Goal: Task Accomplishment & Management: Manage account settings

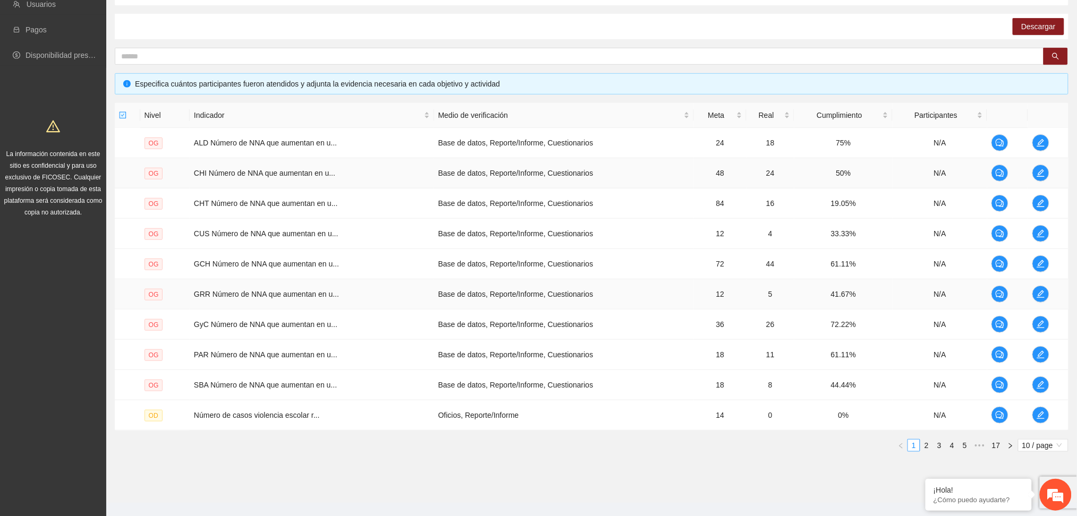
scroll to position [177, 0]
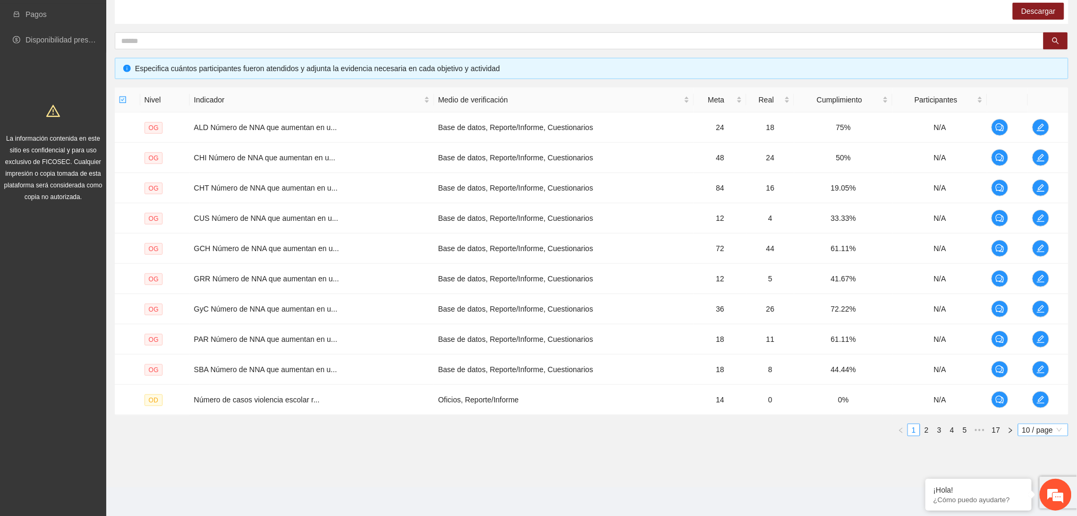
click at [1047, 430] on span "10 / page" at bounding box center [1043, 430] width 42 height 12
click at [1038, 506] on div "100 / page" at bounding box center [1043, 500] width 51 height 17
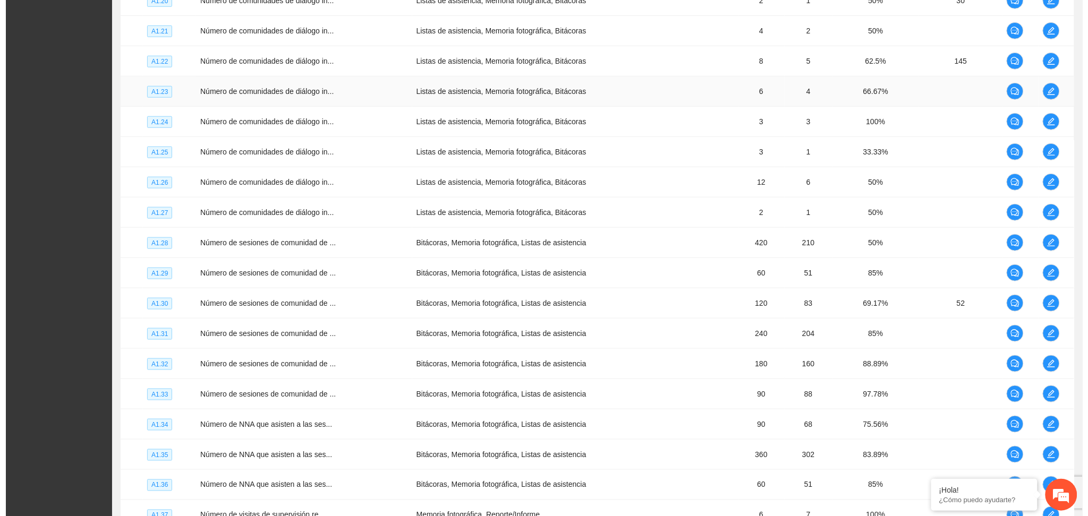
scroll to position [1736, 0]
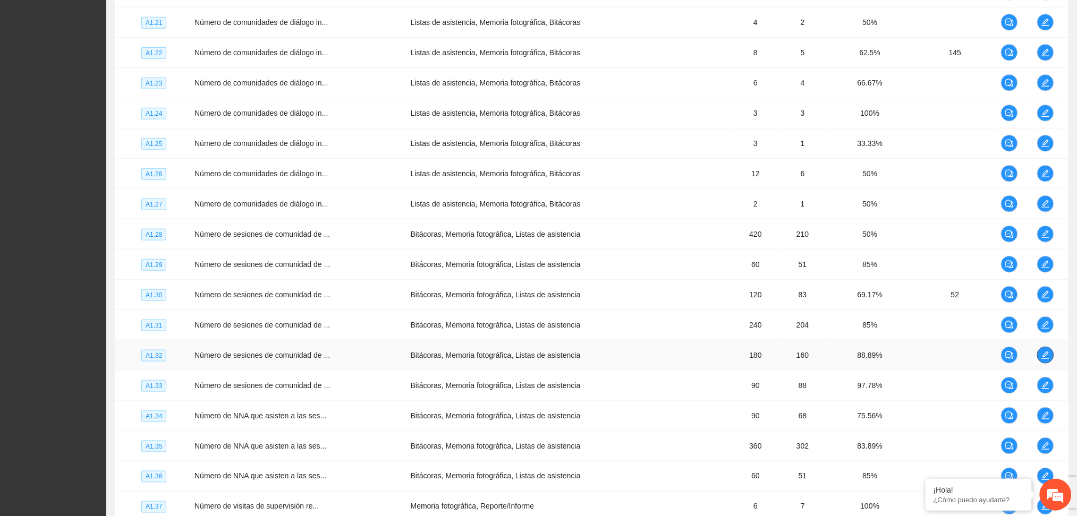
click at [1049, 353] on icon "edit" at bounding box center [1045, 355] width 8 height 8
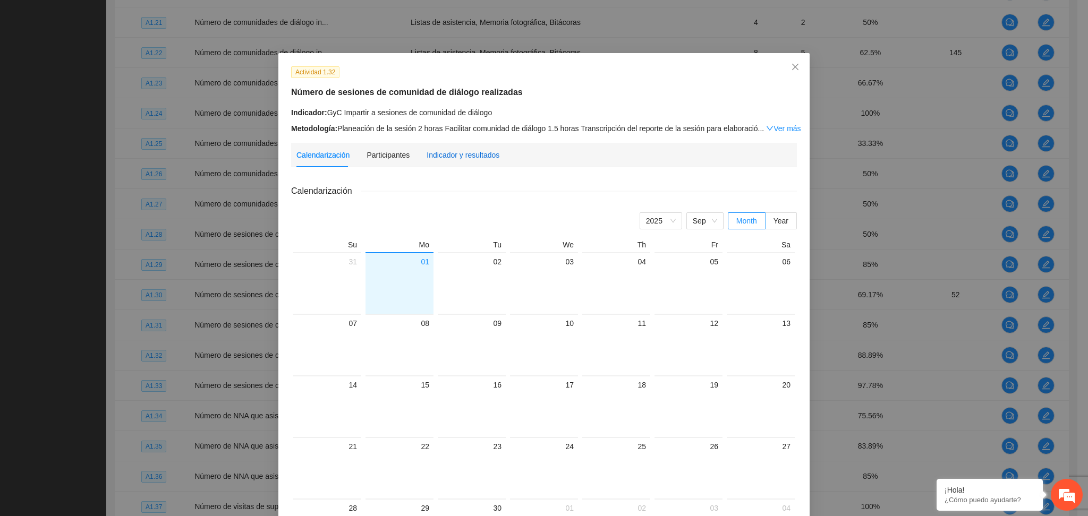
click at [441, 155] on div "Indicador y resultados" at bounding box center [463, 155] width 73 height 12
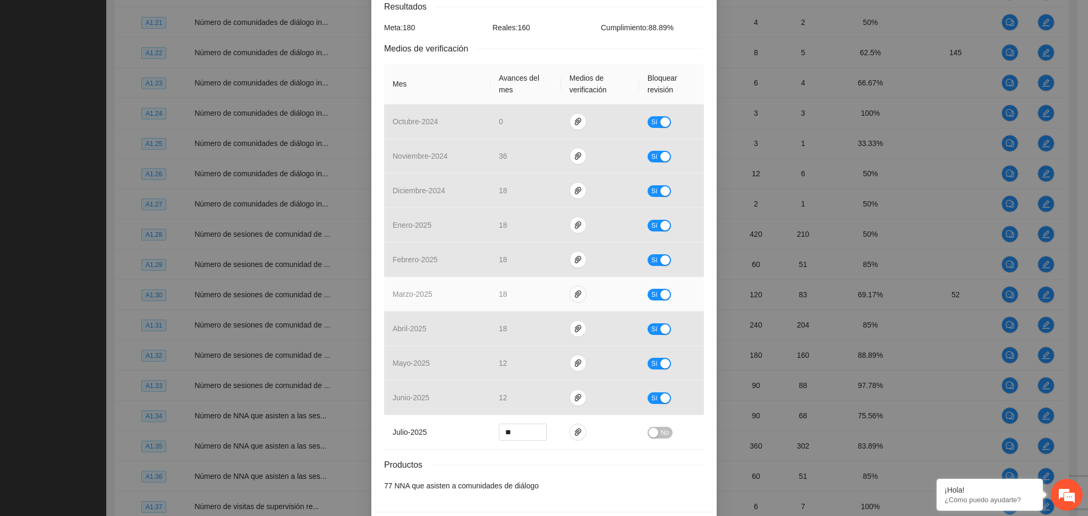
scroll to position [222, 0]
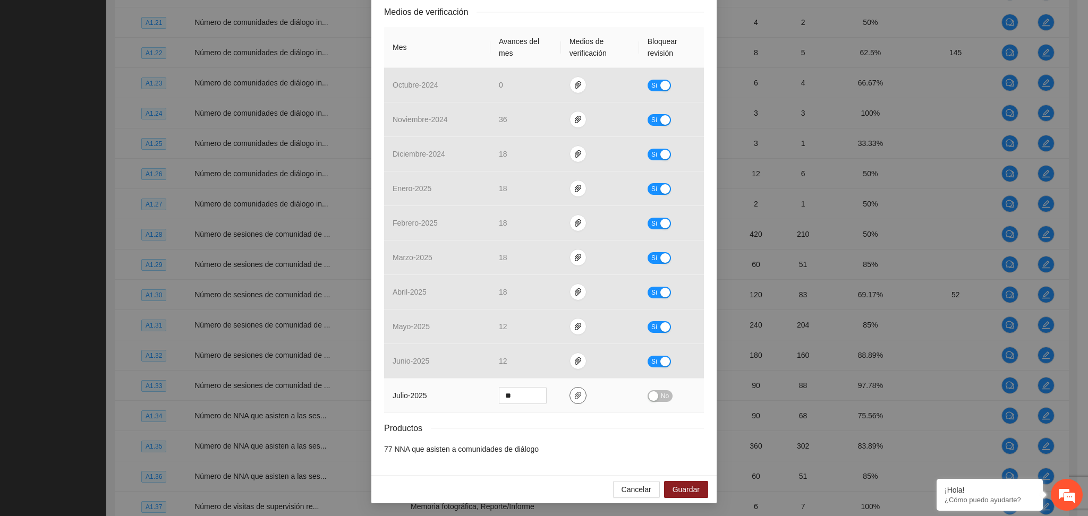
click at [574, 394] on icon "paper-clip" at bounding box center [578, 396] width 8 height 8
click at [520, 368] on link "GyCJul.zip" at bounding box center [568, 366] width 139 height 12
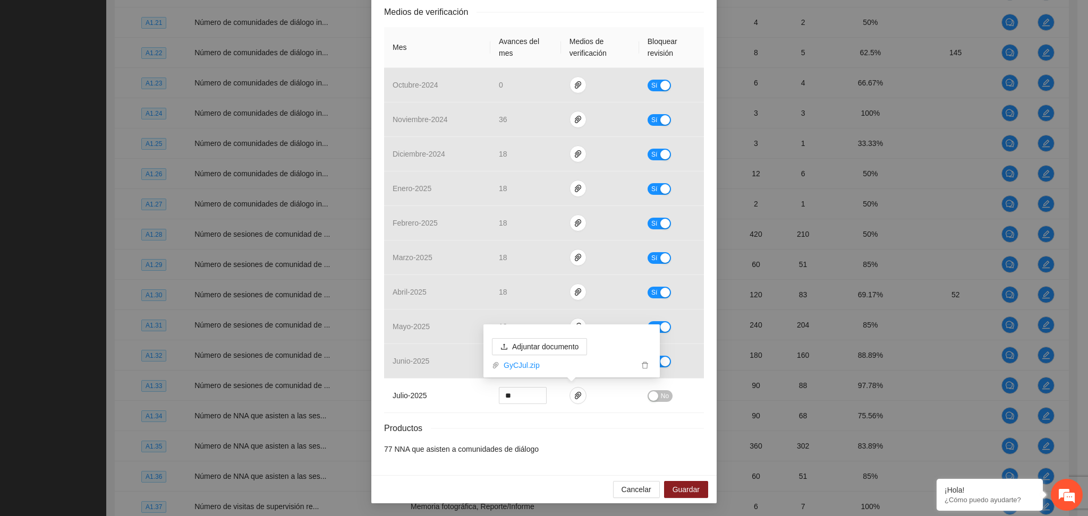
click at [618, 432] on div "Productos" at bounding box center [544, 428] width 320 height 13
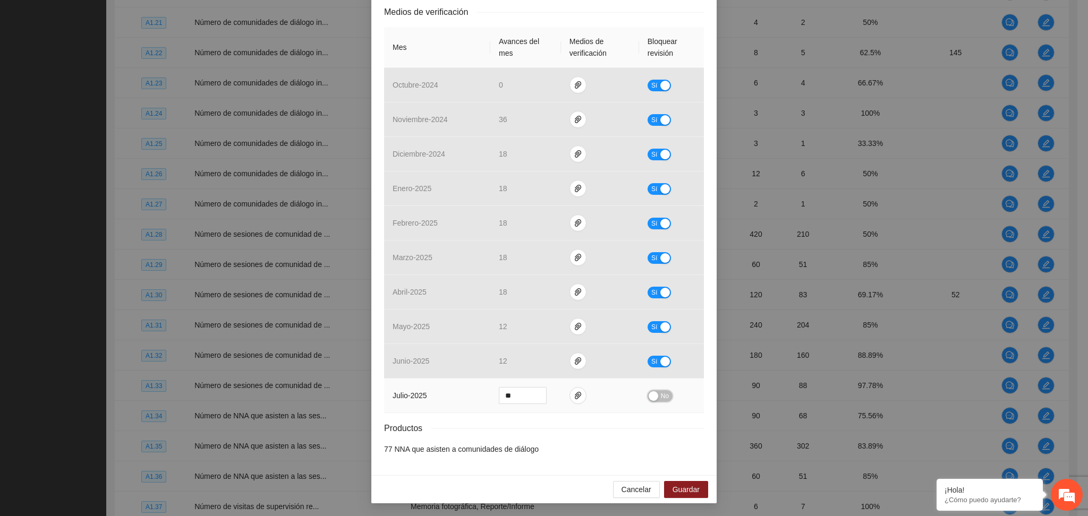
drag, startPoint x: 654, startPoint y: 393, endPoint x: 658, endPoint y: 406, distance: 13.8
click at [655, 393] on button "No" at bounding box center [660, 396] width 25 height 12
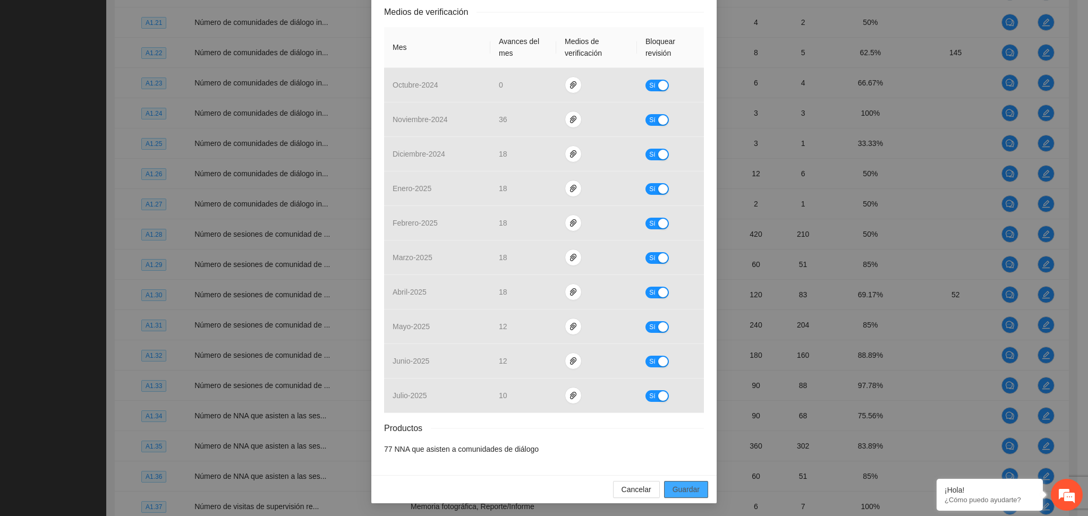
click at [682, 494] on span "Guardar" at bounding box center [686, 490] width 27 height 12
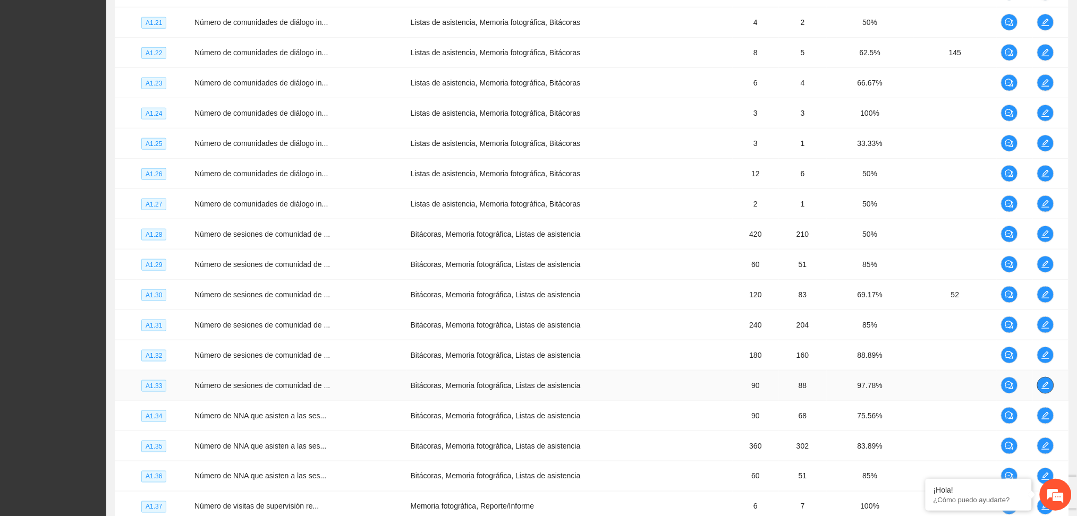
click at [1043, 389] on icon "edit" at bounding box center [1045, 385] width 8 height 8
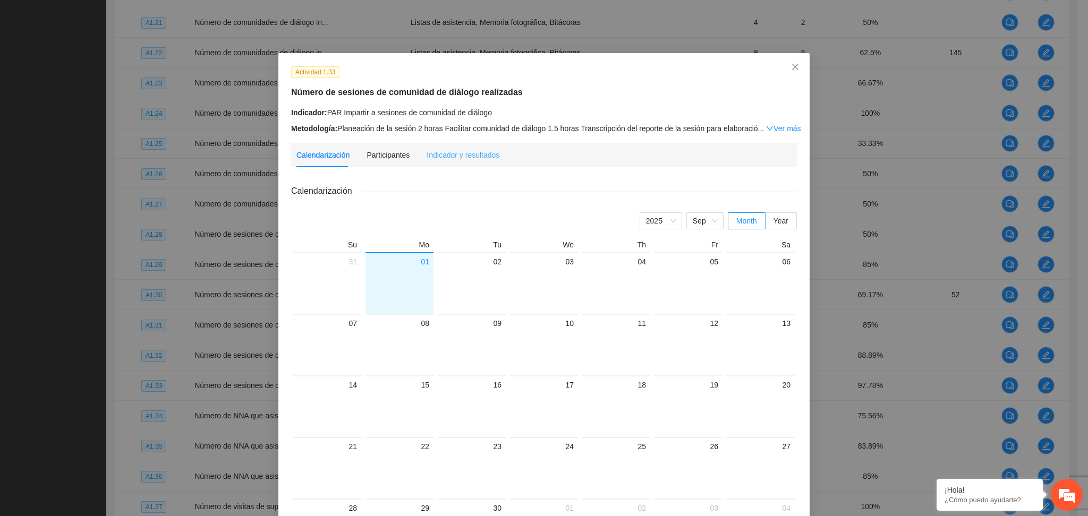
click at [461, 147] on div "Indicador y resultados" at bounding box center [463, 155] width 73 height 24
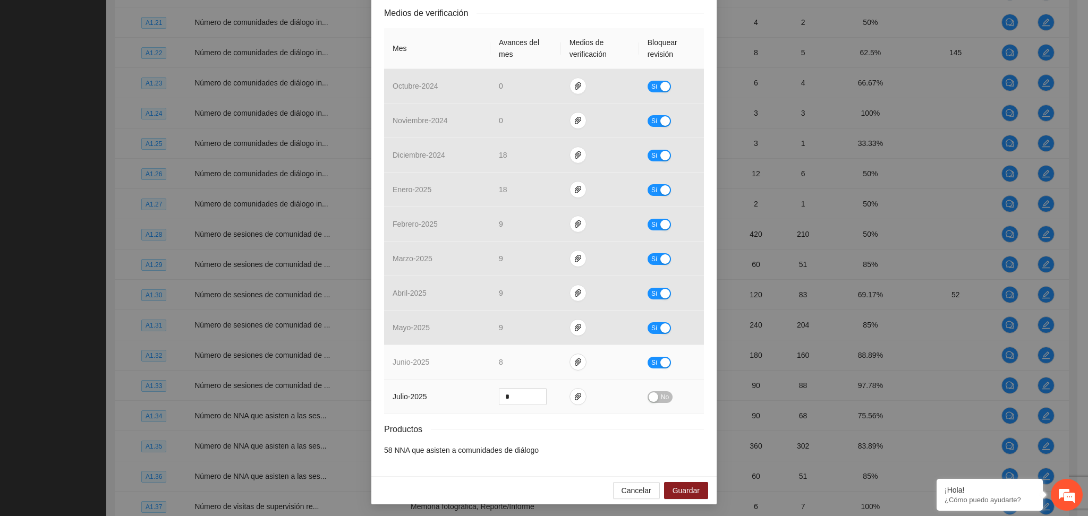
scroll to position [222, 0]
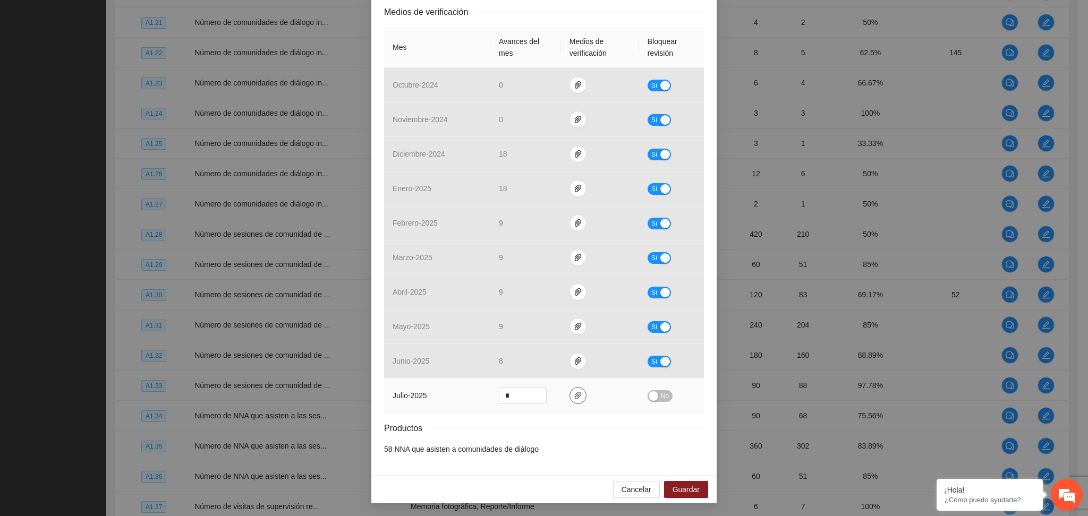
click at [574, 398] on icon "paper-clip" at bounding box center [578, 396] width 8 height 8
click at [520, 368] on link "PARJul.zip" at bounding box center [568, 366] width 139 height 12
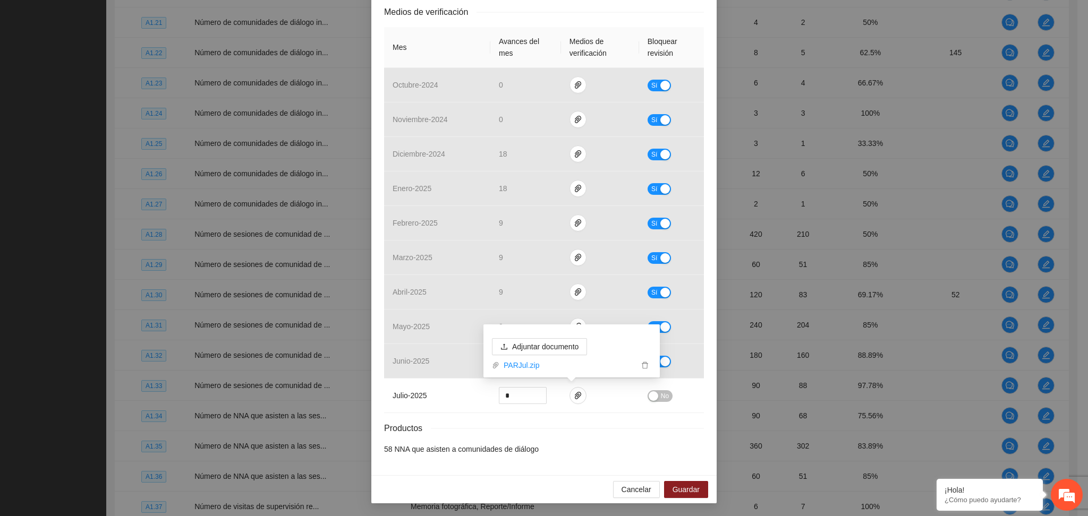
click at [526, 429] on div "Productos" at bounding box center [544, 428] width 320 height 13
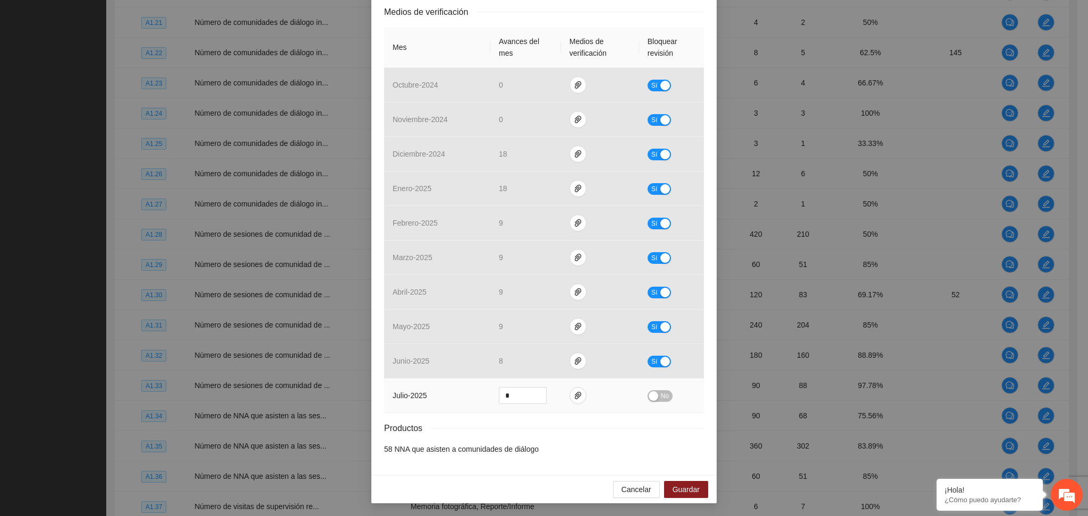
click at [654, 396] on button "No" at bounding box center [660, 396] width 25 height 12
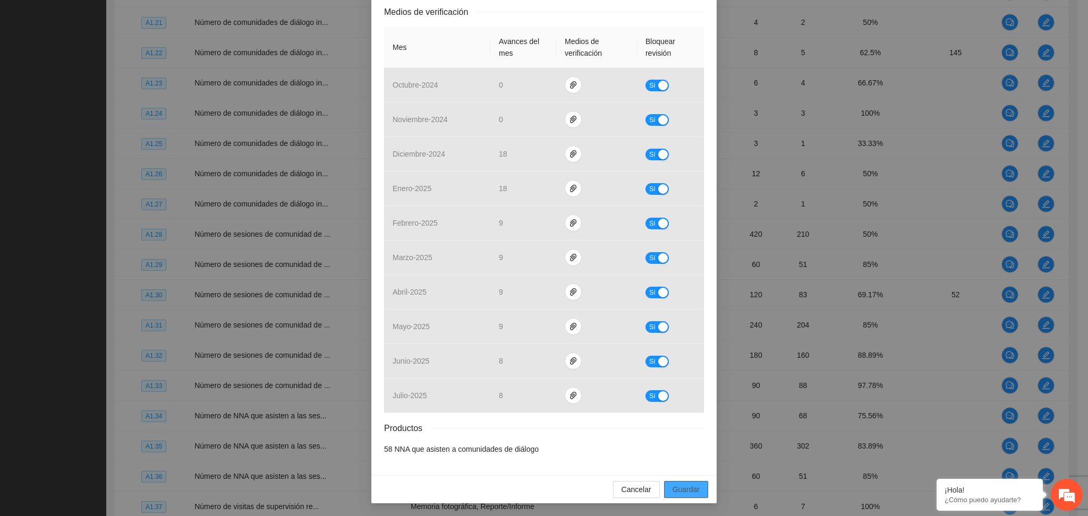
drag, startPoint x: 678, startPoint y: 492, endPoint x: 1061, endPoint y: 416, distance: 390.9
click at [678, 491] on span "Guardar" at bounding box center [686, 490] width 27 height 12
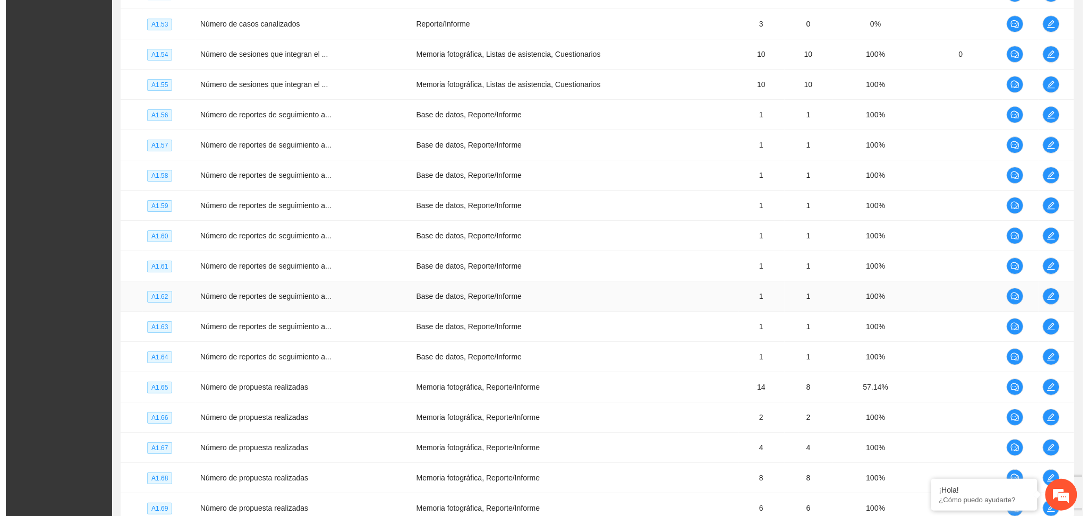
scroll to position [2727, 0]
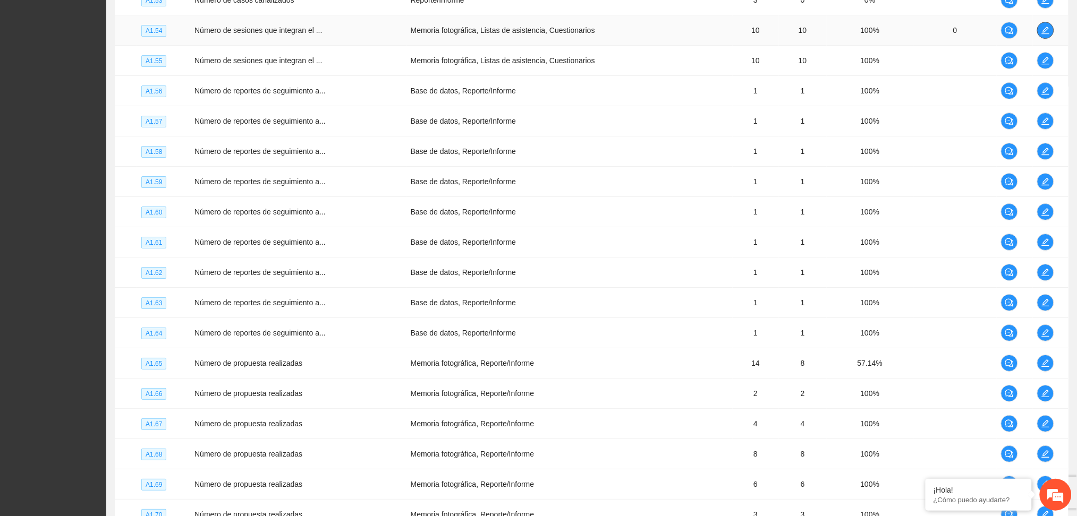
click at [1048, 39] on button "button" at bounding box center [1045, 30] width 17 height 17
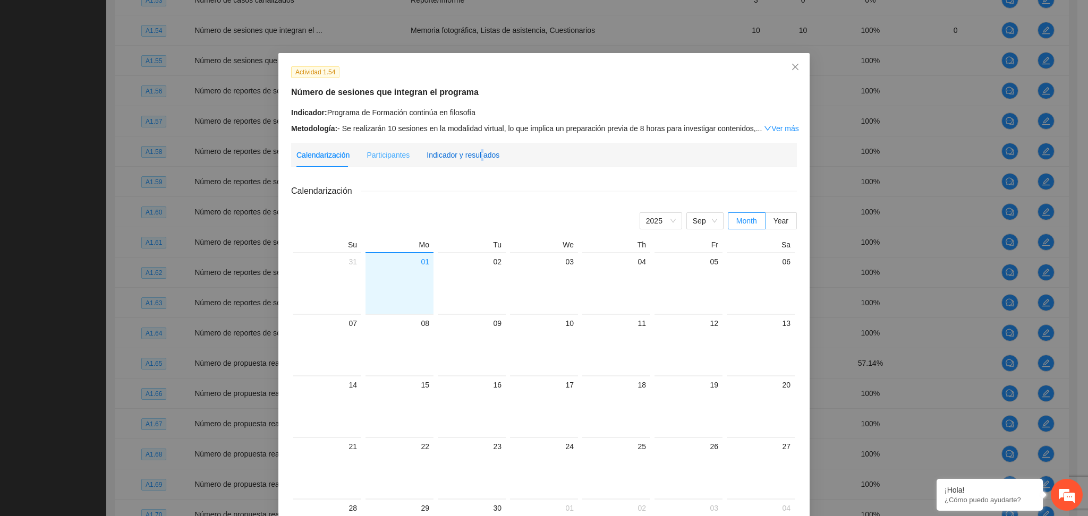
click at [473, 156] on div "Indicador y resultados" at bounding box center [463, 155] width 73 height 12
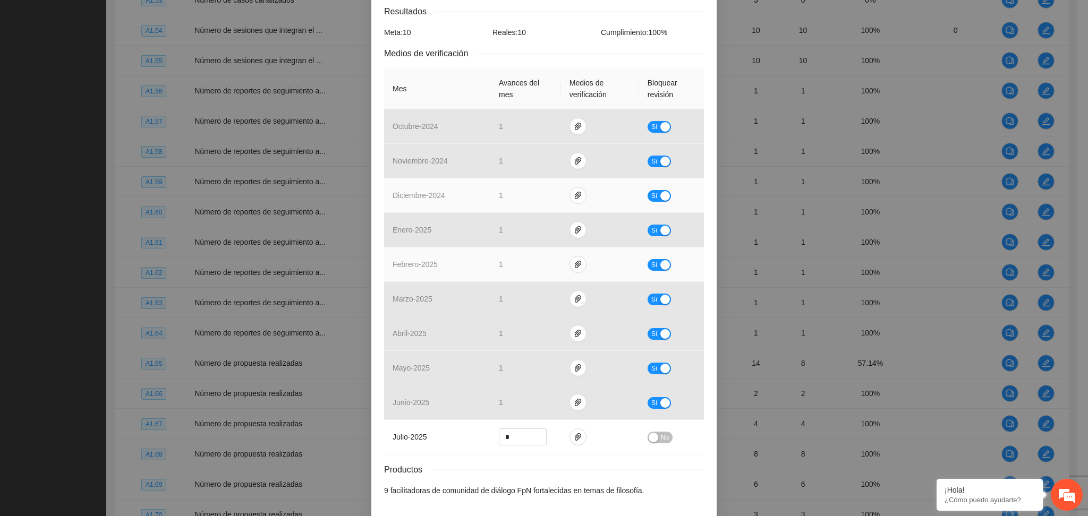
scroll to position [222, 0]
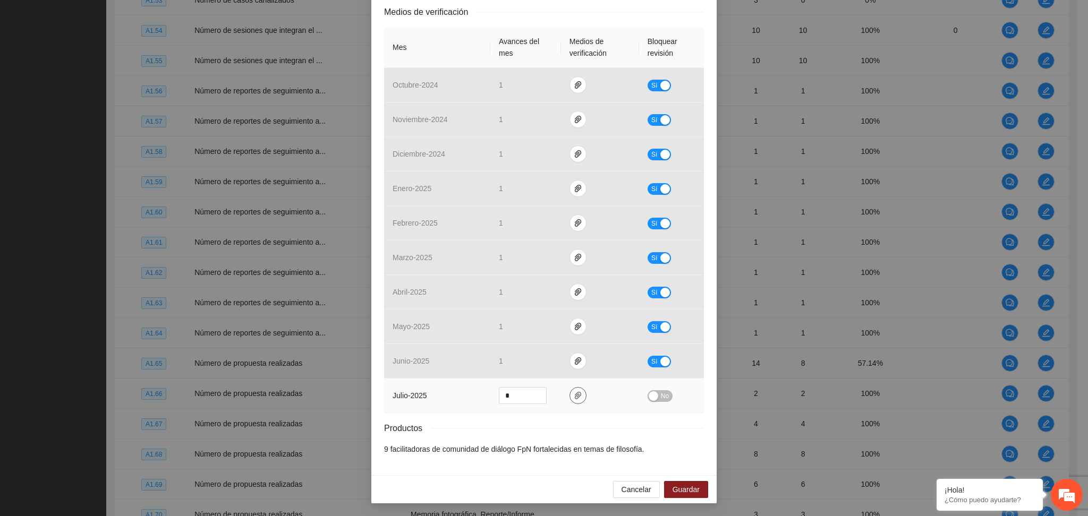
click at [574, 397] on icon "paper-clip" at bounding box center [578, 396] width 8 height 8
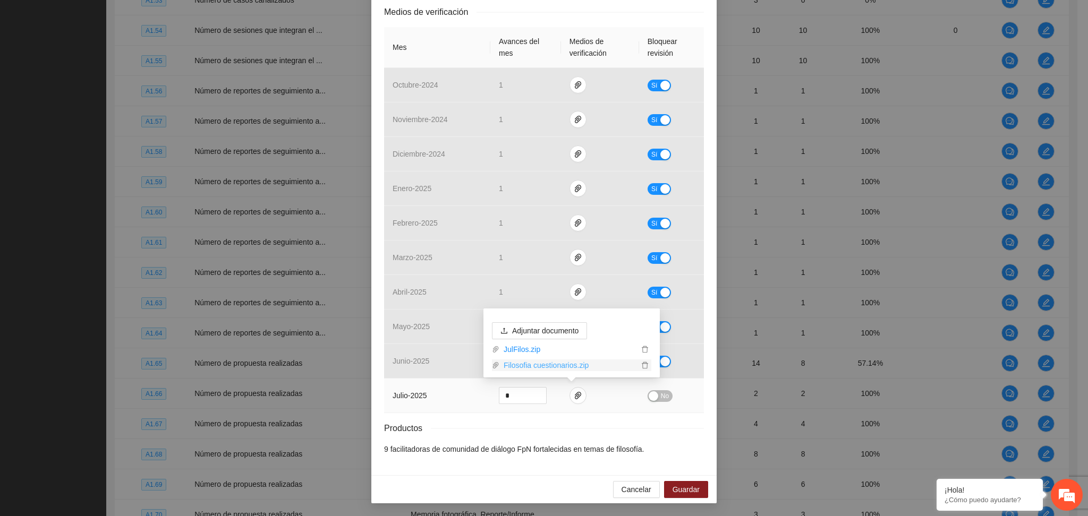
click at [534, 366] on link "Filosofia cuestionarios.zip" at bounding box center [568, 366] width 139 height 12
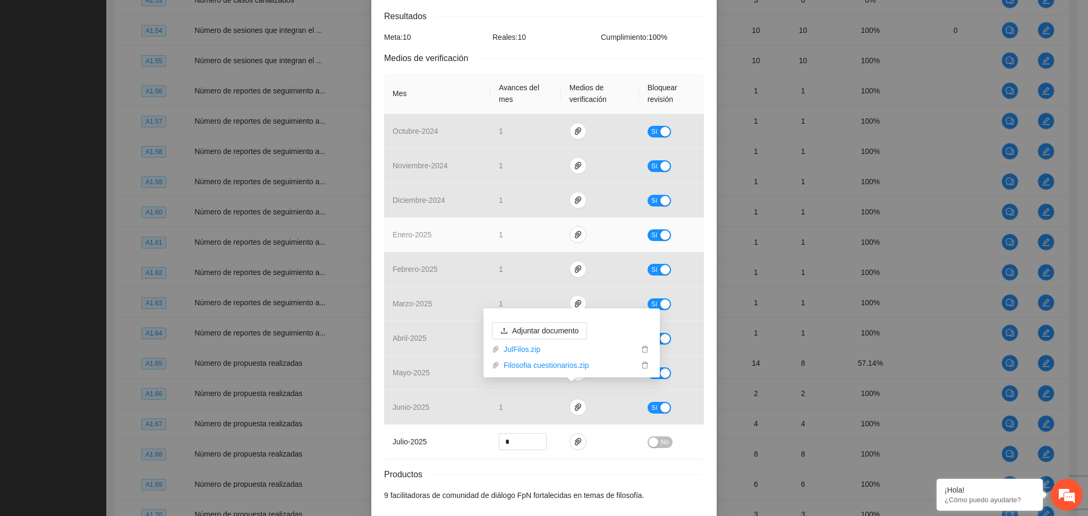
scroll to position [80, 0]
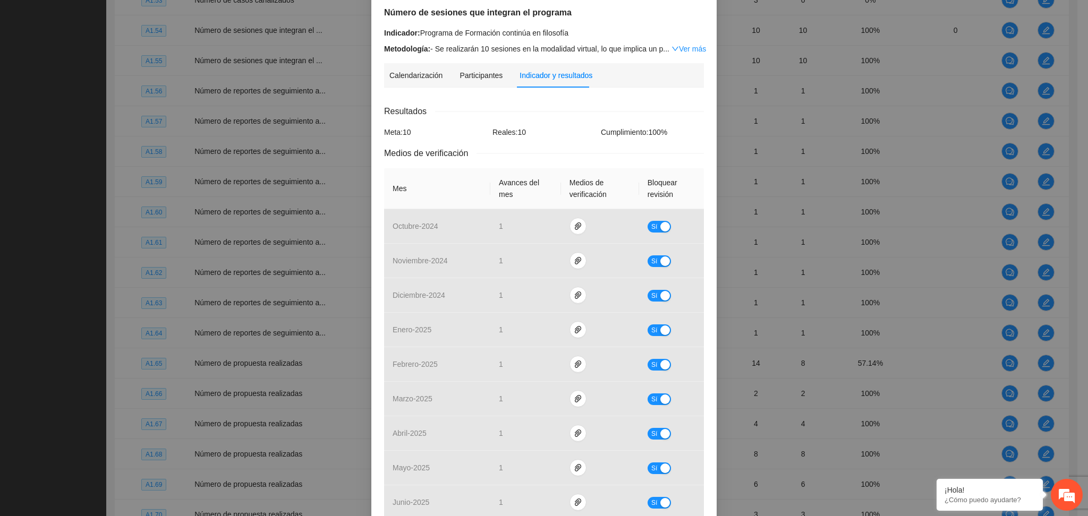
click at [539, 104] on div "Calendarización [DATE] Month Year Su Mo Tu We Th Fr Sa 31 01 02 03 04 05 06 07 …" at bounding box center [544, 350] width 320 height 508
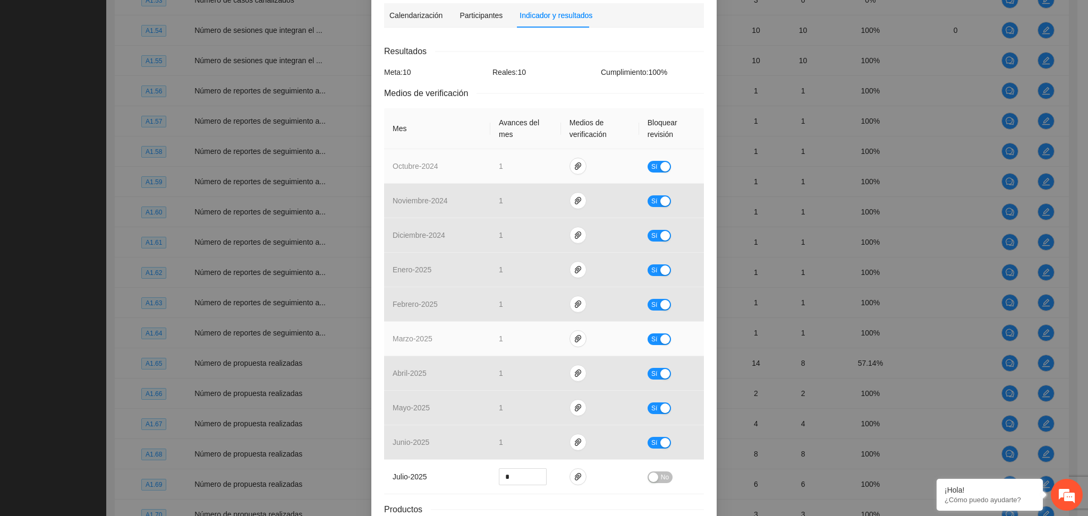
scroll to position [222, 0]
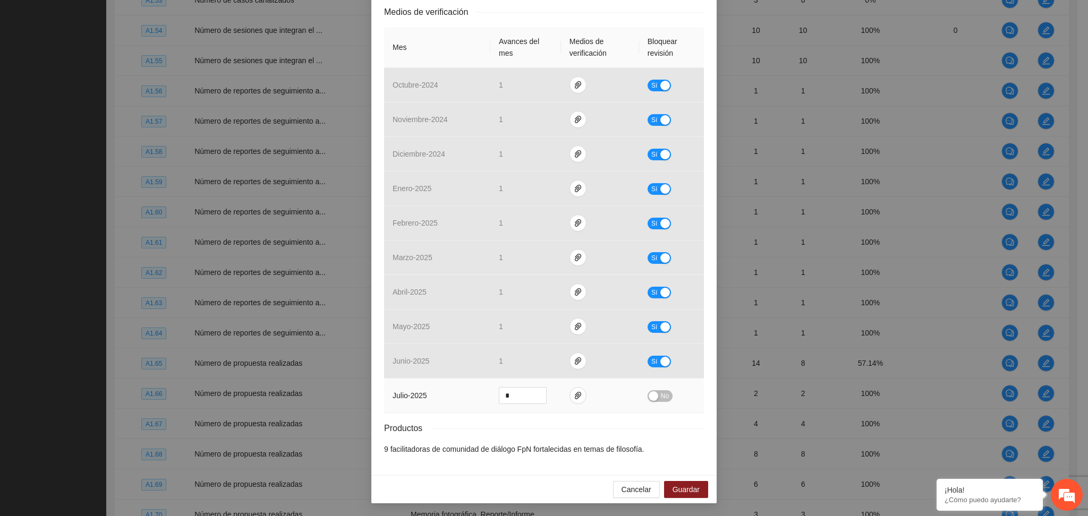
click at [648, 390] on button "No" at bounding box center [660, 396] width 25 height 12
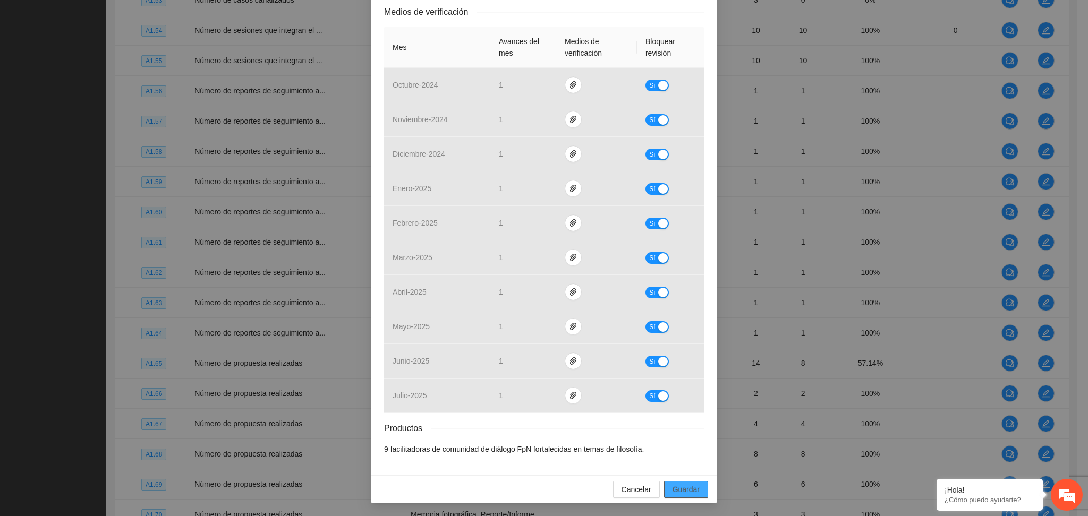
click at [687, 481] on button "Guardar" at bounding box center [686, 489] width 44 height 17
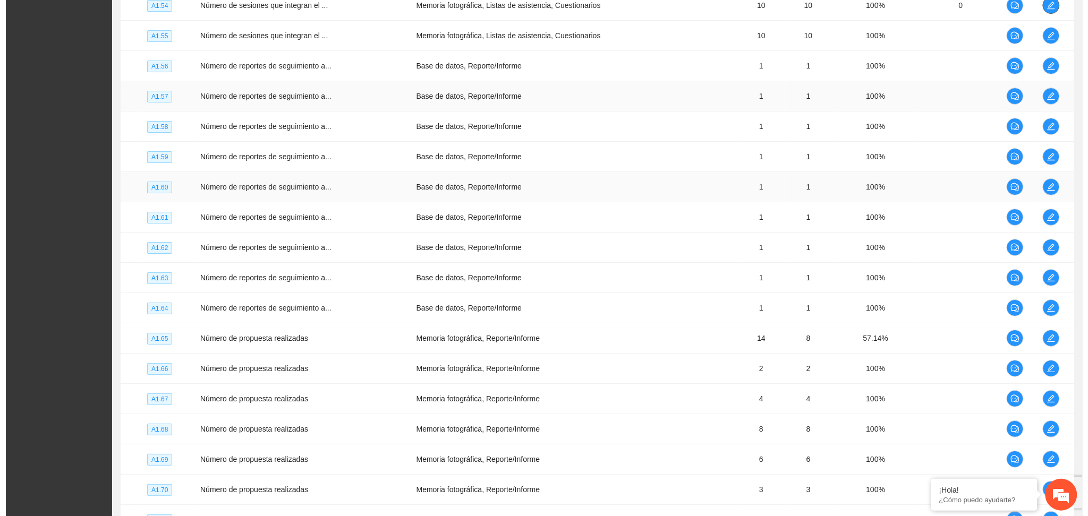
scroll to position [2727, 0]
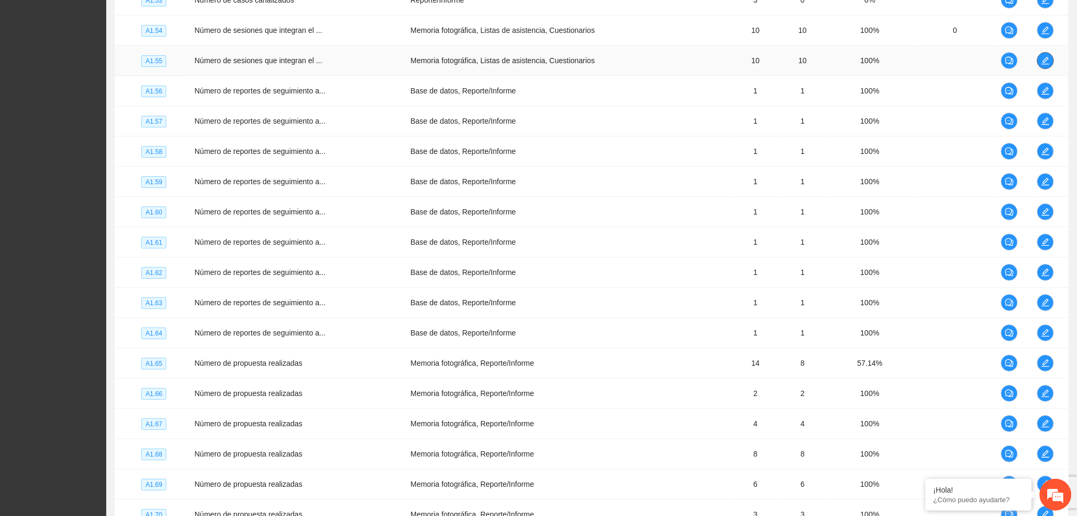
click at [1047, 64] on icon "edit" at bounding box center [1045, 60] width 8 height 8
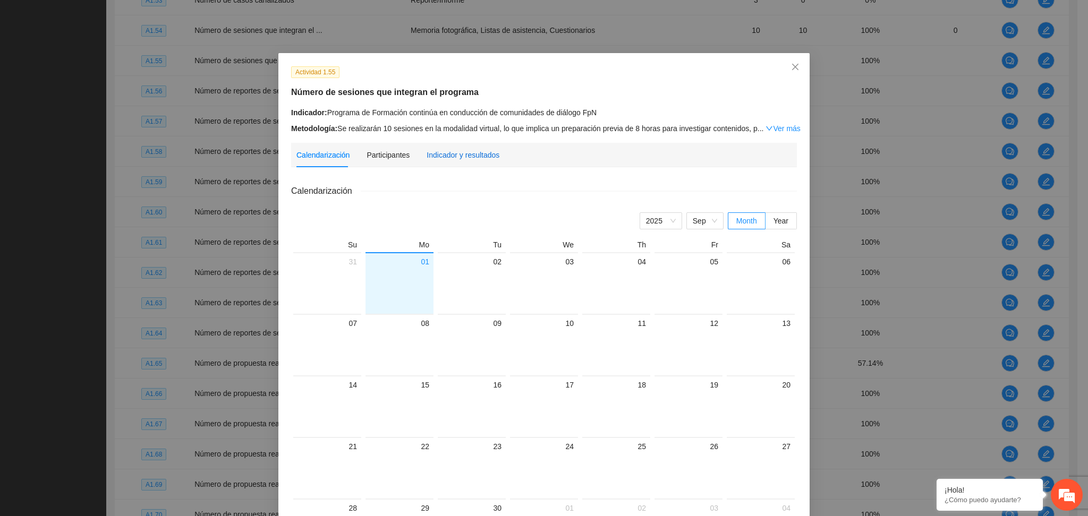
click at [439, 155] on div "Indicador y resultados" at bounding box center [463, 155] width 73 height 12
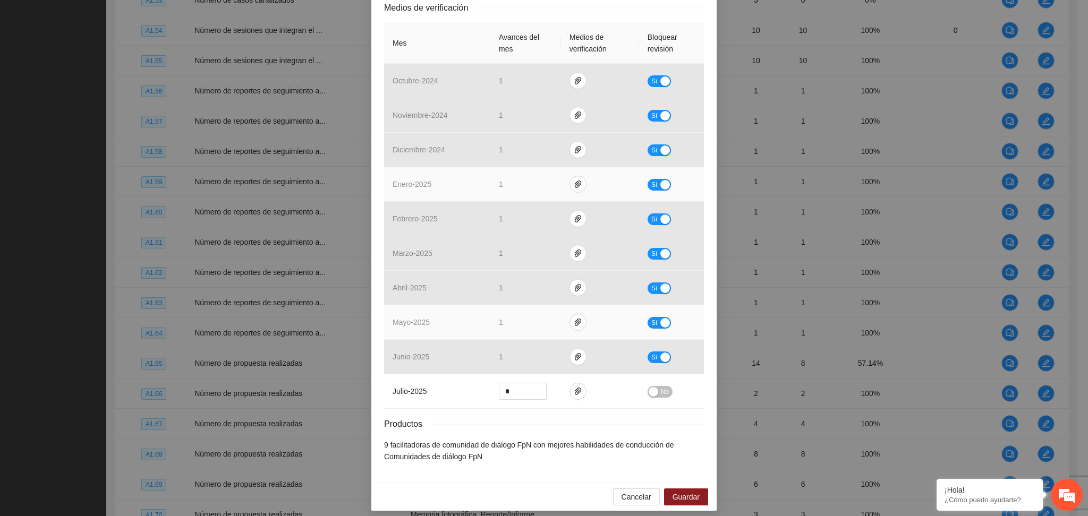
scroll to position [233, 0]
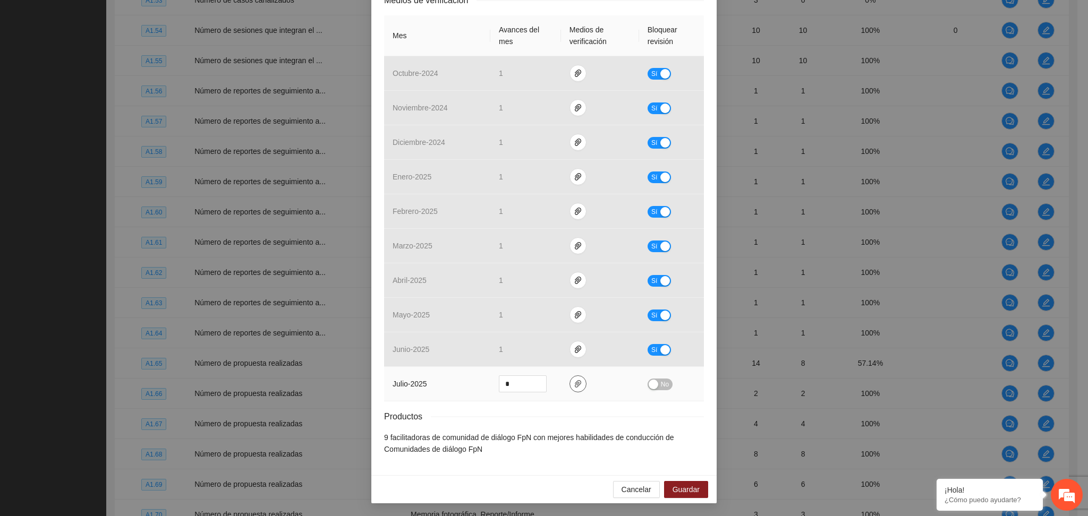
click at [574, 384] on icon "paper-clip" at bounding box center [578, 384] width 8 height 8
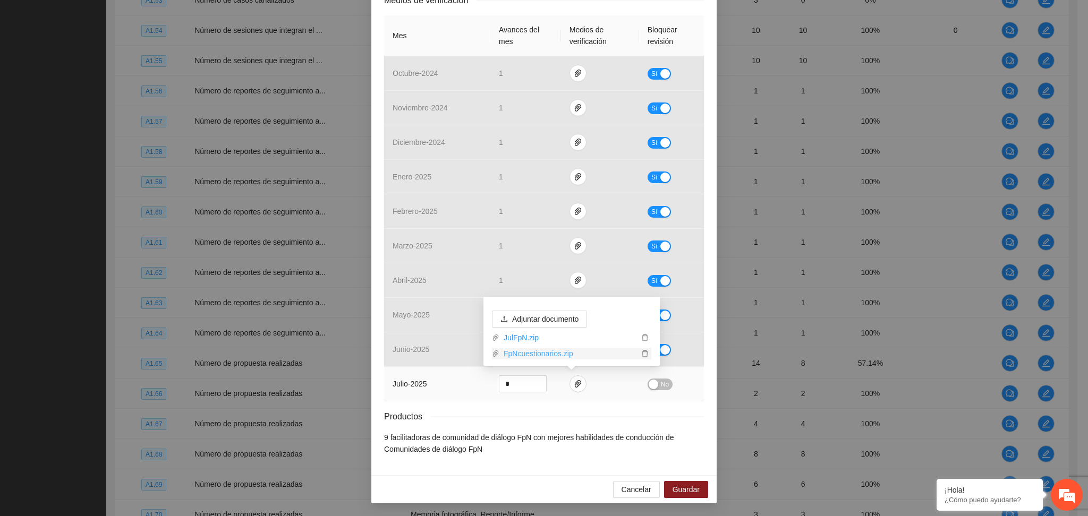
click at [546, 354] on link "FpNcuestionarios.zip" at bounding box center [568, 354] width 139 height 12
click at [527, 415] on div "Productos" at bounding box center [544, 416] width 320 height 13
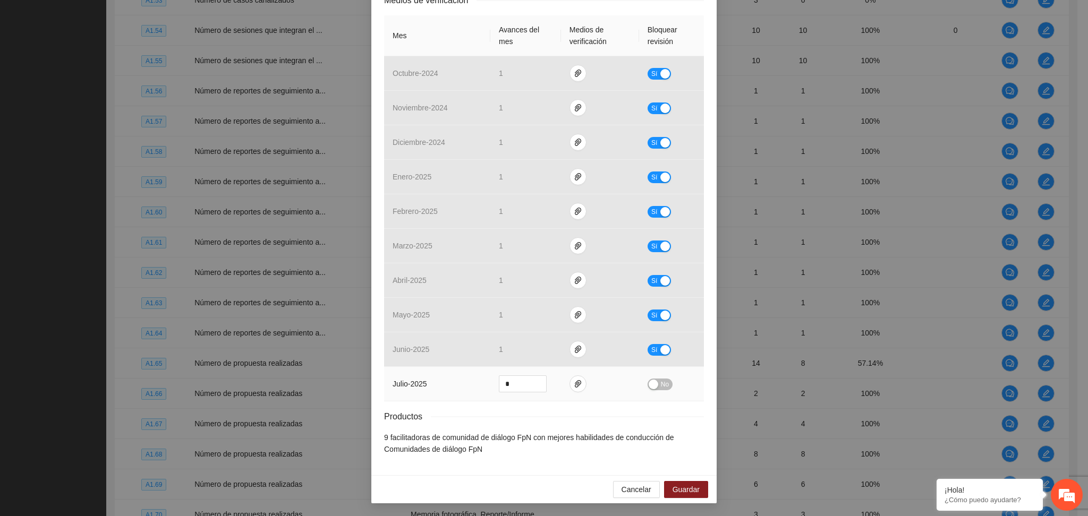
click at [661, 385] on span "No" at bounding box center [665, 385] width 8 height 12
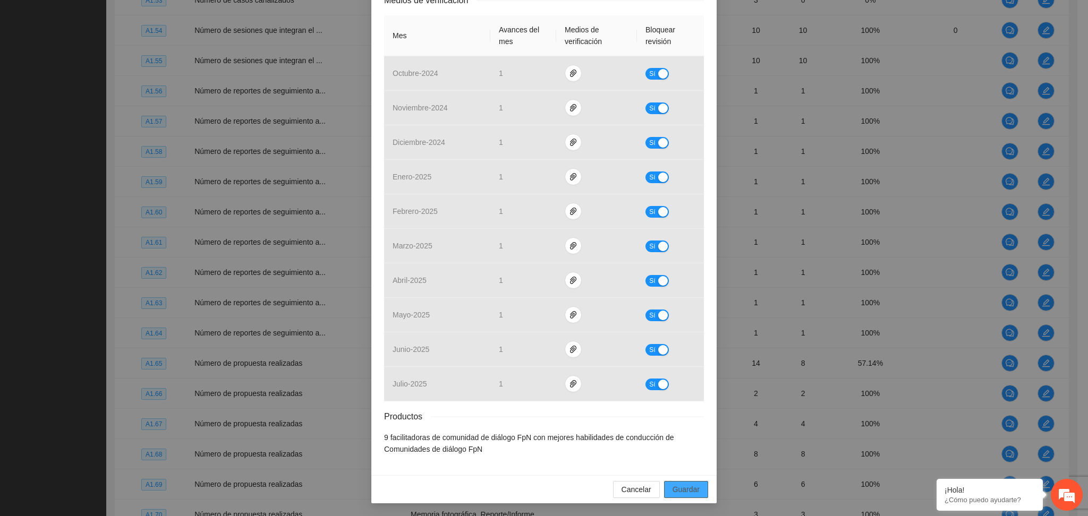
click at [687, 491] on span "Guardar" at bounding box center [686, 490] width 27 height 12
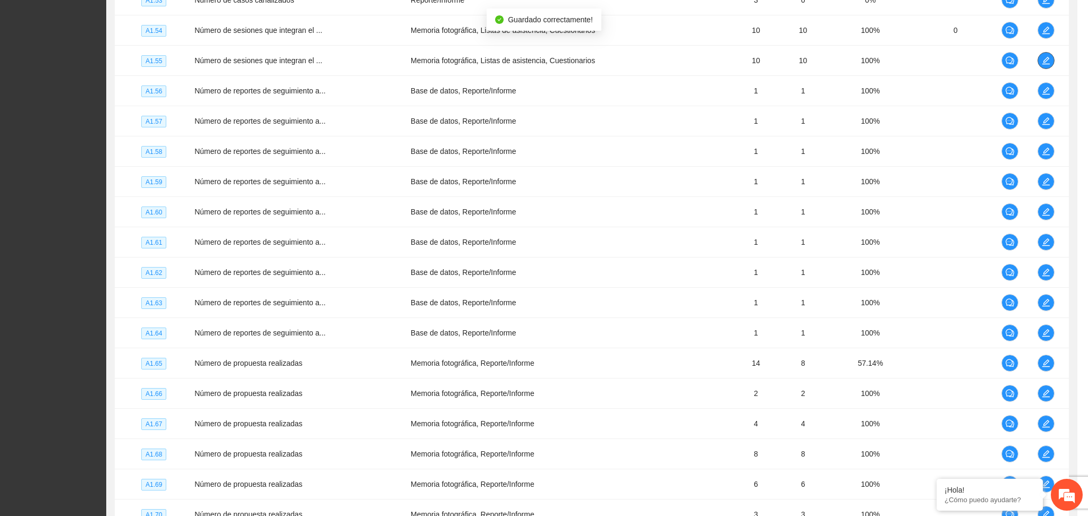
scroll to position [0, 0]
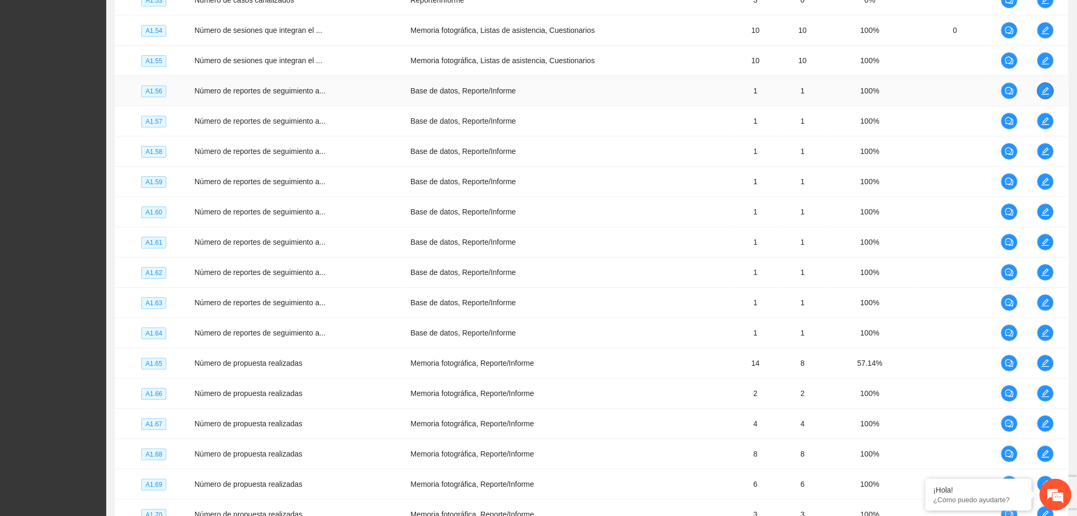
click at [1043, 94] on icon "edit" at bounding box center [1045, 91] width 8 height 8
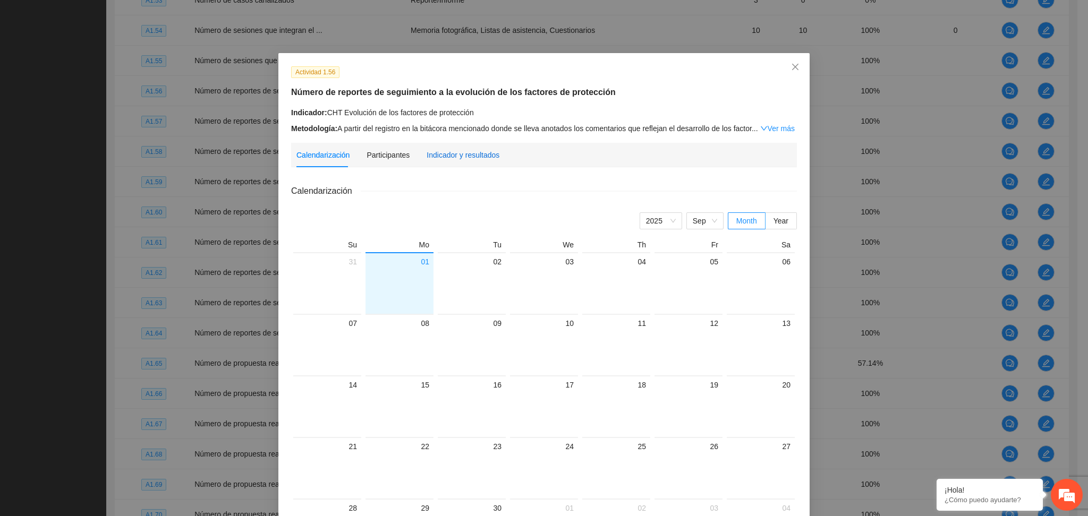
click at [473, 149] on div "Indicador y resultados" at bounding box center [463, 155] width 73 height 12
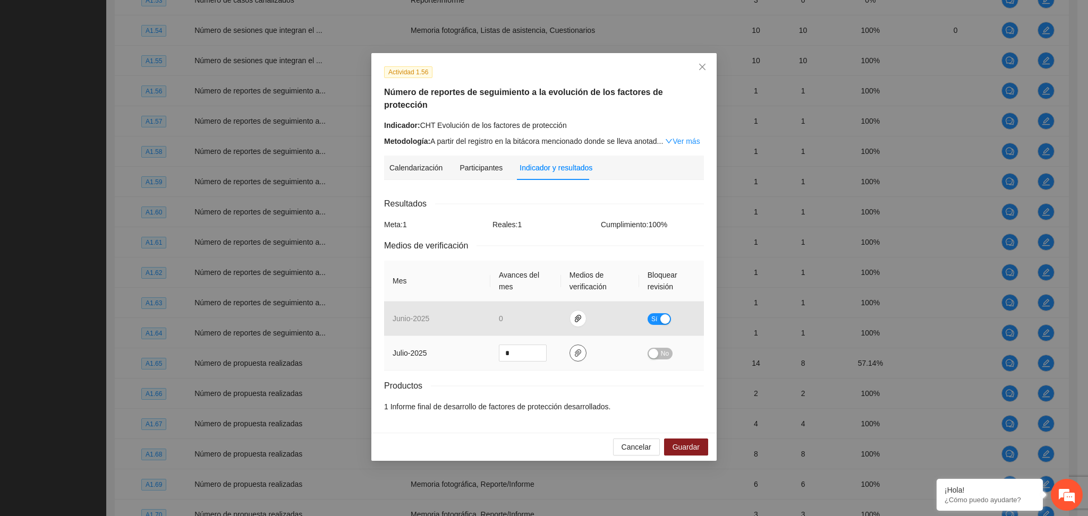
click at [580, 349] on icon "paper-clip" at bounding box center [578, 353] width 8 height 8
click at [550, 312] on link "CHT Estructura.zip" at bounding box center [574, 310] width 139 height 12
click at [567, 291] on link "CHT BD comentarios.zip" at bounding box center [574, 294] width 139 height 12
click at [548, 314] on link "CHT Estructura.zip" at bounding box center [574, 310] width 139 height 12
click at [687, 137] on link "Ver más" at bounding box center [682, 141] width 35 height 8
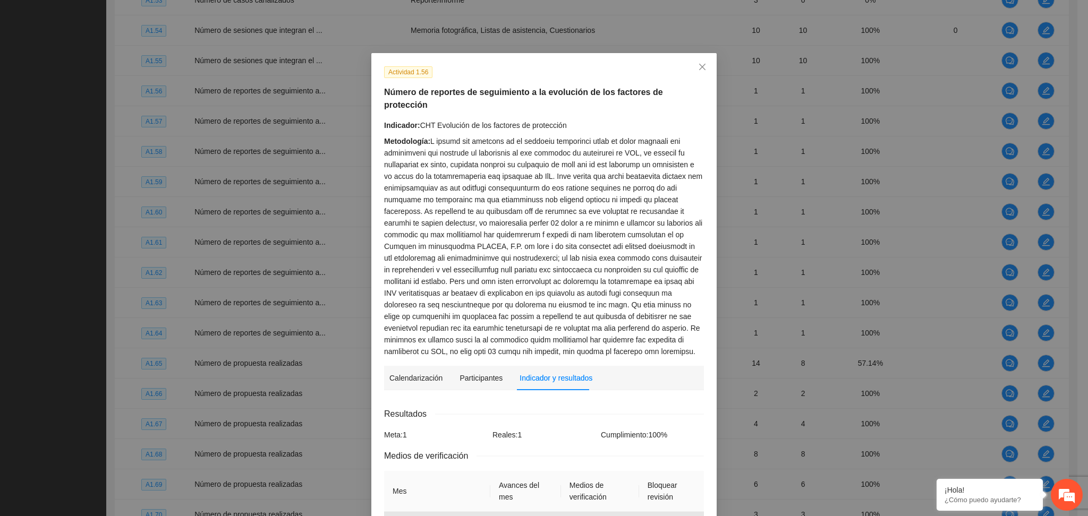
scroll to position [155, 0]
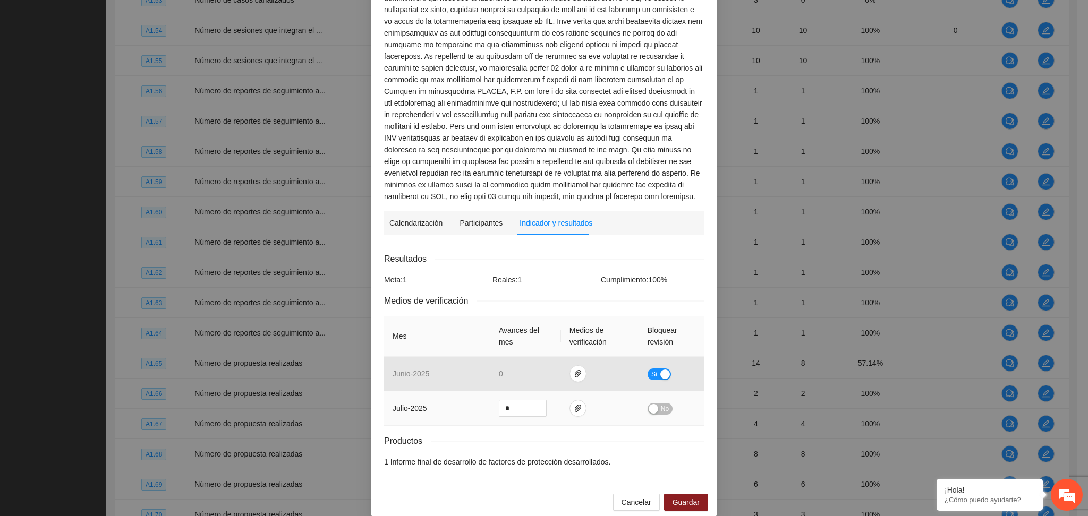
click at [661, 403] on span "No" at bounding box center [665, 409] width 8 height 12
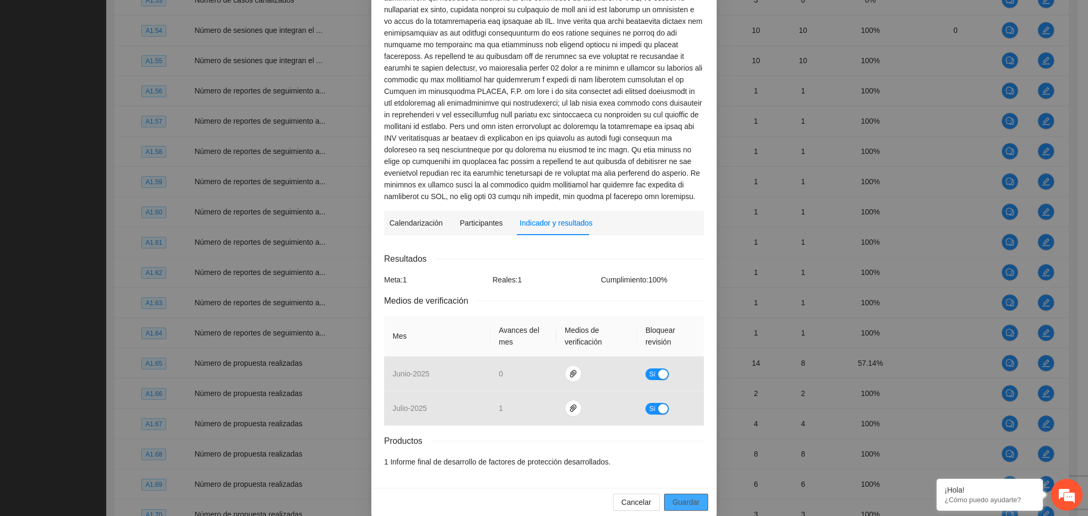
click at [684, 497] on span "Guardar" at bounding box center [686, 503] width 27 height 12
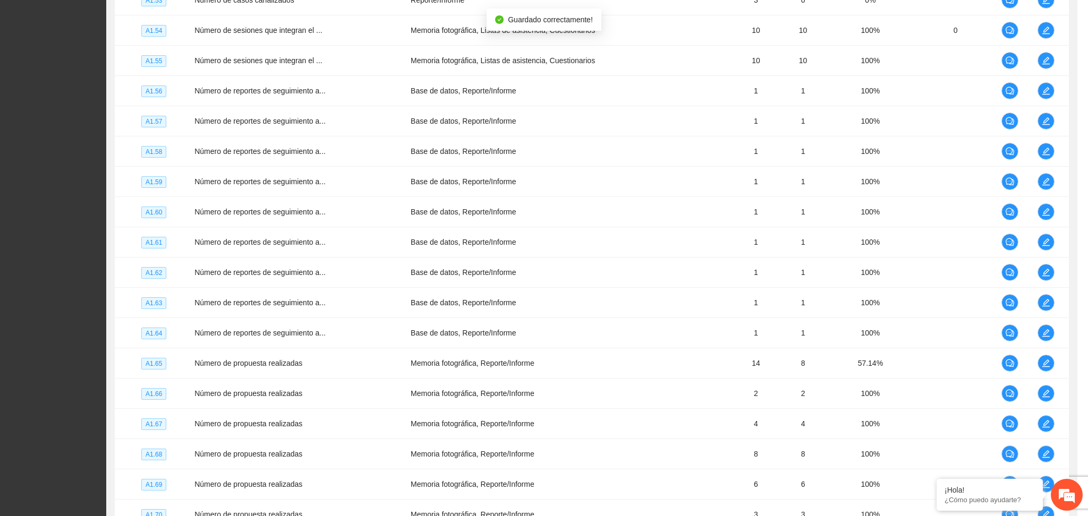
scroll to position [102, 0]
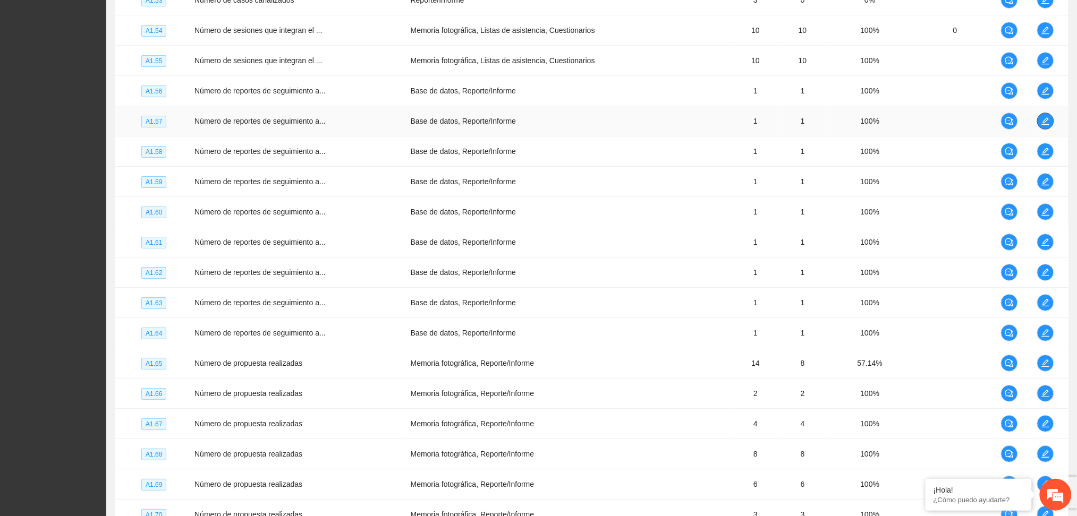
click at [1044, 122] on icon "edit" at bounding box center [1045, 121] width 8 height 8
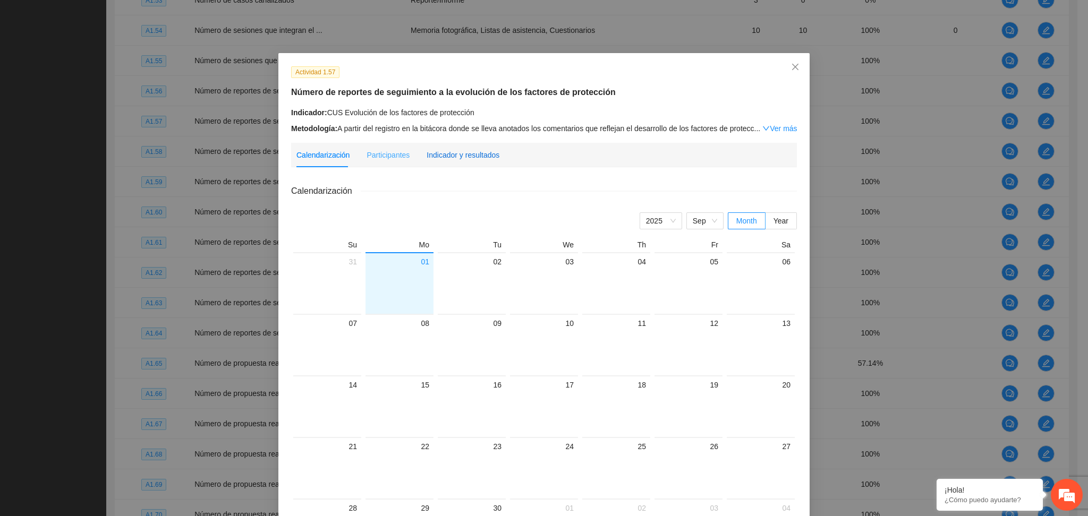
click at [479, 155] on div "Indicador y resultados" at bounding box center [463, 155] width 73 height 12
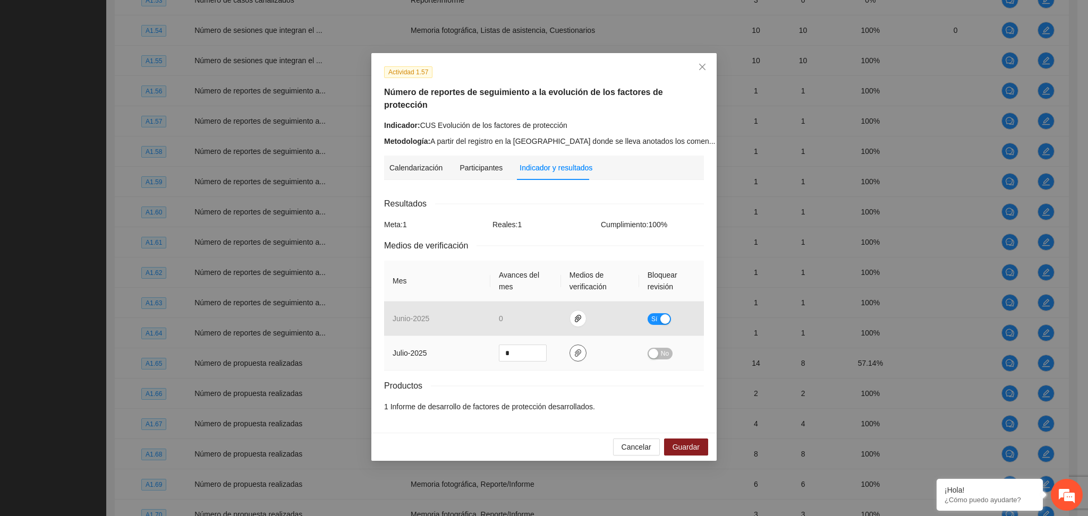
click at [574, 349] on icon "paper-clip" at bounding box center [578, 353] width 8 height 8
click at [546, 313] on link "CUS Estructura.zip" at bounding box center [574, 310] width 139 height 12
click at [718, 137] on link "Ver más" at bounding box center [735, 141] width 35 height 8
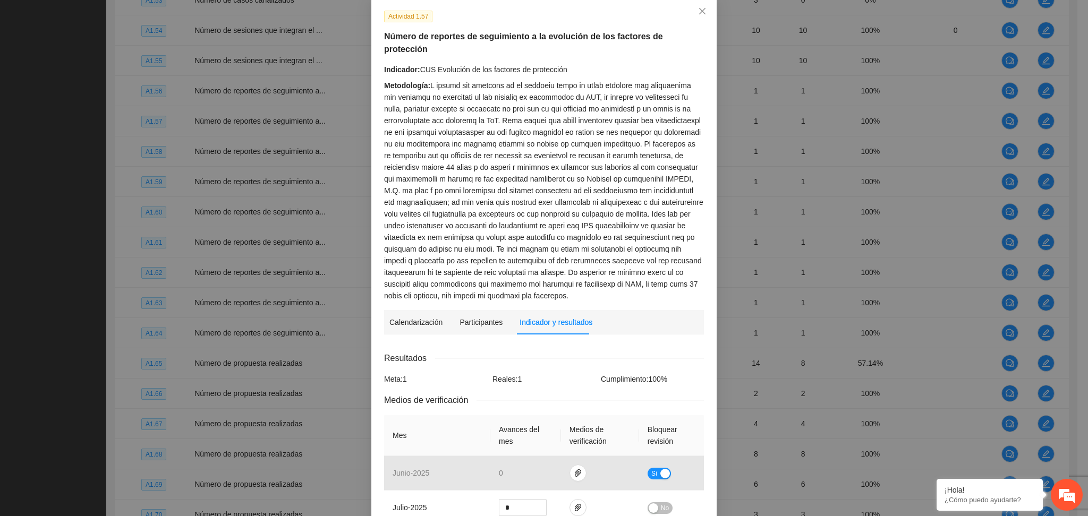
scroll to position [155, 0]
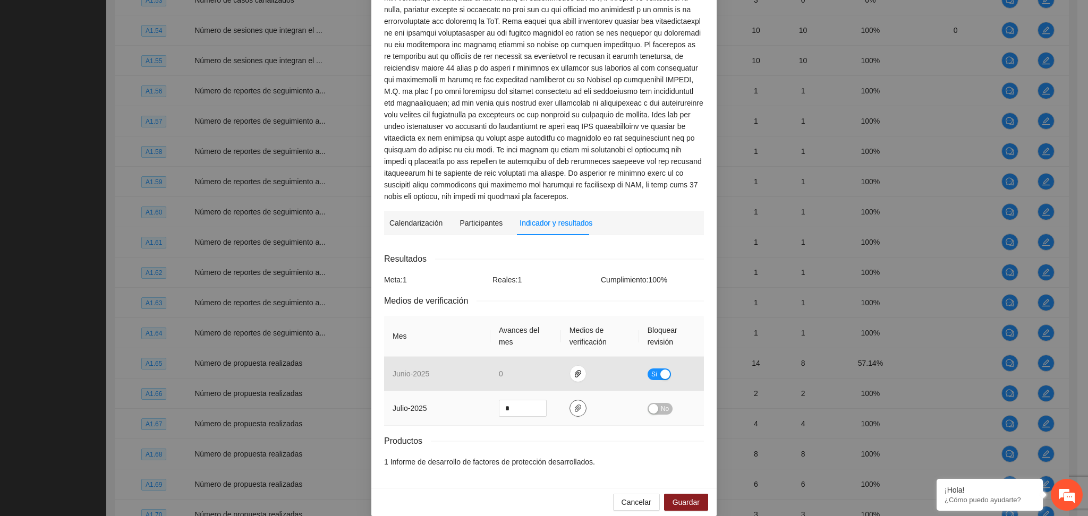
click at [574, 404] on icon "paper-clip" at bounding box center [578, 408] width 8 height 8
click at [561, 350] on link "CUS BD comentarios.zip" at bounding box center [568, 350] width 139 height 12
click at [661, 403] on span "No" at bounding box center [665, 409] width 8 height 12
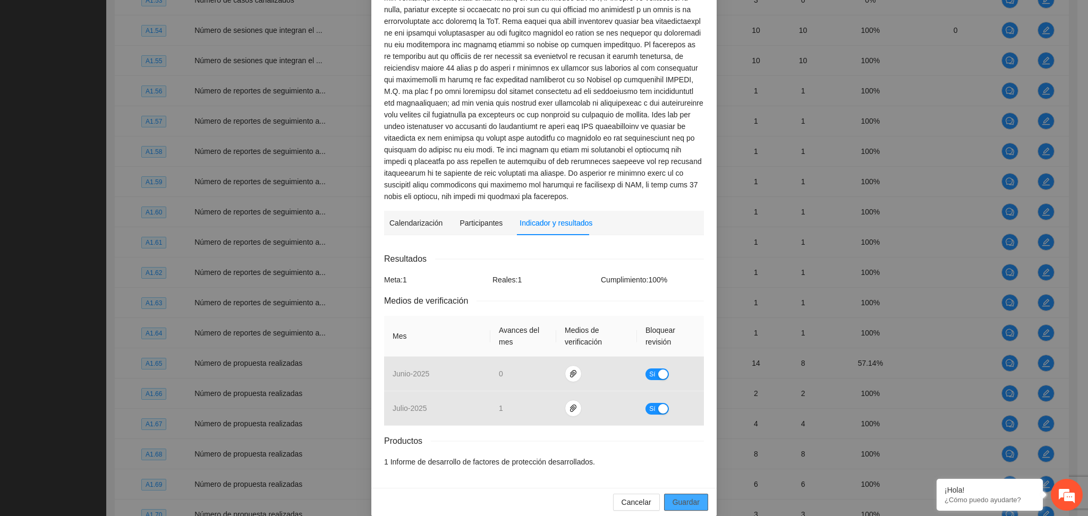
click at [674, 497] on span "Guardar" at bounding box center [686, 503] width 27 height 12
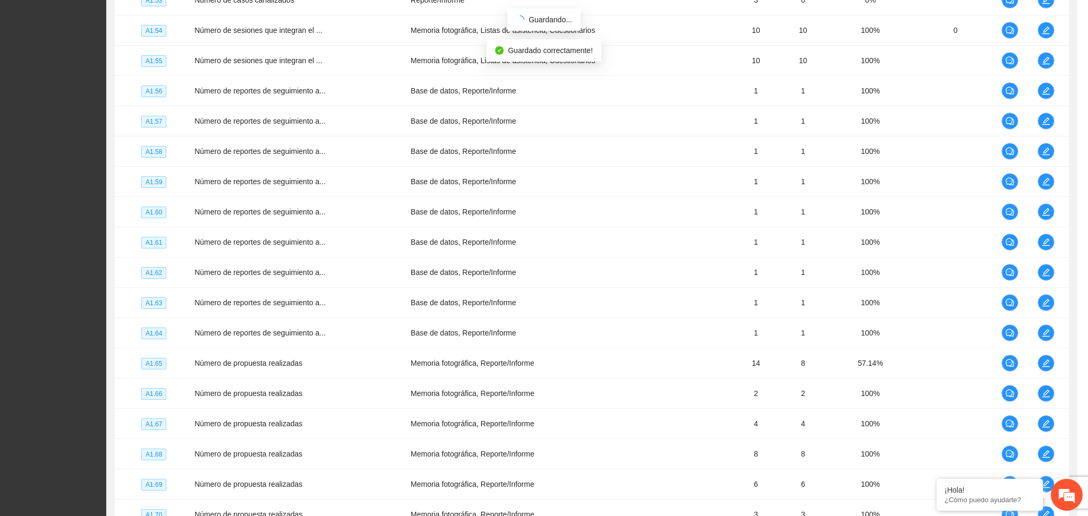
scroll to position [102, 0]
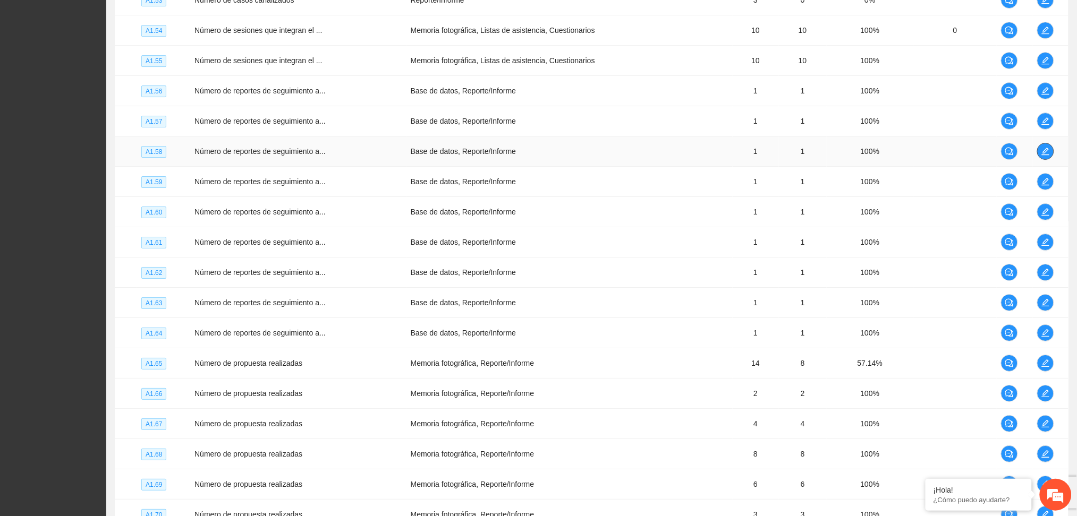
click at [1043, 156] on icon "edit" at bounding box center [1045, 151] width 8 height 8
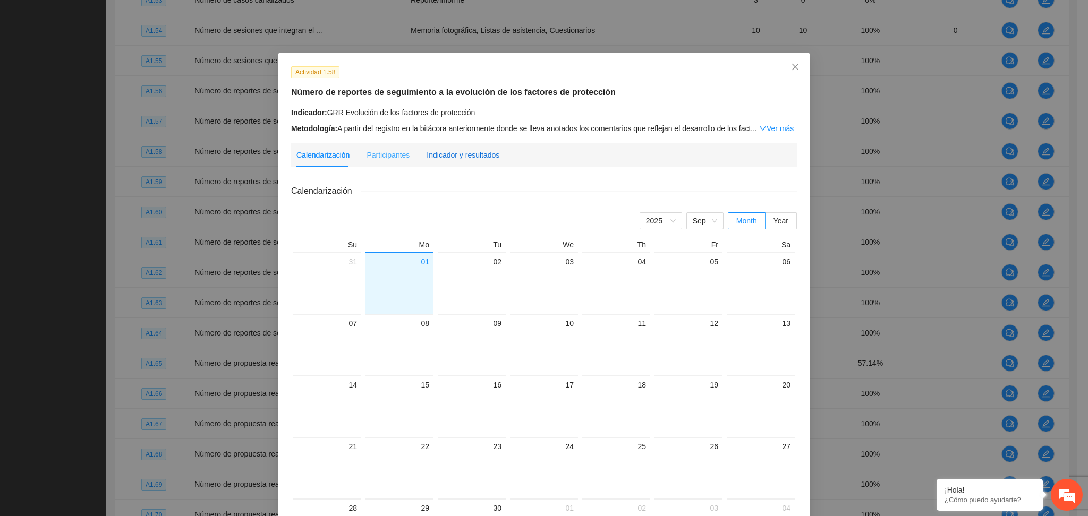
click at [463, 154] on div "Indicador y resultados" at bounding box center [463, 155] width 73 height 12
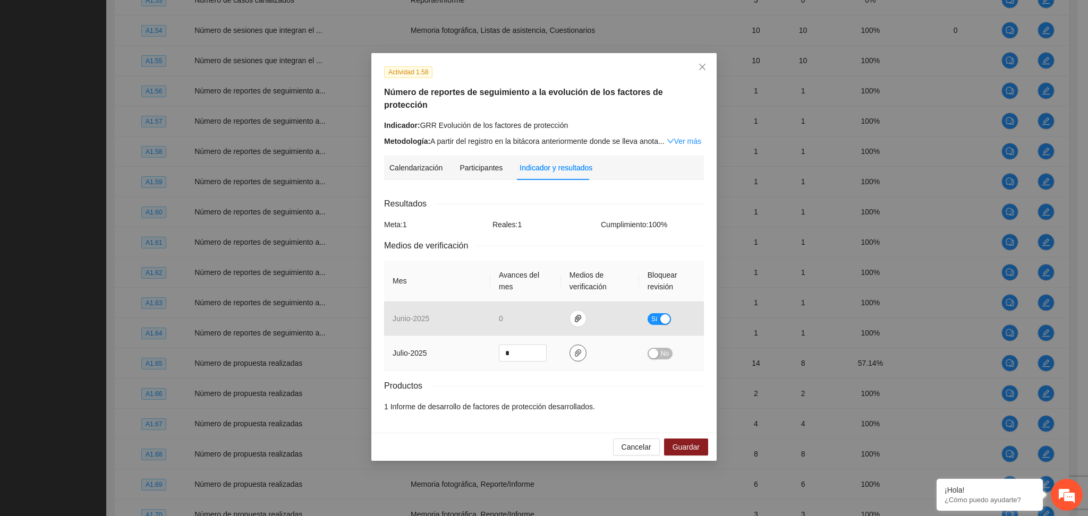
drag, startPoint x: 576, startPoint y: 337, endPoint x: 568, endPoint y: 332, distance: 9.8
click at [576, 349] on icon "paper-clip" at bounding box center [578, 353] width 8 height 8
click at [541, 296] on link "GRR BD comentarios.zip" at bounding box center [574, 294] width 139 height 12
drag, startPoint x: 537, startPoint y: 313, endPoint x: 509, endPoint y: 313, distance: 28.2
click at [537, 313] on link "GRR Estructura.zip" at bounding box center [574, 310] width 139 height 12
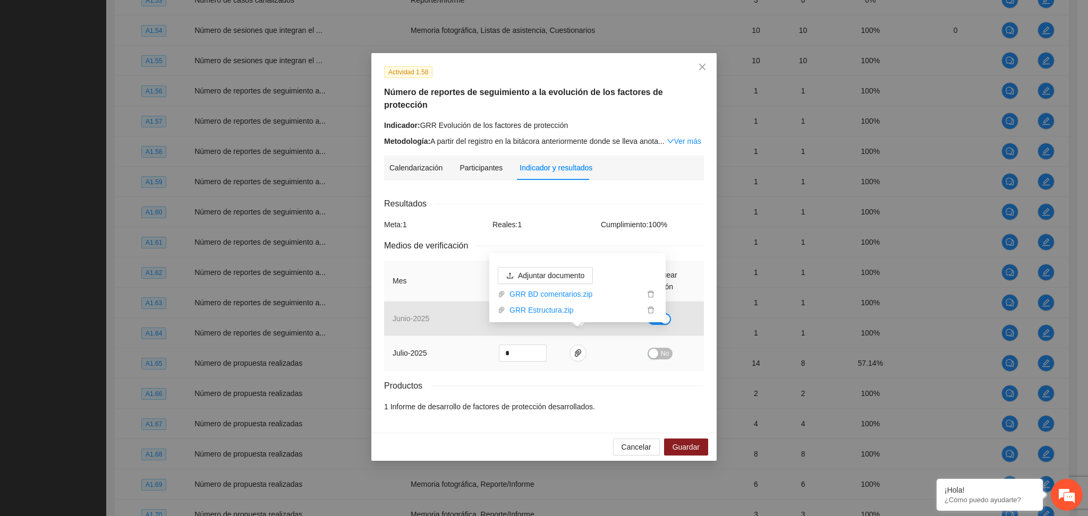
drag, startPoint x: 664, startPoint y: 335, endPoint x: 658, endPoint y: 344, distance: 10.6
click at [662, 348] on span "No" at bounding box center [665, 354] width 8 height 12
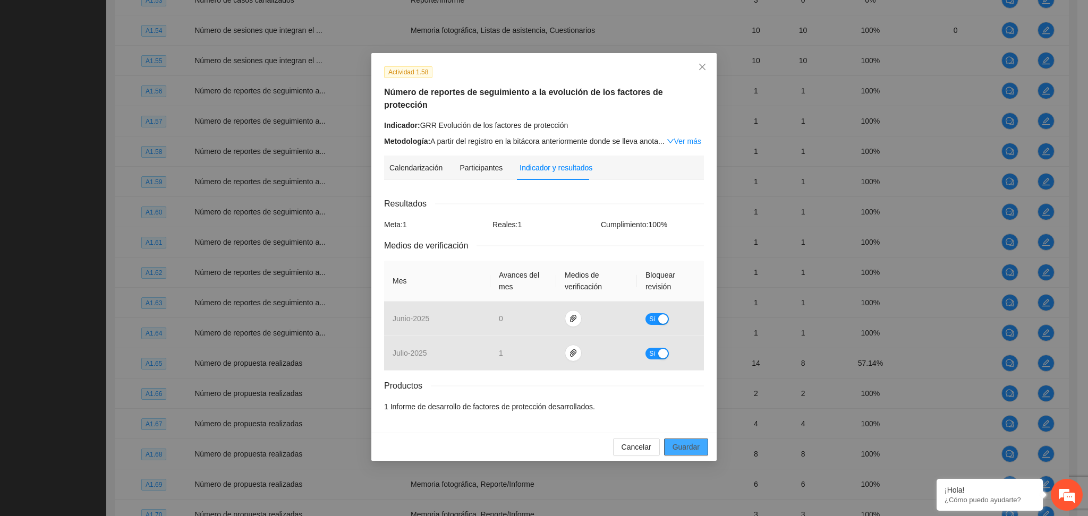
click at [673, 441] on span "Guardar" at bounding box center [686, 447] width 27 height 12
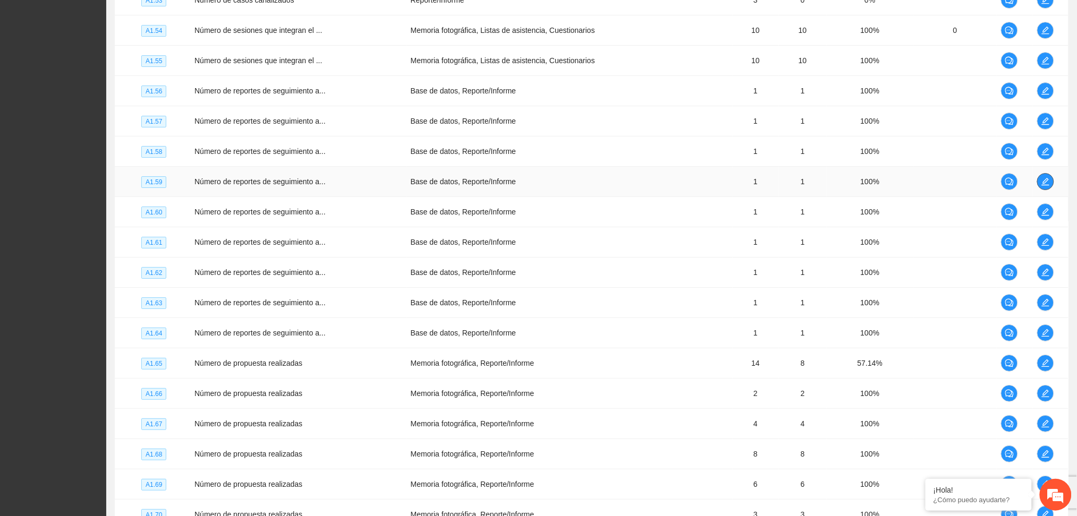
click at [1049, 185] on icon "edit" at bounding box center [1045, 181] width 8 height 8
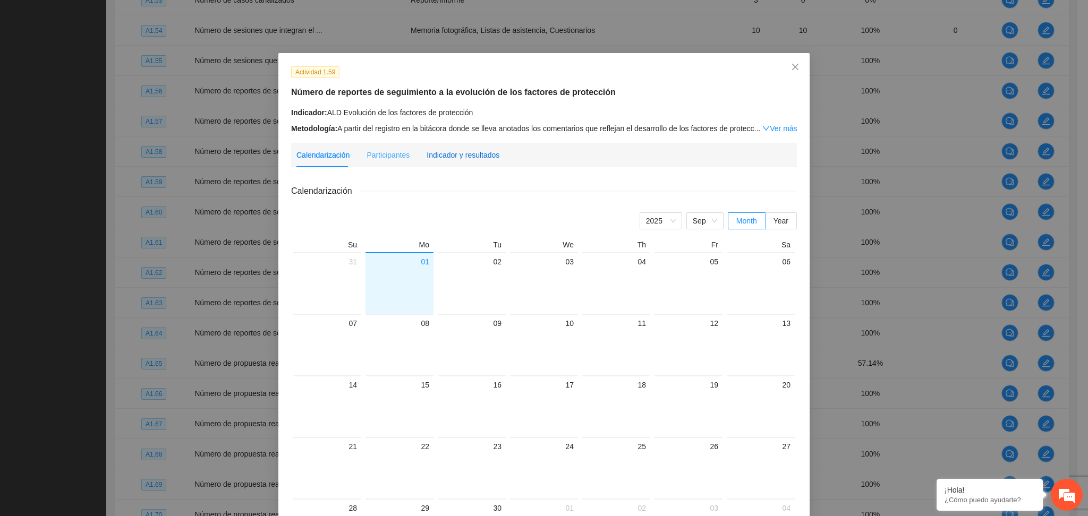
click at [470, 155] on div "Indicador y resultados" at bounding box center [463, 155] width 73 height 12
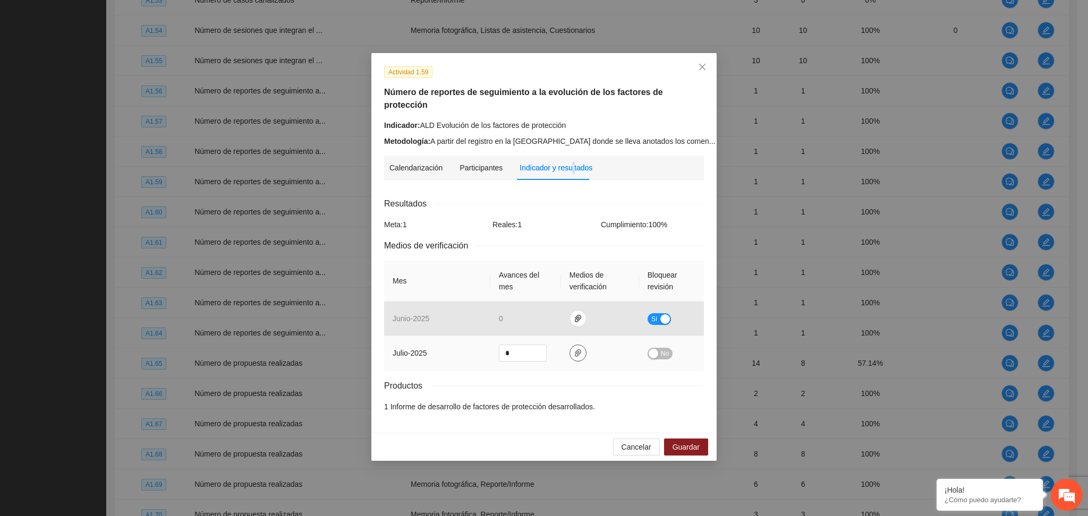
click at [572, 349] on span "paper-clip" at bounding box center [578, 353] width 16 height 8
click at [542, 295] on link "ALD BD comentarios.zip" at bounding box center [574, 294] width 139 height 12
click at [540, 309] on link "ALD Estructura.zip" at bounding box center [574, 310] width 139 height 12
drag, startPoint x: 656, startPoint y: 336, endPoint x: 662, endPoint y: 399, distance: 63.5
click at [656, 349] on div "button" at bounding box center [654, 354] width 10 height 10
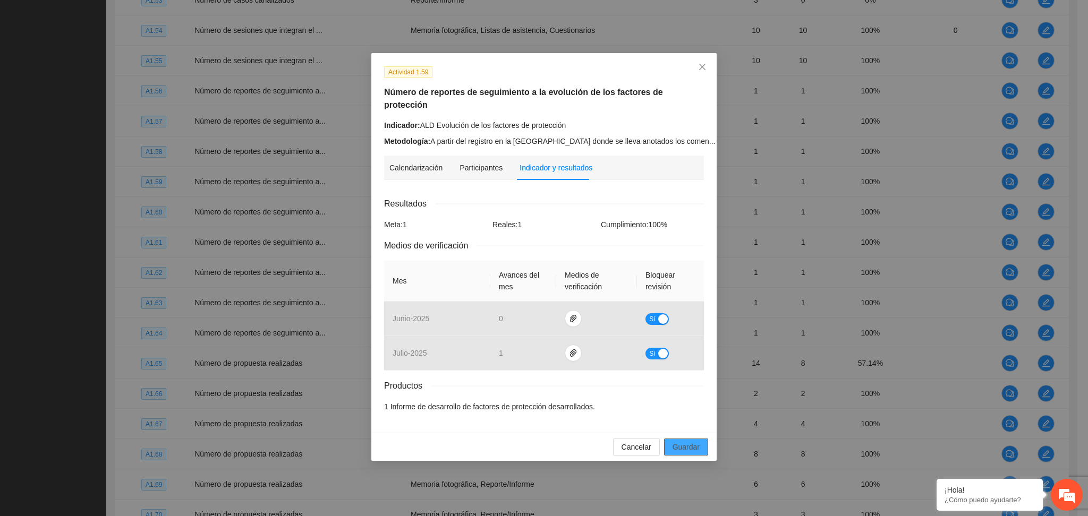
click at [691, 441] on span "Guardar" at bounding box center [686, 447] width 27 height 12
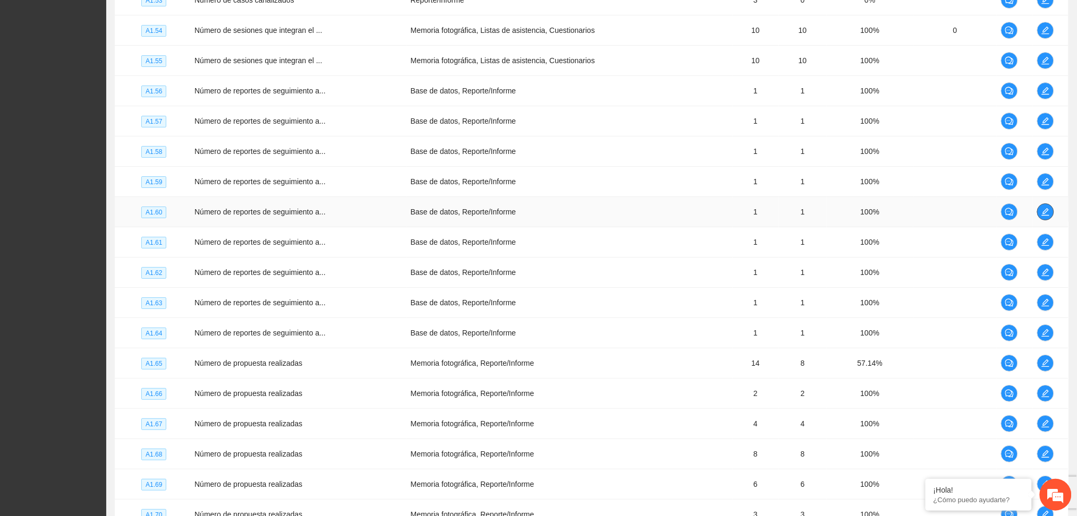
click at [1049, 210] on icon "edit" at bounding box center [1045, 212] width 8 height 8
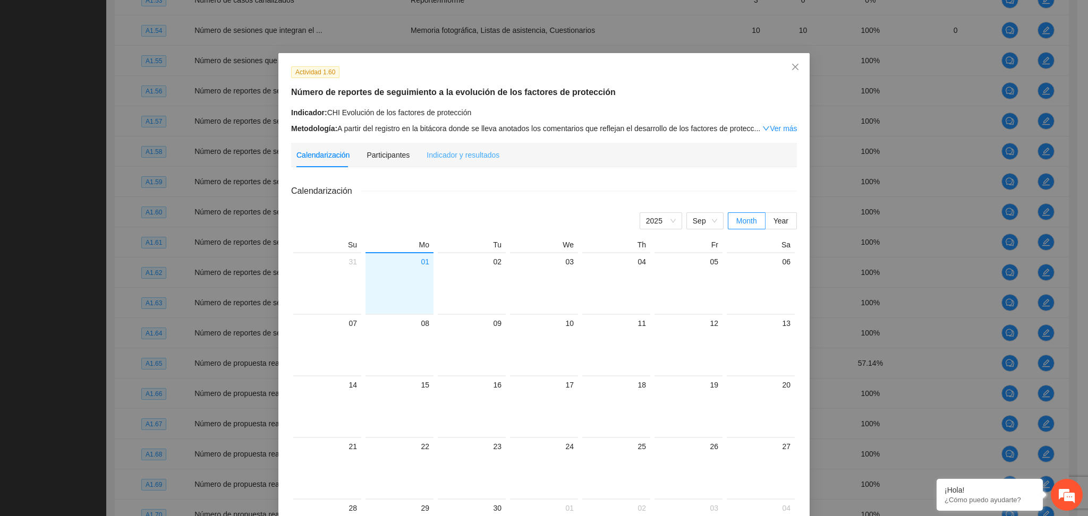
click at [432, 148] on div "Indicador y resultados" at bounding box center [463, 155] width 73 height 24
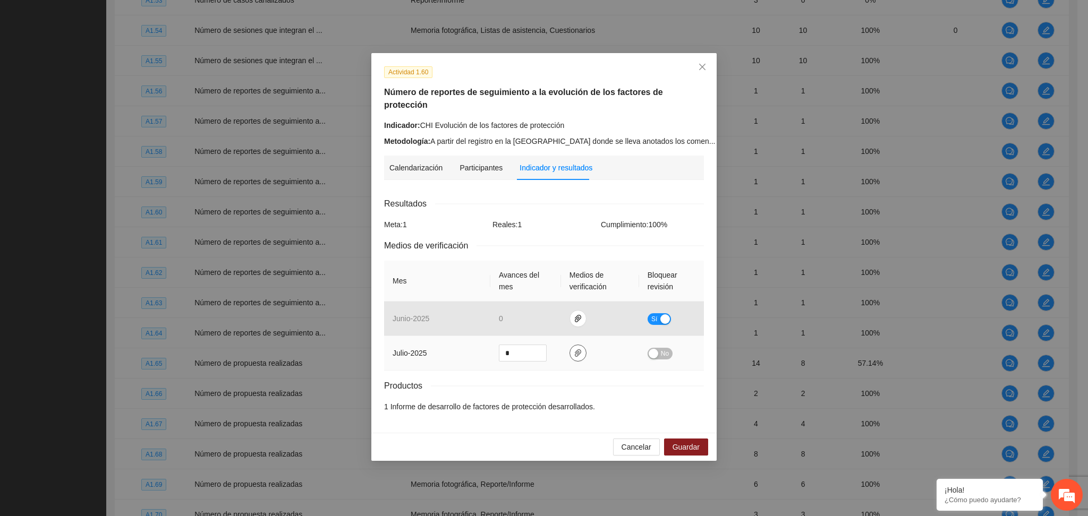
click at [571, 346] on button "button" at bounding box center [577, 353] width 17 height 17
click at [538, 300] on div "CHI Estructura.zip" at bounding box center [577, 308] width 159 height 16
click at [534, 294] on link "CHI bd comentarios.zip" at bounding box center [574, 294] width 139 height 12
click at [536, 310] on link "CHI Estructura.zip" at bounding box center [574, 310] width 139 height 12
click at [653, 349] on div "button" at bounding box center [654, 354] width 10 height 10
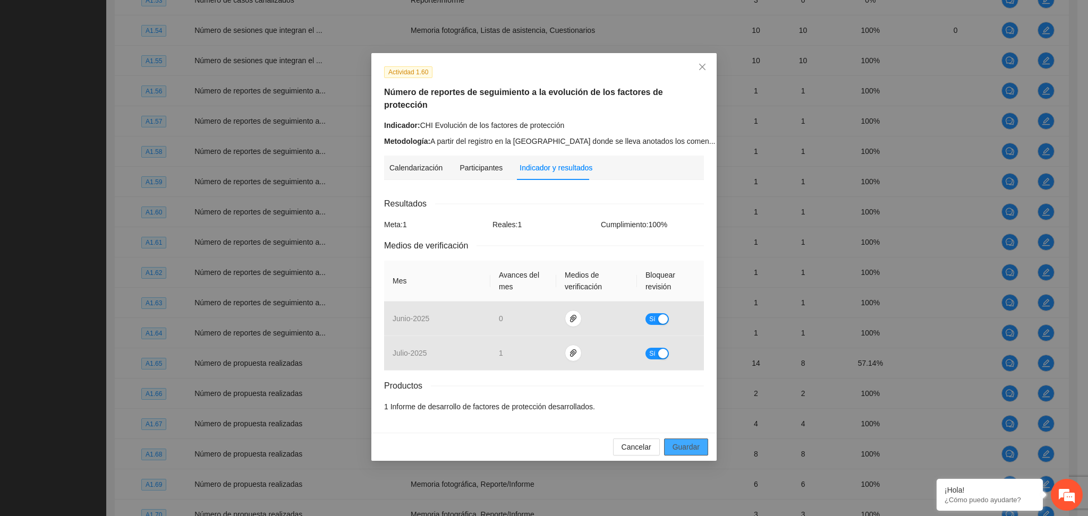
click at [690, 441] on span "Guardar" at bounding box center [686, 447] width 27 height 12
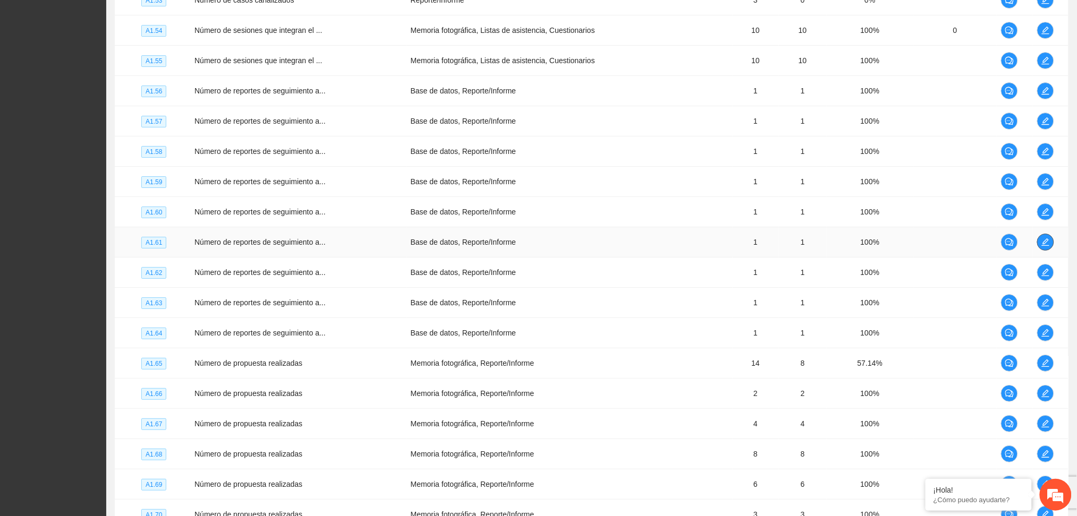
click at [1042, 243] on icon "edit" at bounding box center [1045, 242] width 8 height 8
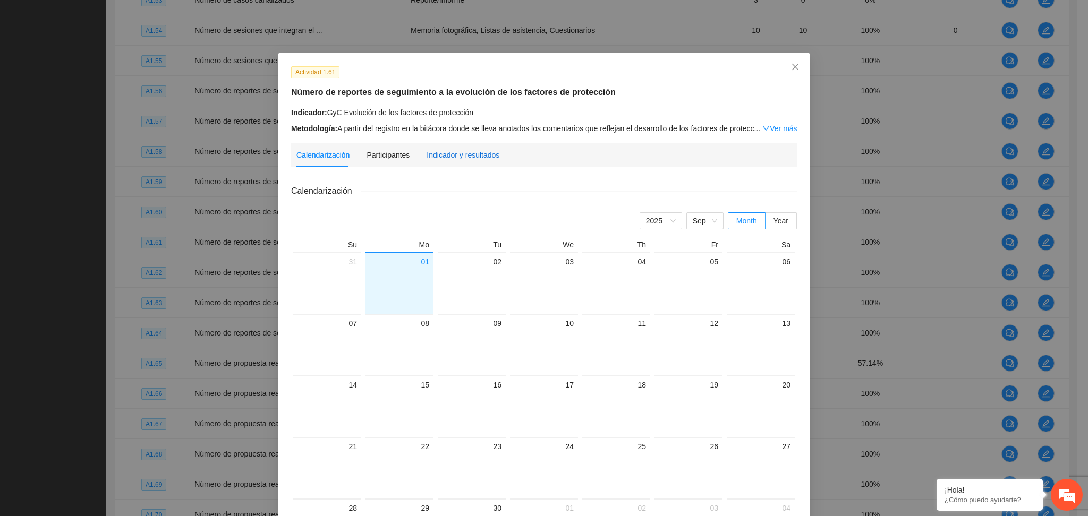
click at [489, 153] on div "Indicador y resultados" at bounding box center [463, 155] width 73 height 12
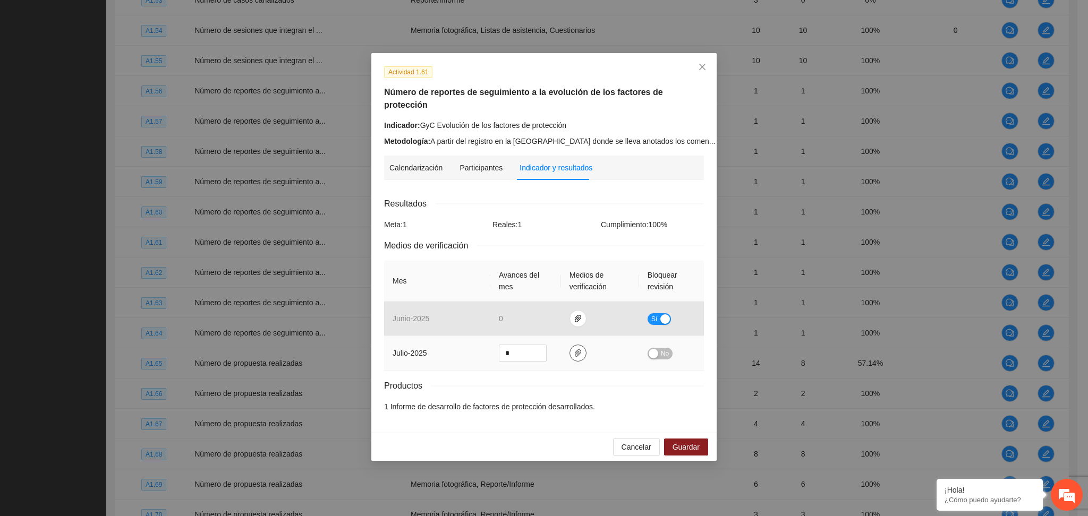
click at [570, 349] on span "paper-clip" at bounding box center [578, 353] width 16 height 8
click at [545, 310] on link "GyC Estructura.zip" at bounding box center [574, 310] width 139 height 12
click at [562, 296] on link "GyC BD comentarios.zip" at bounding box center [574, 294] width 139 height 12
drag, startPoint x: 567, startPoint y: 360, endPoint x: 602, endPoint y: 354, distance: 35.6
click at [567, 361] on div "Resultados Meta: 1 Reales: 1 Cumplimiento: 100 % Medios de verificación Mes Ava…" at bounding box center [544, 305] width 320 height 216
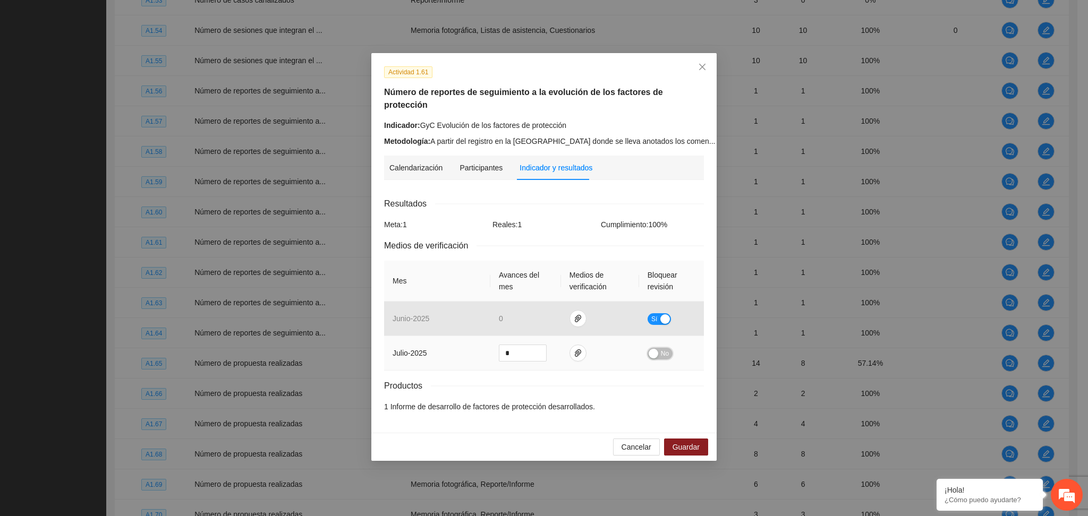
drag, startPoint x: 670, startPoint y: 338, endPoint x: 664, endPoint y: 378, distance: 40.3
click at [668, 348] on button "No" at bounding box center [660, 354] width 25 height 12
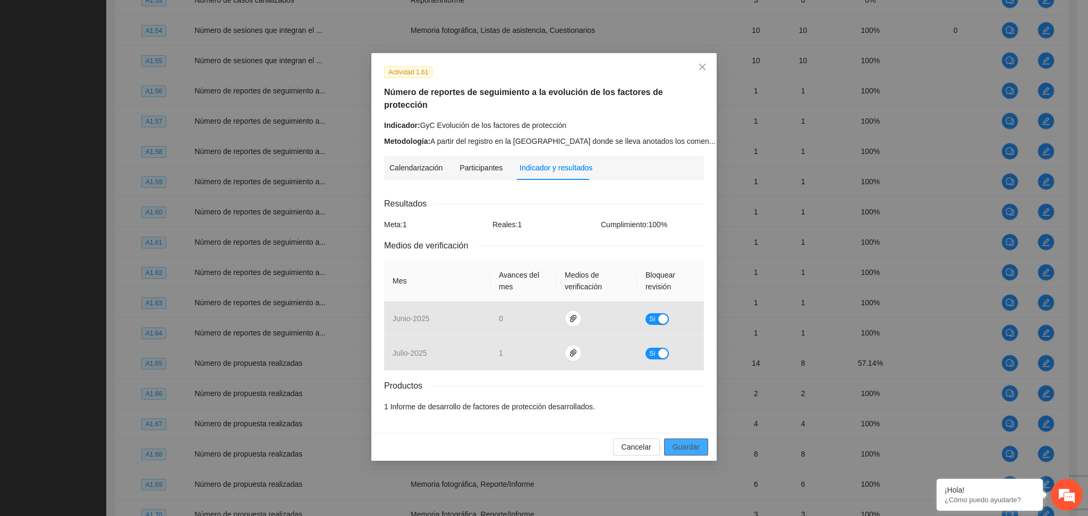
click at [692, 441] on button "Guardar" at bounding box center [686, 447] width 44 height 17
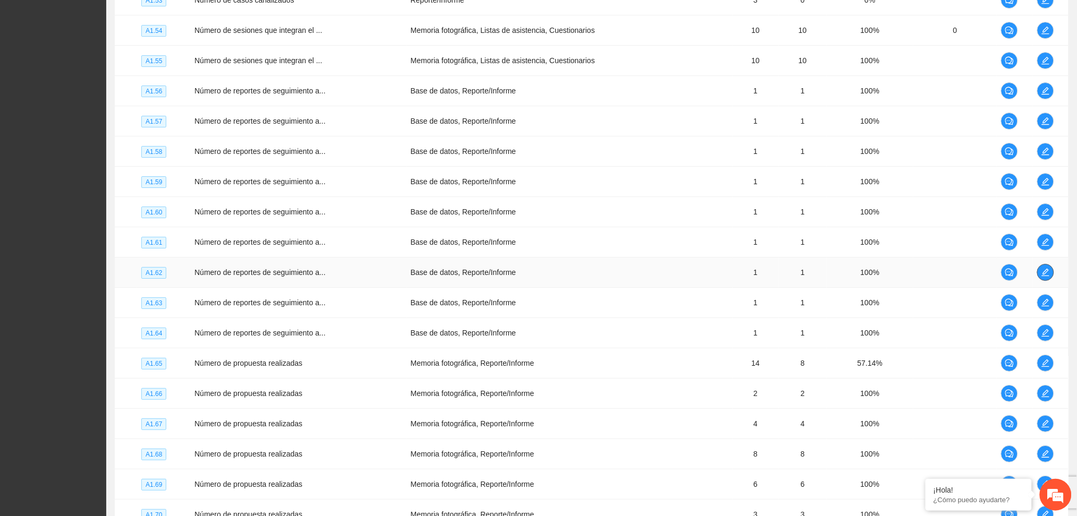
click at [1043, 274] on icon "edit" at bounding box center [1044, 272] width 7 height 7
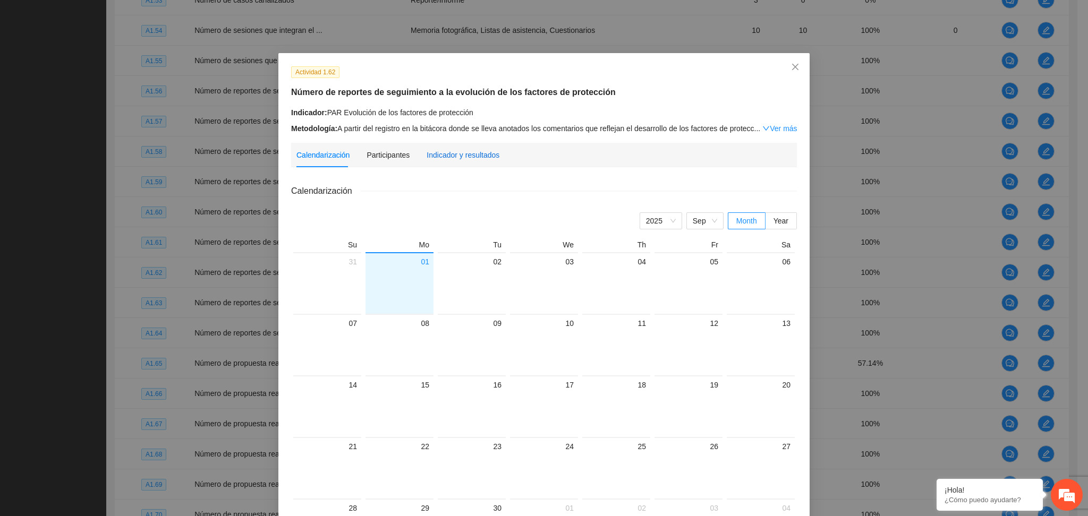
click at [480, 154] on div "Indicador y resultados" at bounding box center [463, 155] width 73 height 12
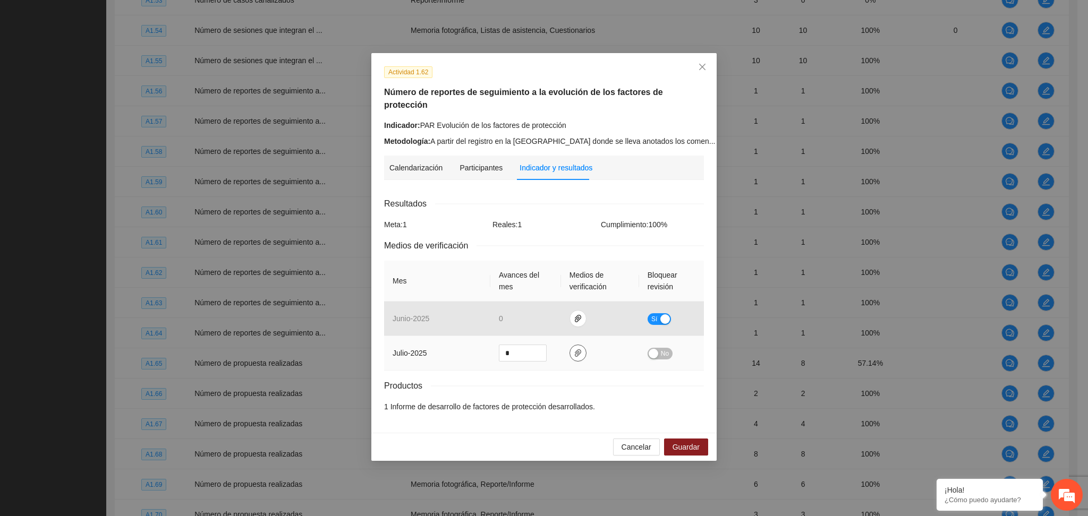
click at [581, 349] on icon "paper-clip" at bounding box center [578, 353] width 8 height 8
click at [543, 292] on link "PAR BD comentarios.zip" at bounding box center [574, 294] width 139 height 12
click at [534, 310] on link "PAR Estructura.zip" at bounding box center [574, 310] width 139 height 12
drag, startPoint x: 635, startPoint y: 380, endPoint x: 642, endPoint y: 369, distance: 13.3
click at [635, 380] on div "Resultados Meta: 1 Reales: 1 Cumplimiento: 100 % Medios de verificación Mes Ava…" at bounding box center [544, 305] width 320 height 216
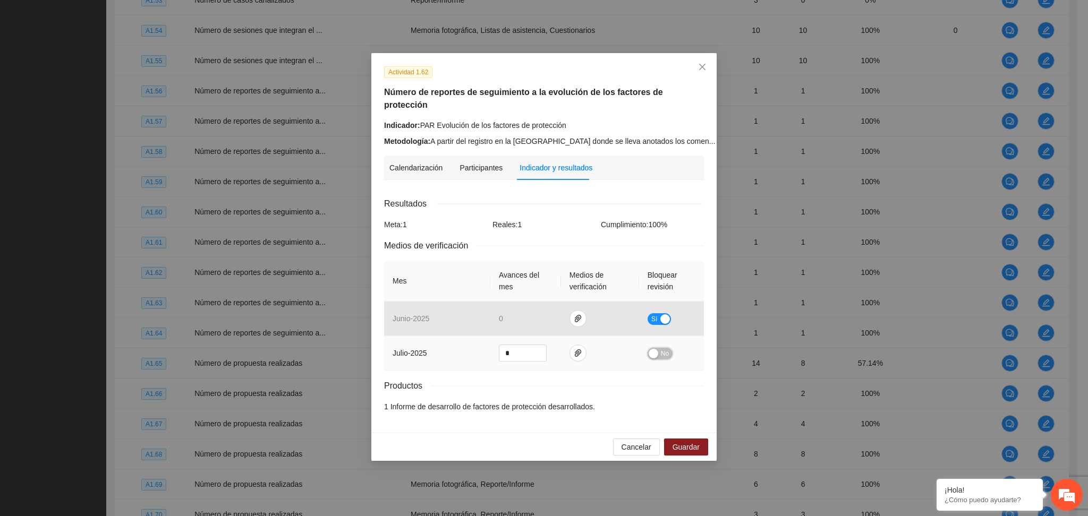
drag, startPoint x: 666, startPoint y: 335, endPoint x: 658, endPoint y: 349, distance: 15.9
click at [664, 348] on span "No" at bounding box center [665, 354] width 8 height 12
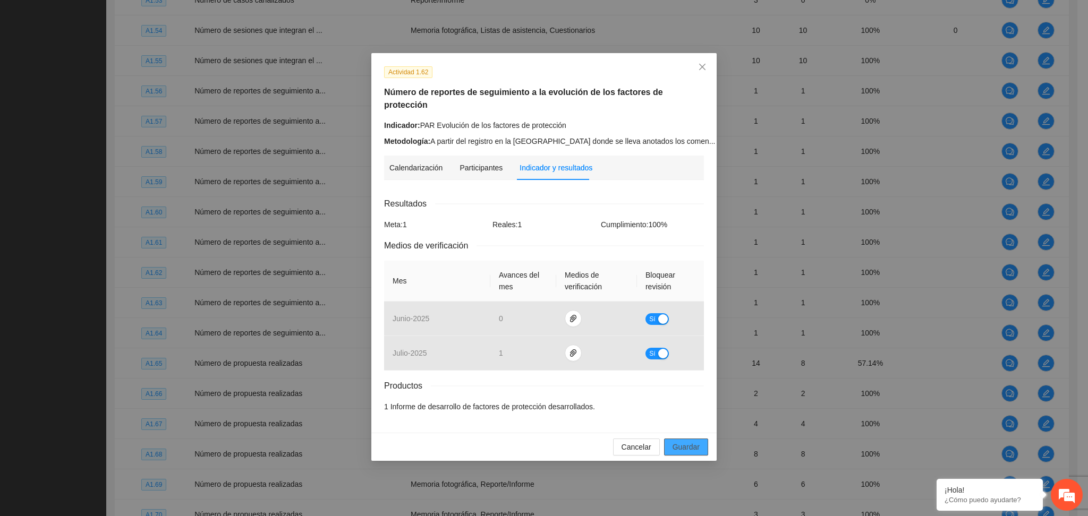
click at [688, 441] on span "Guardar" at bounding box center [686, 447] width 27 height 12
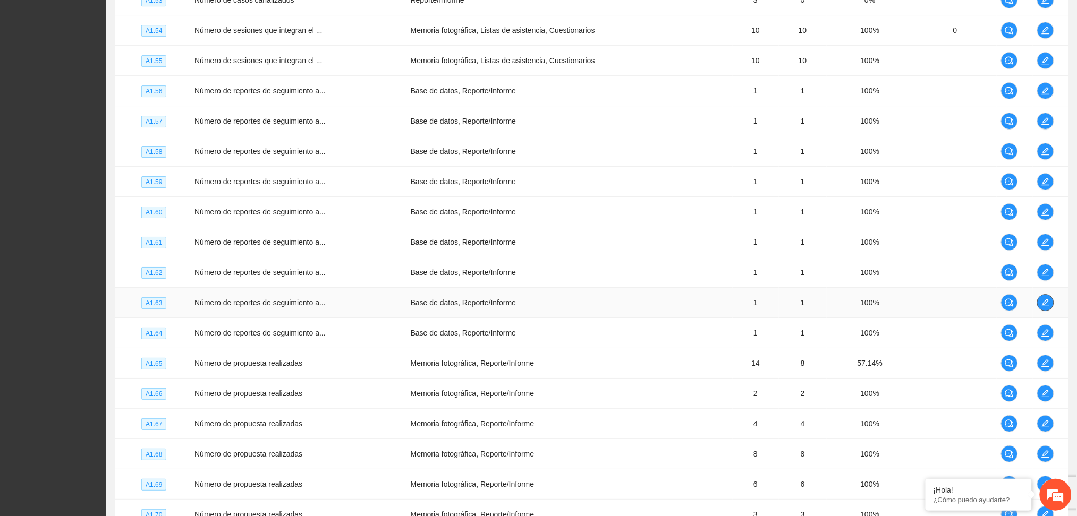
click at [1044, 300] on button "button" at bounding box center [1045, 302] width 17 height 17
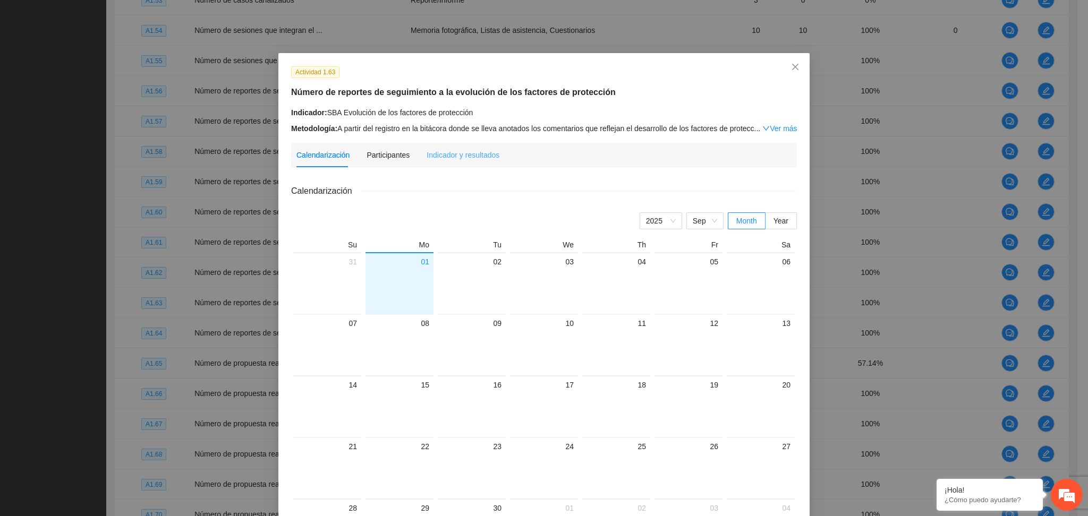
click at [441, 166] on div "Indicador y resultados" at bounding box center [463, 155] width 73 height 24
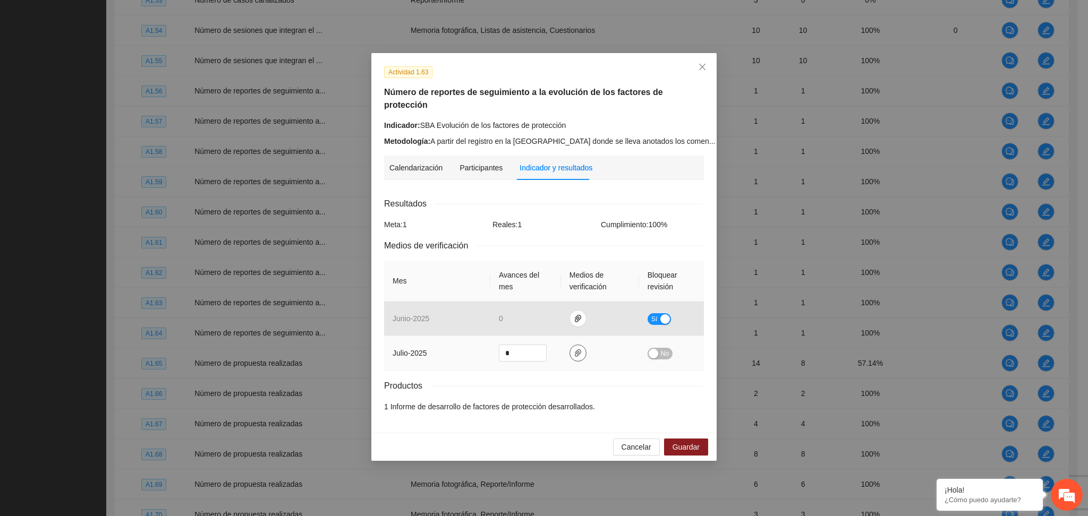
click at [576, 350] on icon "paper-clip" at bounding box center [578, 353] width 6 height 7
click at [533, 296] on link "SBA bd comentarios.zip" at bounding box center [574, 294] width 139 height 12
click at [532, 312] on link "SBA Estructura.zip" at bounding box center [574, 310] width 139 height 12
click at [658, 348] on button "No" at bounding box center [660, 354] width 25 height 12
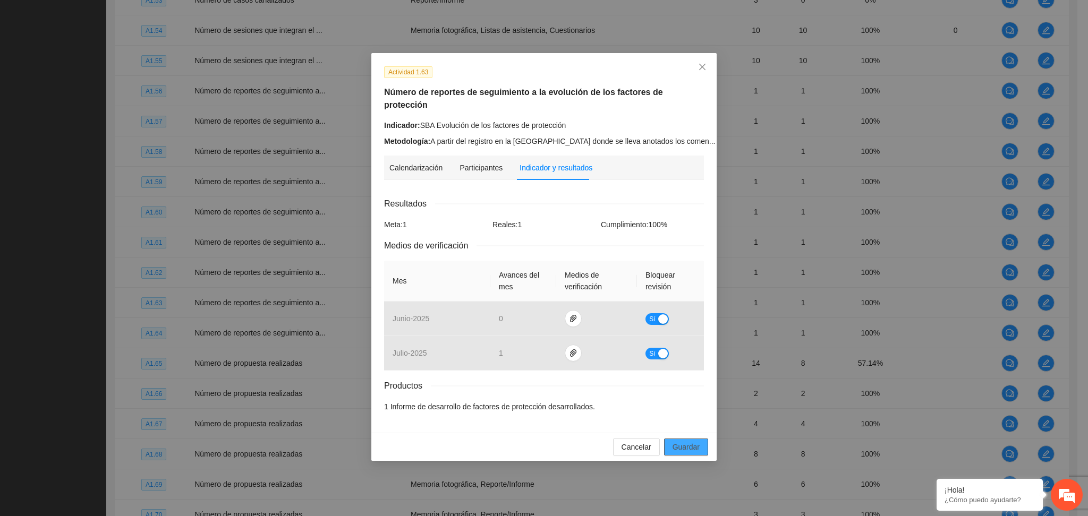
click at [683, 441] on span "Guardar" at bounding box center [686, 447] width 27 height 12
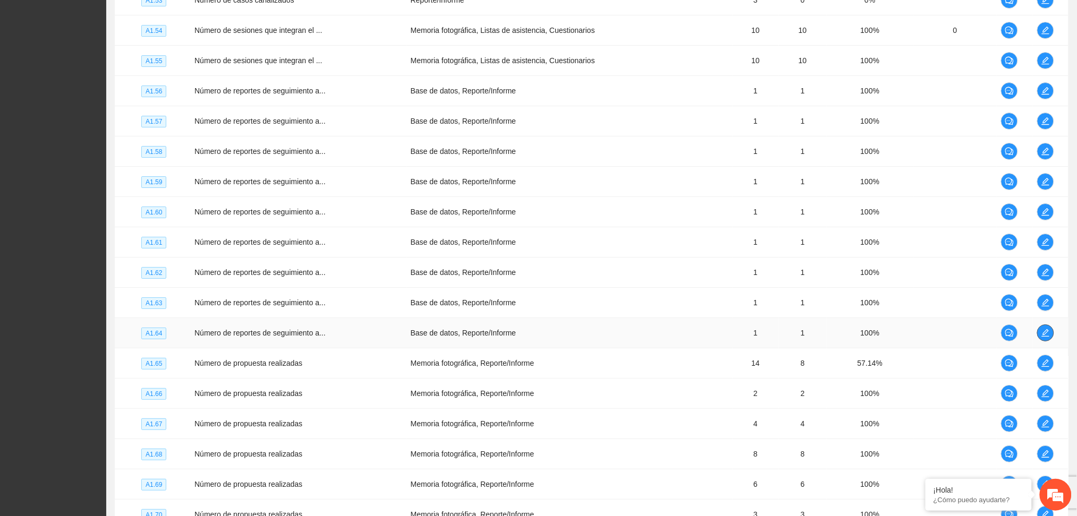
click at [1042, 337] on icon "edit" at bounding box center [1045, 333] width 8 height 8
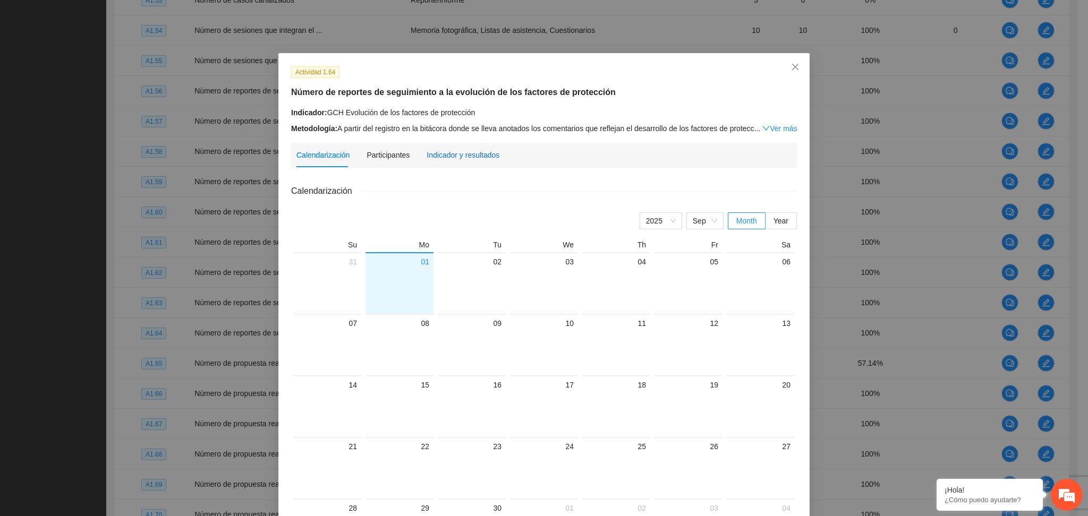
click at [466, 152] on div "Indicador y resultados" at bounding box center [463, 155] width 73 height 12
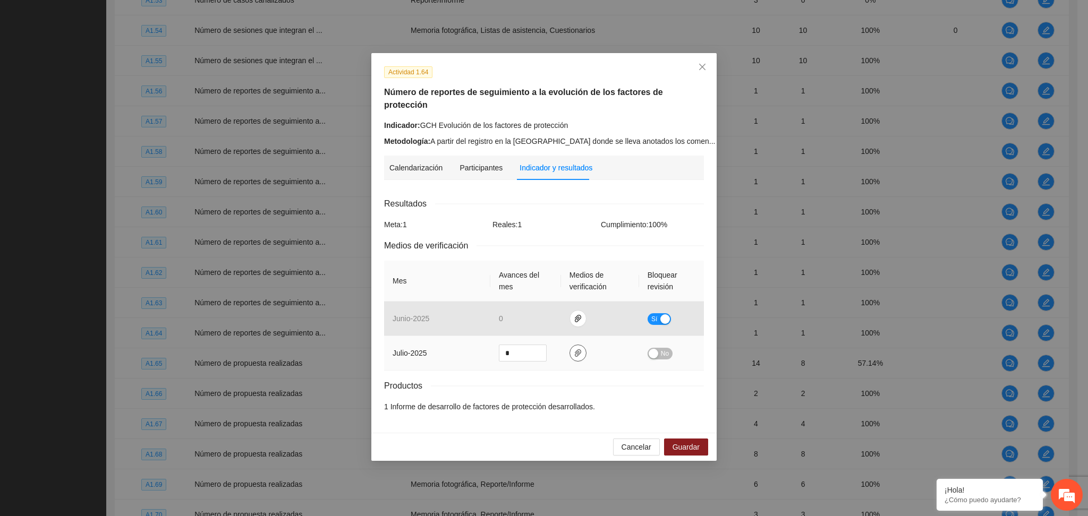
click at [578, 349] on icon "paper-clip" at bounding box center [578, 353] width 8 height 8
click at [528, 293] on link "GCH BD comentarios.zip" at bounding box center [574, 294] width 139 height 12
click at [540, 317] on div "Adjuntar documento GCH BD comentarios.zip GCH Estructura.zip" at bounding box center [577, 287] width 176 height 69
click at [540, 311] on link "GCH Estructura.zip" at bounding box center [574, 310] width 139 height 12
drag, startPoint x: 676, startPoint y: 373, endPoint x: 667, endPoint y: 367, distance: 11.5
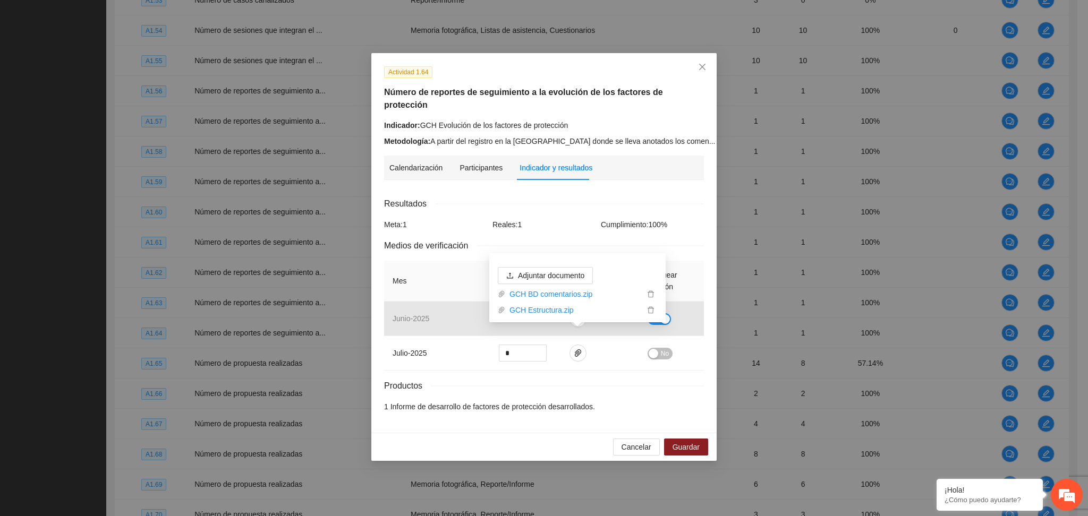
click at [675, 379] on div "Productos" at bounding box center [544, 385] width 320 height 13
click at [657, 348] on button "No" at bounding box center [660, 354] width 25 height 12
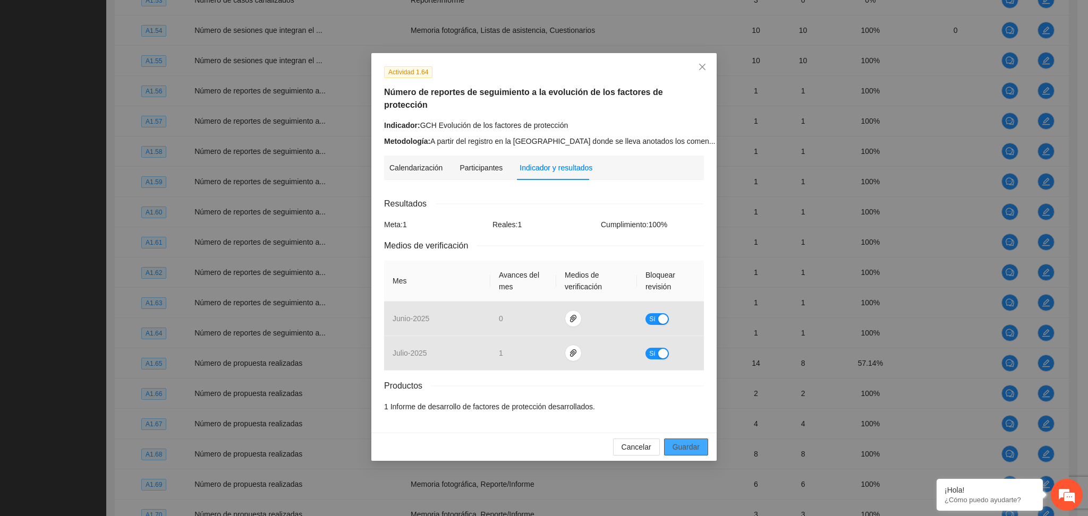
drag, startPoint x: 691, startPoint y: 442, endPoint x: 690, endPoint y: 434, distance: 8.1
click at [690, 439] on button "Guardar" at bounding box center [686, 447] width 44 height 17
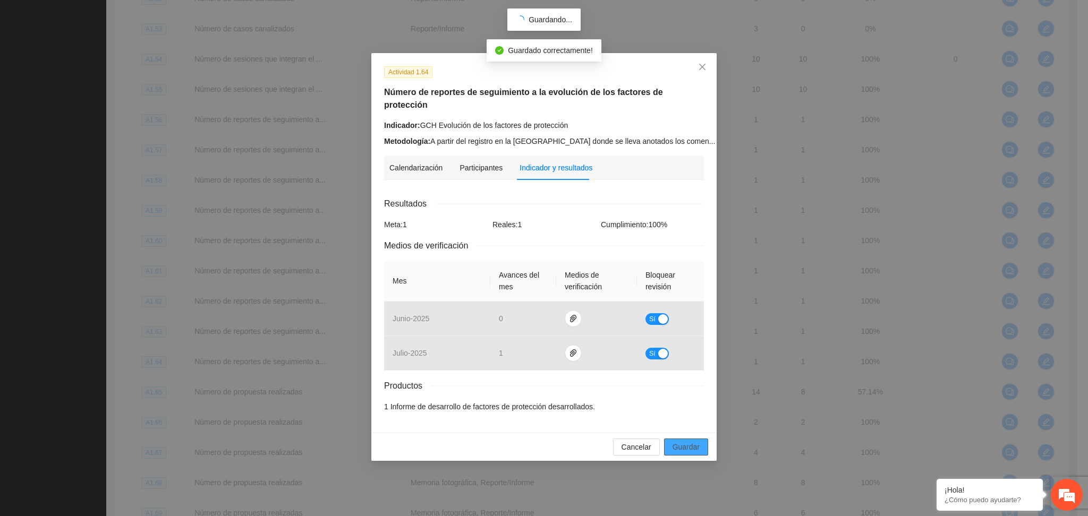
click at [690, 441] on span "Guardar" at bounding box center [686, 447] width 27 height 12
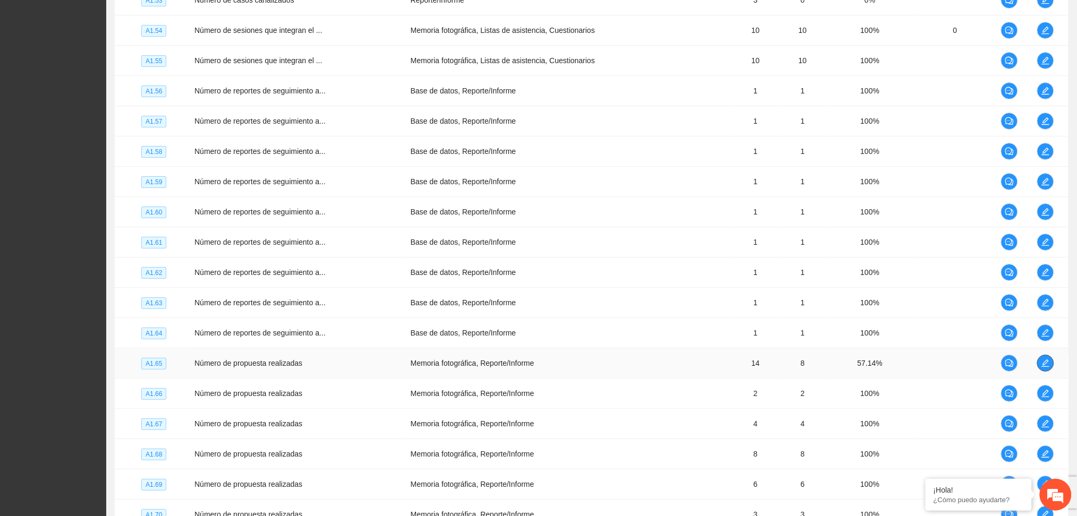
click at [1048, 365] on icon "edit" at bounding box center [1045, 363] width 8 height 8
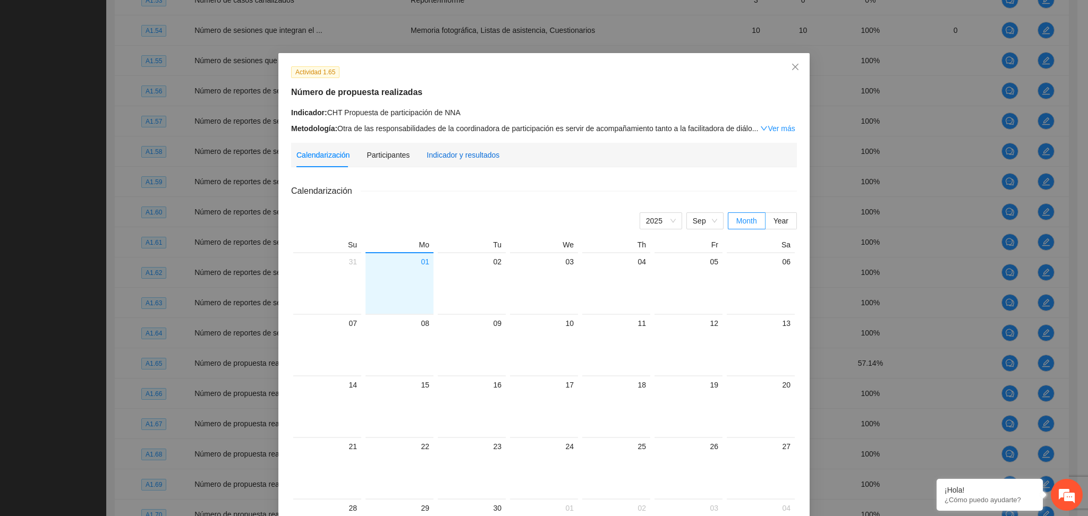
click at [474, 159] on div "Indicador y resultados" at bounding box center [463, 155] width 73 height 12
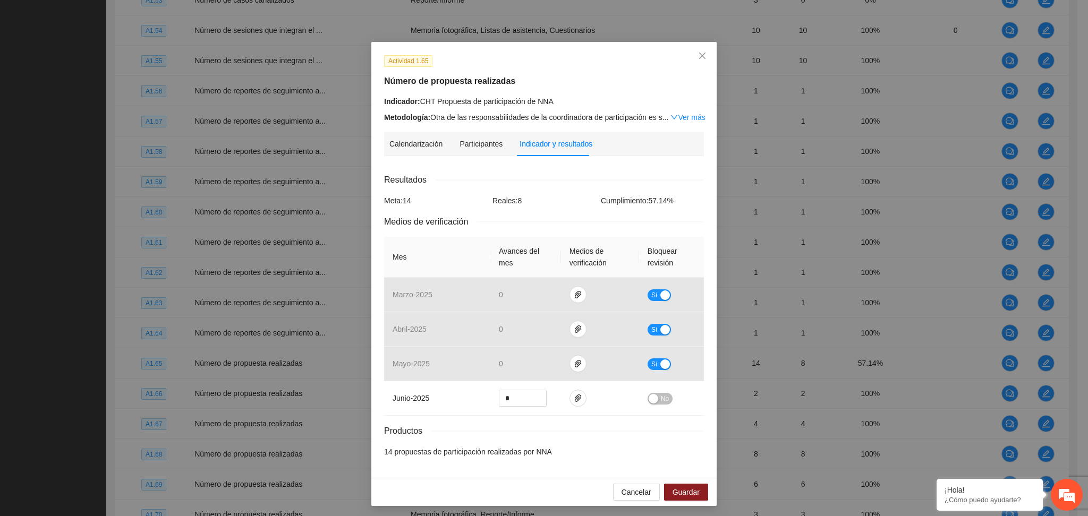
scroll to position [14, 0]
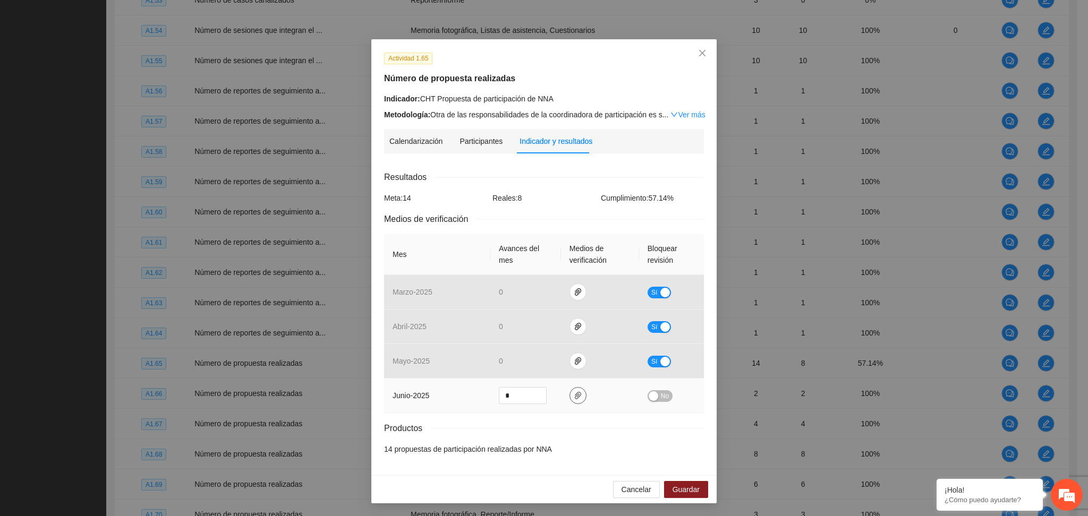
click at [575, 395] on icon "paper-clip" at bounding box center [578, 396] width 8 height 8
click at [541, 369] on link "CHT.zip" at bounding box center [568, 366] width 139 height 12
click at [515, 368] on link "CHT.zip" at bounding box center [568, 366] width 139 height 12
click at [653, 394] on button "No" at bounding box center [660, 396] width 25 height 12
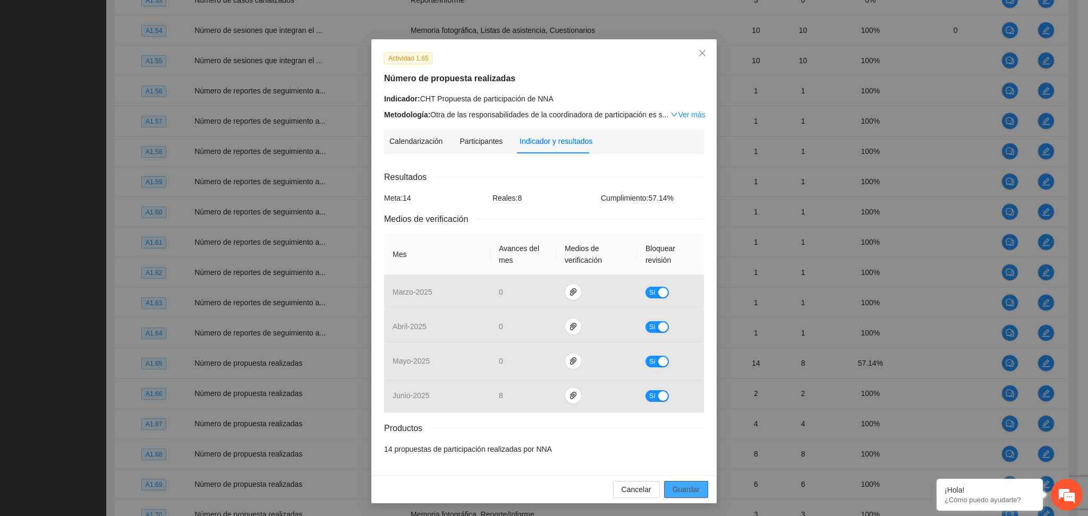
drag, startPoint x: 675, startPoint y: 492, endPoint x: 659, endPoint y: 512, distance: 25.3
click at [676, 491] on span "Guardar" at bounding box center [686, 490] width 27 height 12
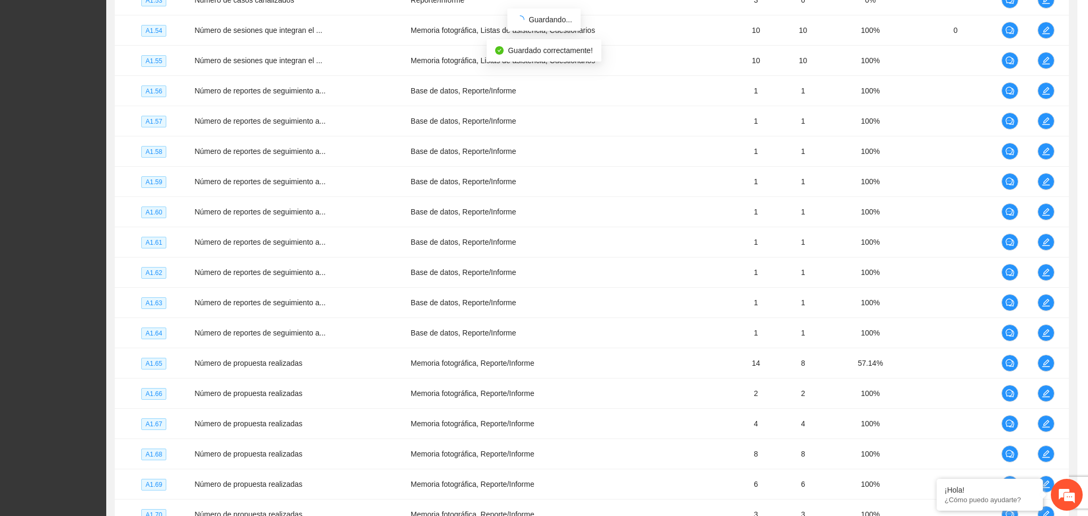
scroll to position [0, 0]
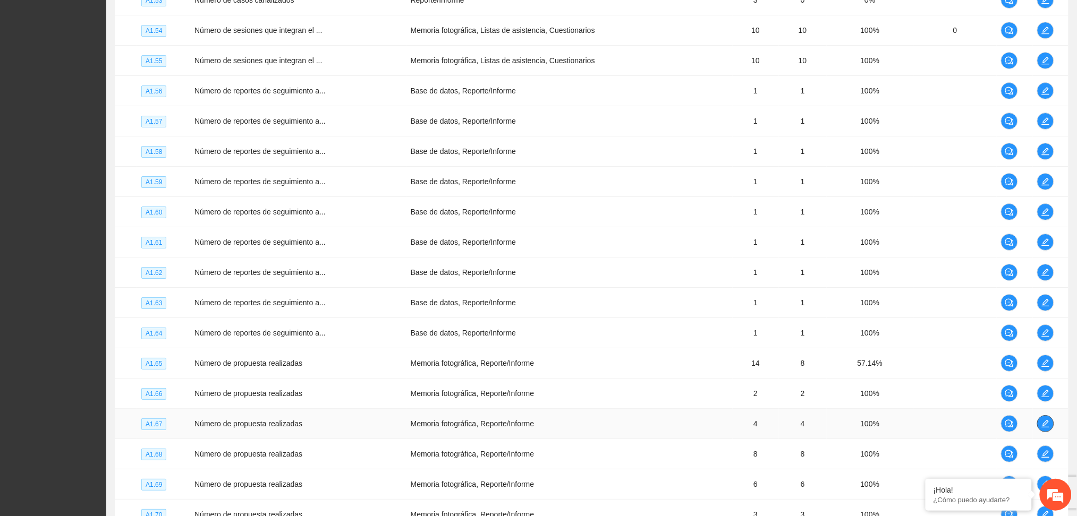
click at [1048, 428] on icon "edit" at bounding box center [1044, 423] width 7 height 7
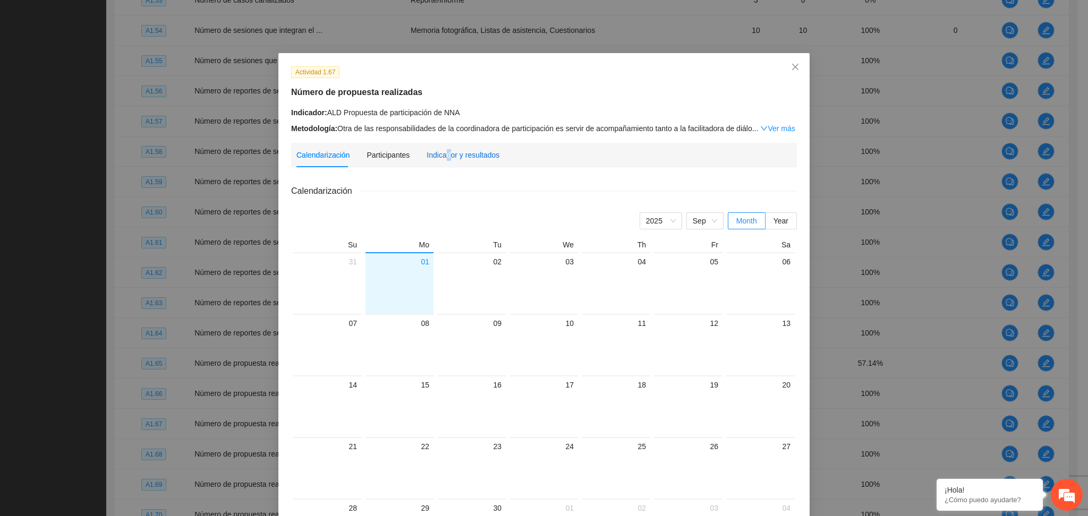
click at [439, 160] on div "Indicador y resultados" at bounding box center [463, 155] width 73 height 12
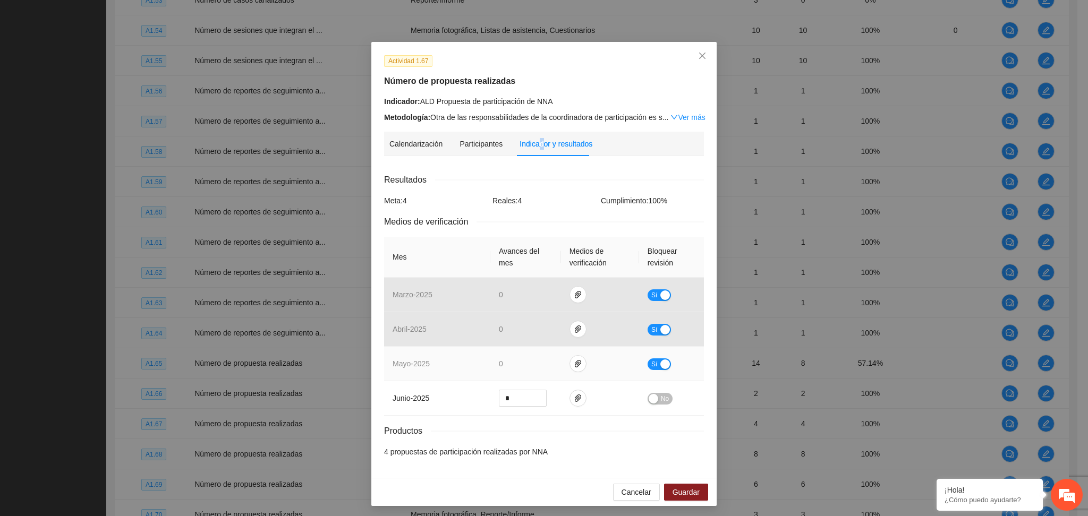
scroll to position [14, 0]
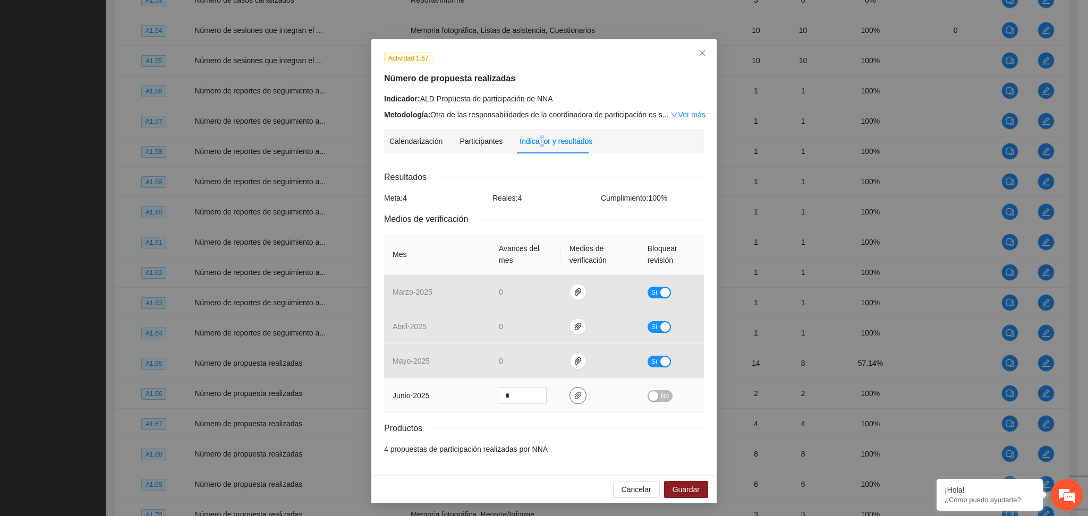
click at [577, 394] on span "paper-clip" at bounding box center [578, 396] width 16 height 8
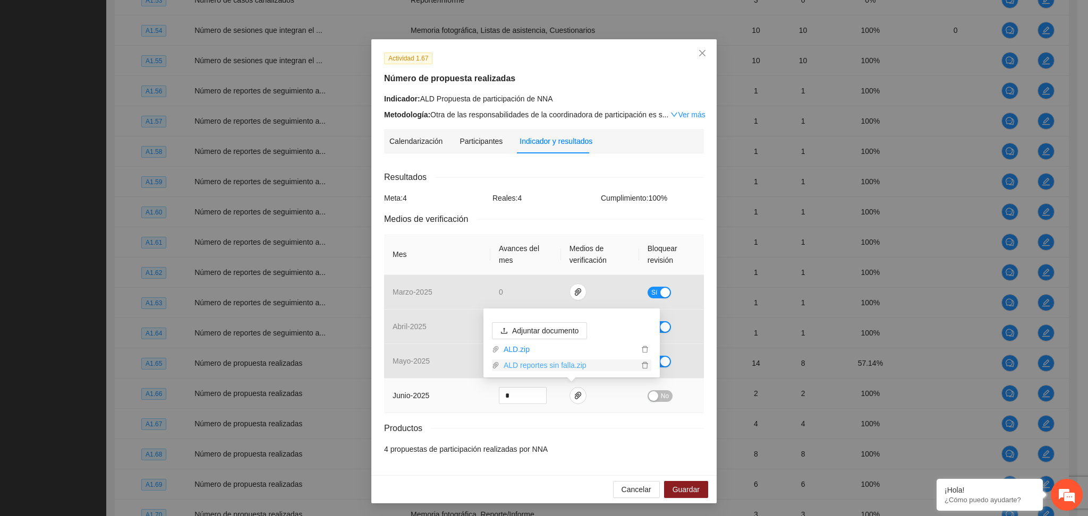
click at [542, 368] on link "ALD reportes sin falla.zip" at bounding box center [568, 366] width 139 height 12
drag, startPoint x: 651, startPoint y: 394, endPoint x: 644, endPoint y: 428, distance: 34.6
click at [651, 394] on div "button" at bounding box center [654, 397] width 10 height 10
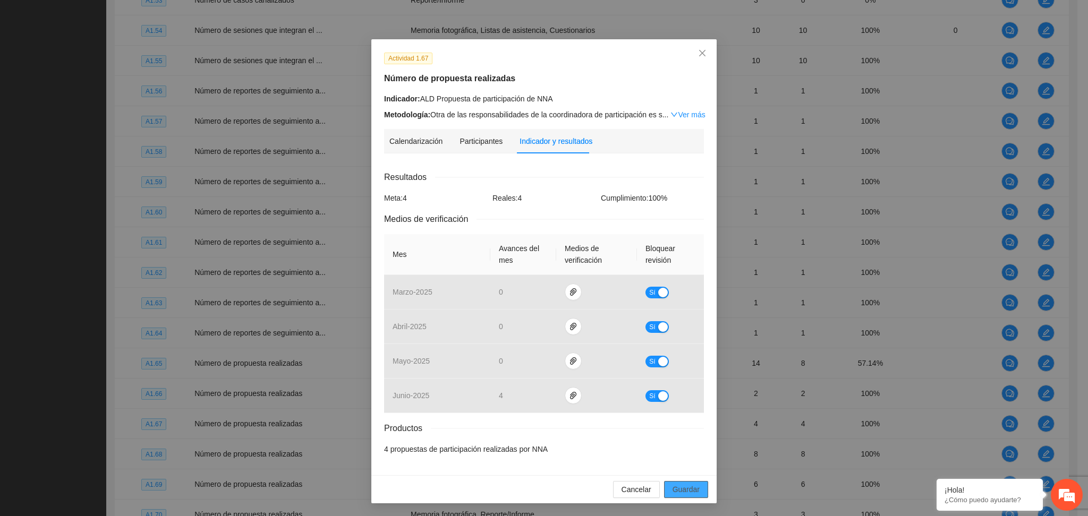
click at [685, 489] on span "Guardar" at bounding box center [686, 490] width 27 height 12
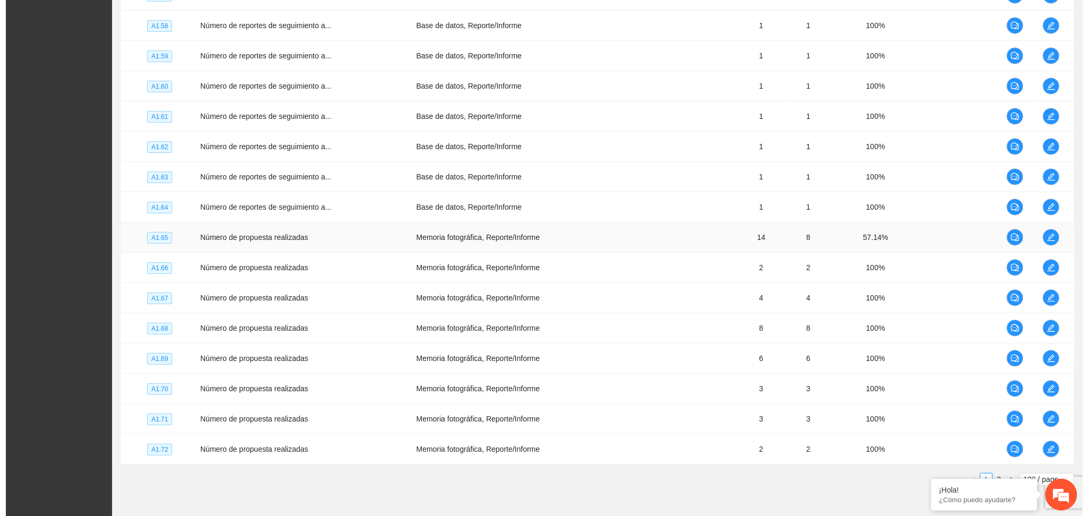
scroll to position [2869, 0]
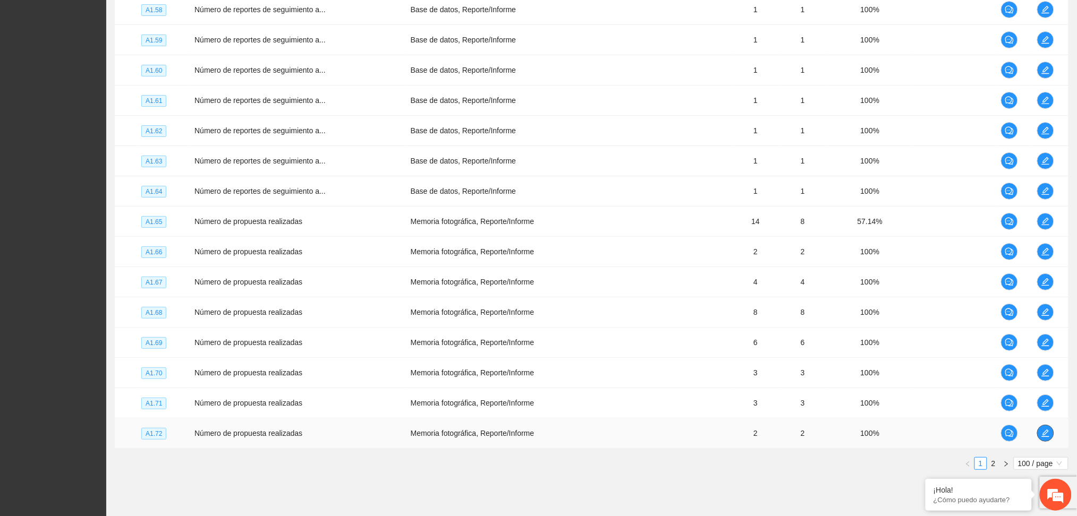
click at [1054, 432] on td at bounding box center [1051, 434] width 36 height 30
click at [1049, 437] on span "edit" at bounding box center [1046, 433] width 16 height 8
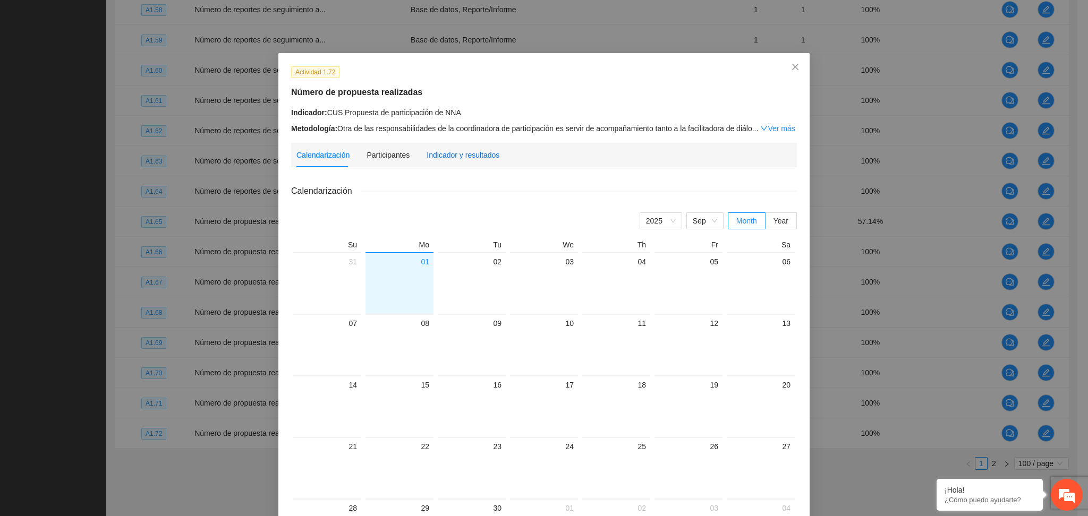
click at [462, 152] on div "Indicador y resultados" at bounding box center [463, 155] width 73 height 12
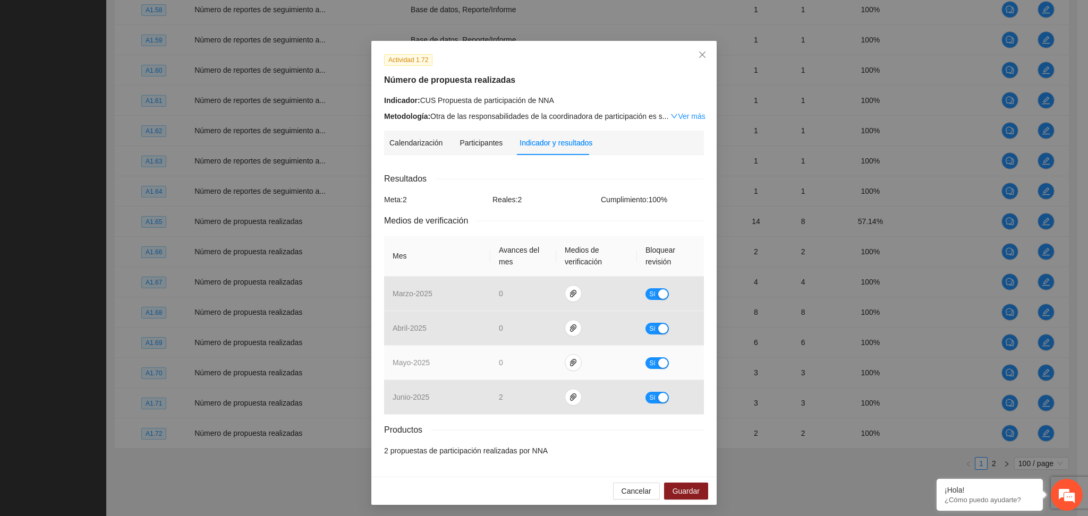
scroll to position [14, 0]
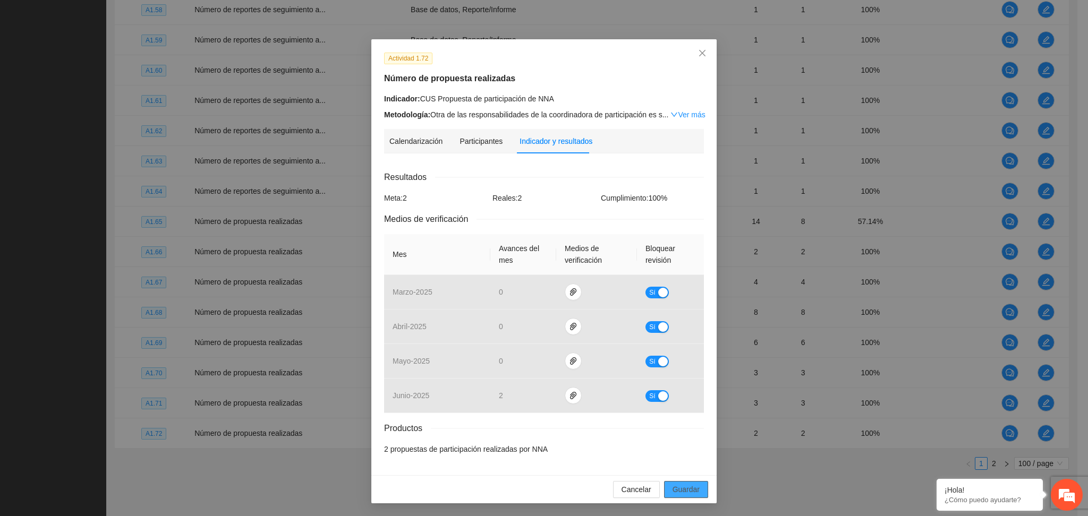
click at [677, 497] on button "Guardar" at bounding box center [686, 489] width 44 height 17
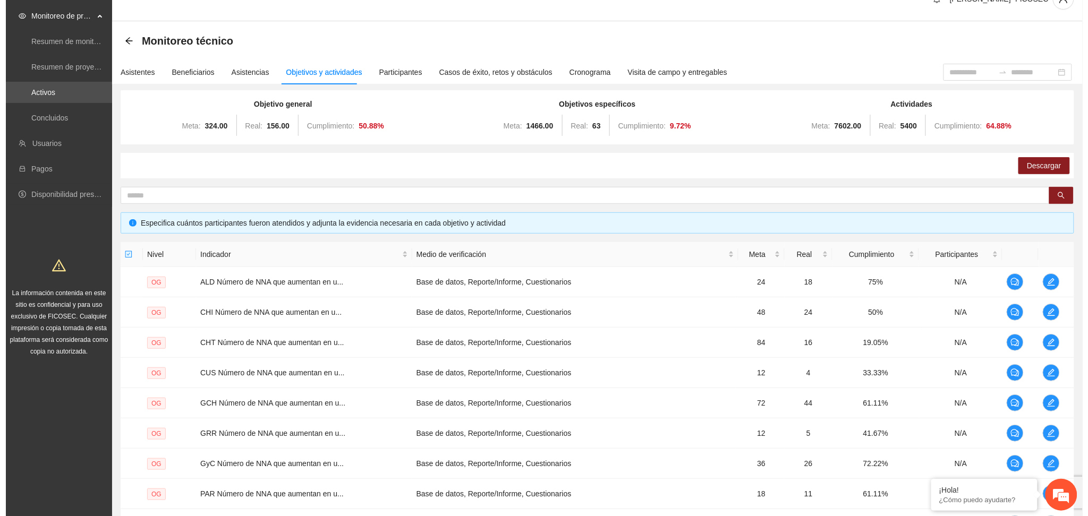
scroll to position [0, 0]
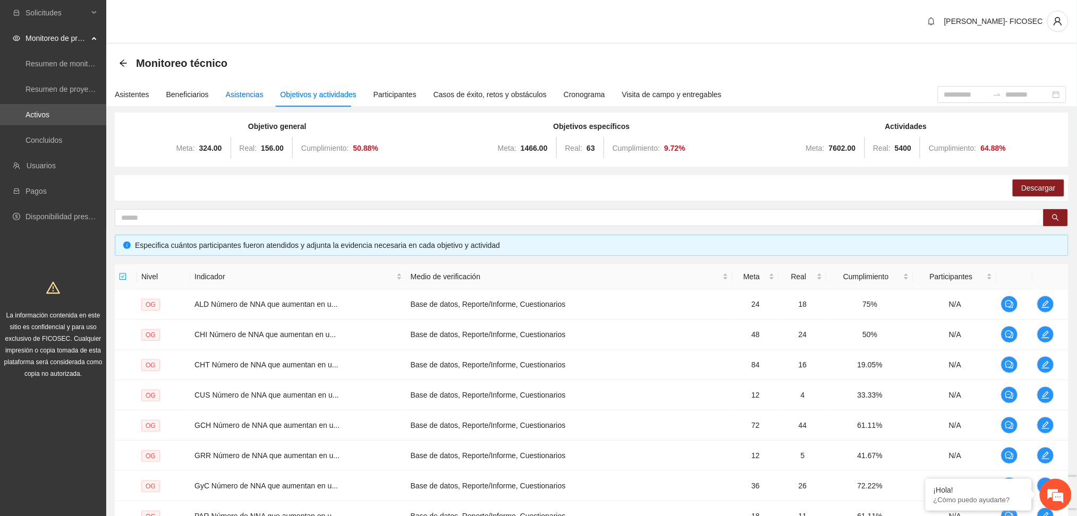
click at [234, 92] on div "Asistencias" at bounding box center [245, 95] width 38 height 12
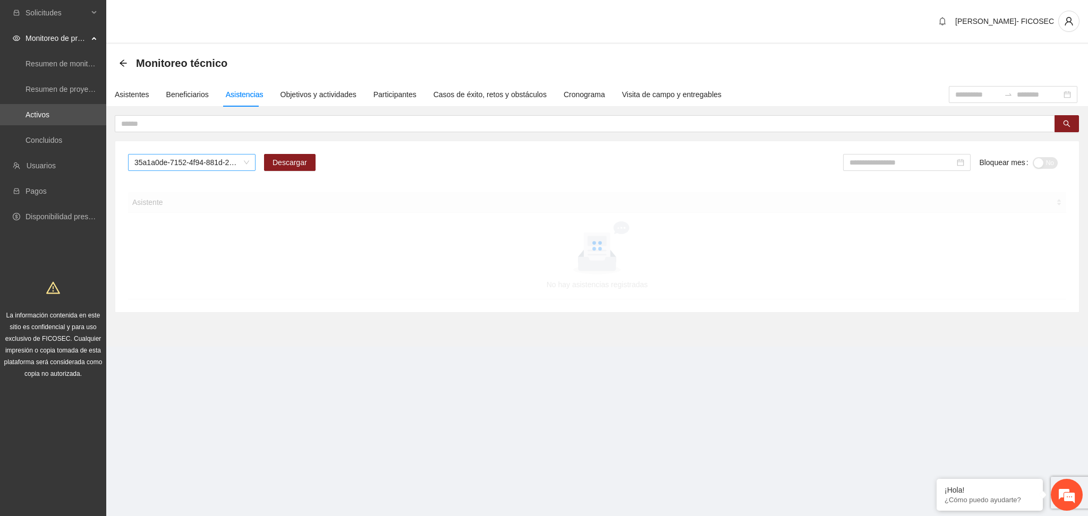
click at [213, 166] on span "35a1a0de-7152-4f94-881d-2e19e1dfd1c5" at bounding box center [191, 163] width 115 height 16
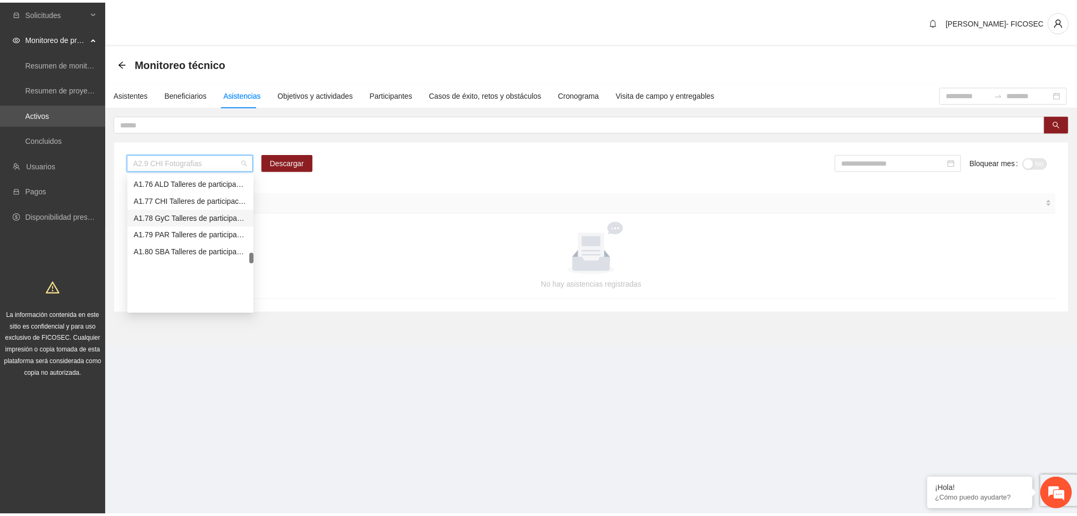
scroll to position [1204, 0]
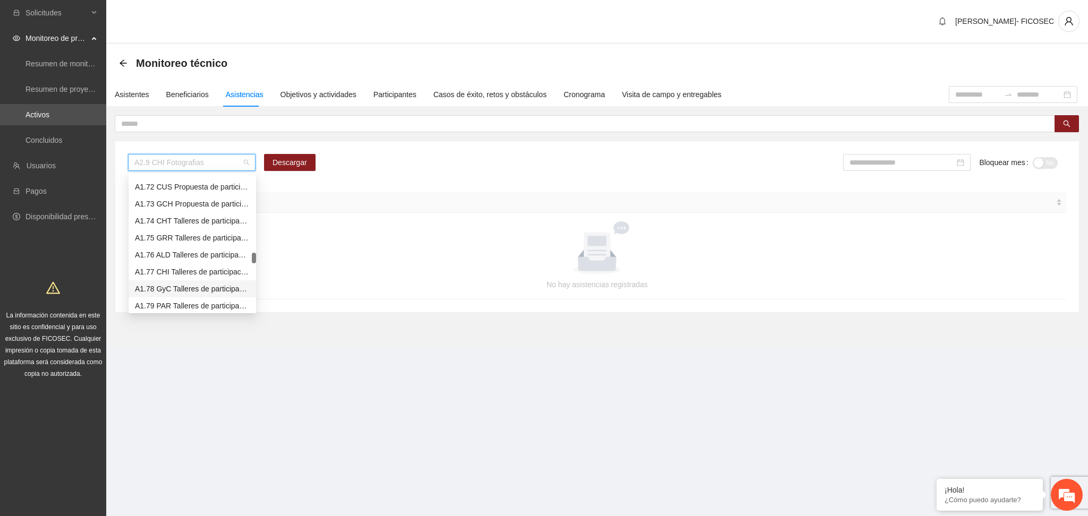
click at [176, 224] on div "A1.74 CHT Talleres de participación ciudadana a NNA" at bounding box center [192, 221] width 115 height 12
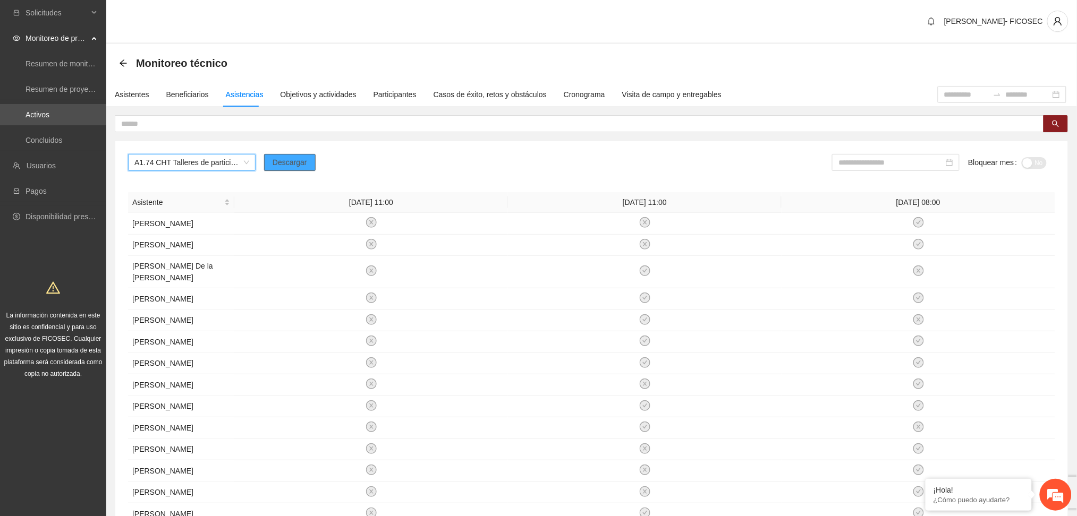
click at [277, 161] on span "Descargar" at bounding box center [290, 163] width 35 height 12
click at [194, 161] on span "A1.74 CHT Talleres de participación ciudadana a NNA" at bounding box center [191, 163] width 115 height 16
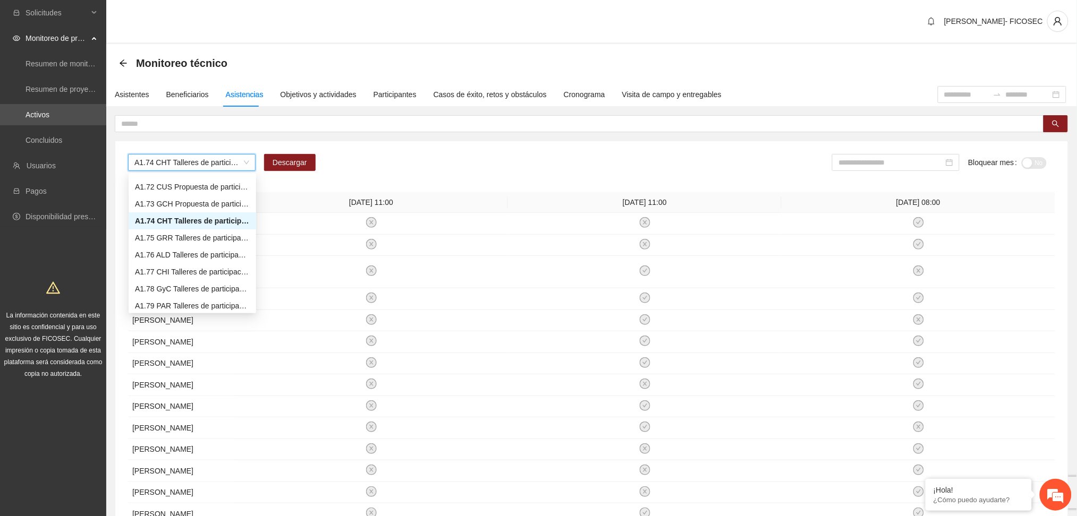
click at [426, 161] on div "A1.74 CHT Talleres de participación ciudadana a NNA A1.74 CHT Talleres de parti…" at bounding box center [591, 166] width 927 height 25
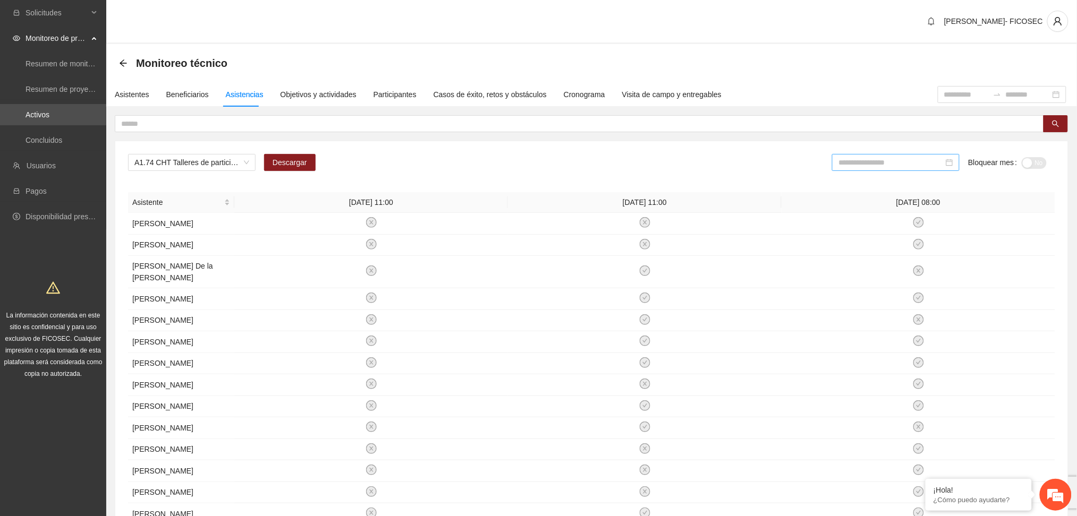
click at [912, 155] on div at bounding box center [895, 162] width 127 height 17
drag, startPoint x: 907, startPoint y: 160, endPoint x: 905, endPoint y: 192, distance: 31.9
click at [906, 160] on input at bounding box center [890, 163] width 105 height 12
click at [952, 248] on div "Jun" at bounding box center [955, 247] width 32 height 13
click at [1038, 162] on span "No" at bounding box center [1039, 163] width 8 height 12
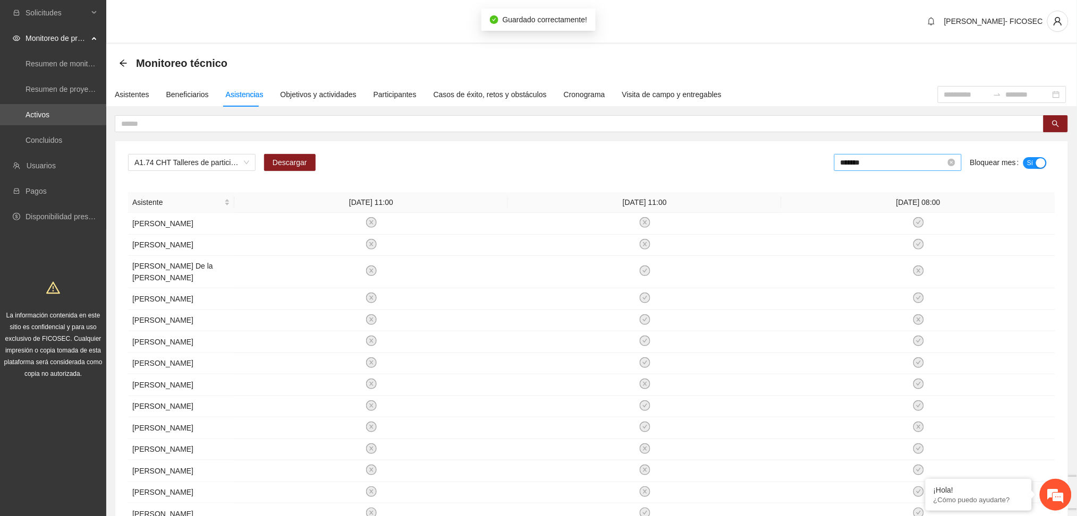
click at [884, 161] on input "*******" at bounding box center [892, 163] width 105 height 12
click at [864, 280] on div "[DATE]" at bounding box center [864, 282] width 32 height 13
click at [1031, 162] on div "button" at bounding box center [1028, 163] width 10 height 10
click at [215, 147] on div "A1.74 CHT Talleres de participación ciudadana a [PERSON_NAME] ******* Bloquear …" at bounding box center [591, 429] width 953 height 577
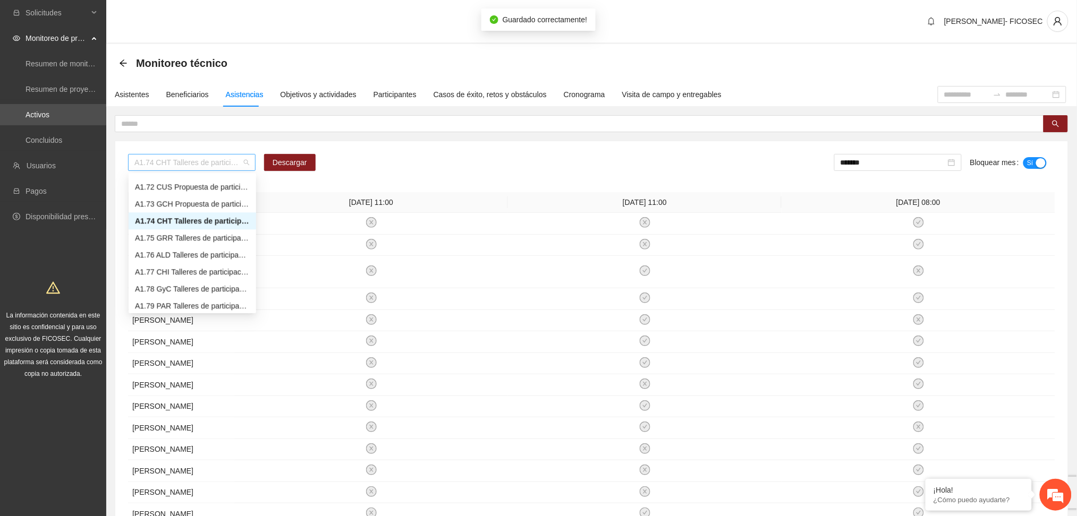
click at [203, 164] on span "A1.74 CHT Talleres de participación ciudadana a NNA" at bounding box center [191, 163] width 115 height 16
click at [185, 290] on div "A1.82 CUS Encuestas de satisfacción a participantes" at bounding box center [192, 286] width 115 height 12
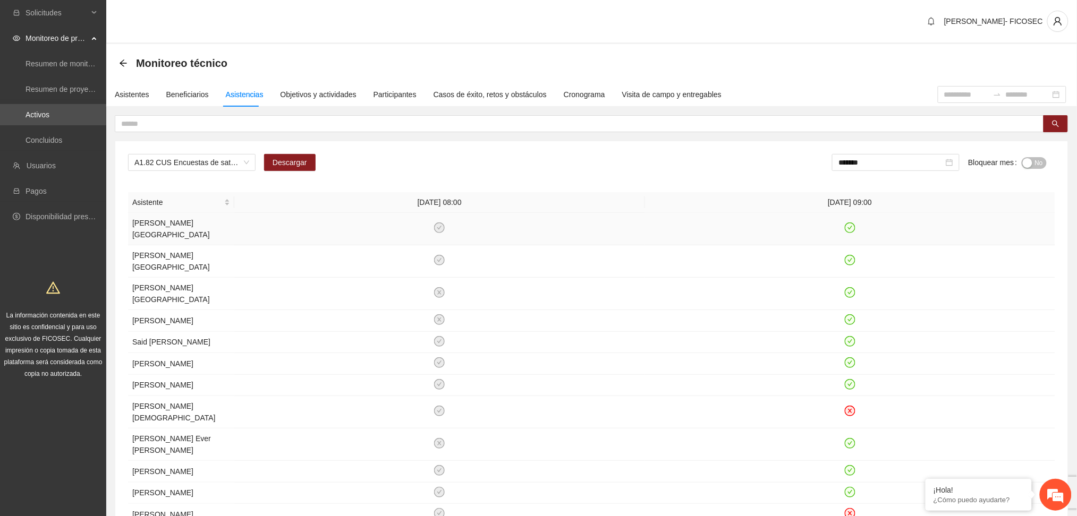
click at [437, 232] on icon "check-circle" at bounding box center [439, 228] width 11 height 11
click at [439, 225] on icon "check-circle" at bounding box center [439, 228] width 9 height 9
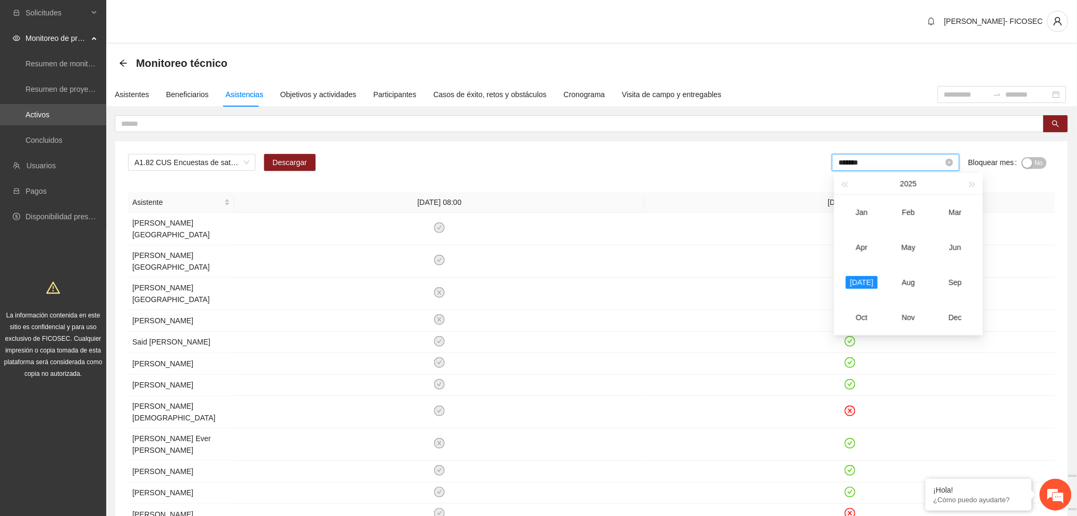
click at [898, 161] on input "*******" at bounding box center [890, 163] width 105 height 12
click at [865, 243] on div "Apr" at bounding box center [862, 247] width 32 height 13
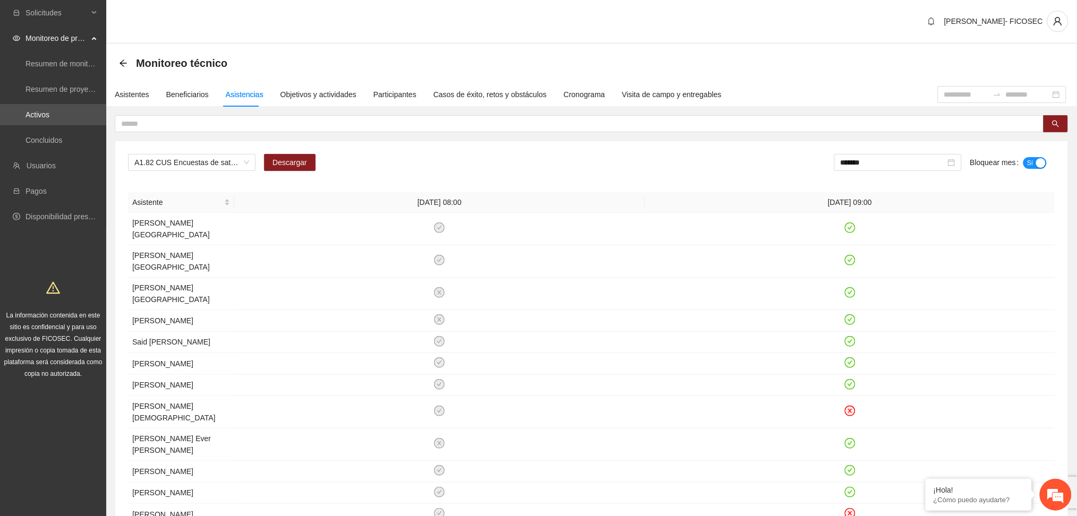
click at [1036, 159] on div "button" at bounding box center [1041, 163] width 10 height 10
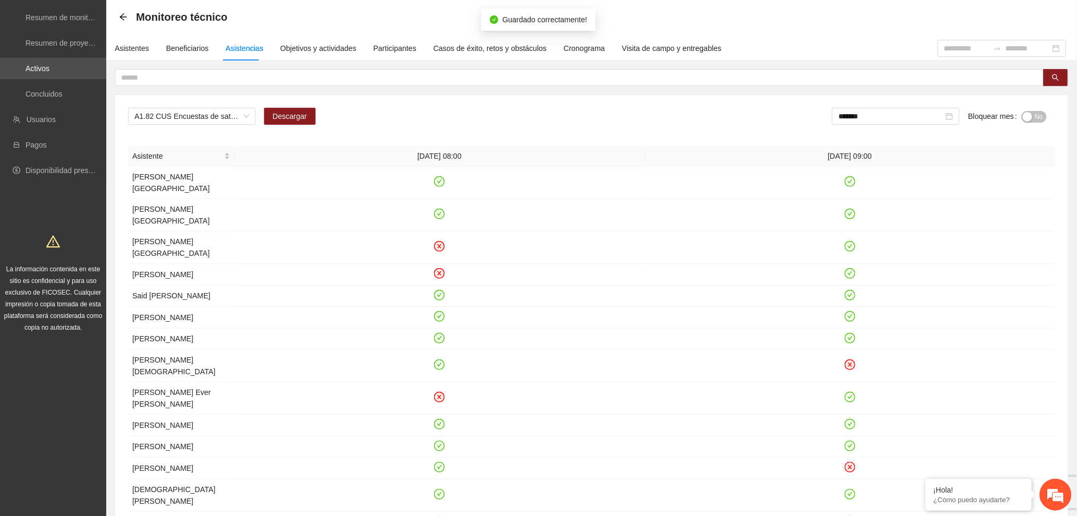
scroll to position [71, 0]
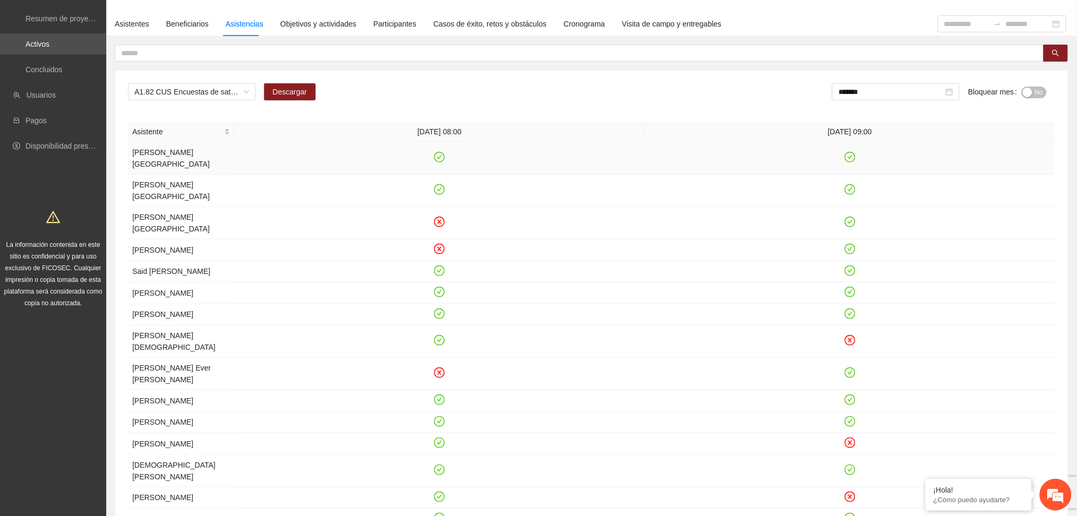
click at [439, 155] on icon "check-circle" at bounding box center [439, 157] width 9 height 9
click at [440, 185] on icon "check-circle" at bounding box center [439, 189] width 9 height 9
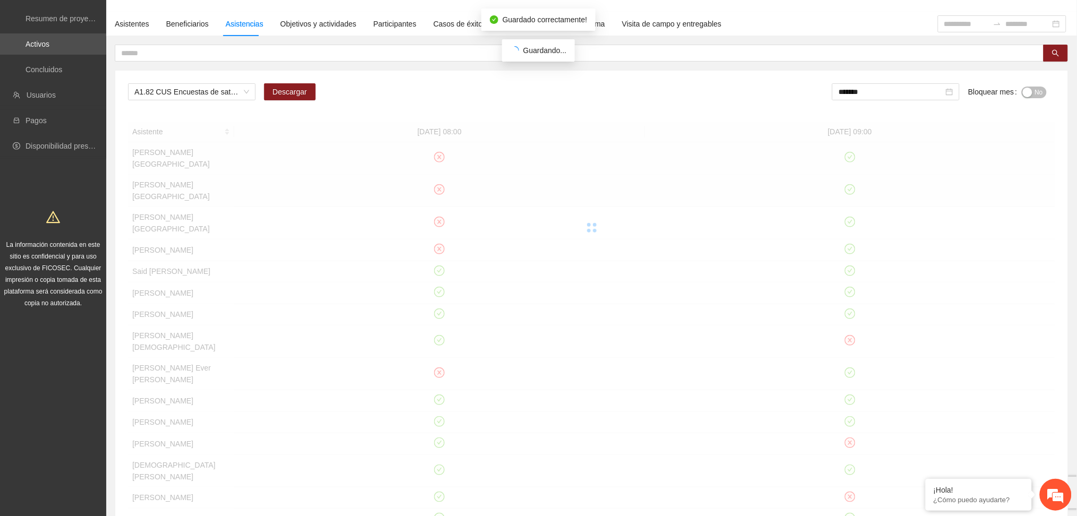
click at [445, 249] on div at bounding box center [591, 228] width 927 height 212
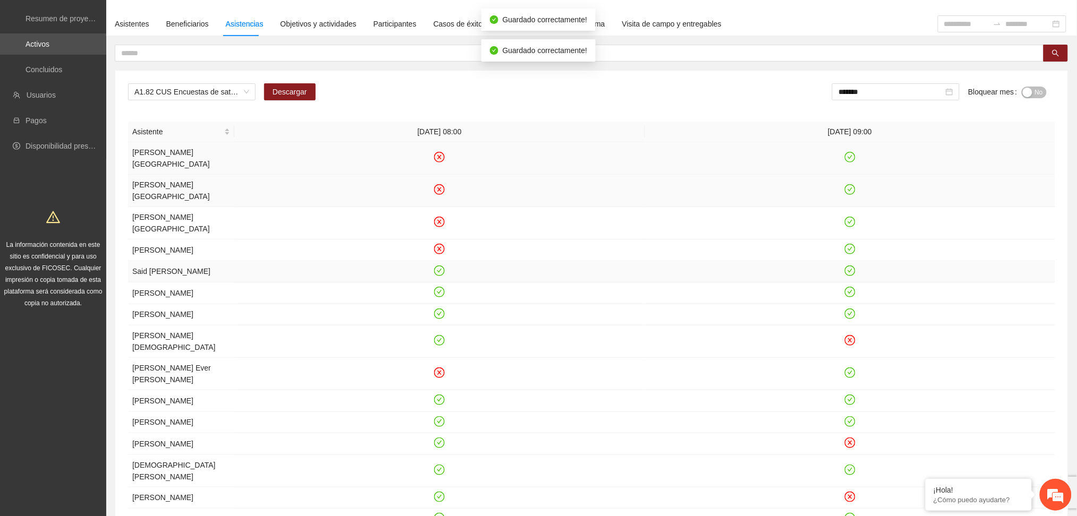
click at [441, 269] on icon "check-circle" at bounding box center [439, 271] width 5 height 4
click at [441, 288] on icon "check-circle" at bounding box center [439, 292] width 9 height 9
click at [439, 312] on icon "check-circle" at bounding box center [439, 314] width 5 height 4
click at [443, 336] on icon "check-circle" at bounding box center [439, 340] width 9 height 9
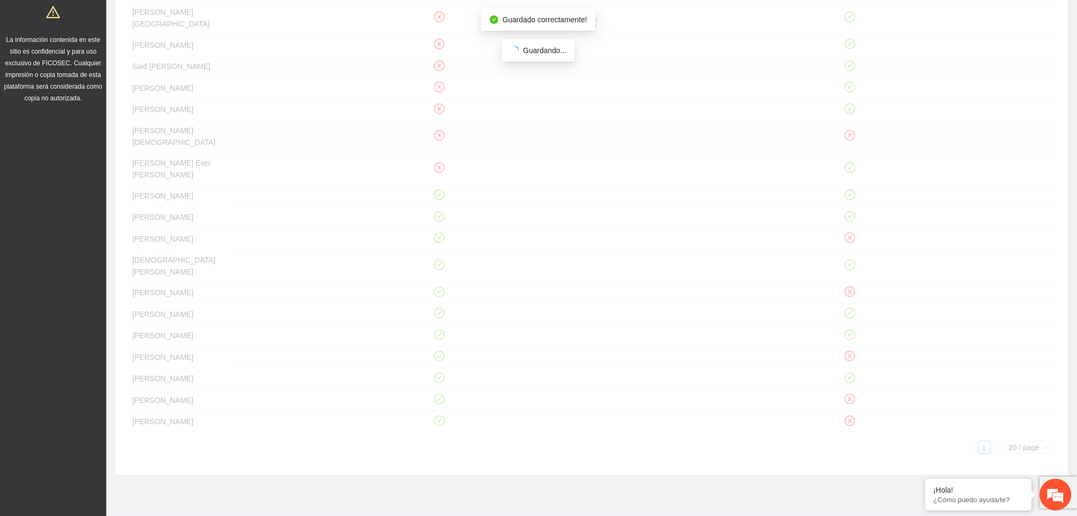
scroll to position [283, 0]
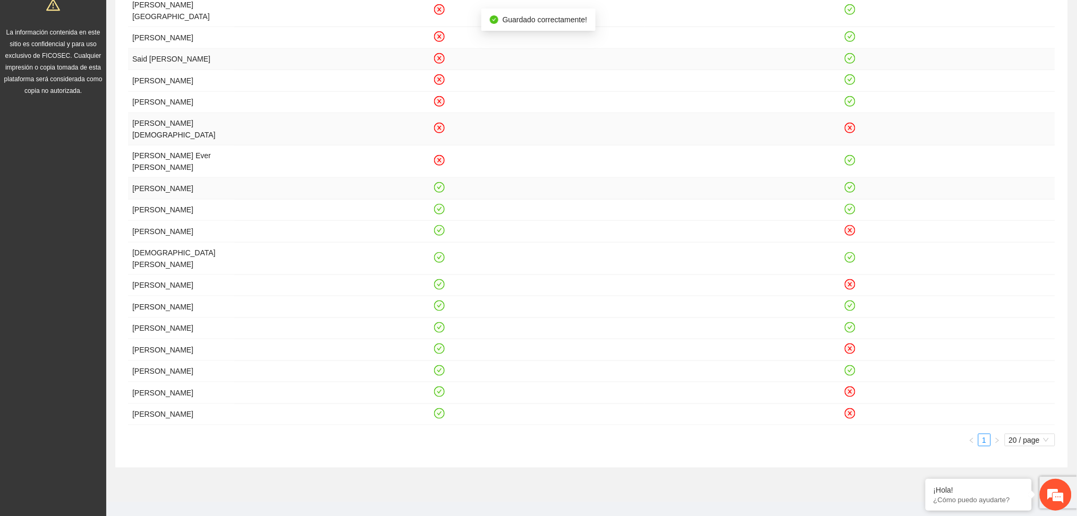
click at [437, 183] on icon "check-circle" at bounding box center [439, 187] width 9 height 9
click at [439, 205] on icon "check-circle" at bounding box center [439, 209] width 9 height 9
click at [438, 226] on icon "check-circle" at bounding box center [439, 230] width 9 height 9
click at [438, 256] on icon "check-circle" at bounding box center [439, 258] width 5 height 4
click at [438, 415] on icon "check-circle" at bounding box center [439, 414] width 5 height 4
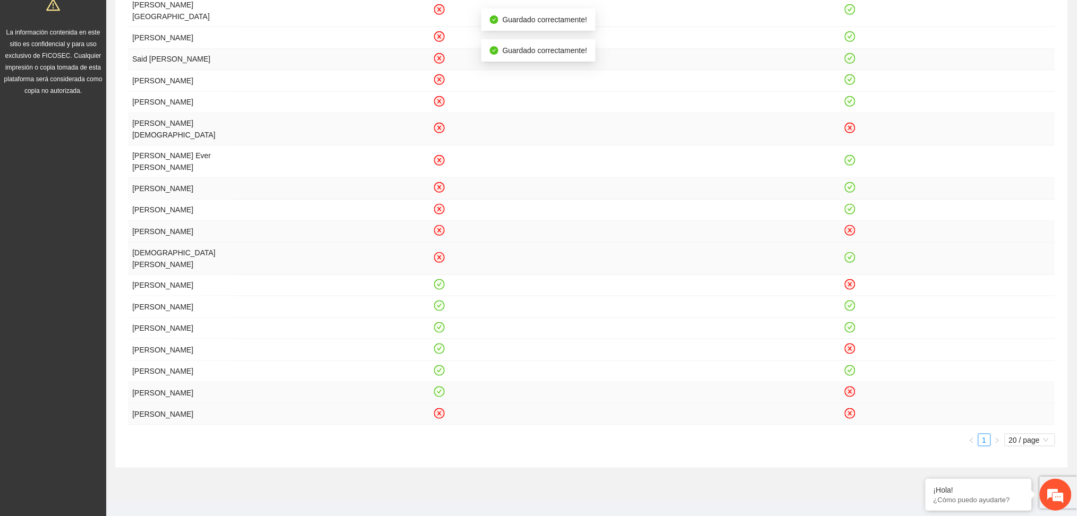
click at [439, 397] on icon "check-circle" at bounding box center [439, 392] width 9 height 9
click at [439, 372] on icon "check-circle" at bounding box center [439, 371] width 5 height 4
click at [437, 347] on icon "check-circle" at bounding box center [439, 349] width 9 height 9
click at [439, 327] on icon "check-circle" at bounding box center [439, 327] width 9 height 9
click at [437, 302] on icon "check-circle" at bounding box center [439, 306] width 9 height 9
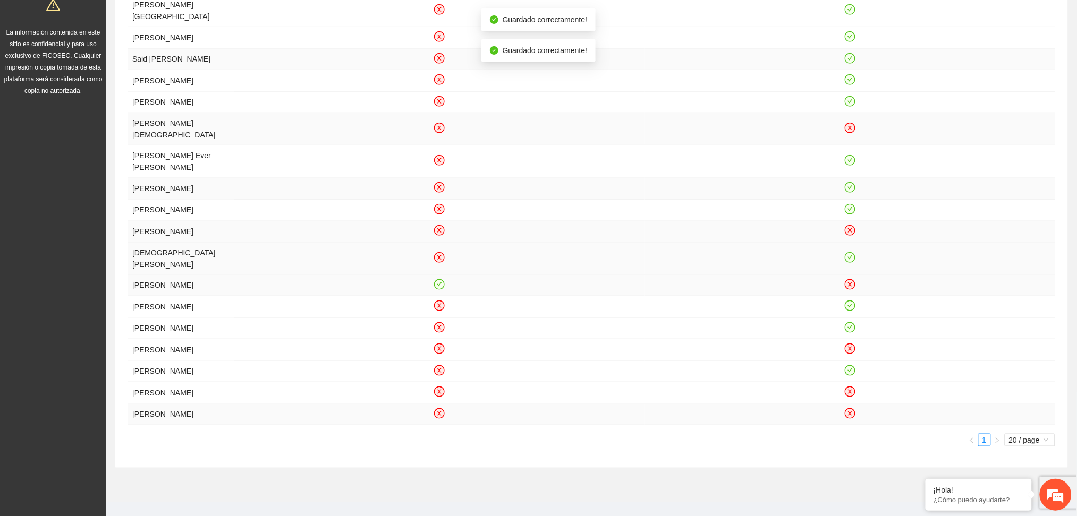
click at [438, 280] on icon "check-circle" at bounding box center [439, 284] width 9 height 9
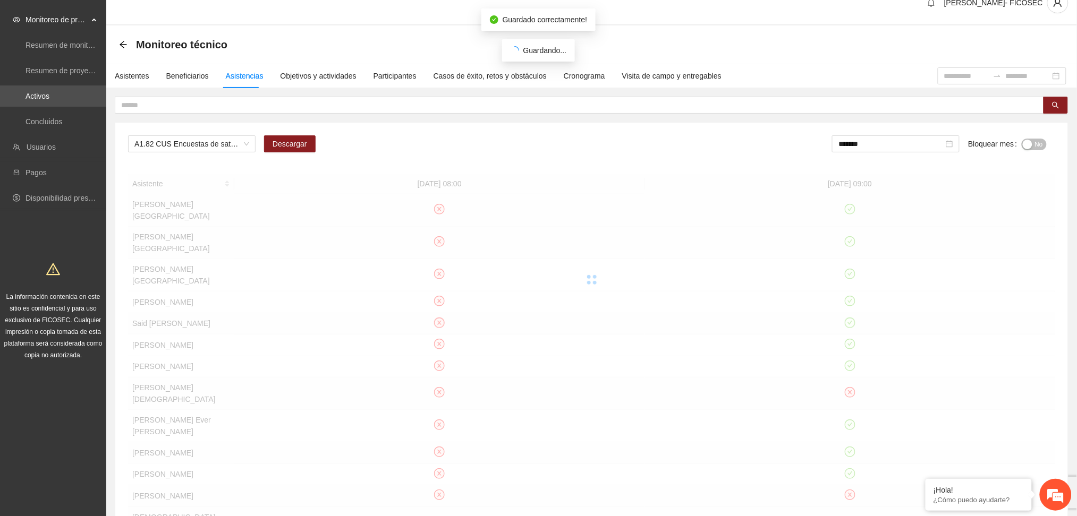
scroll to position [0, 0]
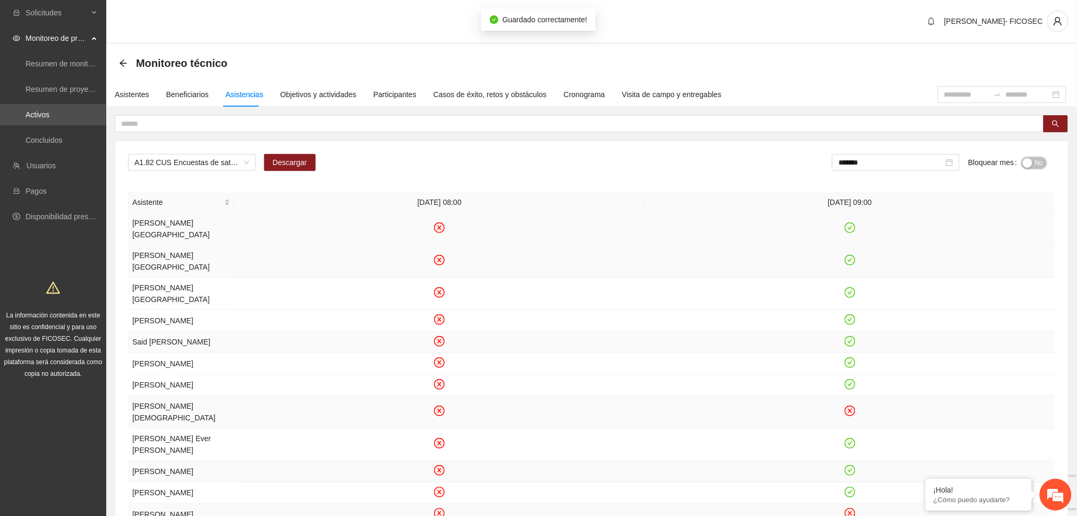
click at [1027, 160] on div "button" at bounding box center [1028, 163] width 10 height 10
click at [896, 160] on input "*******" at bounding box center [892, 163] width 105 height 12
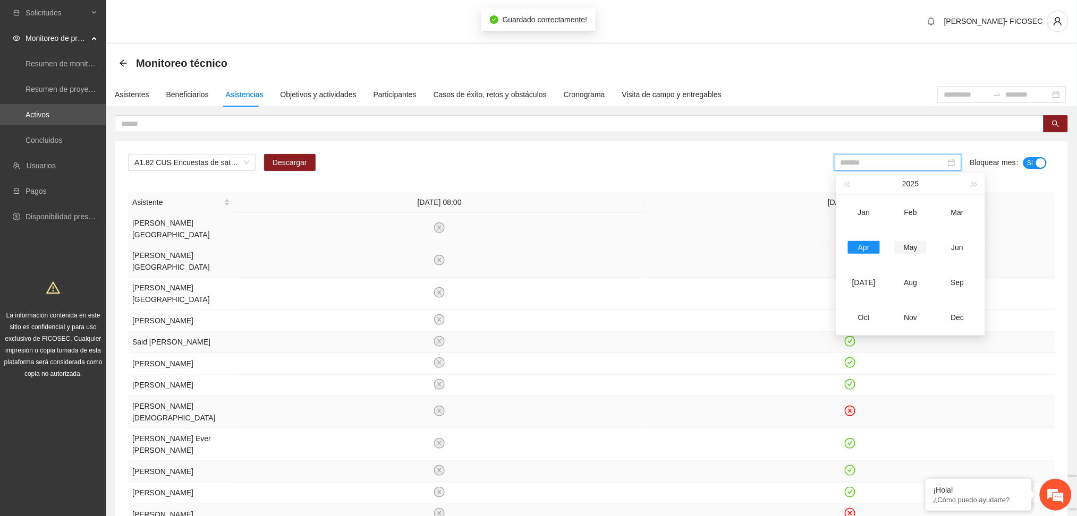
click at [915, 248] on div "May" at bounding box center [911, 247] width 32 height 13
click at [895, 165] on input "*******" at bounding box center [890, 163] width 105 height 12
click at [863, 279] on div "[DATE]" at bounding box center [862, 282] width 32 height 13
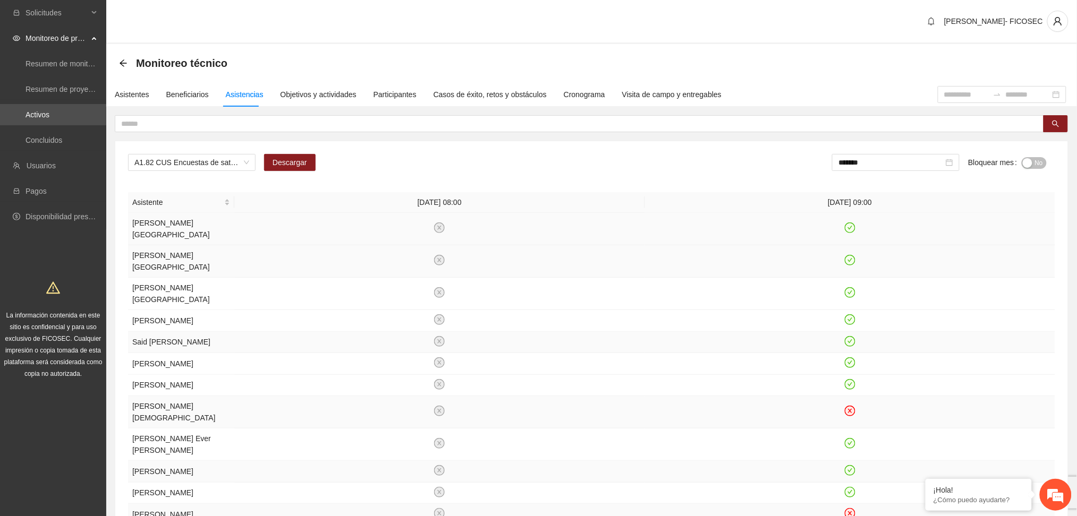
click at [1032, 163] on div "button" at bounding box center [1028, 163] width 10 height 10
click at [218, 160] on span "A1.82 CUS Encuestas de satisfacción a participantes" at bounding box center [191, 163] width 115 height 16
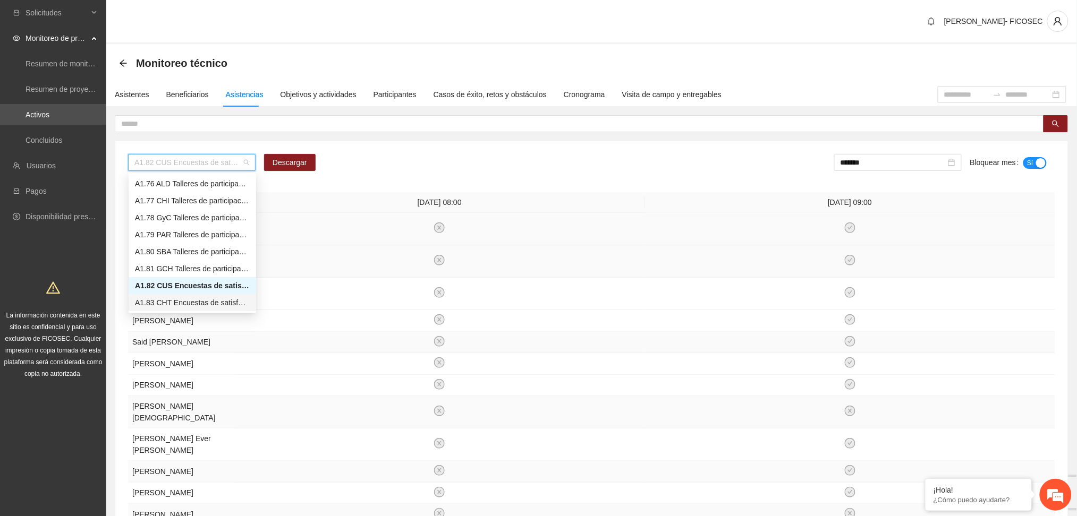
click at [197, 302] on div "A1.83 CHT Encuestas de satisfacción a participantes" at bounding box center [192, 303] width 115 height 12
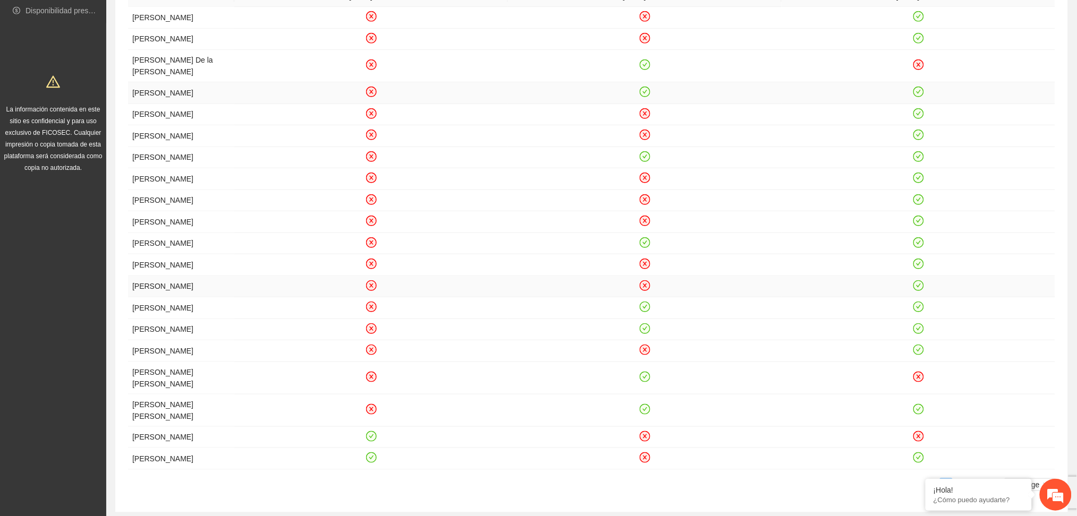
scroll to position [37, 0]
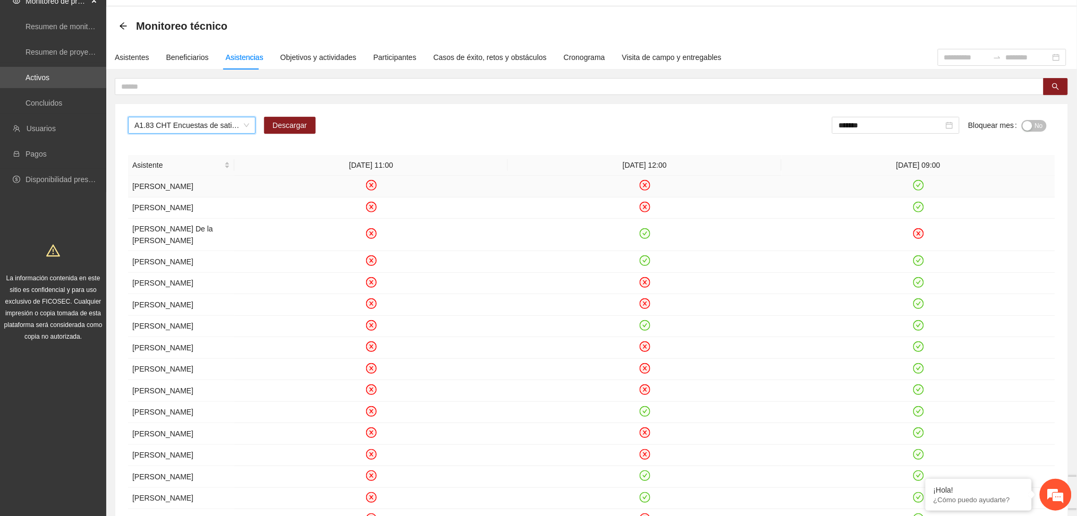
drag, startPoint x: 369, startPoint y: 182, endPoint x: 388, endPoint y: 192, distance: 21.9
click at [369, 183] on icon "close-circle" at bounding box center [371, 185] width 9 height 9
click at [369, 211] on icon "close-circle" at bounding box center [371, 206] width 9 height 9
click at [370, 239] on icon "close-circle" at bounding box center [371, 233] width 9 height 9
click at [372, 266] on icon "close-circle" at bounding box center [371, 261] width 9 height 9
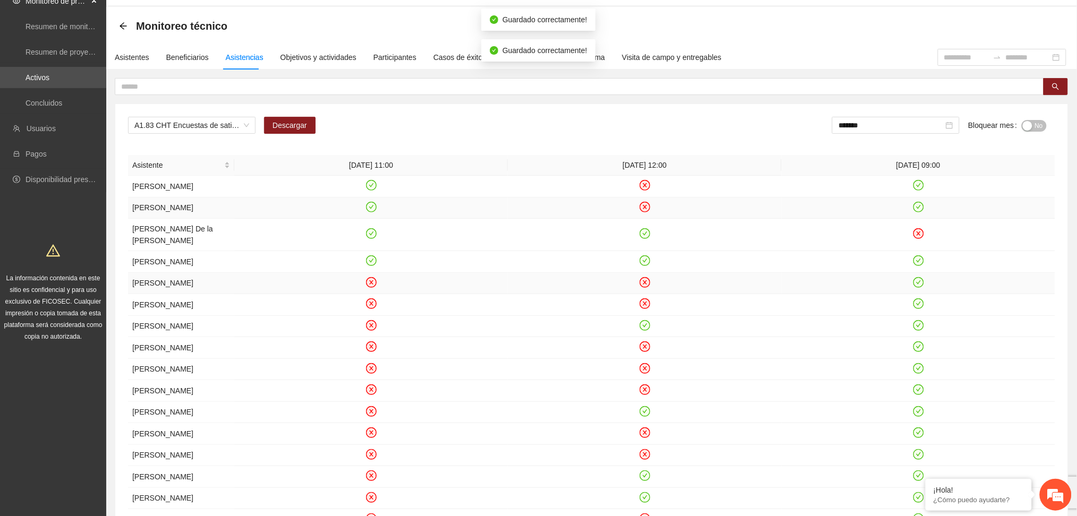
click at [371, 288] on icon "close-circle" at bounding box center [371, 282] width 11 height 11
click at [370, 306] on icon "close-circle" at bounding box center [371, 304] width 4 height 4
click at [370, 330] on icon "close-circle" at bounding box center [371, 325] width 9 height 9
click at [371, 352] on icon "close-circle" at bounding box center [371, 347] width 9 height 9
click at [372, 371] on icon "close-circle" at bounding box center [371, 369] width 4 height 4
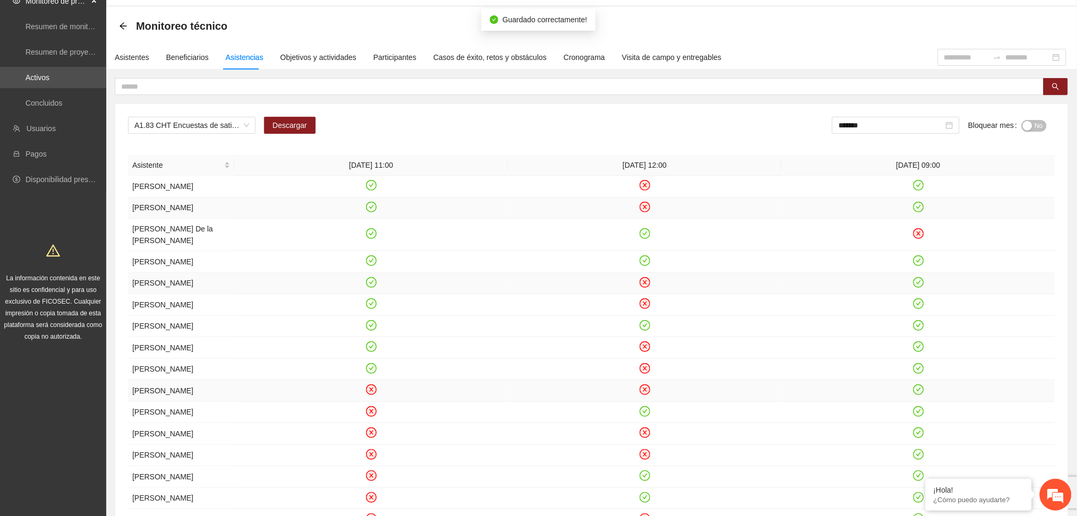
click at [369, 395] on icon "close-circle" at bounding box center [371, 390] width 9 height 9
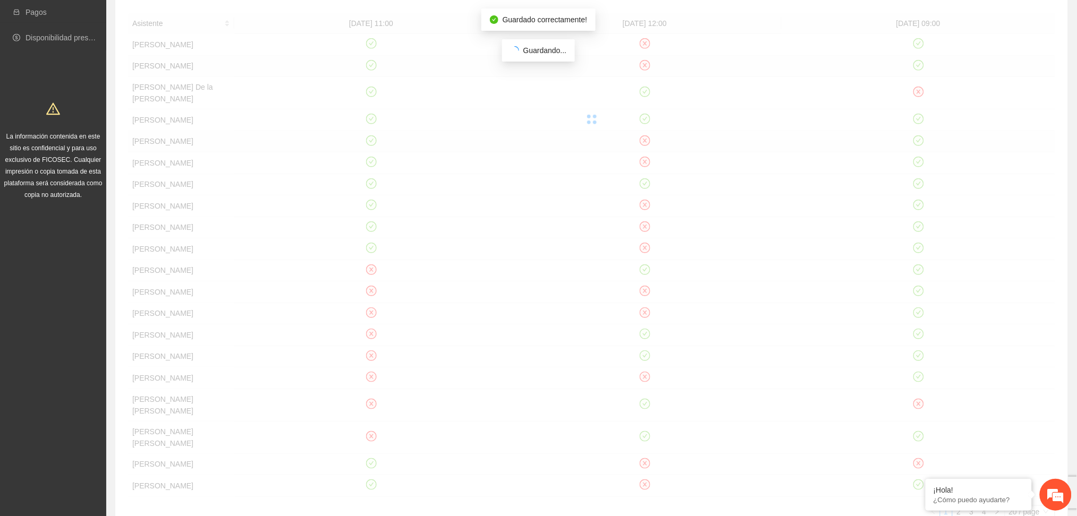
scroll to position [320, 0]
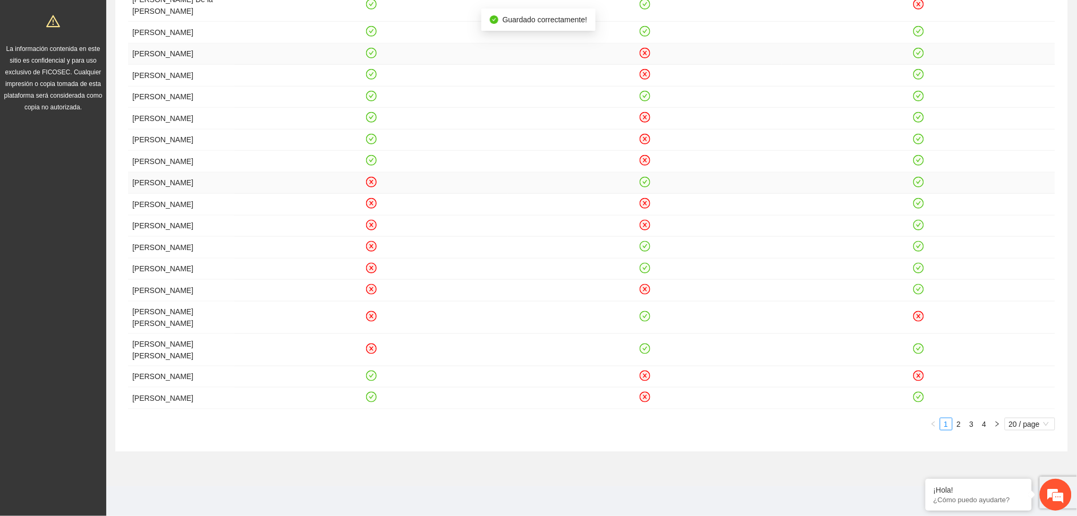
drag, startPoint x: 371, startPoint y: 166, endPoint x: 371, endPoint y: 177, distance: 10.6
click at [371, 177] on icon "close-circle" at bounding box center [371, 182] width 11 height 11
click at [370, 347] on icon "close-circle" at bounding box center [371, 348] width 9 height 9
click at [370, 315] on icon "close-circle" at bounding box center [371, 316] width 4 height 4
click at [370, 289] on icon "close-circle" at bounding box center [371, 289] width 4 height 4
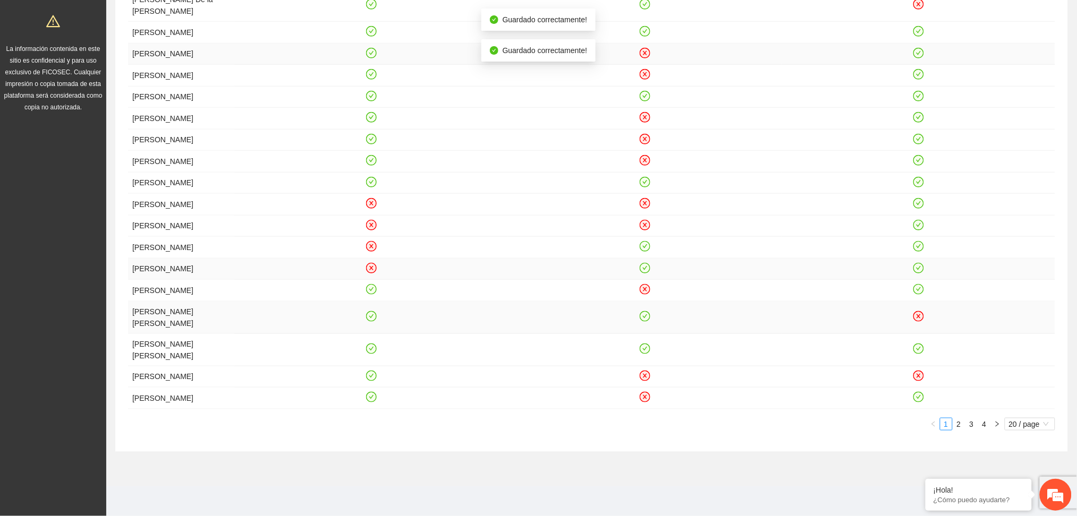
click at [371, 268] on icon "close-circle" at bounding box center [371, 268] width 4 height 4
click at [370, 250] on icon "close-circle" at bounding box center [371, 246] width 9 height 9
click at [368, 226] on icon "close-circle" at bounding box center [371, 224] width 9 height 9
click at [371, 199] on icon "close-circle" at bounding box center [371, 203] width 9 height 9
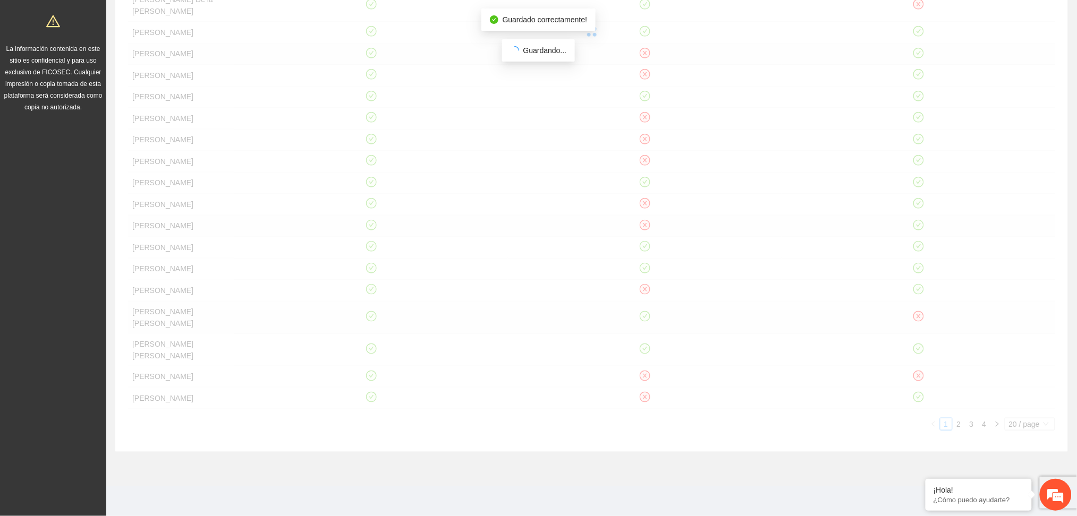
scroll to position [0, 0]
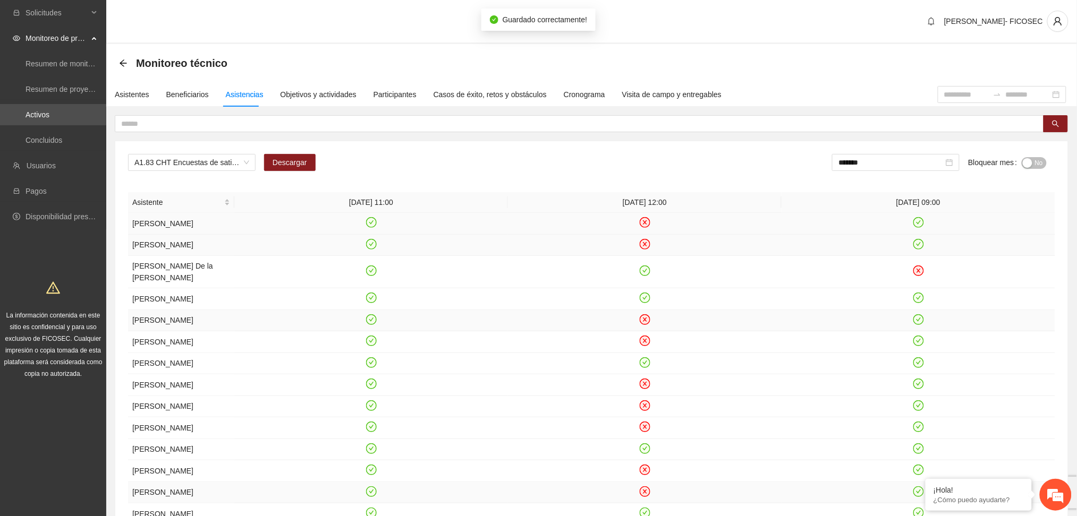
click at [647, 222] on icon "close-circle" at bounding box center [644, 222] width 9 height 9
click at [642, 249] on icon "close-circle" at bounding box center [644, 244] width 9 height 9
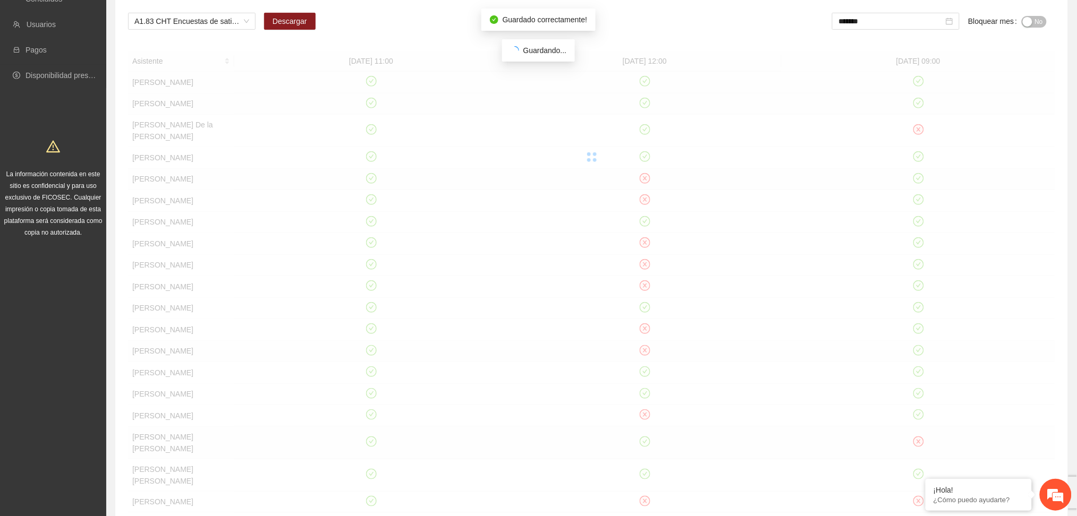
scroll to position [212, 0]
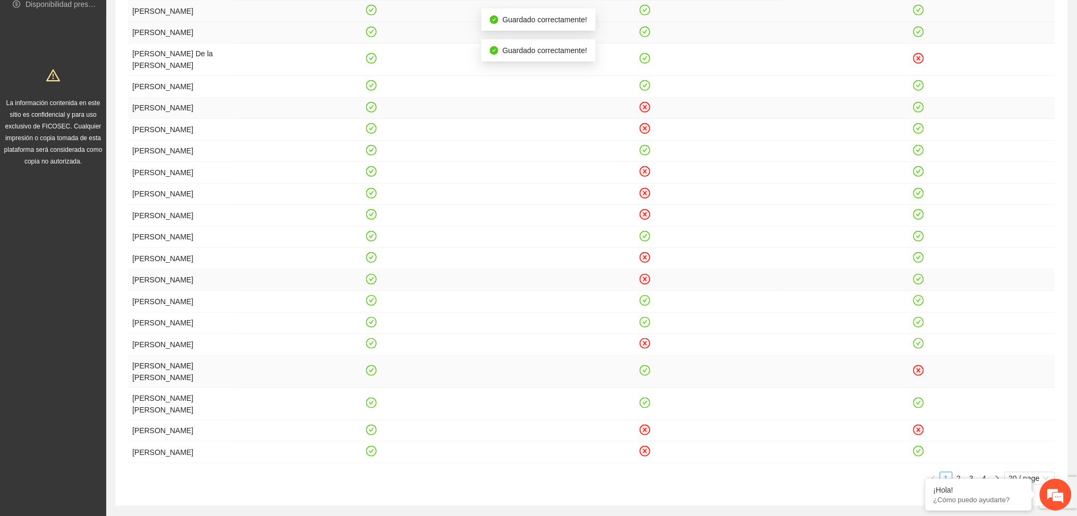
drag, startPoint x: 648, startPoint y: 137, endPoint x: 644, endPoint y: 145, distance: 9.5
click at [647, 112] on icon "close-circle" at bounding box center [644, 107] width 9 height 9
click at [643, 133] on icon "close-circle" at bounding box center [644, 128] width 9 height 9
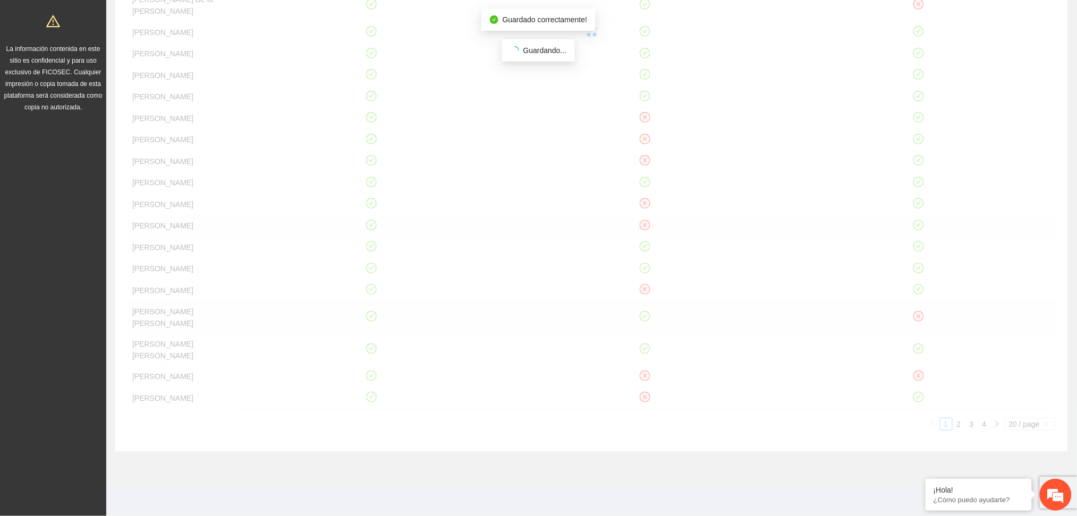
scroll to position [320, 0]
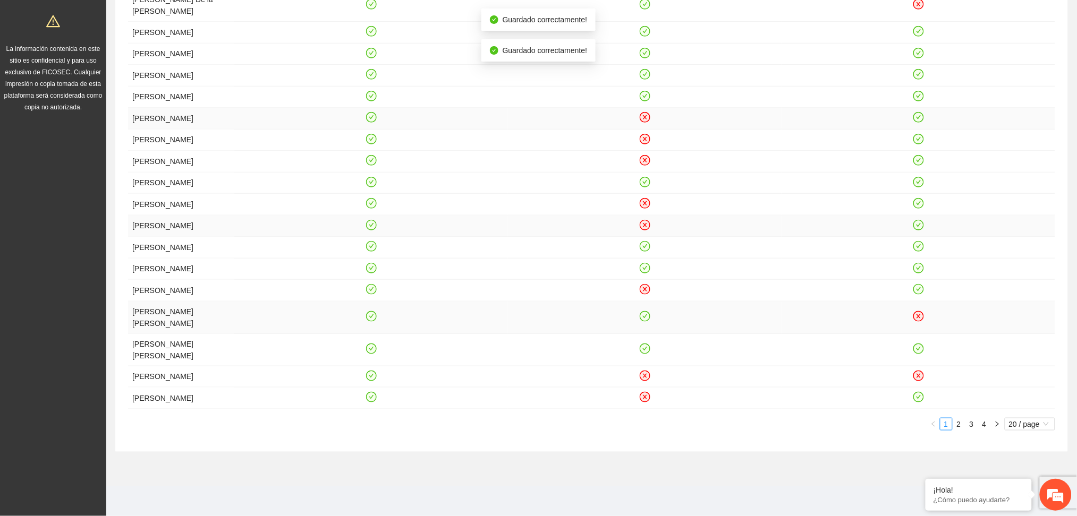
click at [645, 113] on icon "close-circle" at bounding box center [644, 117] width 9 height 9
click at [647, 134] on icon "close-circle" at bounding box center [644, 138] width 9 height 9
click at [647, 156] on icon "close-circle" at bounding box center [644, 160] width 9 height 9
click at [644, 200] on icon "close-circle" at bounding box center [644, 203] width 9 height 9
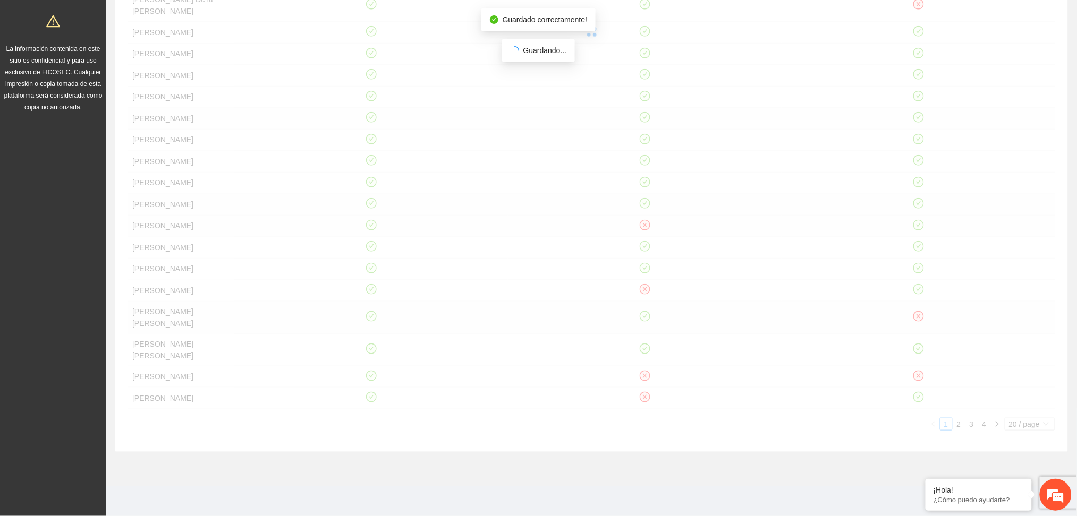
click at [643, 222] on div "Asistente [DATE] 11:00 [DATE] 12:00 [DATE] 09:00 [PERSON_NAME] [PERSON_NAME] [P…" at bounding box center [591, 178] width 927 height 505
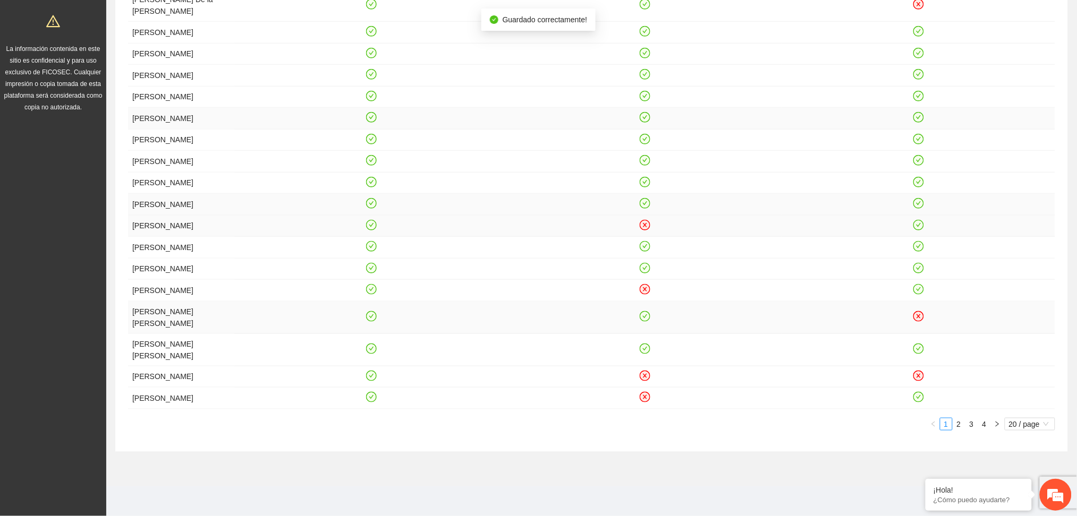
click at [645, 224] on icon "close-circle" at bounding box center [644, 224] width 9 height 9
click at [645, 291] on icon "close-circle" at bounding box center [645, 289] width 4 height 4
click at [640, 379] on icon "close-circle" at bounding box center [645, 376] width 11 height 11
click at [643, 393] on icon "close-circle" at bounding box center [645, 397] width 11 height 11
click at [1017, 421] on span "20 / page" at bounding box center [1030, 425] width 42 height 12
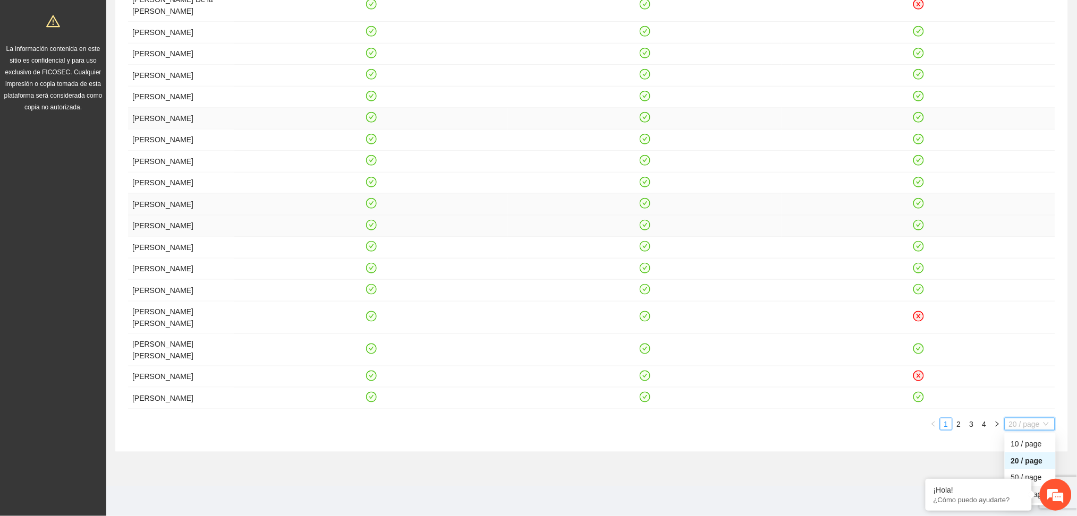
click at [1035, 503] on div "100 / page" at bounding box center [1030, 495] width 51 height 17
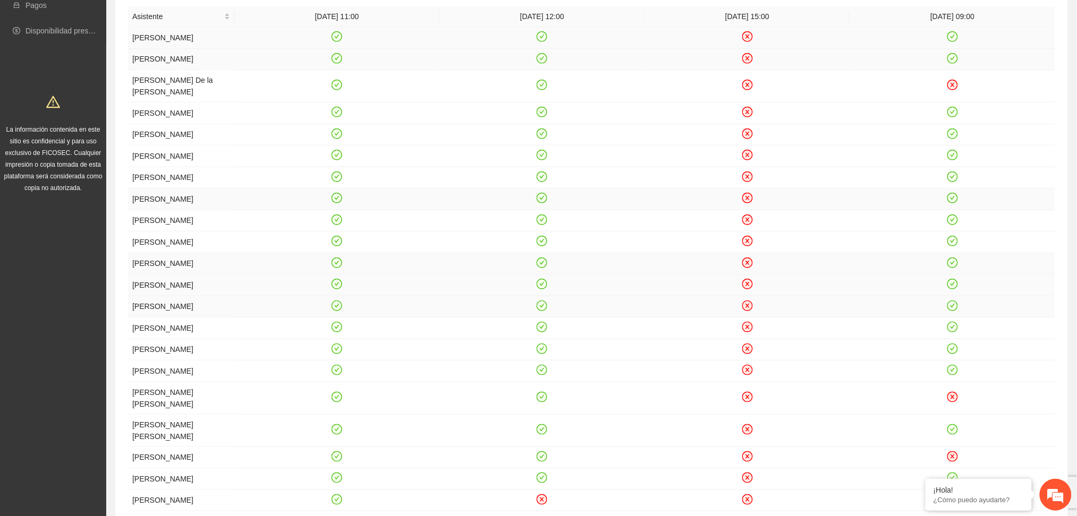
scroll to position [0, 0]
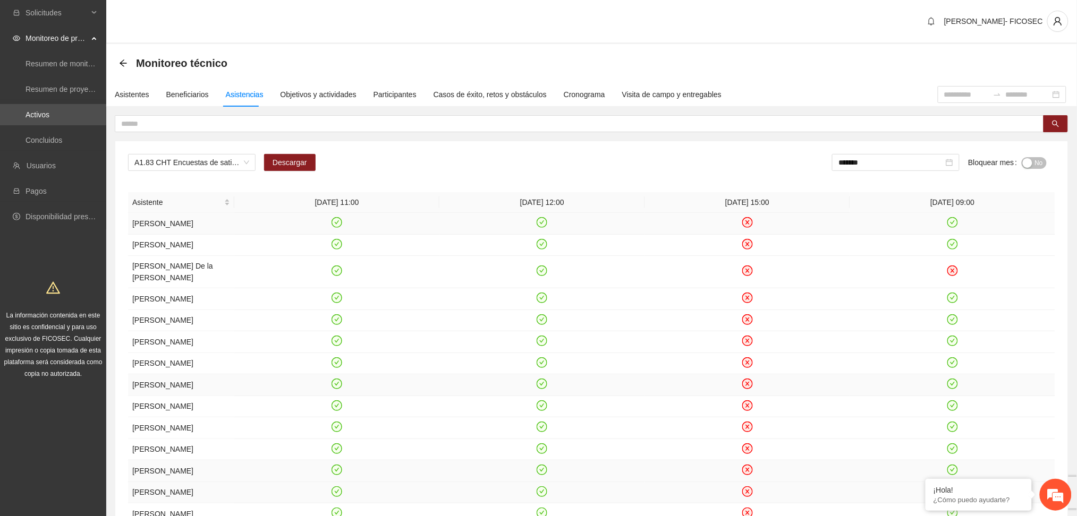
click at [750, 224] on icon "close-circle" at bounding box center [747, 222] width 9 height 9
click at [749, 246] on icon "close-circle" at bounding box center [747, 244] width 4 height 4
click at [746, 274] on icon "close-circle" at bounding box center [747, 271] width 4 height 4
click at [747, 303] on icon "close-circle" at bounding box center [747, 298] width 9 height 9
click at [748, 324] on icon "close-circle" at bounding box center [747, 319] width 9 height 9
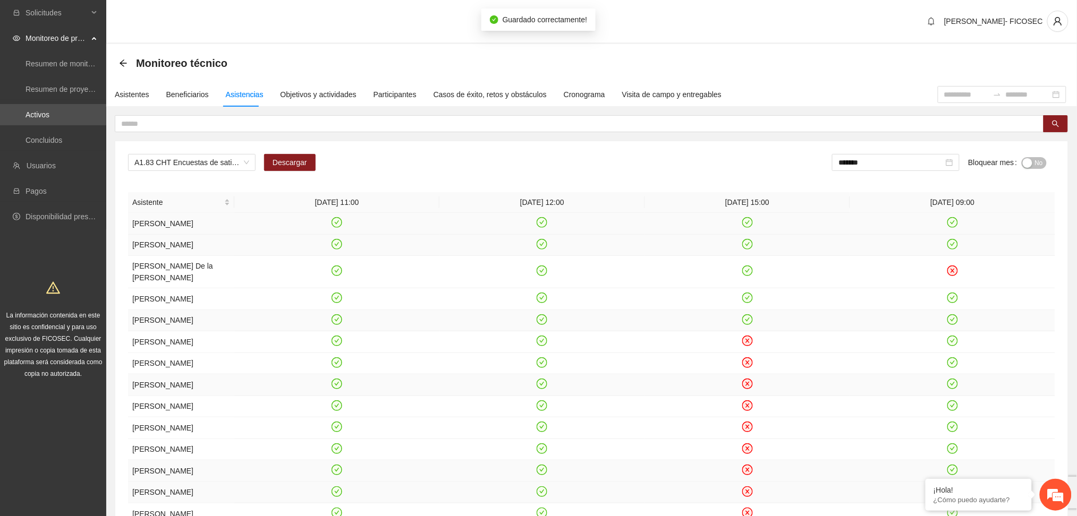
click at [748, 324] on icon "check-circle" at bounding box center [747, 319] width 9 height 9
click at [750, 324] on icon "close-circle" at bounding box center [747, 319] width 9 height 9
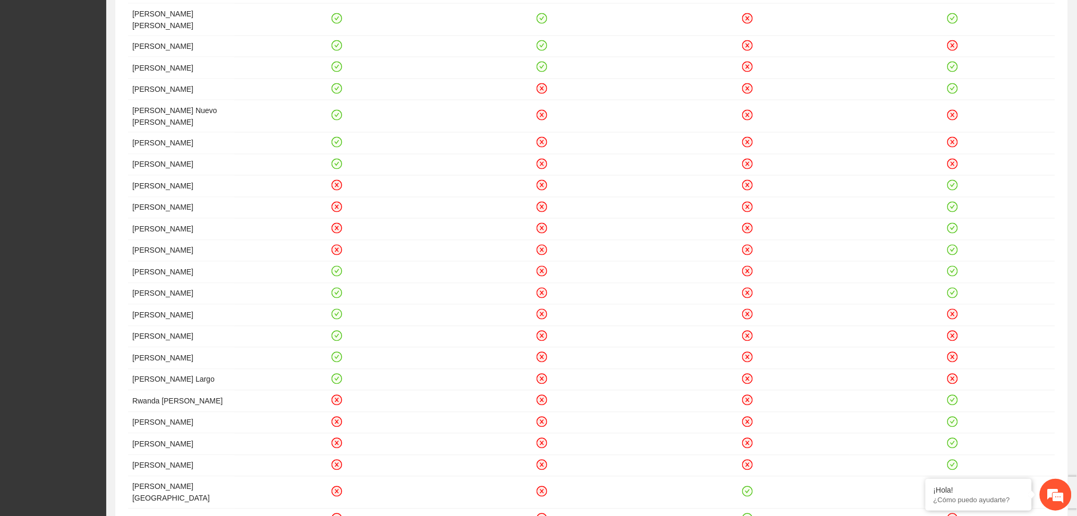
scroll to position [163, 0]
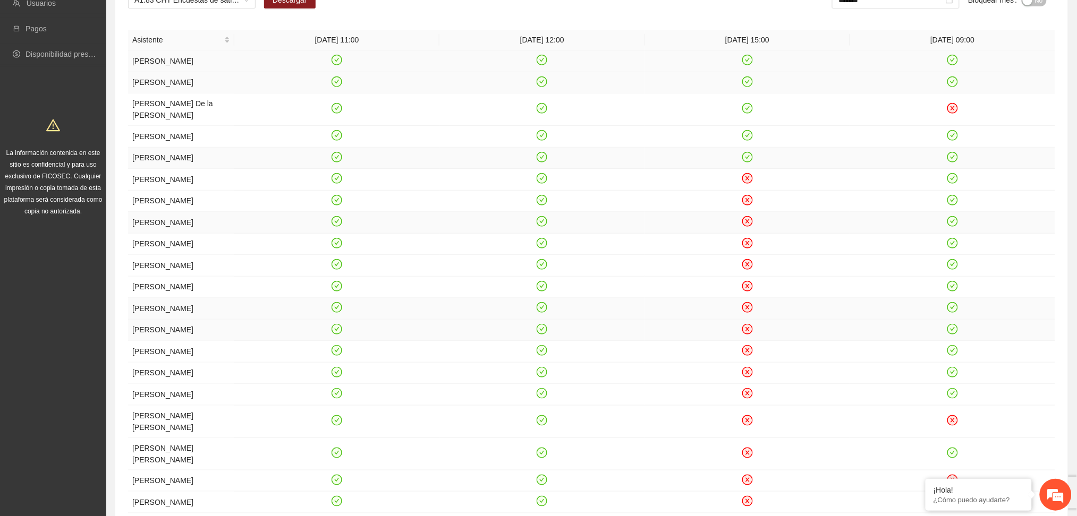
click at [748, 61] on icon "check-circle" at bounding box center [747, 60] width 9 height 9
click at [541, 58] on icon "check-circle" at bounding box center [542, 60] width 9 height 9
click at [335, 62] on icon "check-circle" at bounding box center [337, 60] width 9 height 9
click at [337, 86] on icon "check-circle" at bounding box center [337, 81] width 9 height 9
click at [337, 113] on icon "check-circle" at bounding box center [337, 108] width 9 height 9
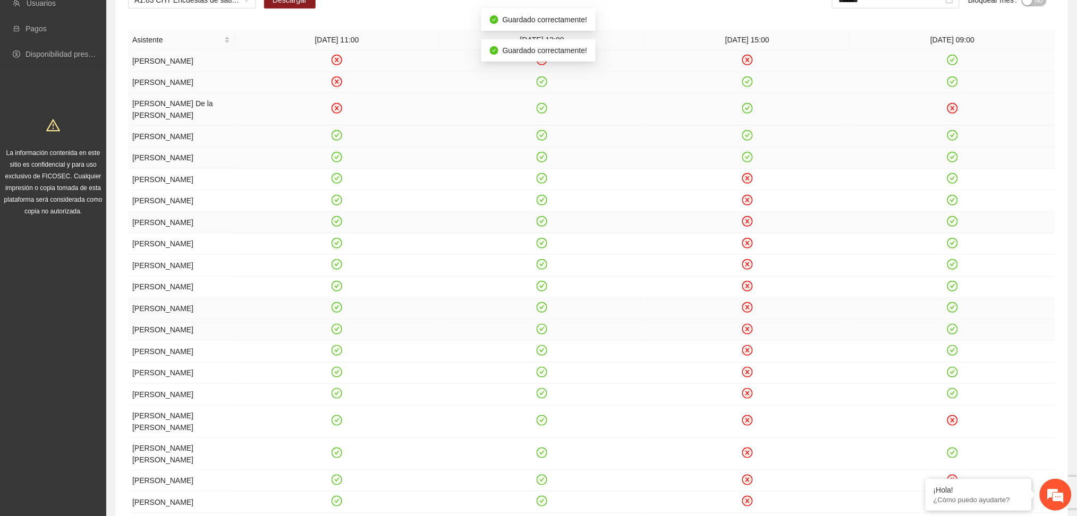
click at [336, 140] on icon "check-circle" at bounding box center [337, 135] width 9 height 9
click at [337, 163] on icon "check-circle" at bounding box center [336, 157] width 11 height 11
click at [337, 180] on icon "check-circle" at bounding box center [337, 178] width 5 height 4
click at [338, 206] on icon "check-circle" at bounding box center [336, 200] width 11 height 11
click at [339, 226] on icon "check-circle" at bounding box center [337, 221] width 9 height 9
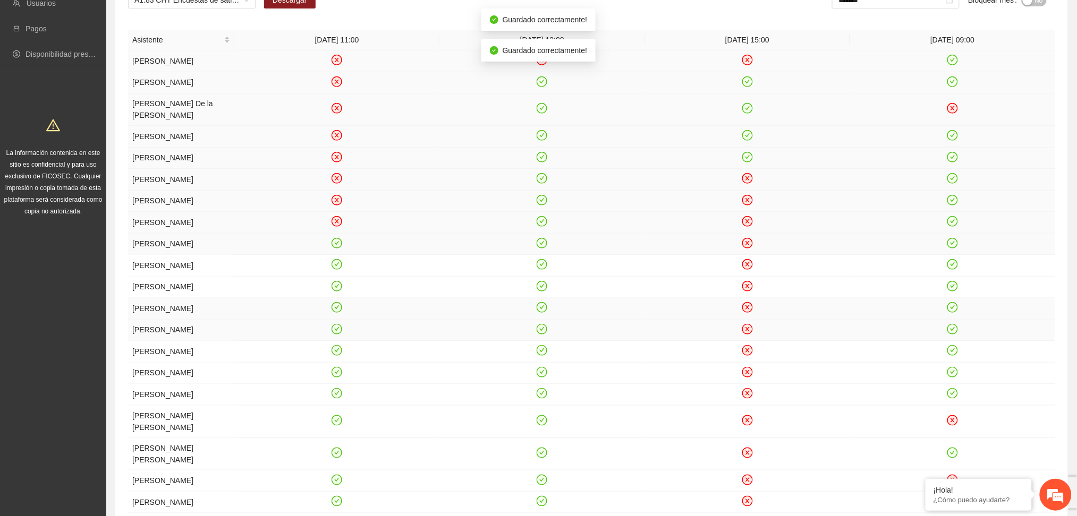
click at [338, 248] on icon "check-circle" at bounding box center [337, 243] width 9 height 9
click at [336, 269] on icon "check-circle" at bounding box center [337, 264] width 9 height 9
click at [338, 291] on icon "check-circle" at bounding box center [337, 286] width 9 height 9
click at [337, 312] on icon "check-circle" at bounding box center [337, 307] width 9 height 9
click at [338, 334] on icon "check-circle" at bounding box center [337, 329] width 9 height 9
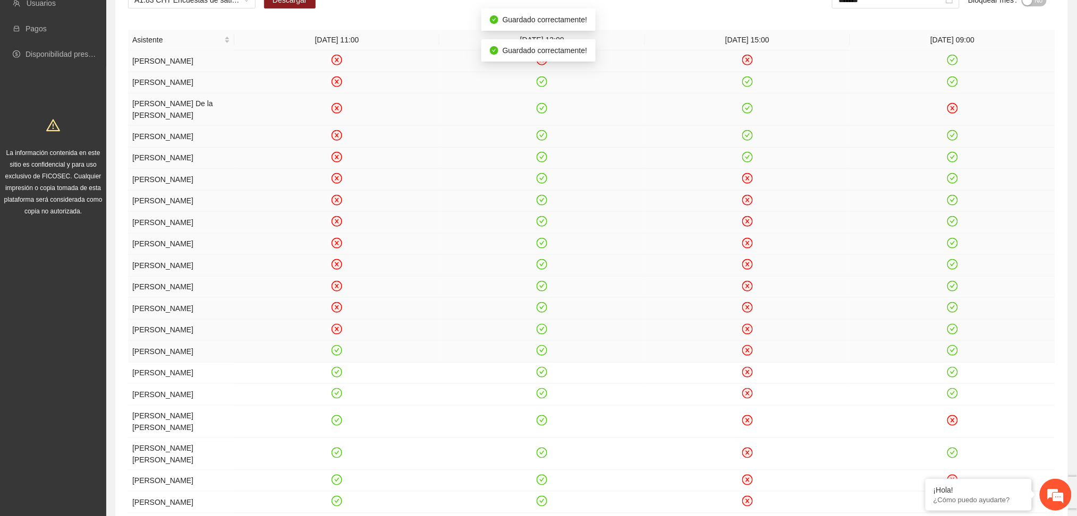
click at [337, 355] on icon "check-circle" at bounding box center [337, 350] width 9 height 9
click at [337, 374] on icon "check-circle" at bounding box center [337, 372] width 5 height 4
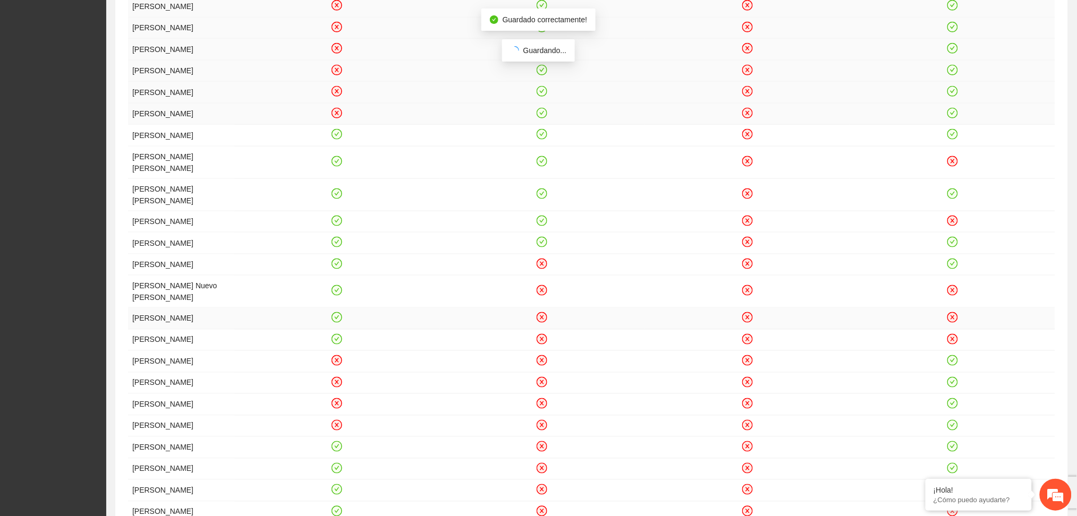
scroll to position [516, 0]
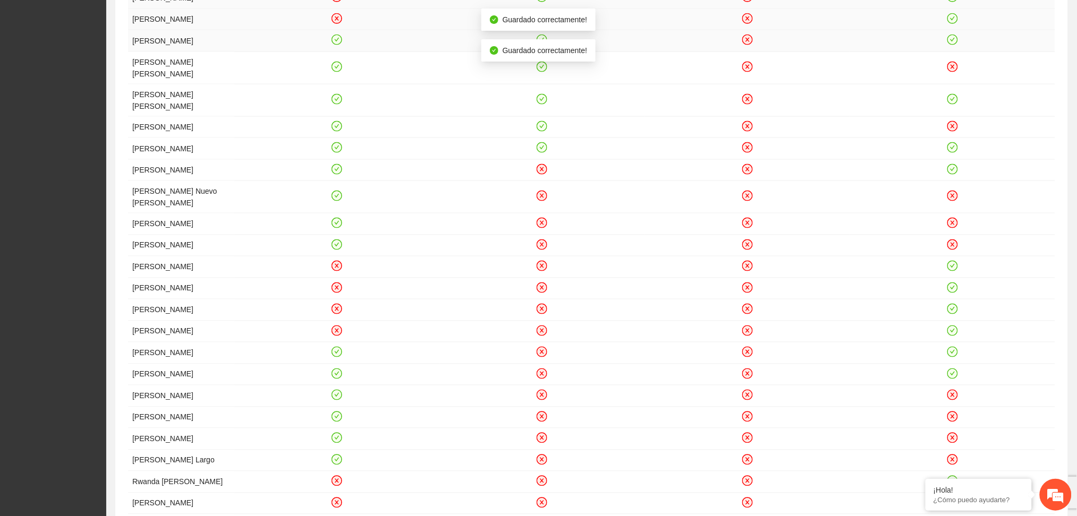
click at [340, 45] on icon "check-circle" at bounding box center [337, 40] width 9 height 9
click at [337, 71] on icon "check-circle" at bounding box center [337, 66] width 9 height 9
click at [336, 101] on icon "check-circle" at bounding box center [337, 99] width 5 height 4
click at [336, 131] on icon "check-circle" at bounding box center [337, 126] width 9 height 9
click at [334, 152] on icon "check-circle" at bounding box center [337, 147] width 9 height 9
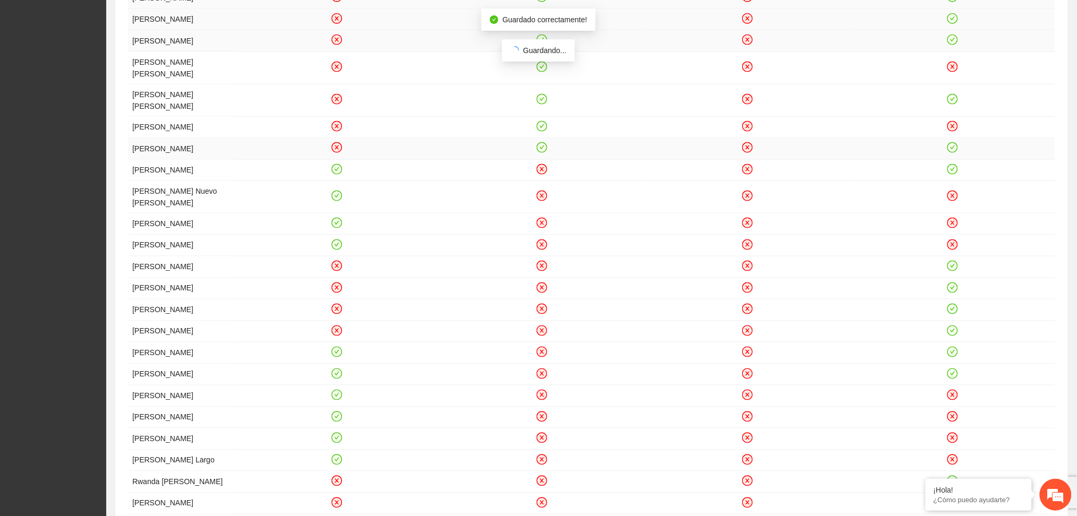
click at [337, 222] on div "Asistente [DATE] 11:00 [DATE] 12:00 [DATE] 15:00 [DATE] 09:00 [PERSON_NAME] [PE…" at bounding box center [591, 445] width 927 height 1538
click at [337, 174] on icon "check-circle" at bounding box center [337, 169] width 9 height 9
click at [336, 201] on icon "check-circle" at bounding box center [337, 196] width 9 height 9
click at [336, 225] on icon "check-circle" at bounding box center [337, 223] width 5 height 4
click at [335, 246] on icon "check-circle" at bounding box center [337, 245] width 5 height 4
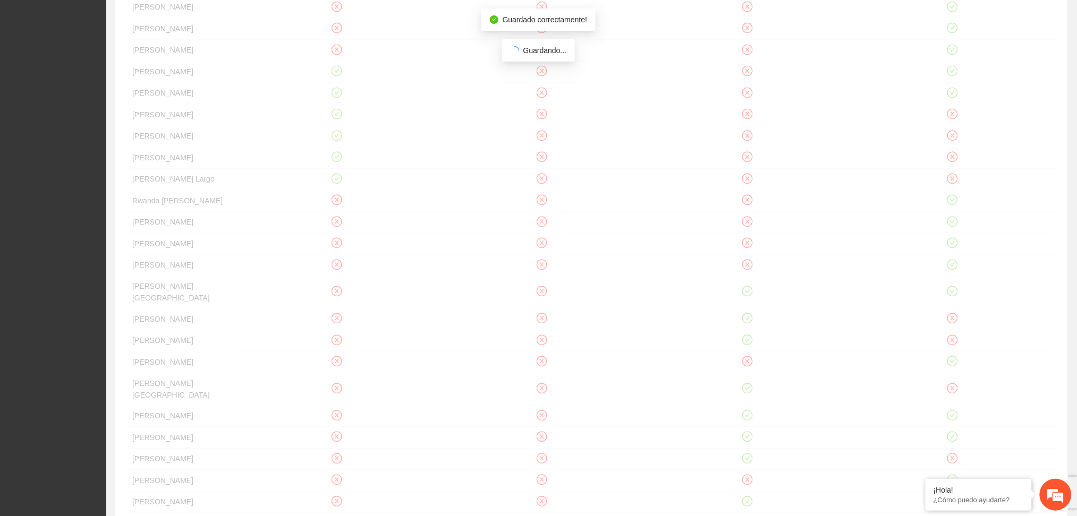
scroll to position [800, 0]
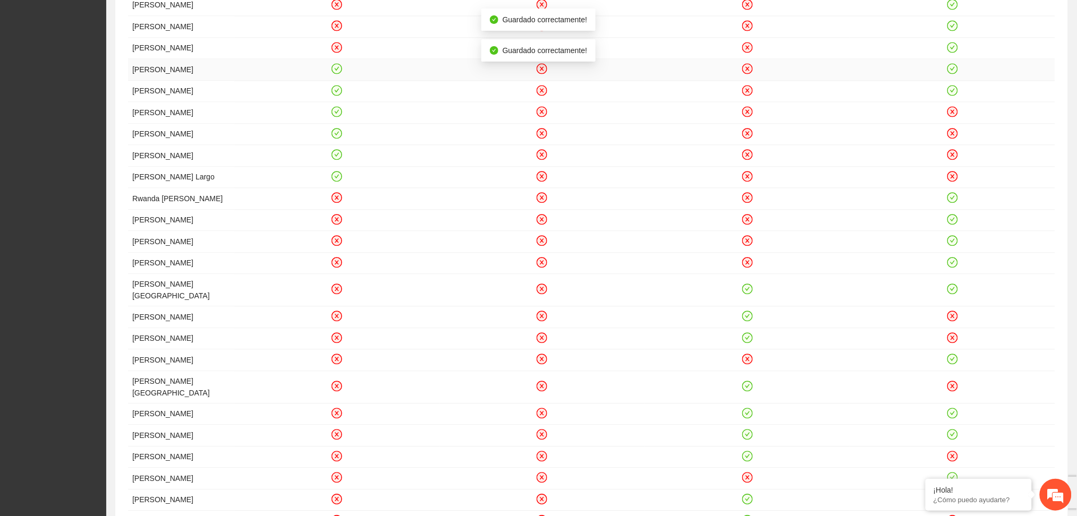
click at [337, 74] on icon "check-circle" at bounding box center [336, 68] width 11 height 11
click at [341, 96] on icon "check-circle" at bounding box center [336, 90] width 11 height 11
click at [342, 117] on icon "check-circle" at bounding box center [336, 111] width 11 height 11
click at [338, 138] on icon "check-circle" at bounding box center [337, 133] width 9 height 9
click at [336, 159] on icon "check-circle" at bounding box center [337, 154] width 9 height 9
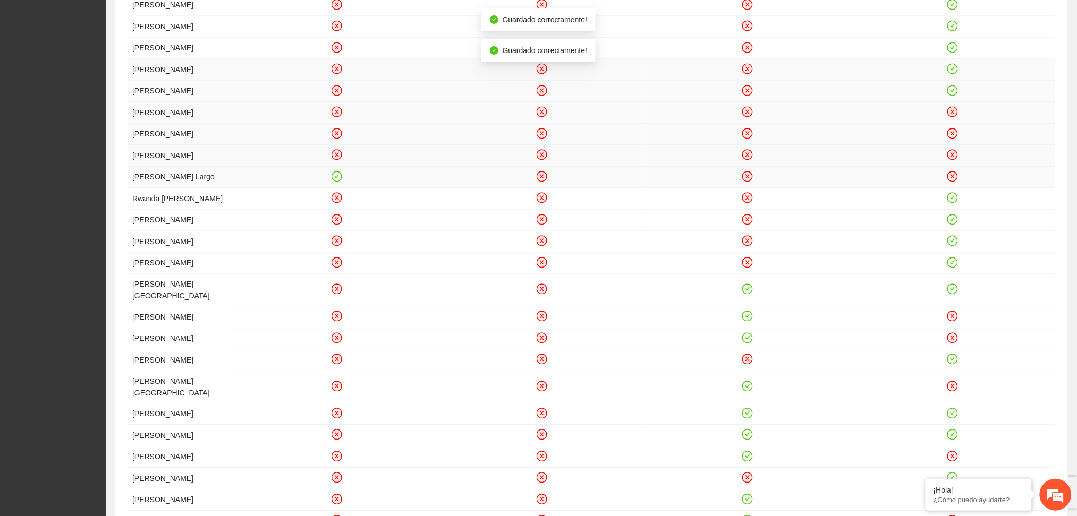
click at [338, 181] on icon "check-circle" at bounding box center [337, 176] width 9 height 9
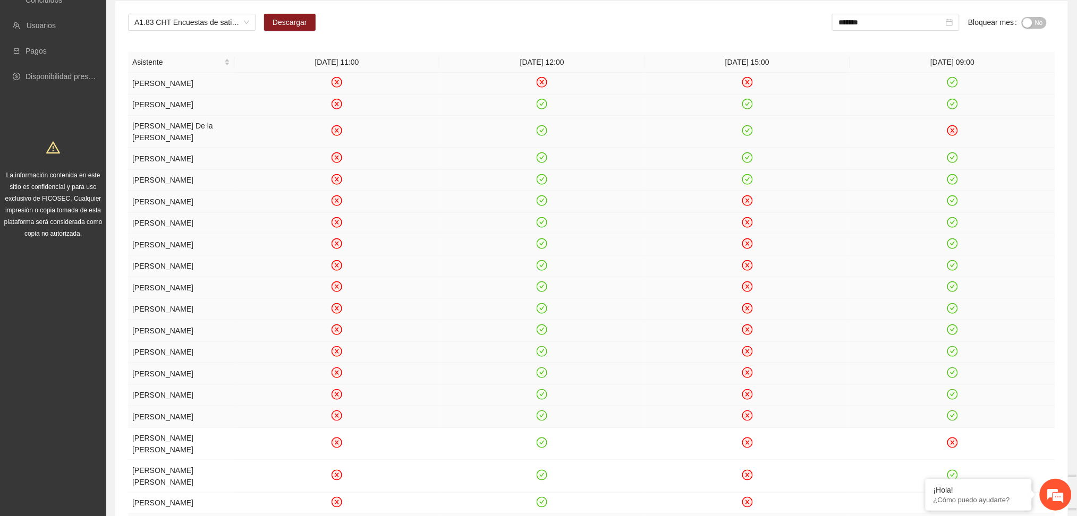
scroll to position [91, 0]
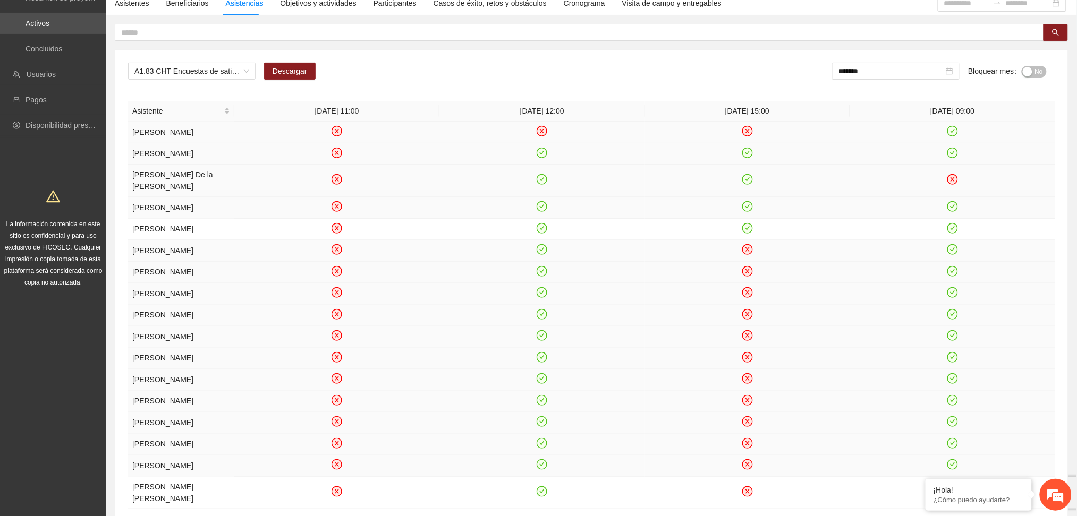
click at [547, 154] on icon "check-circle" at bounding box center [542, 153] width 11 height 11
click at [543, 185] on icon "check-circle" at bounding box center [542, 179] width 11 height 11
click at [538, 211] on icon "check-circle" at bounding box center [542, 206] width 9 height 9
click at [542, 230] on icon "check-circle" at bounding box center [542, 228] width 5 height 4
click at [540, 254] on icon "check-circle" at bounding box center [542, 249] width 9 height 9
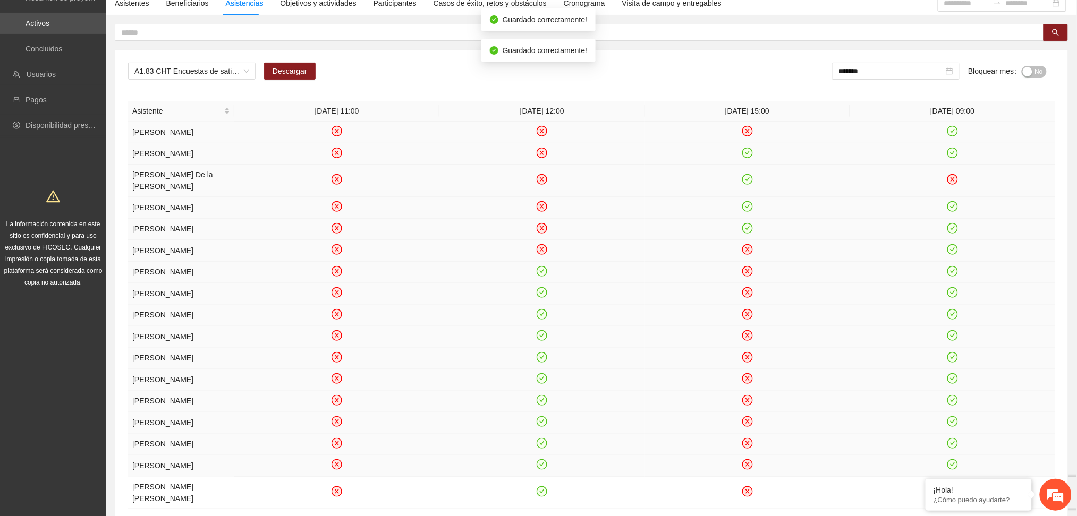
click at [540, 276] on icon "check-circle" at bounding box center [542, 271] width 9 height 9
click at [546, 297] on icon "check-circle" at bounding box center [542, 292] width 9 height 9
click at [540, 320] on icon "check-circle" at bounding box center [542, 314] width 11 height 11
click at [539, 341] on icon "check-circle" at bounding box center [542, 335] width 9 height 9
click at [546, 363] on icon "check-circle" at bounding box center [542, 357] width 11 height 11
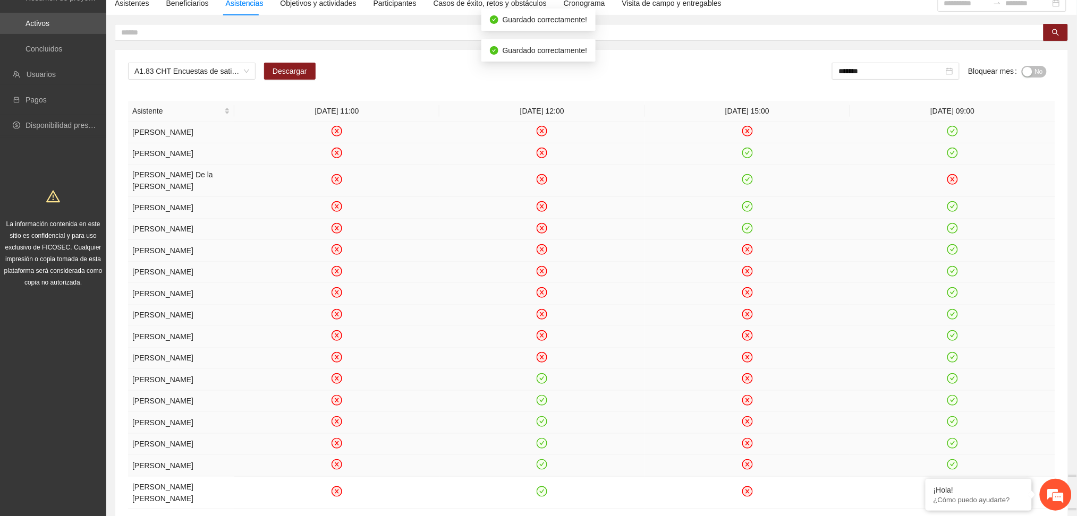
click at [542, 380] on icon "check-circle" at bounding box center [542, 379] width 5 height 4
click at [541, 402] on icon "check-circle" at bounding box center [542, 400] width 5 height 4
click at [542, 423] on icon "check-circle" at bounding box center [542, 422] width 5 height 4
click at [543, 448] on icon "check-circle" at bounding box center [542, 443] width 9 height 9
click at [752, 157] on icon "check-circle" at bounding box center [747, 152] width 9 height 9
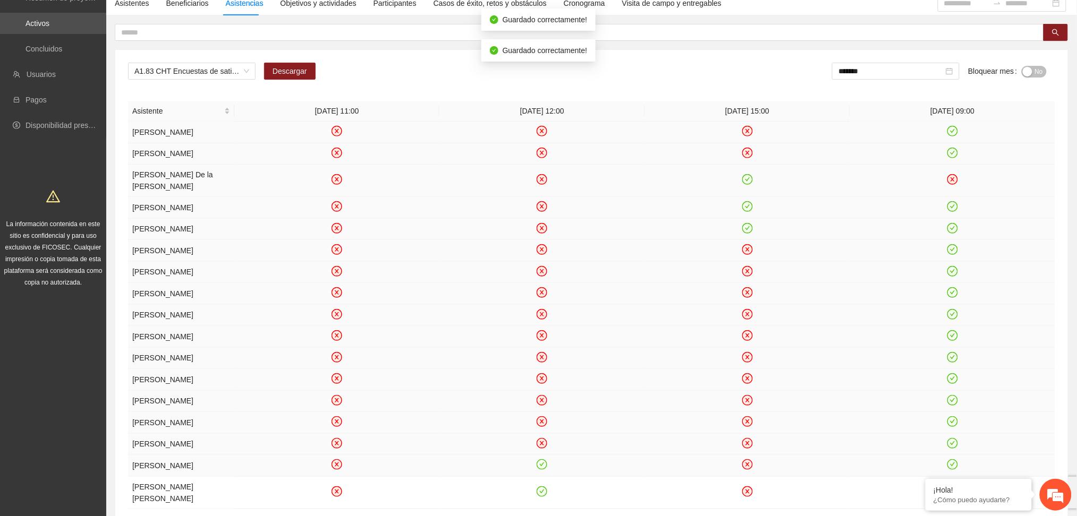
click at [751, 184] on icon "check-circle" at bounding box center [747, 179] width 9 height 9
click at [743, 212] on icon "check-circle" at bounding box center [747, 206] width 11 height 11
click at [749, 234] on icon "check-circle" at bounding box center [747, 228] width 11 height 11
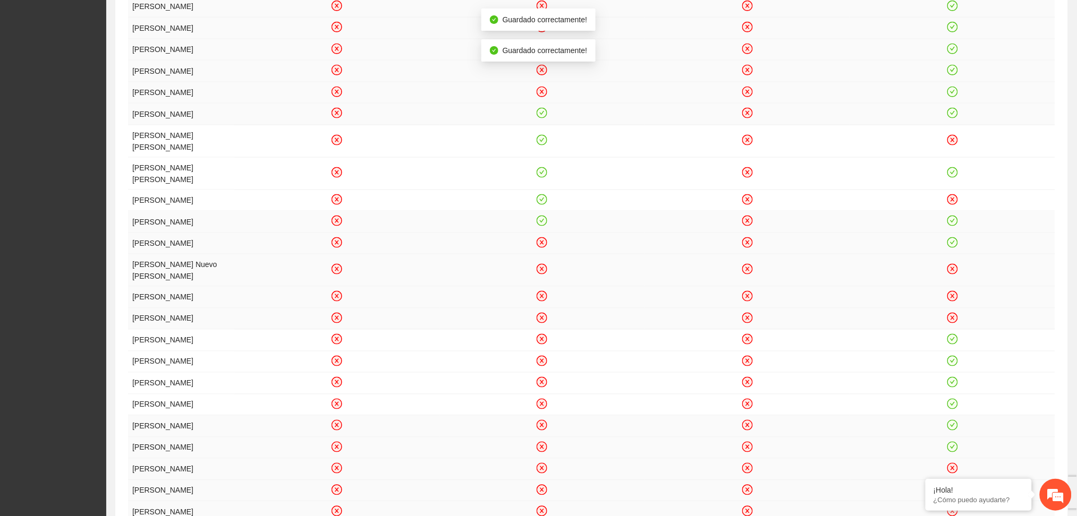
scroll to position [446, 0]
click at [542, 112] on icon "check-circle" at bounding box center [542, 110] width 5 height 4
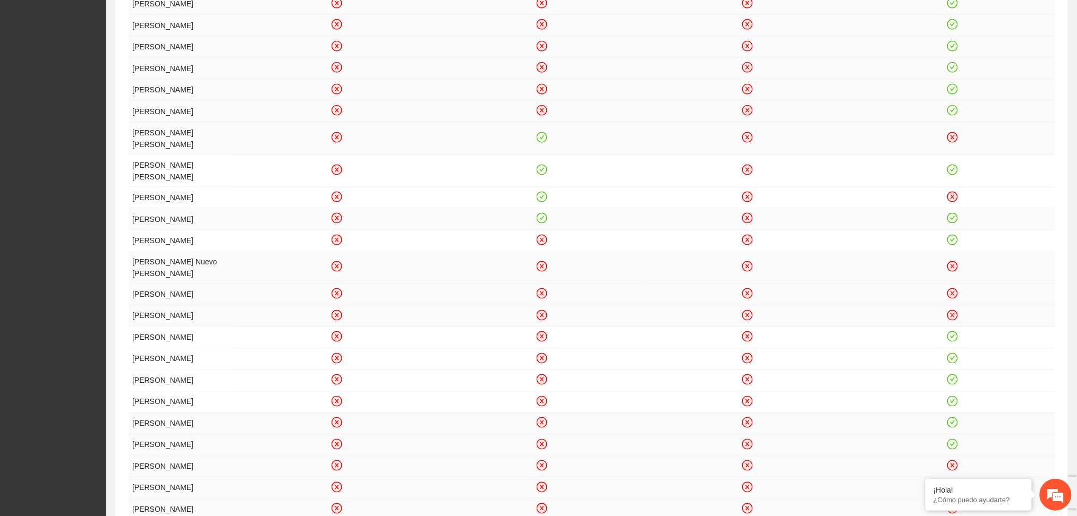
click at [540, 142] on icon "check-circle" at bounding box center [542, 137] width 9 height 9
click at [539, 174] on icon "check-circle" at bounding box center [542, 169] width 9 height 9
click at [540, 201] on icon "check-circle" at bounding box center [542, 196] width 9 height 9
click at [541, 223] on icon "check-circle" at bounding box center [542, 218] width 9 height 9
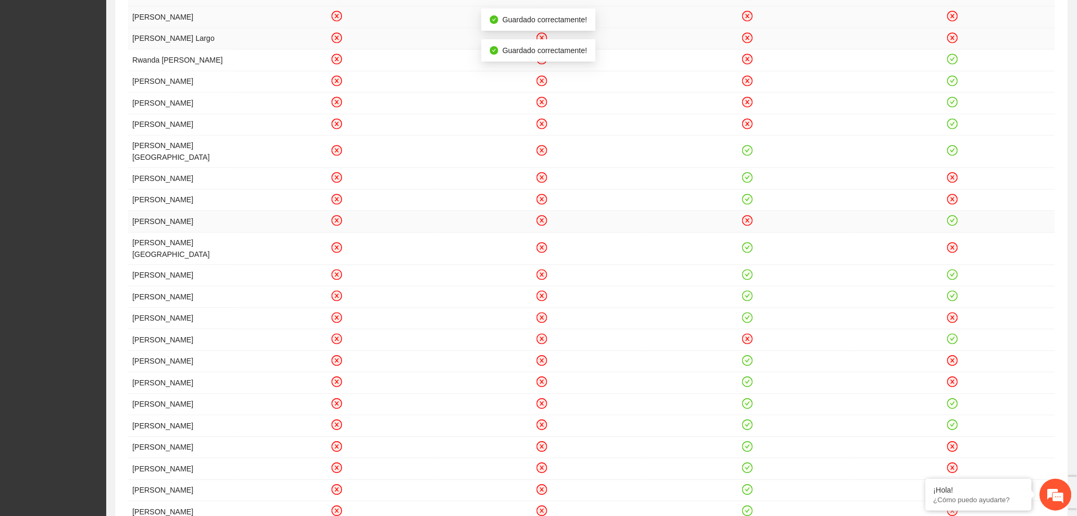
scroll to position [941, 0]
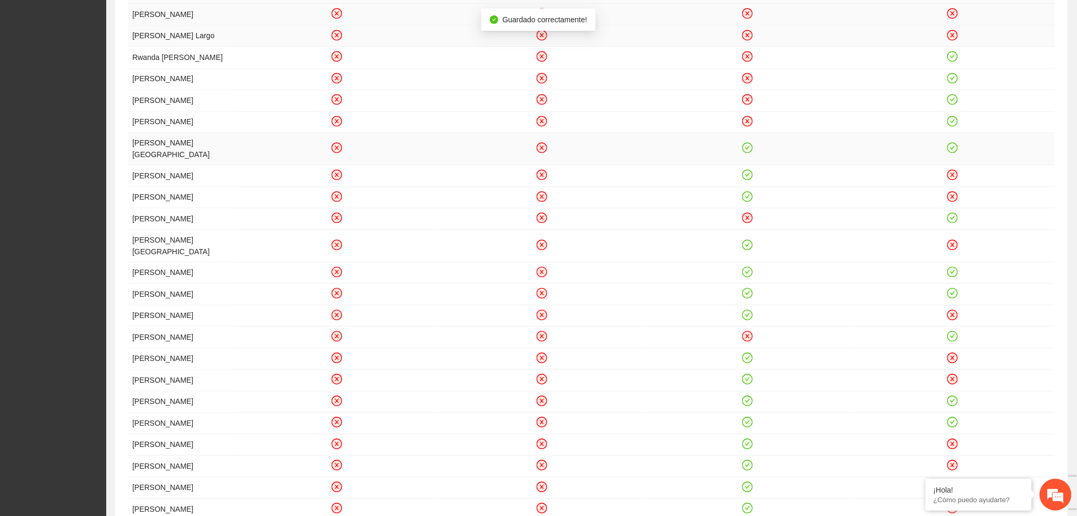
drag, startPoint x: 746, startPoint y: 230, endPoint x: 742, endPoint y: 234, distance: 6.0
click at [745, 153] on icon "check-circle" at bounding box center [747, 147] width 11 height 11
click at [744, 180] on icon "check-circle" at bounding box center [747, 175] width 9 height 9
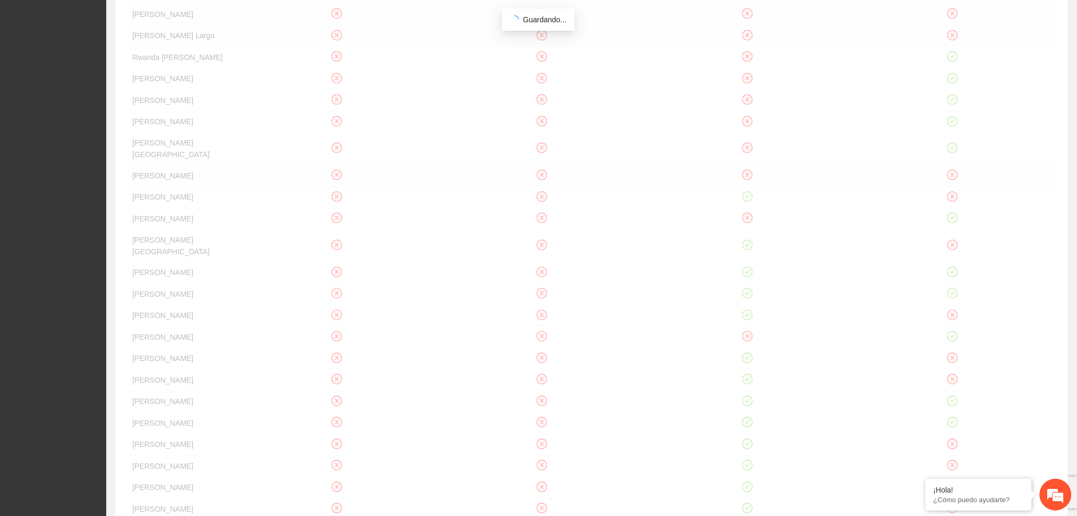
click at [745, 270] on div "Asistente [DATE] 11:00 [DATE] 12:00 [DATE] 15:00 [DATE] 09:00 [PERSON_NAME] [PE…" at bounding box center [591, 20] width 927 height 1538
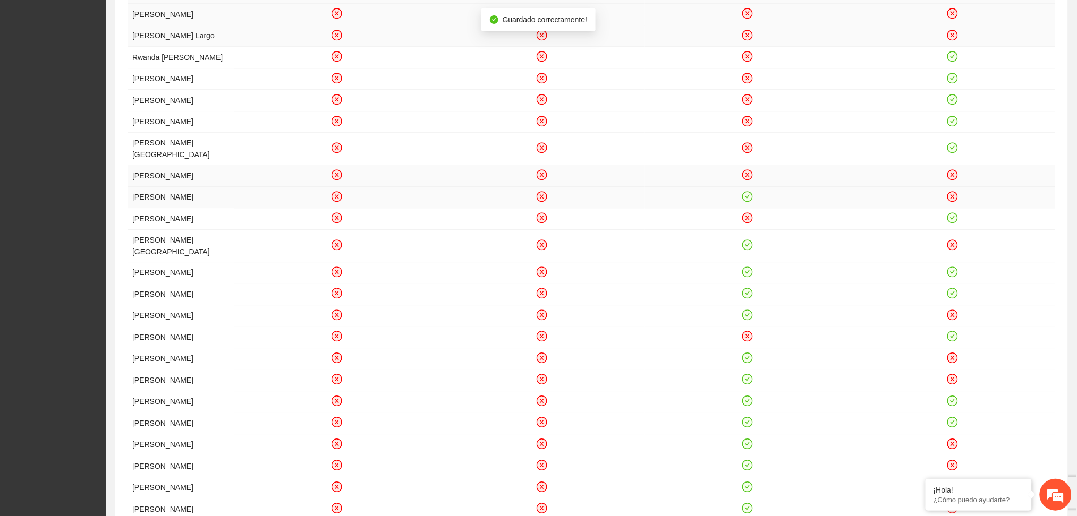
click at [745, 201] on icon "check-circle" at bounding box center [747, 196] width 9 height 9
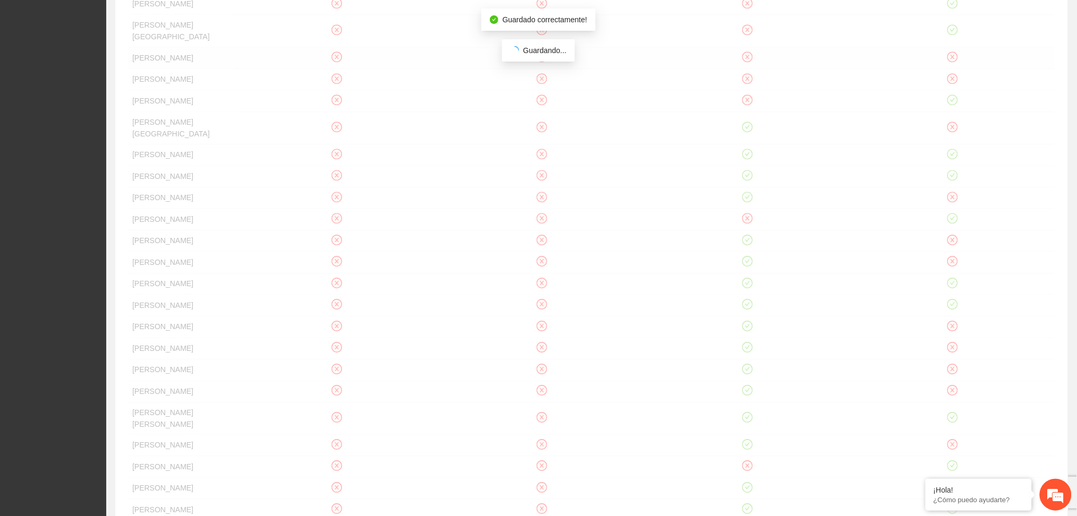
scroll to position [1083, 0]
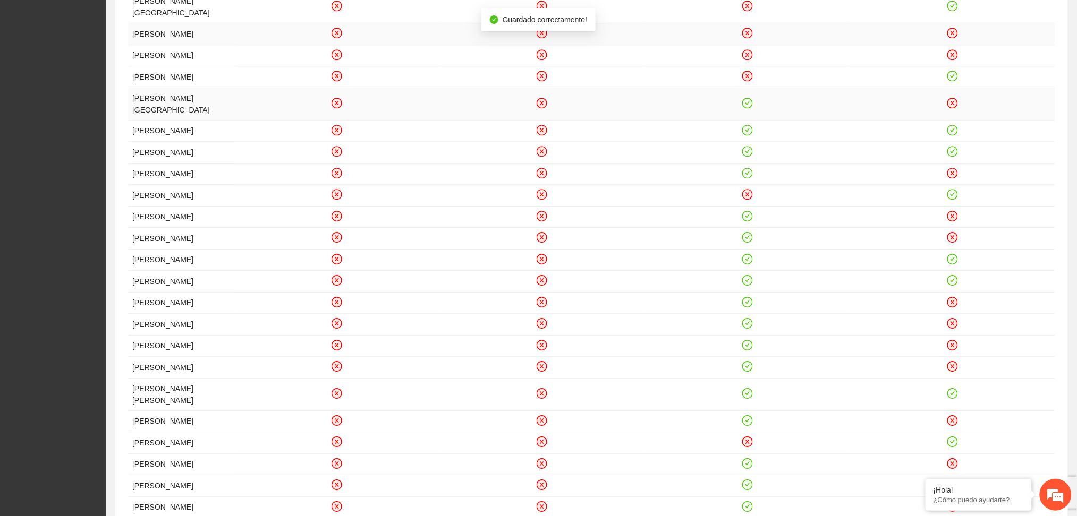
click at [751, 108] on icon "check-circle" at bounding box center [747, 103] width 11 height 11
click at [746, 134] on icon "check-circle" at bounding box center [747, 129] width 9 height 9
click at [747, 156] on icon "check-circle" at bounding box center [747, 151] width 9 height 9
click at [746, 175] on icon "check-circle" at bounding box center [747, 173] width 5 height 4
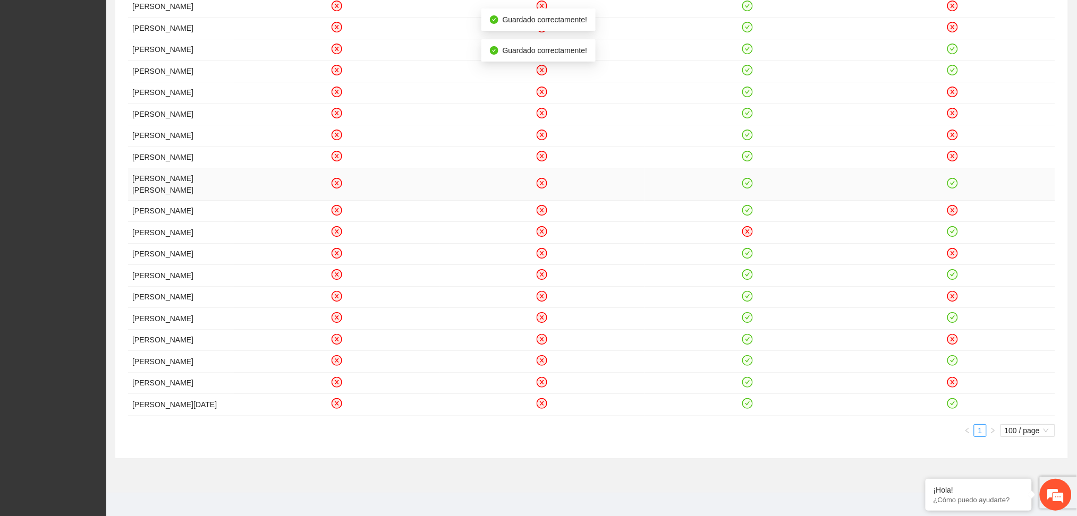
scroll to position [1296, 0]
click at [750, 5] on icon "check-circle" at bounding box center [747, 4] width 5 height 4
click at [747, 27] on icon "check-circle" at bounding box center [747, 25] width 5 height 4
click at [744, 52] on icon "check-circle" at bounding box center [747, 46] width 11 height 11
drag, startPoint x: 750, startPoint y: 199, endPoint x: 745, endPoint y: 210, distance: 12.6
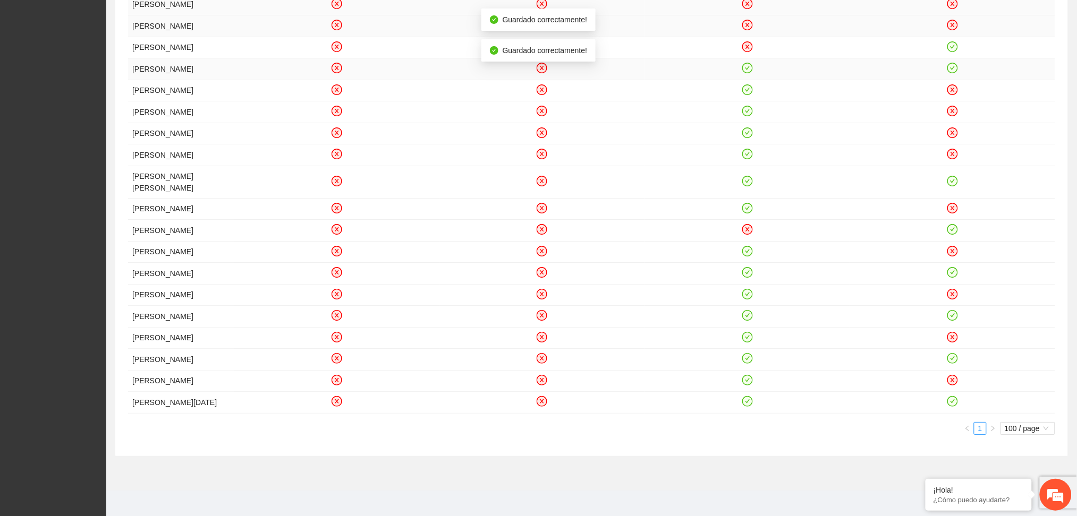
click at [750, 73] on icon "check-circle" at bounding box center [747, 68] width 9 height 9
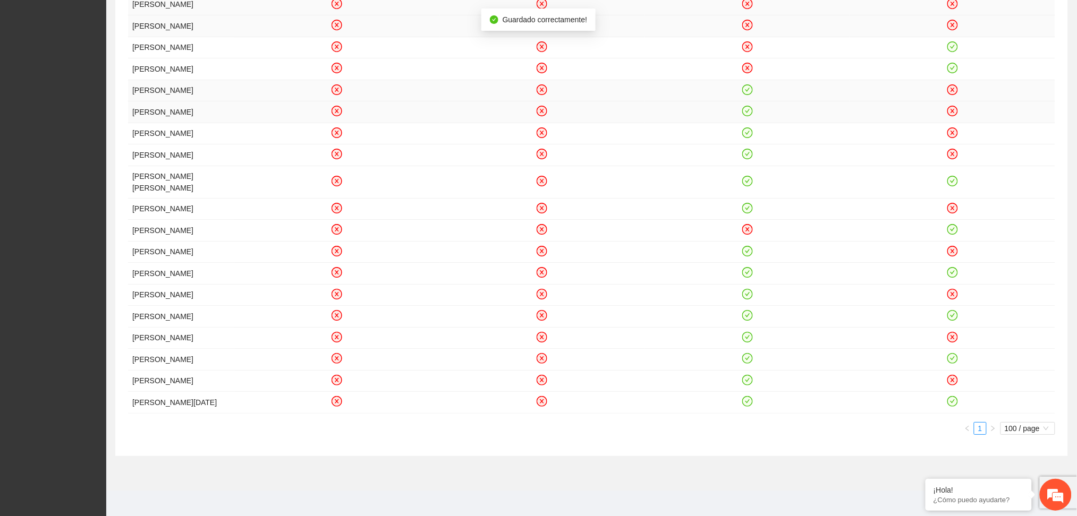
drag, startPoint x: 750, startPoint y: 223, endPoint x: 744, endPoint y: 241, distance: 19.7
click at [750, 94] on icon "check-circle" at bounding box center [747, 89] width 9 height 9
click at [745, 116] on icon "check-circle" at bounding box center [747, 111] width 11 height 11
click at [749, 134] on icon "check-circle" at bounding box center [747, 133] width 5 height 4
click at [746, 159] on icon "check-circle" at bounding box center [747, 154] width 9 height 9
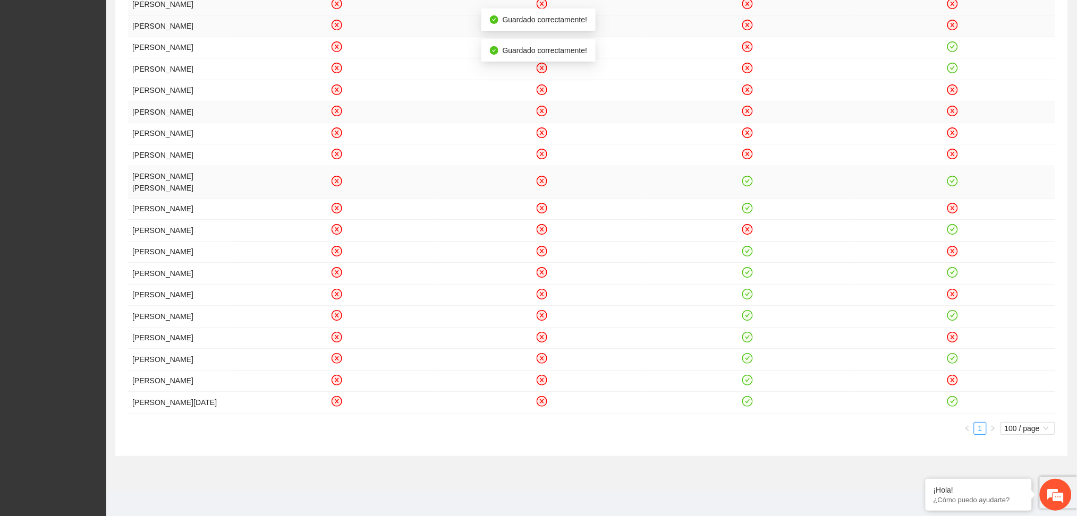
click at [746, 185] on icon "check-circle" at bounding box center [747, 180] width 9 height 9
click at [747, 212] on icon "check-circle" at bounding box center [747, 207] width 9 height 9
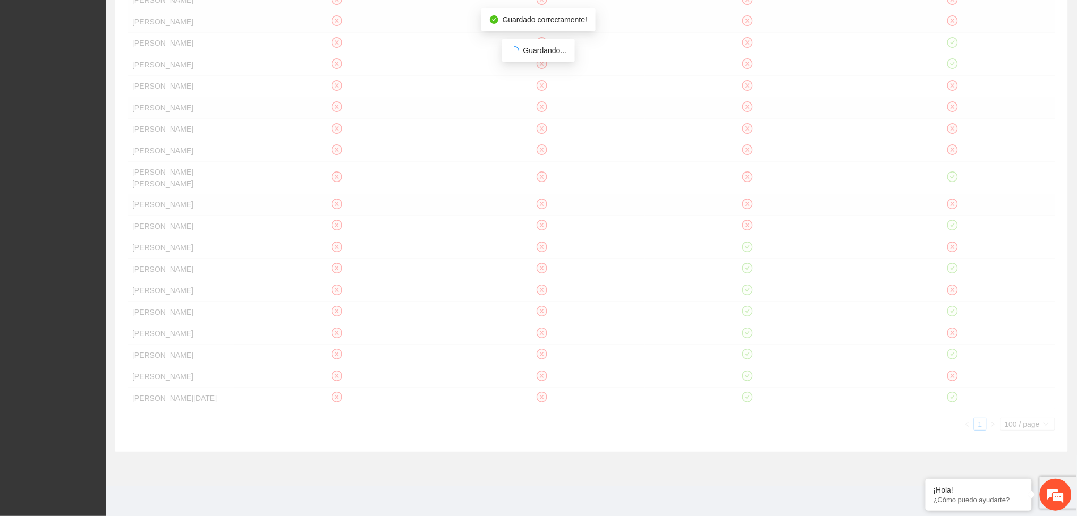
scroll to position [1508, 0]
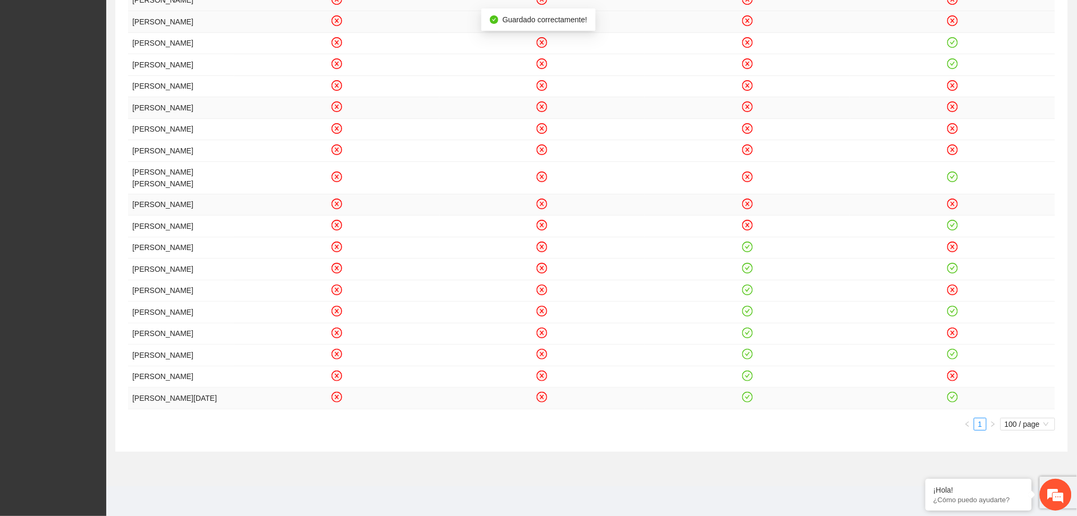
click at [743, 392] on icon "check-circle" at bounding box center [747, 397] width 11 height 11
click at [745, 371] on icon "check-circle" at bounding box center [747, 375] width 9 height 9
click at [746, 350] on icon "check-circle" at bounding box center [747, 354] width 9 height 9
click at [751, 328] on icon "check-circle" at bounding box center [747, 332] width 9 height 9
click at [748, 307] on icon "check-circle" at bounding box center [747, 311] width 9 height 9
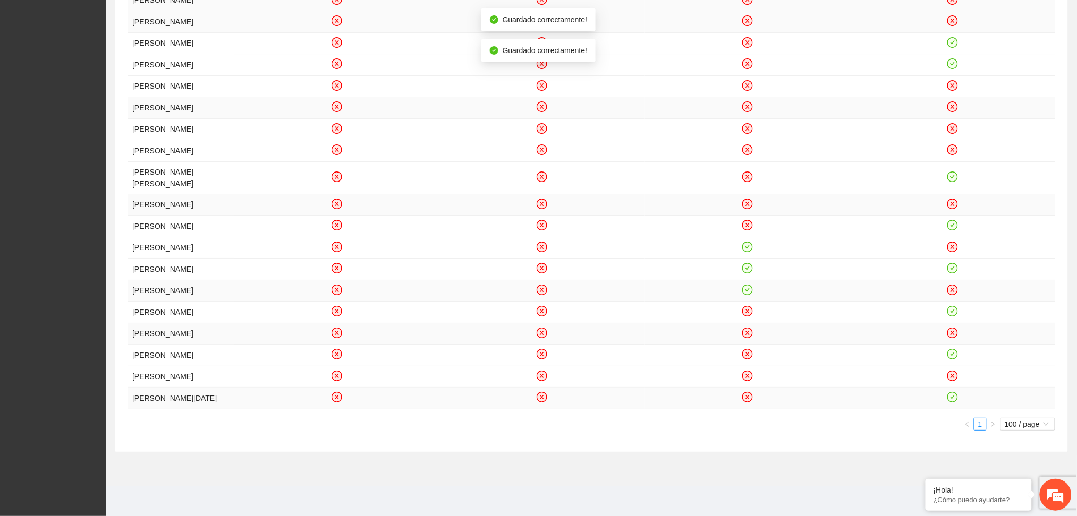
click at [748, 285] on icon "check-circle" at bounding box center [747, 289] width 9 height 9
click at [746, 266] on icon "check-circle" at bounding box center [747, 268] width 5 height 4
click at [746, 245] on icon "check-circle" at bounding box center [747, 247] width 5 height 4
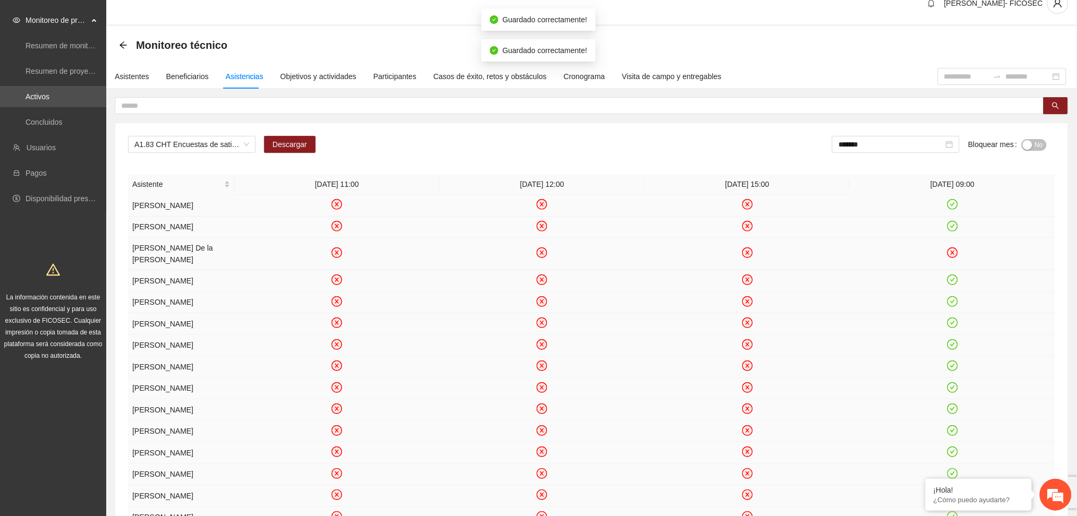
scroll to position [0, 0]
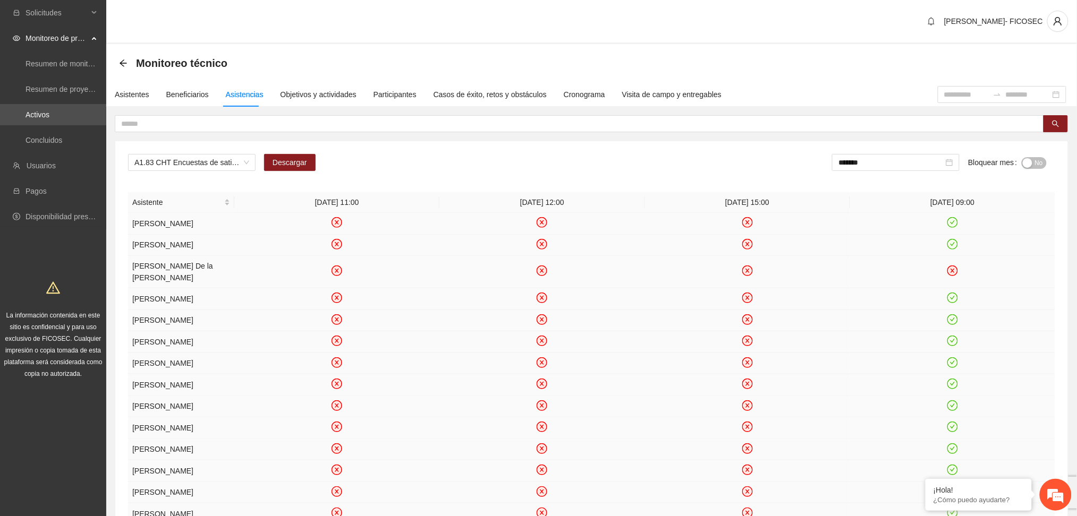
click at [1035, 159] on span "No" at bounding box center [1039, 163] width 8 height 12
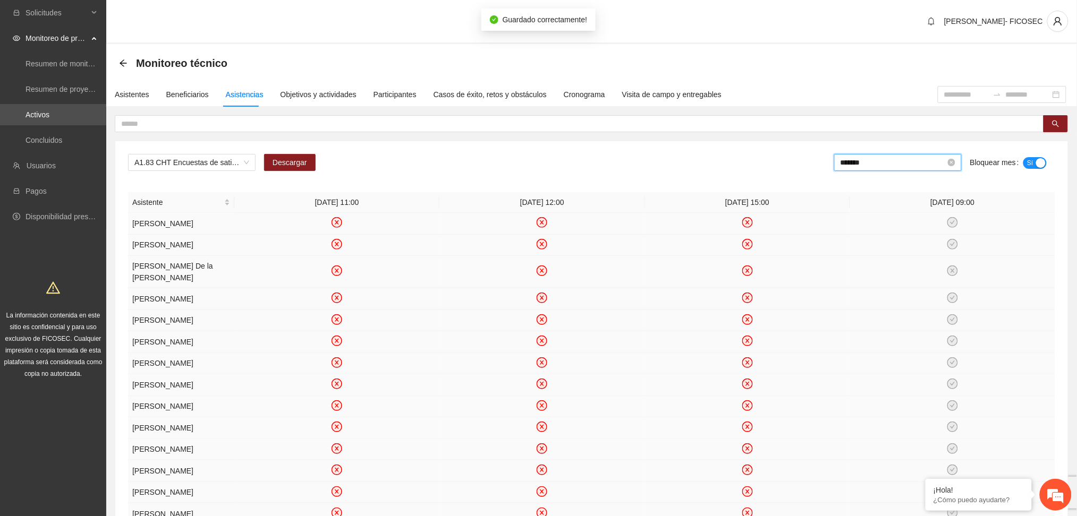
click at [890, 161] on input "*******" at bounding box center [892, 163] width 105 height 12
click at [874, 249] on div "Apr" at bounding box center [864, 247] width 32 height 13
type input "*******"
click at [1031, 160] on div "button" at bounding box center [1028, 163] width 10 height 10
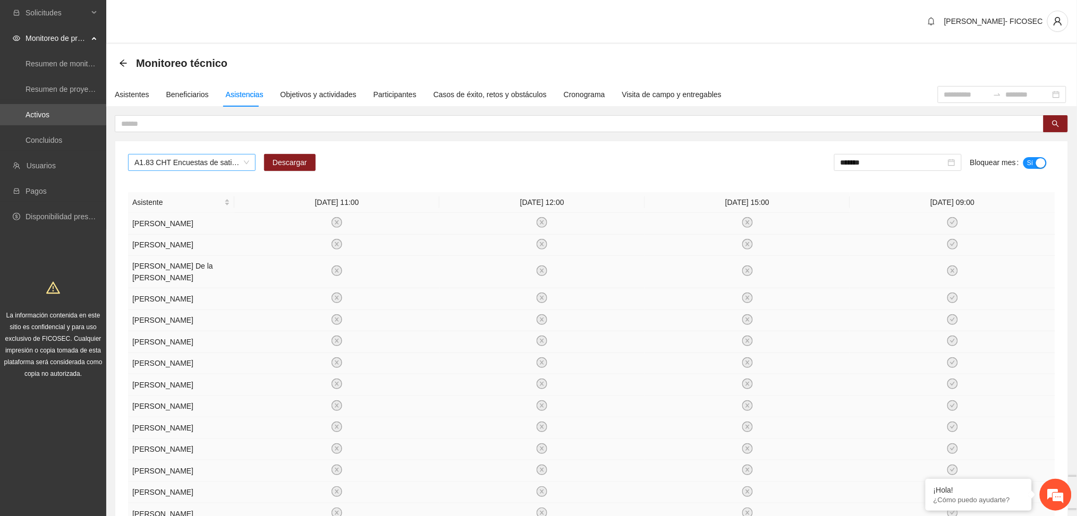
click at [217, 160] on span "A1.83 CHT Encuestas de satisfacción a participantes" at bounding box center [191, 163] width 115 height 16
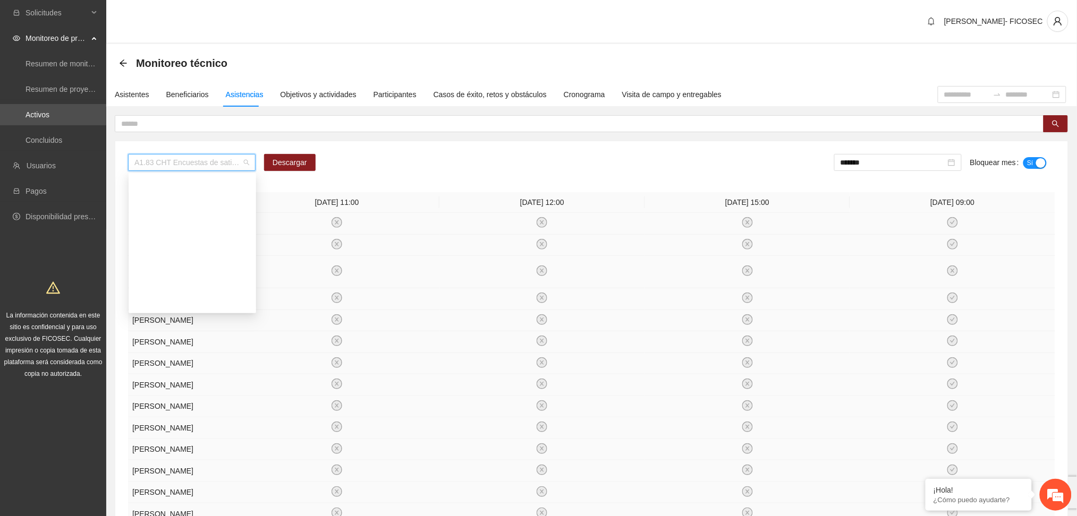
scroll to position [1416, 0]
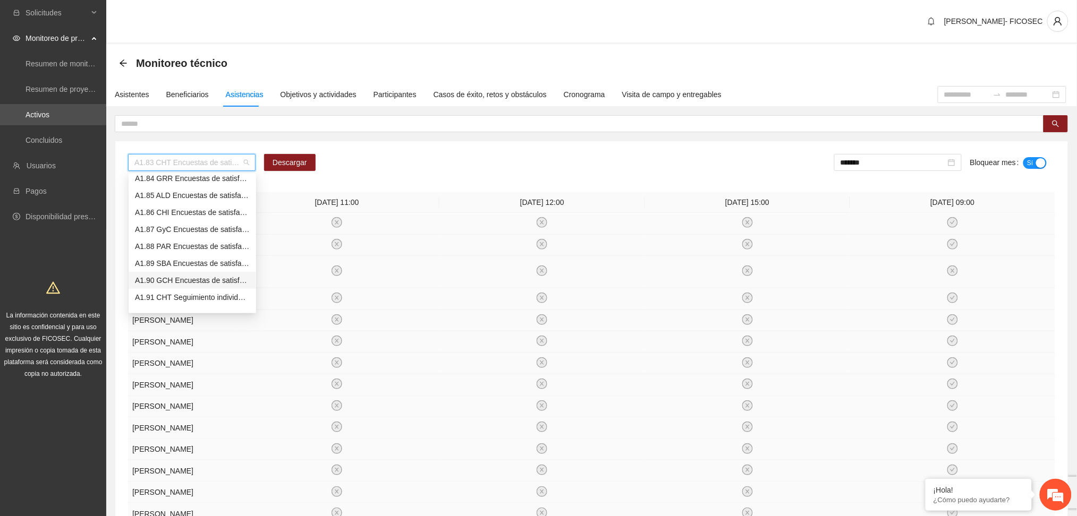
click at [181, 280] on div "A1.90 GCH Encuestas de satisfacción a participantes" at bounding box center [192, 281] width 115 height 12
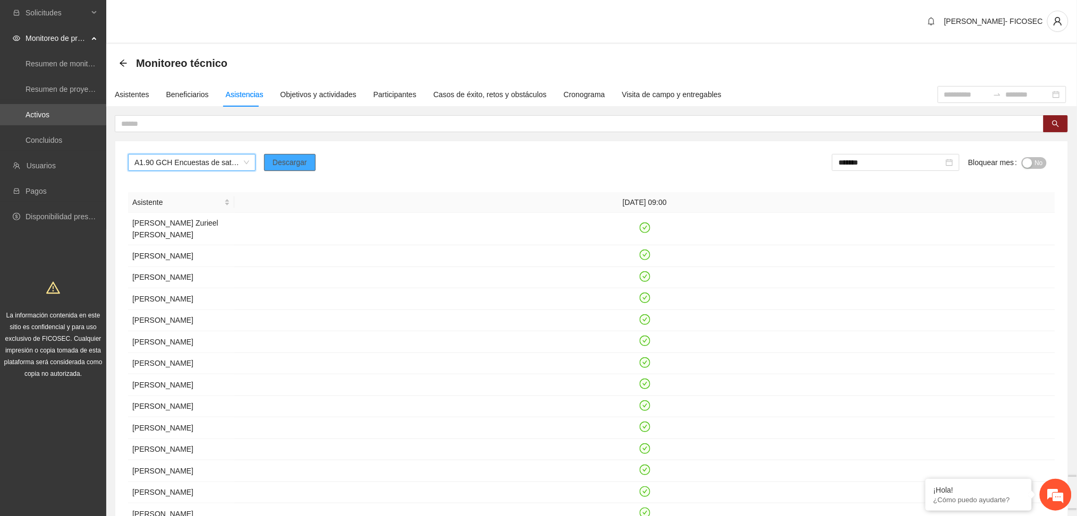
click at [286, 164] on span "Descargar" at bounding box center [290, 163] width 35 height 12
click at [319, 92] on div "Objetivos y actividades" at bounding box center [318, 95] width 76 height 12
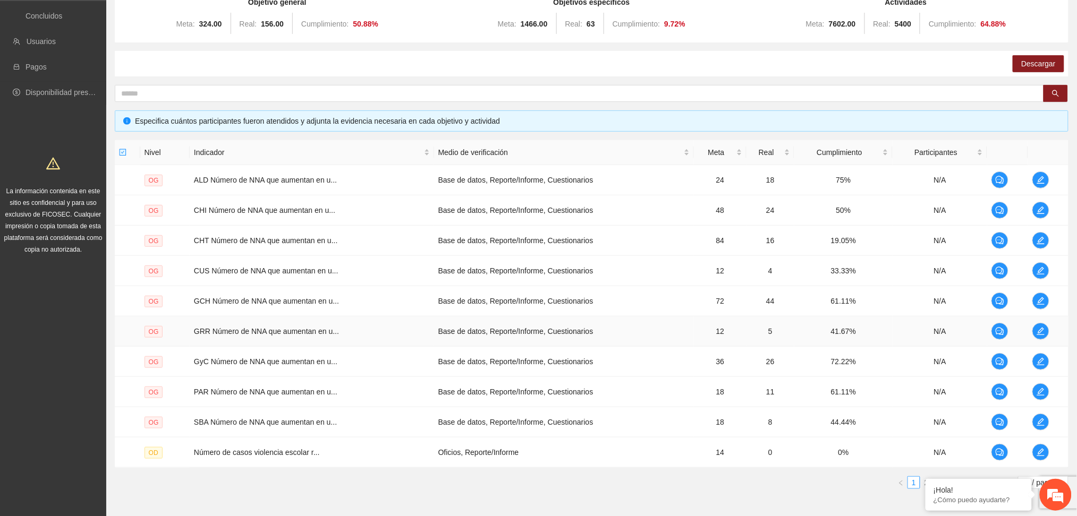
scroll to position [177, 0]
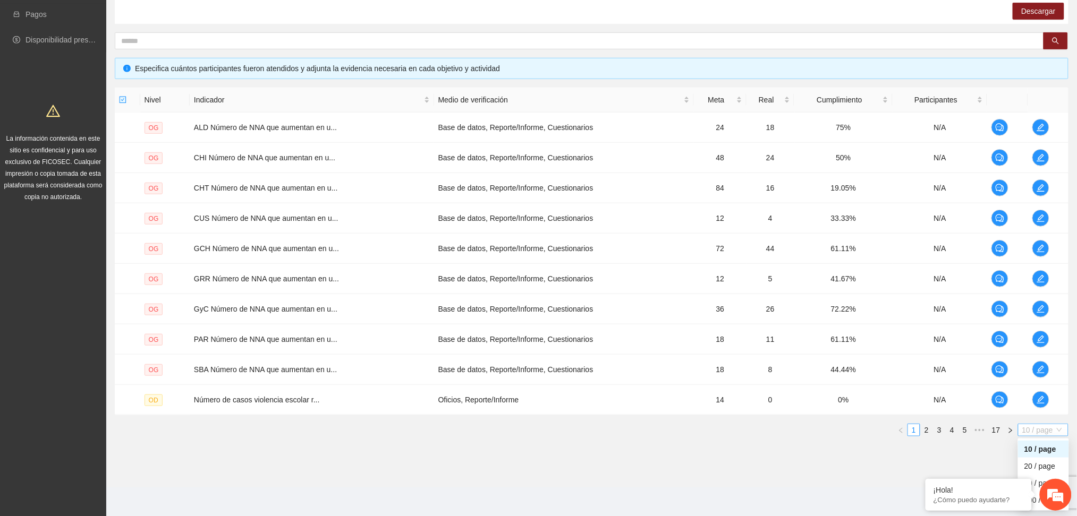
click at [1026, 430] on span "10 / page" at bounding box center [1043, 430] width 42 height 12
drag, startPoint x: 1035, startPoint y: 507, endPoint x: 1030, endPoint y: 495, distance: 12.6
click at [1035, 507] on div "100 / page" at bounding box center [1043, 500] width 51 height 17
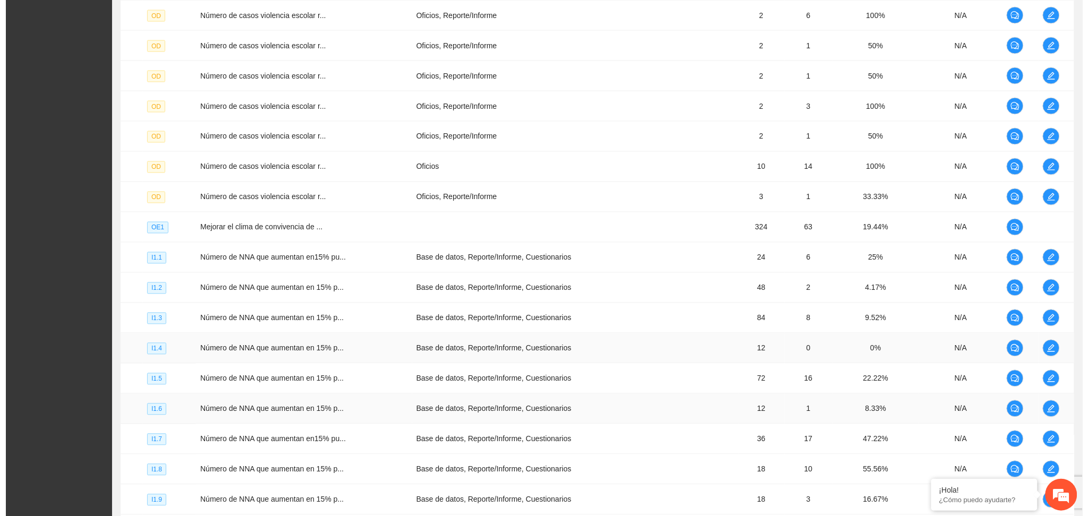
scroll to position [744, 0]
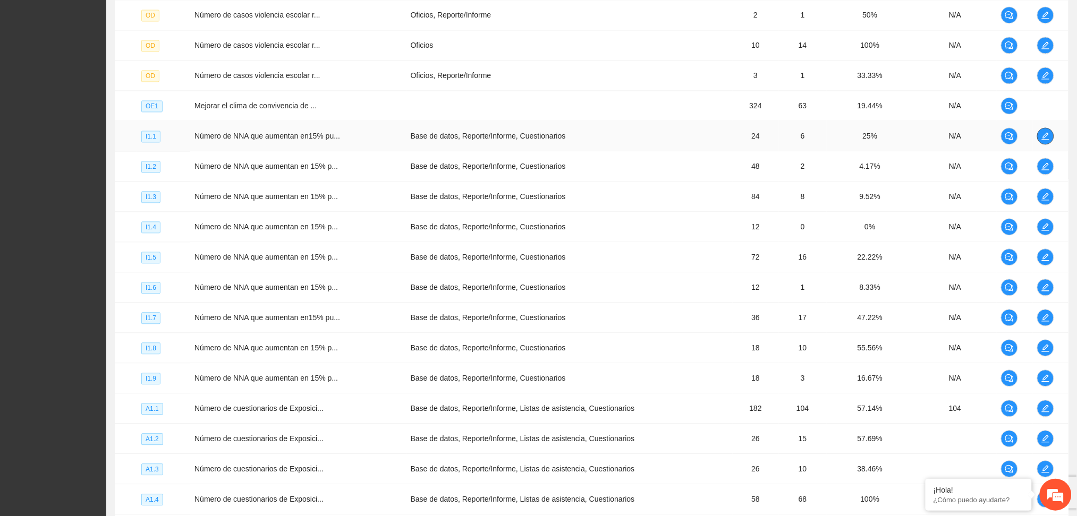
click at [1040, 134] on span "edit" at bounding box center [1046, 136] width 16 height 8
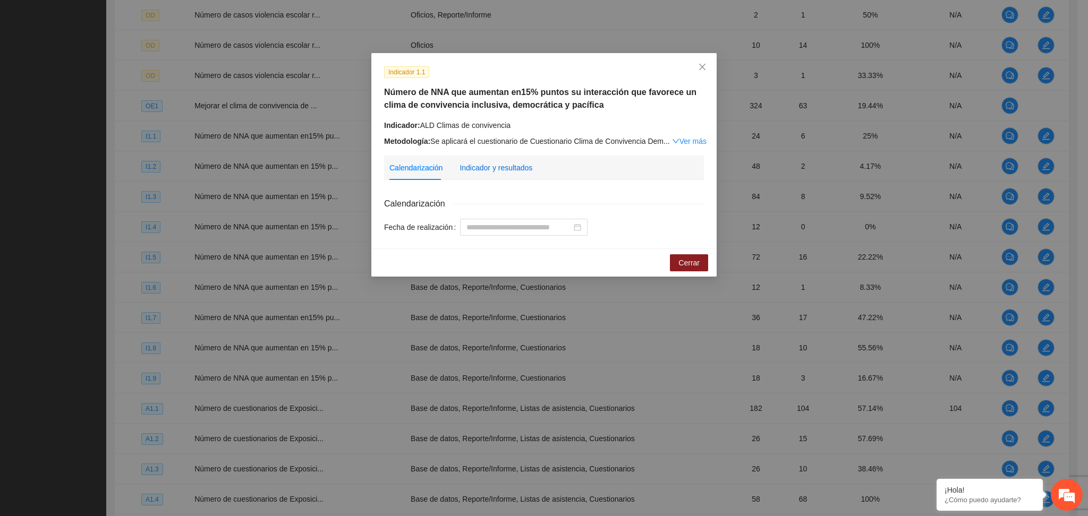
click at [507, 166] on div "Indicador y resultados" at bounding box center [496, 168] width 73 height 12
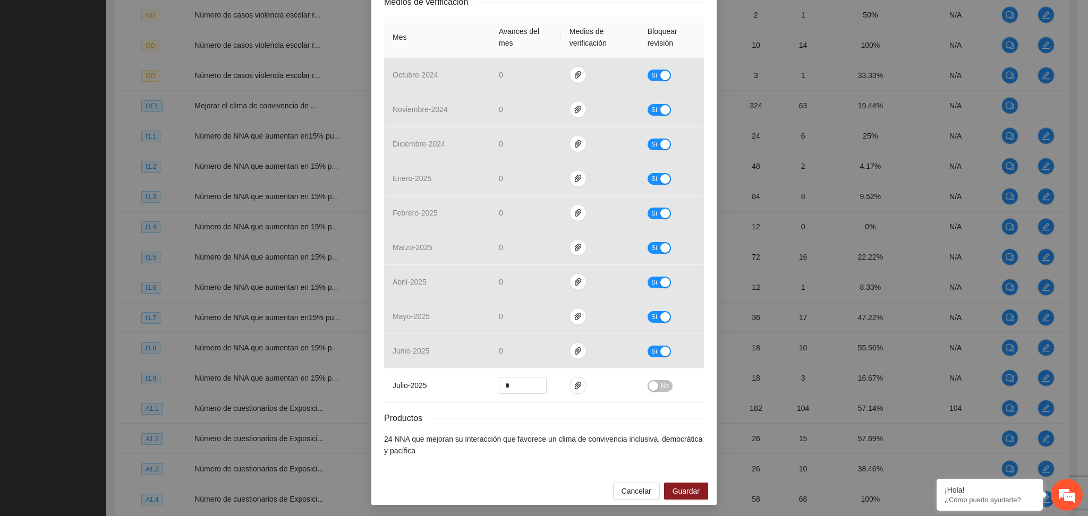
scroll to position [245, 0]
click at [575, 385] on icon "paper-clip" at bounding box center [578, 383] width 6 height 7
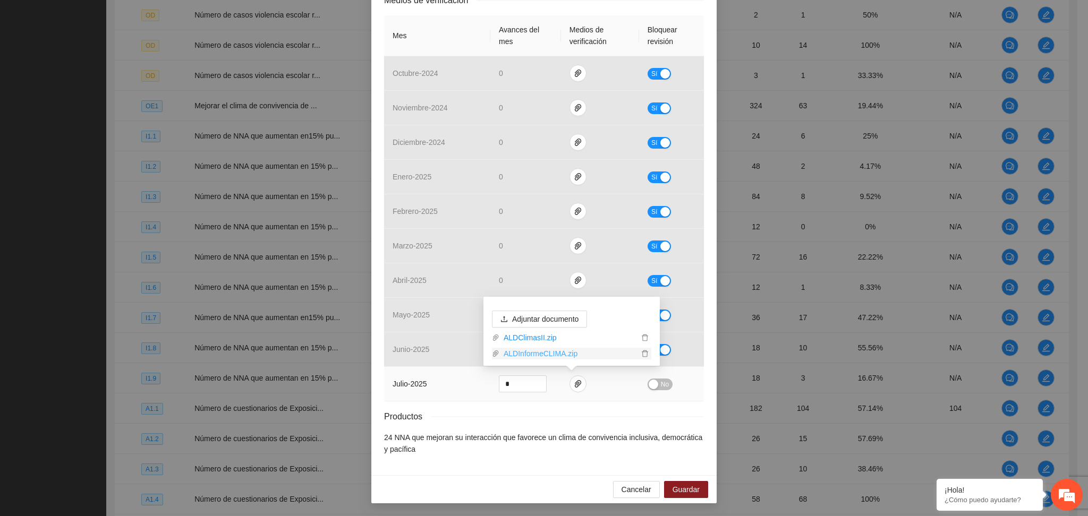
click at [546, 353] on link "ALDInformeCLIMA.zip" at bounding box center [568, 354] width 139 height 12
click at [651, 382] on div "button" at bounding box center [654, 385] width 10 height 10
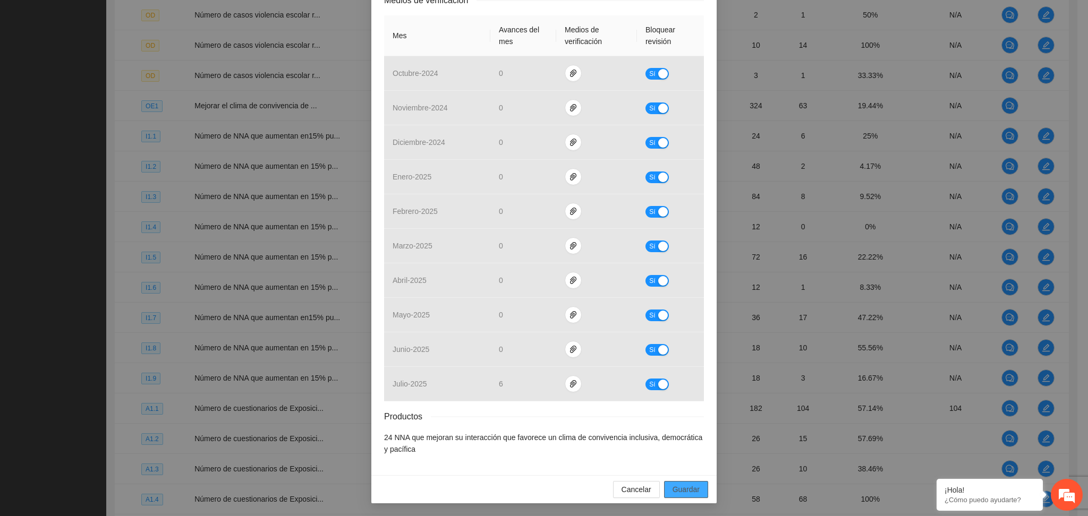
drag, startPoint x: 685, startPoint y: 488, endPoint x: 679, endPoint y: 487, distance: 6.4
click at [682, 488] on span "Guardar" at bounding box center [686, 490] width 27 height 12
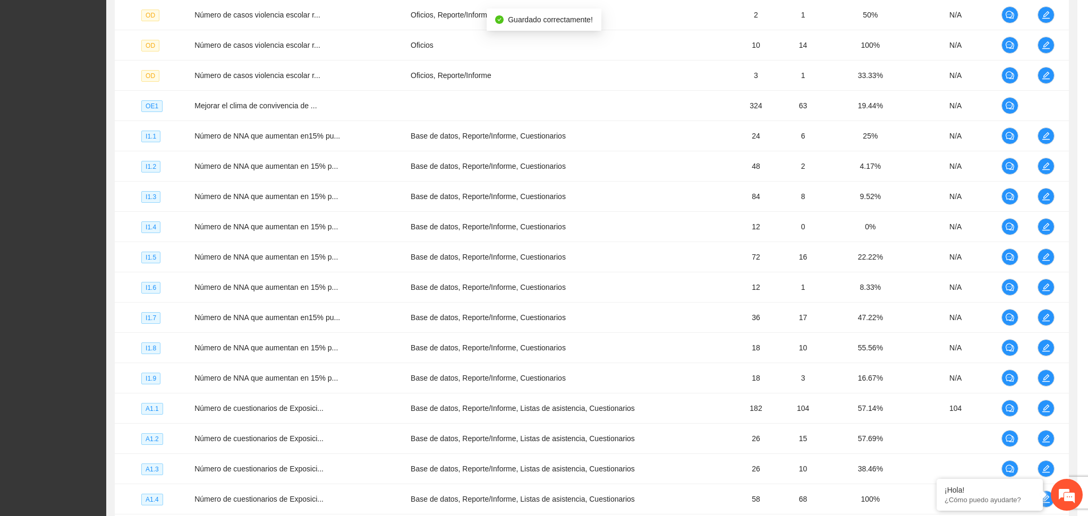
scroll to position [192, 0]
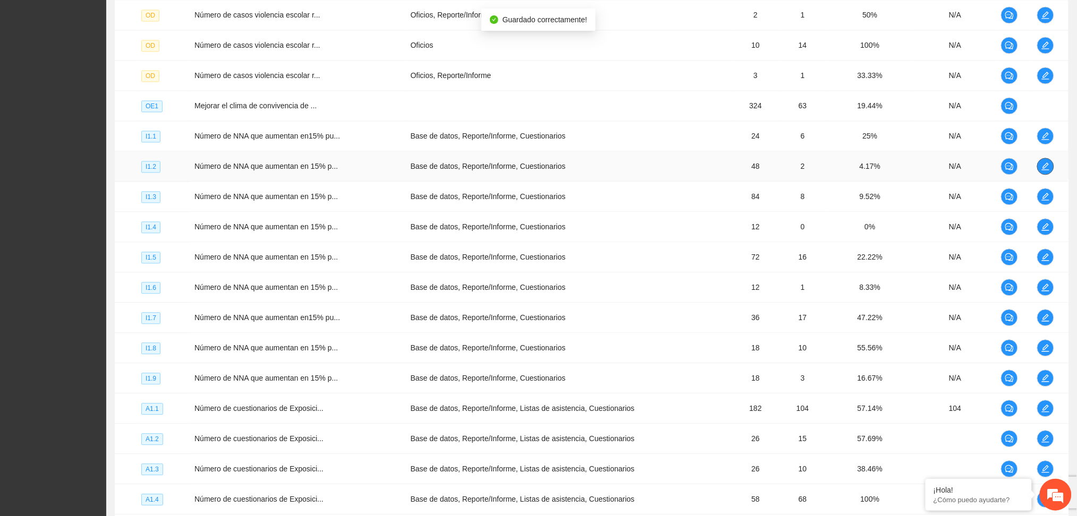
click at [1045, 164] on icon "edit" at bounding box center [1045, 166] width 8 height 8
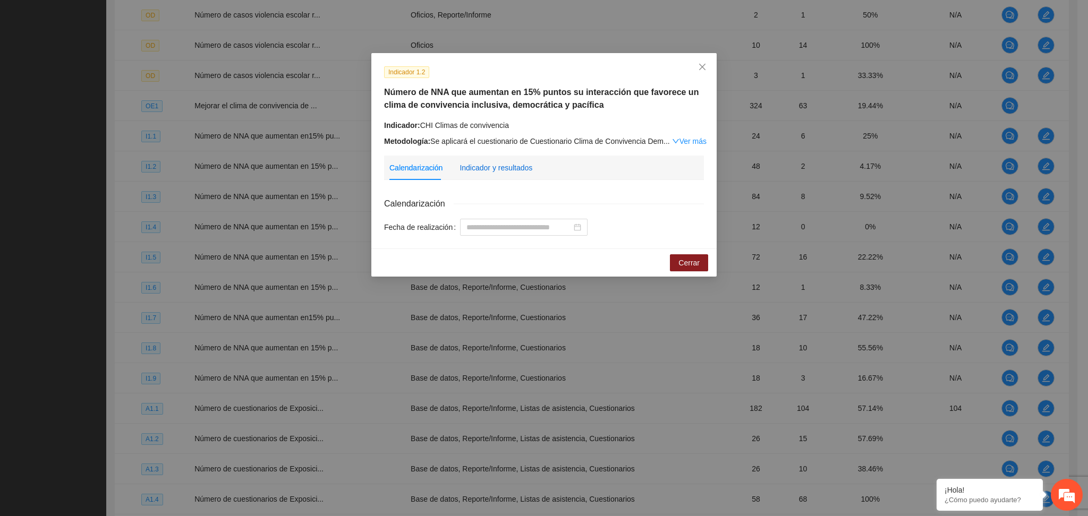
click at [491, 167] on div "Indicador y resultados" at bounding box center [496, 168] width 73 height 12
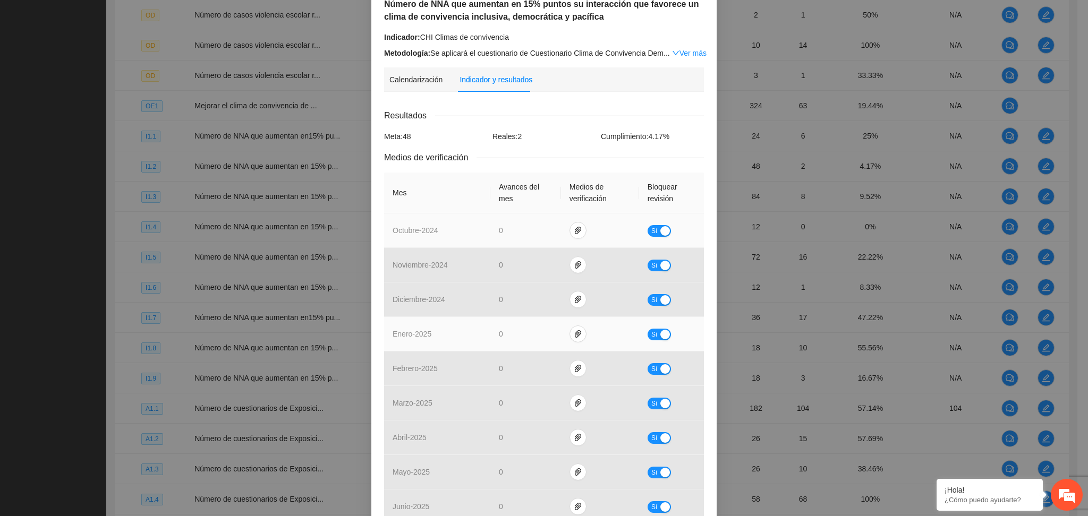
scroll to position [245, 0]
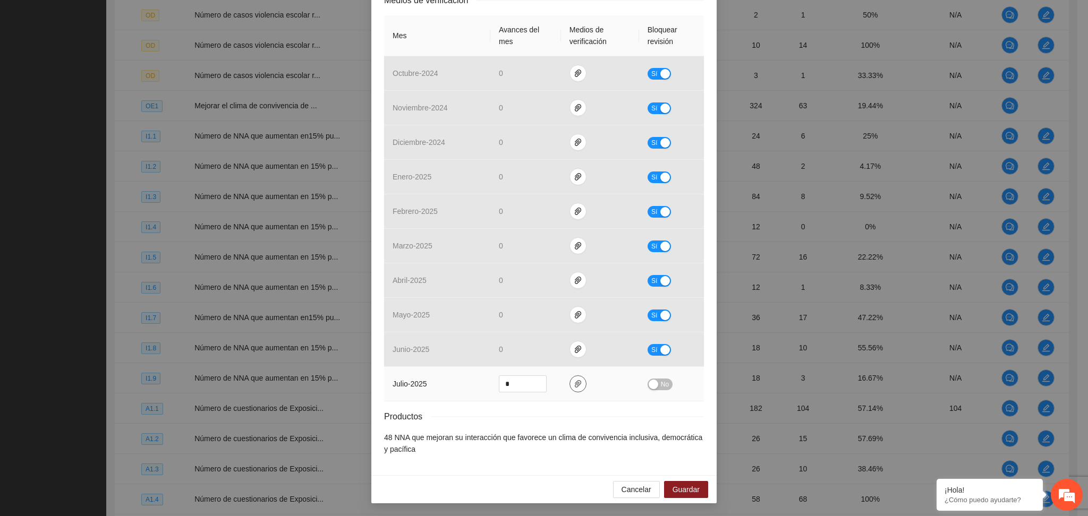
click at [575, 385] on icon "paper-clip" at bounding box center [578, 384] width 8 height 8
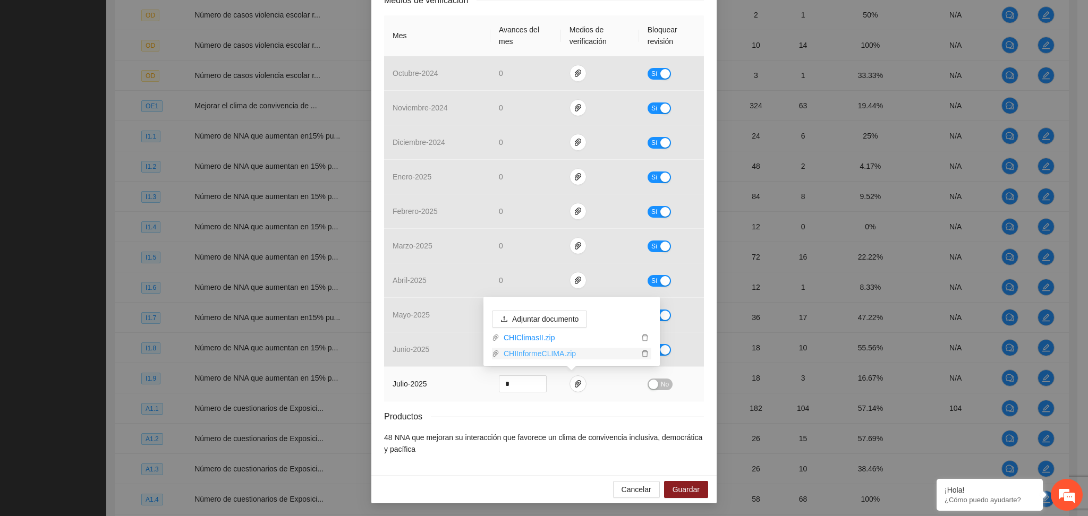
click at [530, 356] on link "CHIInformeCLIMA.zip" at bounding box center [568, 354] width 139 height 12
click at [649, 384] on div "button" at bounding box center [654, 385] width 10 height 10
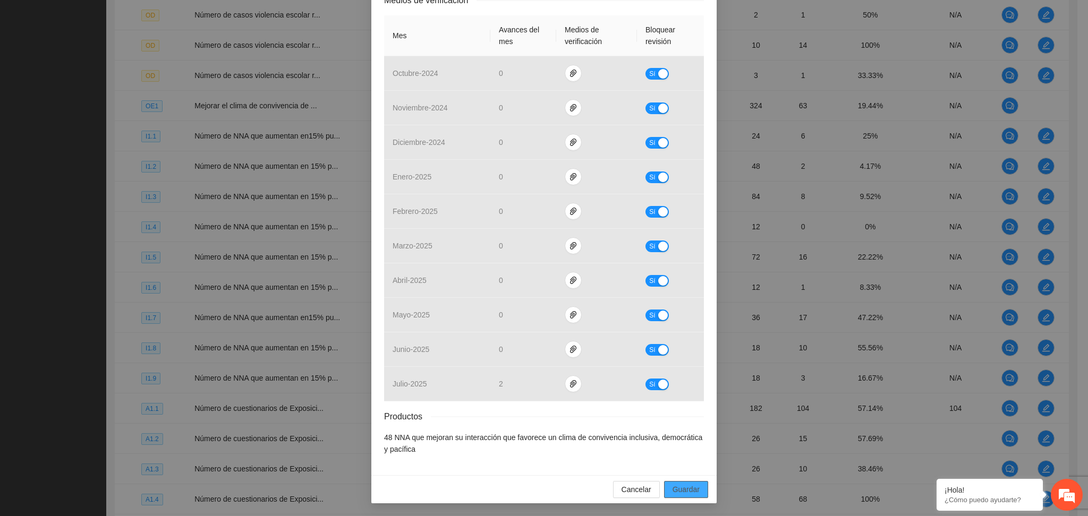
click at [676, 489] on span "Guardar" at bounding box center [686, 490] width 27 height 12
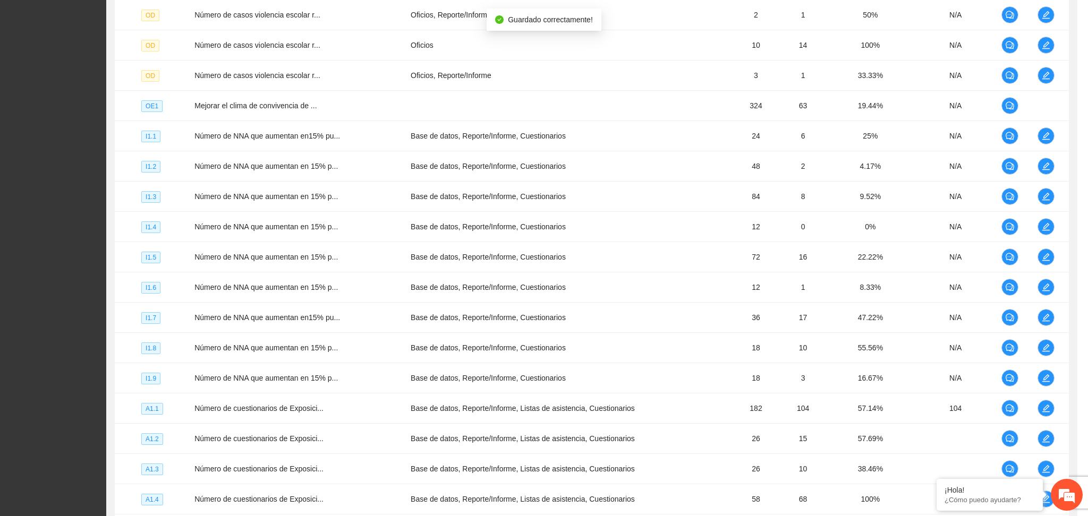
scroll to position [192, 0]
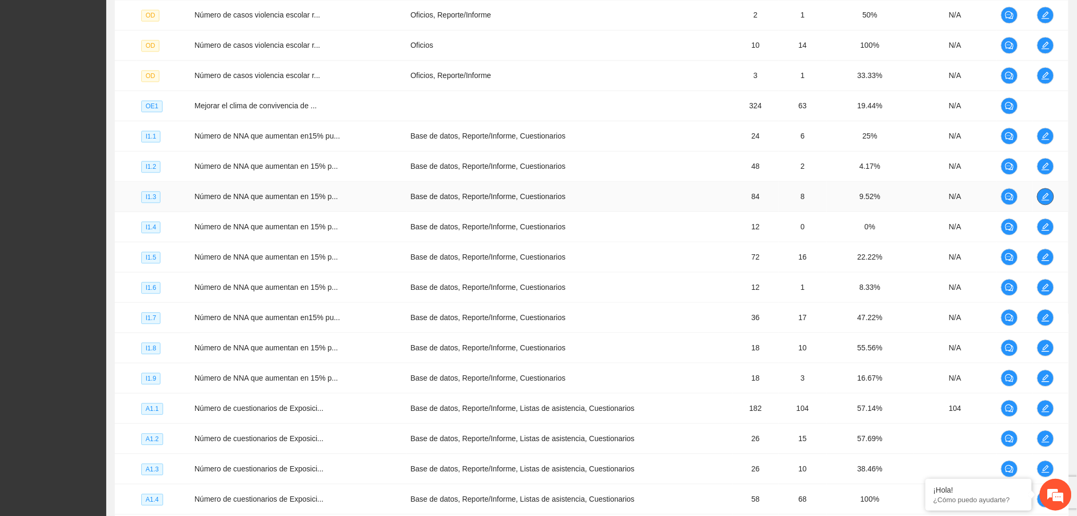
click at [1044, 194] on icon "edit" at bounding box center [1045, 196] width 8 height 8
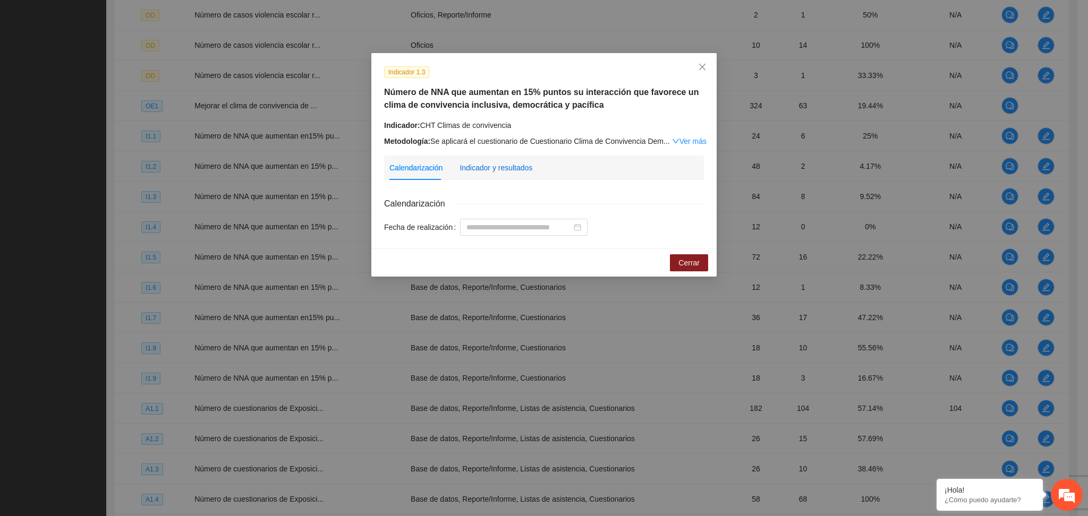
click at [494, 172] on div "Indicador y resultados" at bounding box center [496, 168] width 73 height 12
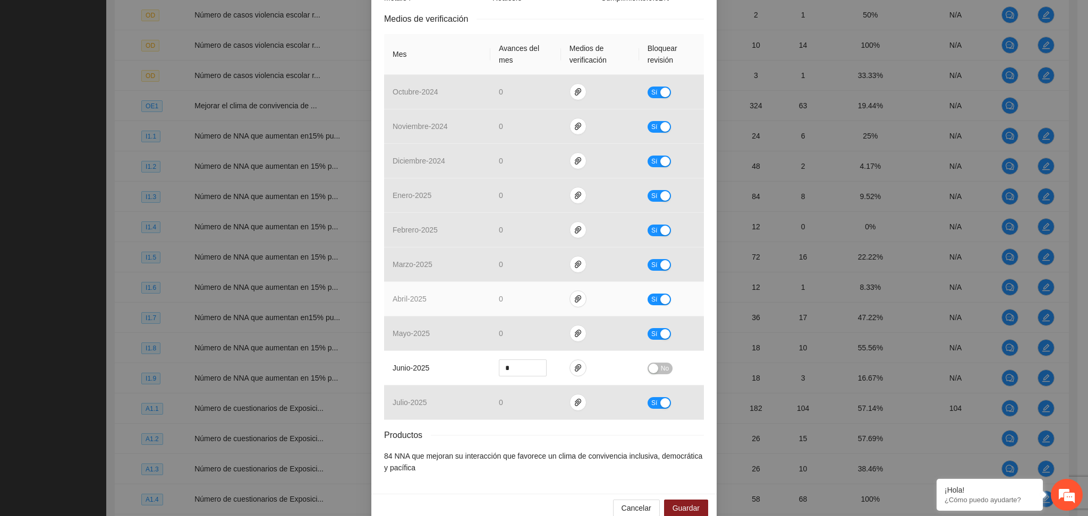
scroll to position [245, 0]
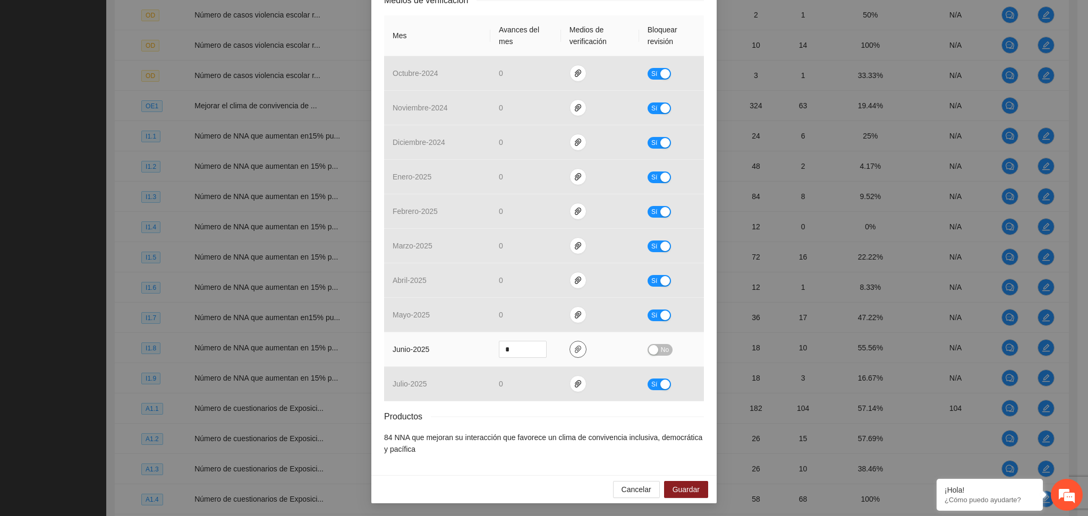
drag, startPoint x: 583, startPoint y: 342, endPoint x: 574, endPoint y: 348, distance: 11.2
click at [582, 342] on td at bounding box center [600, 350] width 78 height 35
click at [575, 349] on icon "paper-clip" at bounding box center [578, 349] width 6 height 7
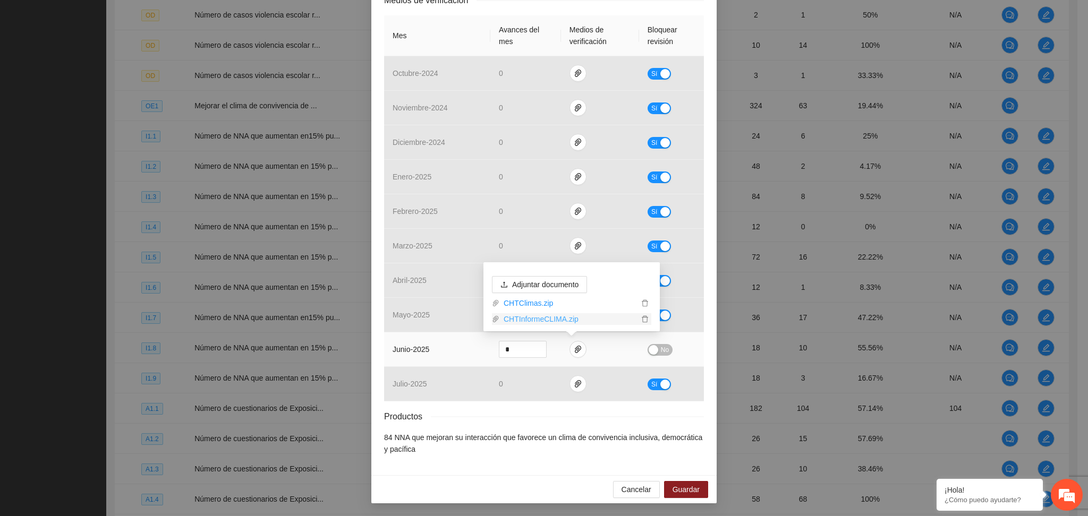
click at [535, 321] on link "CHTInformeCLIMA.zip" at bounding box center [568, 319] width 139 height 12
click at [649, 353] on div "button" at bounding box center [654, 350] width 10 height 10
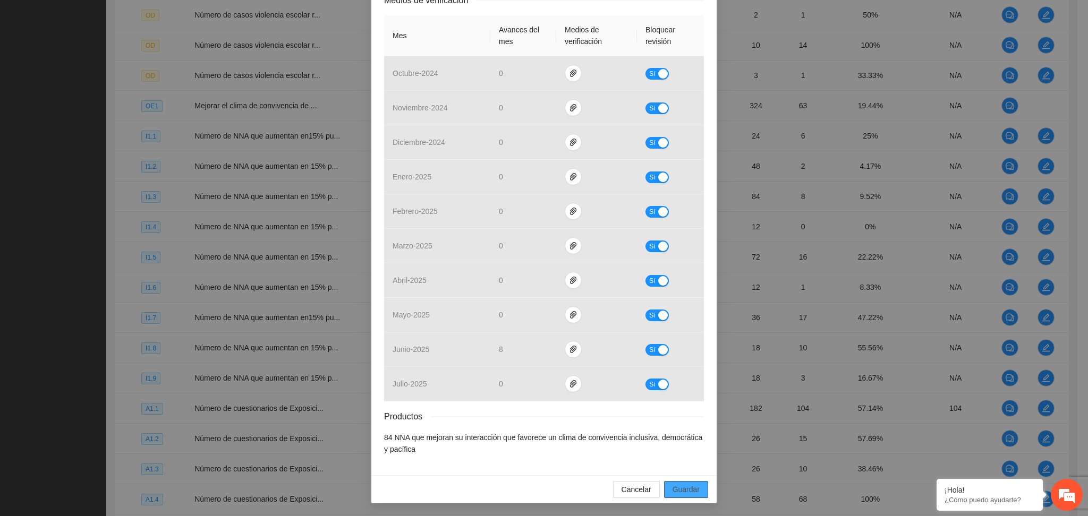
drag, startPoint x: 677, startPoint y: 491, endPoint x: 699, endPoint y: 484, distance: 23.2
click at [677, 491] on span "Guardar" at bounding box center [686, 490] width 27 height 12
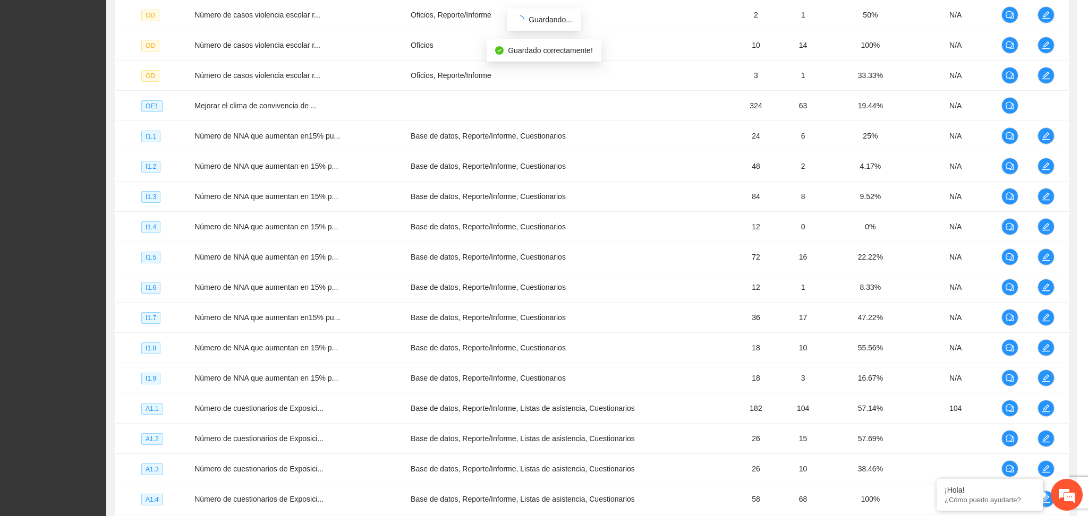
scroll to position [192, 0]
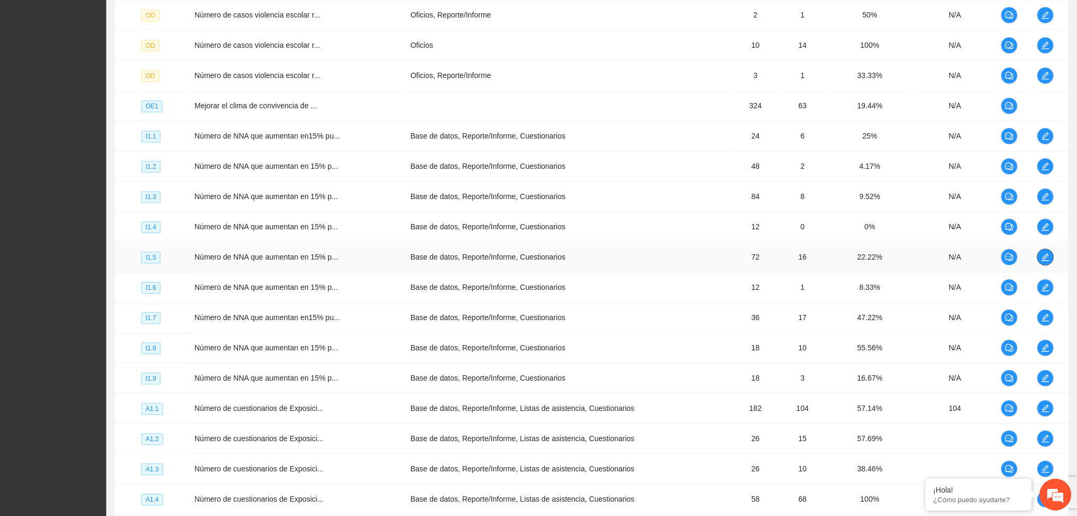
click at [1045, 254] on icon "edit" at bounding box center [1045, 257] width 8 height 8
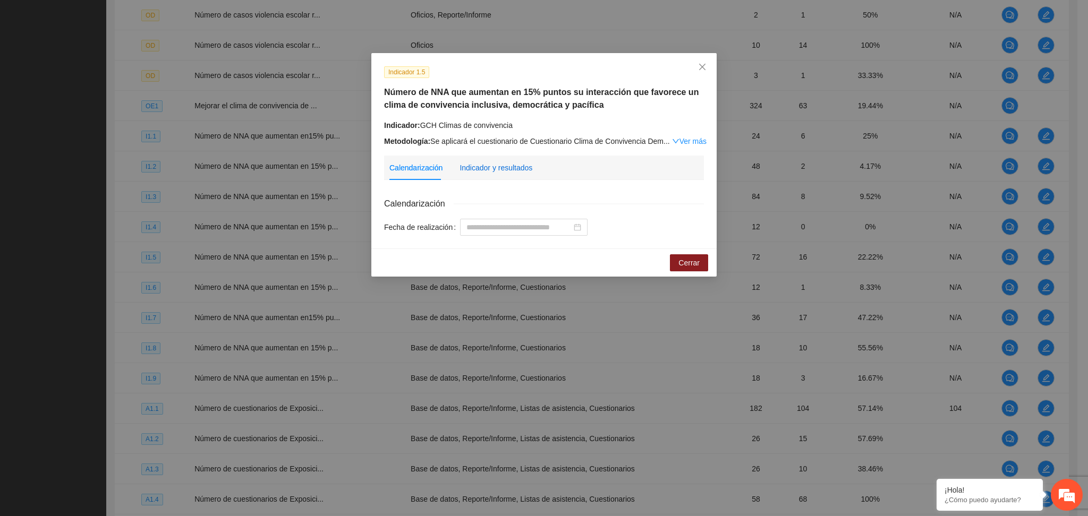
click at [465, 172] on div "Indicador y resultados" at bounding box center [496, 168] width 73 height 12
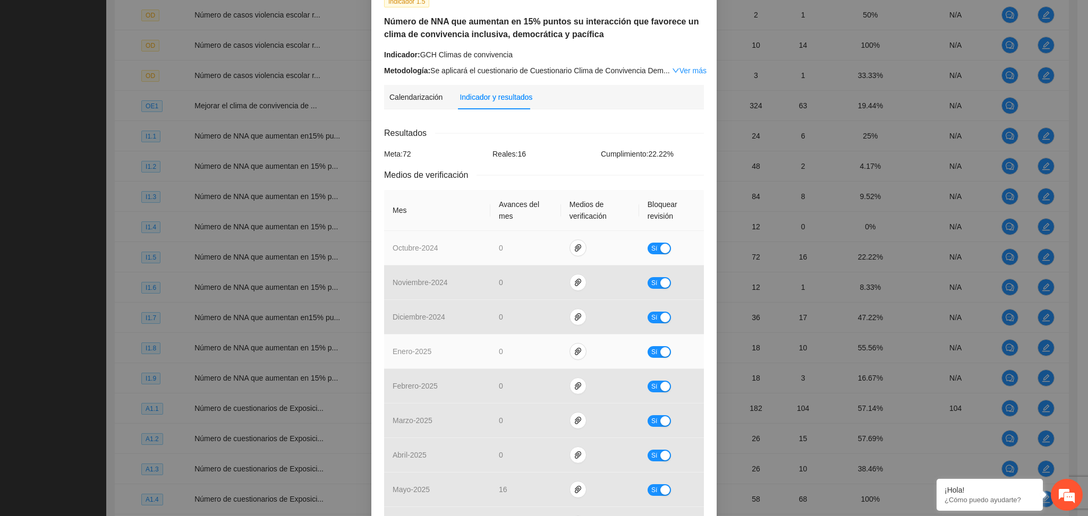
scroll to position [212, 0]
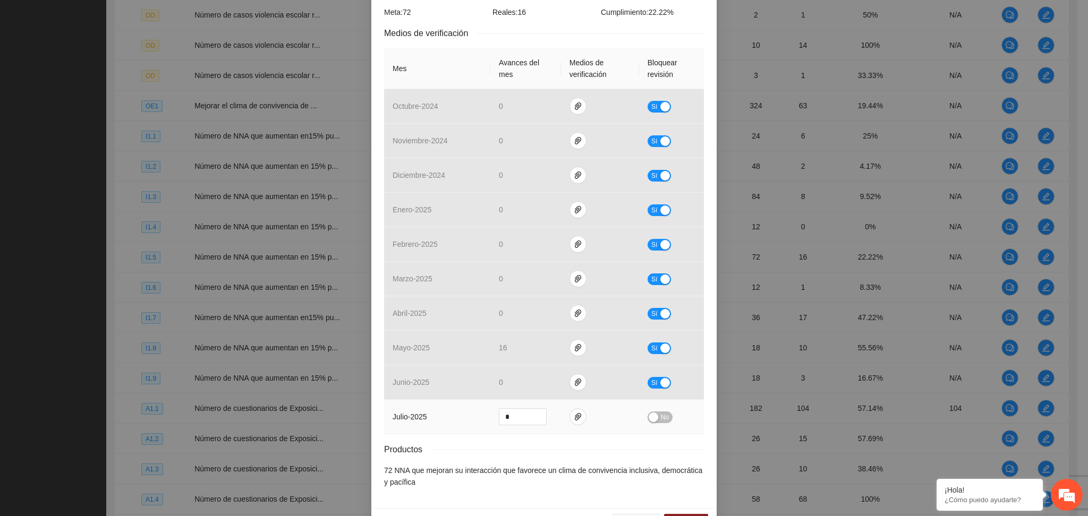
click at [566, 425] on td at bounding box center [600, 417] width 78 height 35
click at [575, 418] on icon "paper-clip" at bounding box center [578, 416] width 6 height 7
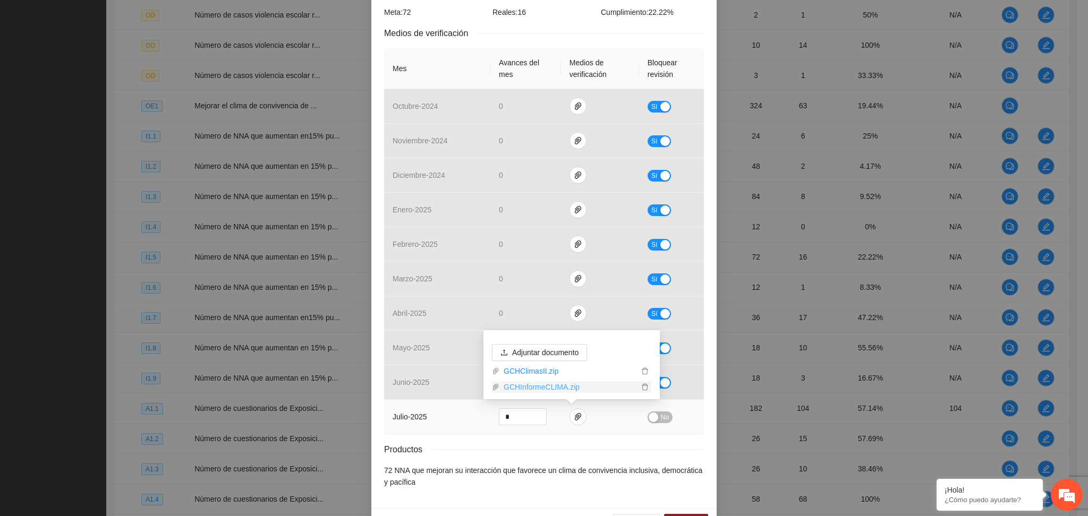
click at [556, 389] on link "GCHInformeCLIMA.zip" at bounding box center [568, 387] width 139 height 12
drag, startPoint x: 659, startPoint y: 412, endPoint x: 653, endPoint y: 417, distance: 7.6
click at [661, 412] on span "No" at bounding box center [665, 418] width 8 height 12
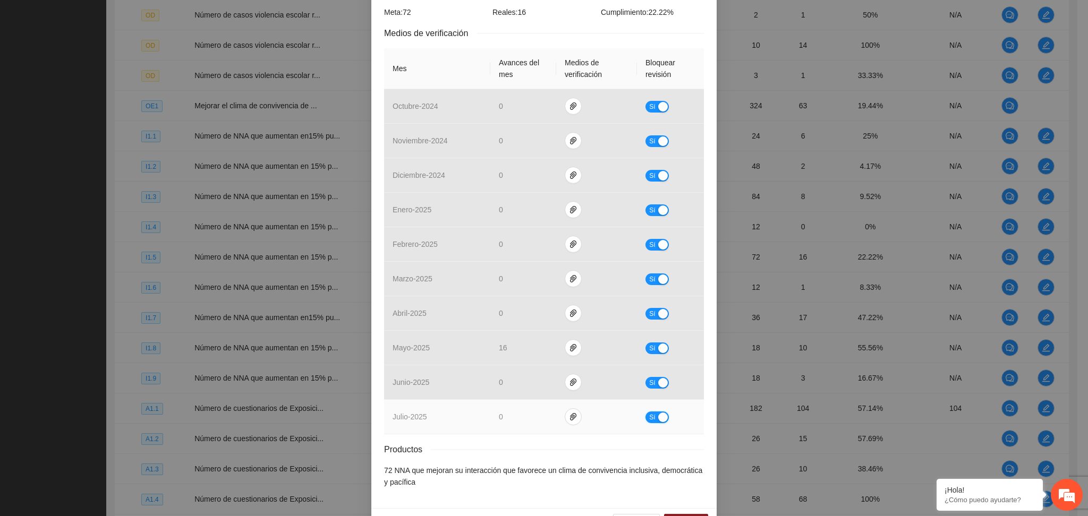
scroll to position [245, 0]
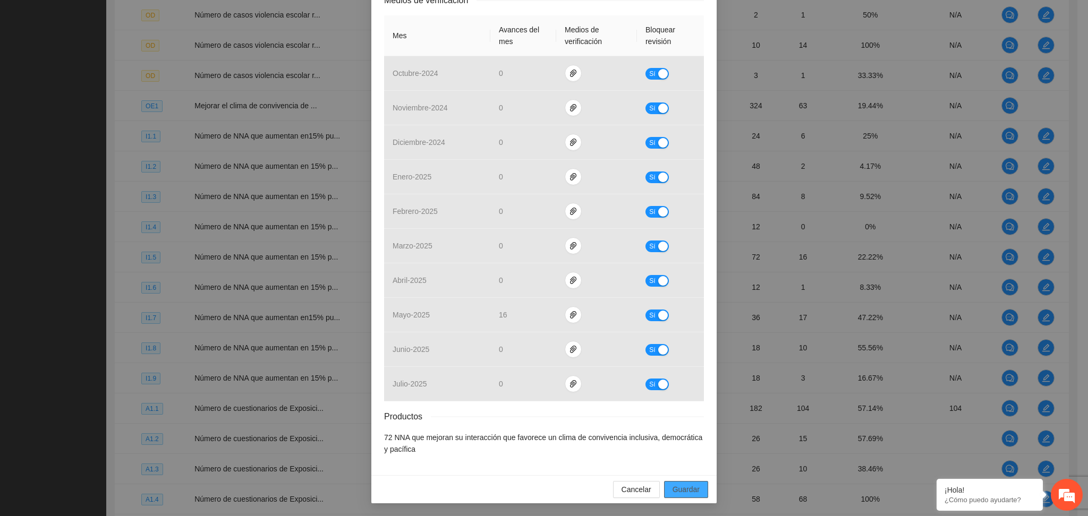
click at [686, 488] on span "Guardar" at bounding box center [686, 490] width 27 height 12
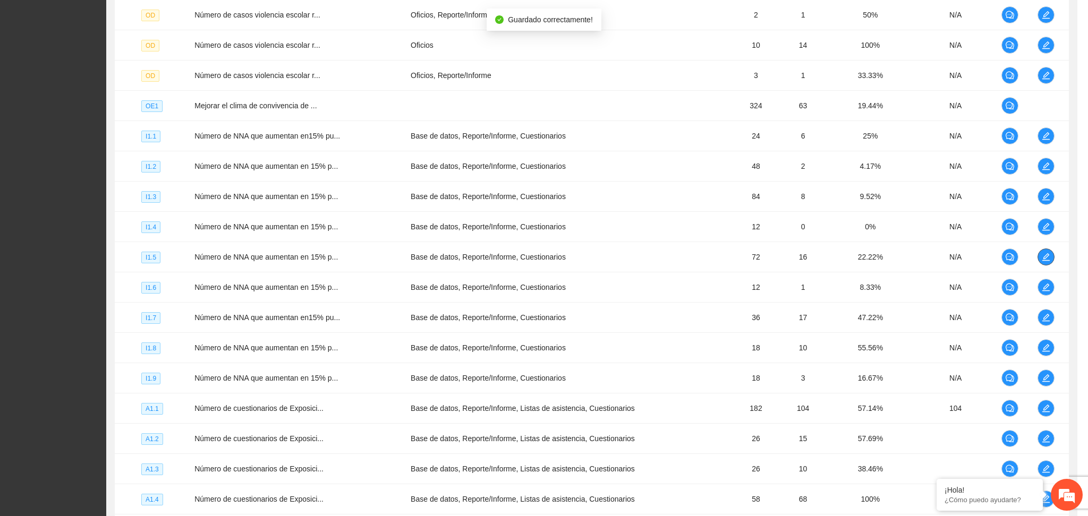
scroll to position [0, 0]
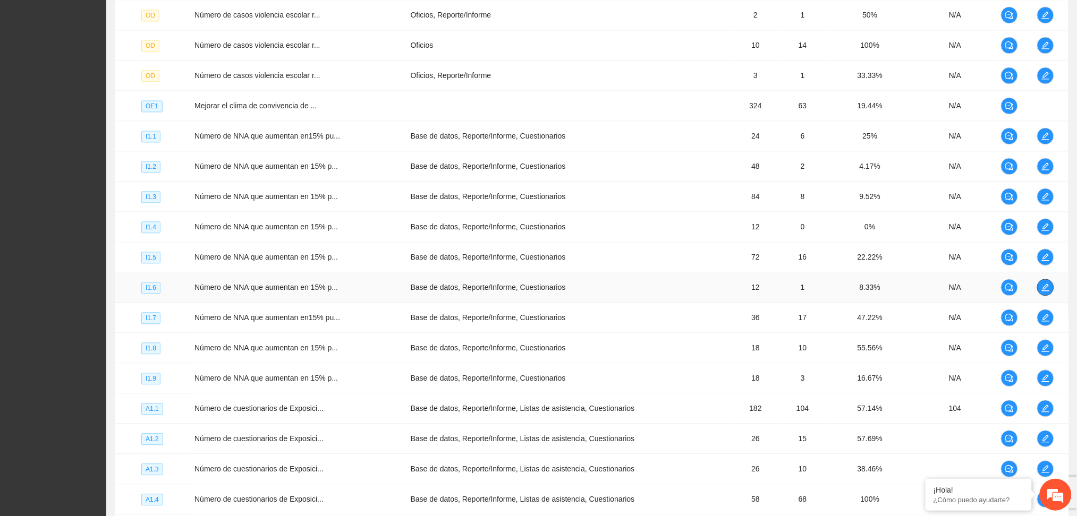
click at [1038, 283] on span "edit" at bounding box center [1046, 287] width 16 height 8
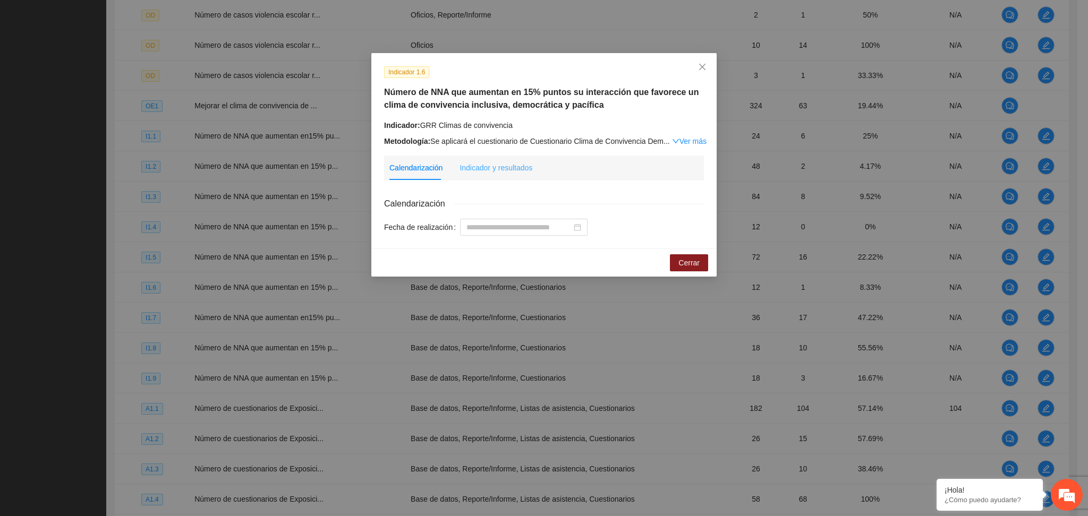
click at [518, 160] on div "Indicador y resultados" at bounding box center [496, 168] width 73 height 24
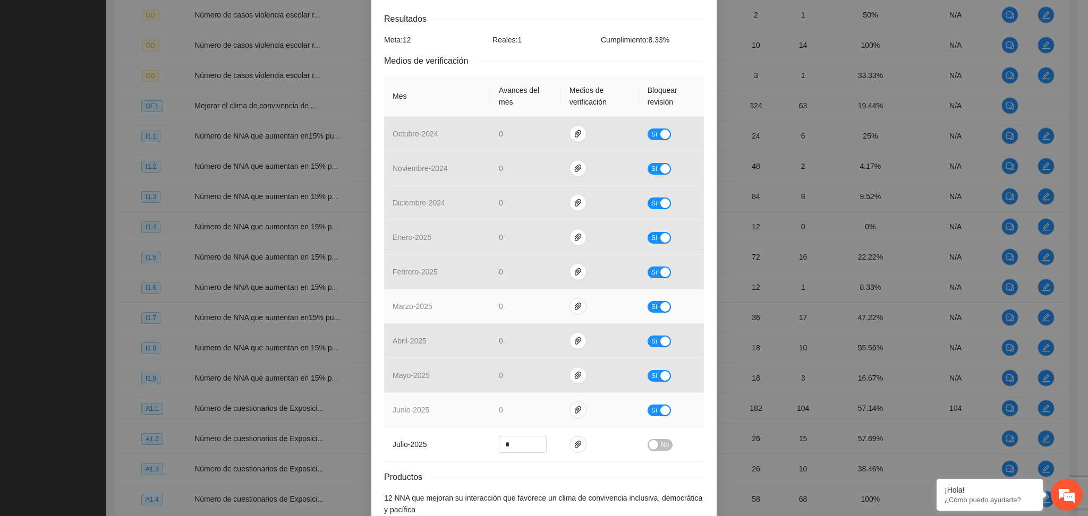
scroll to position [245, 0]
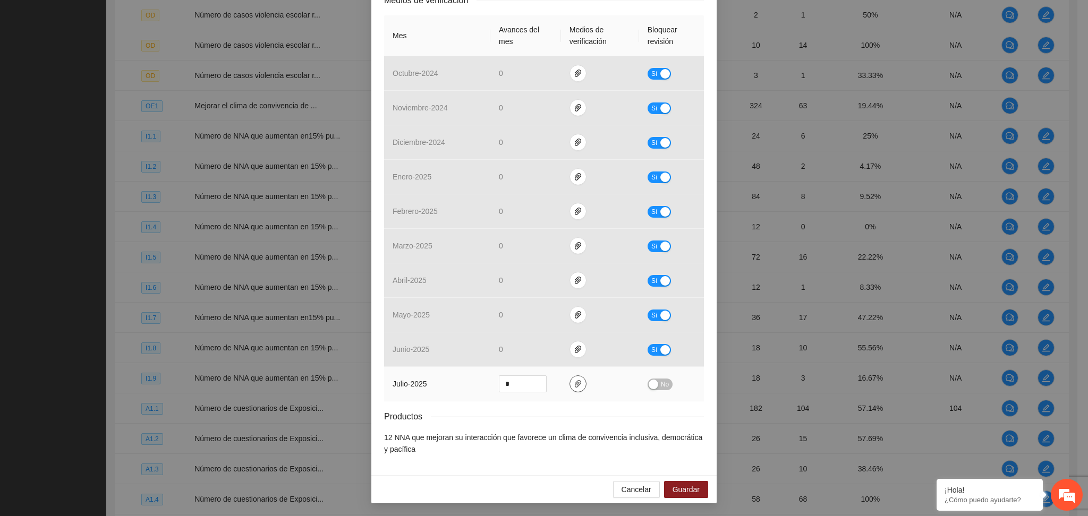
click at [574, 386] on icon "paper-clip" at bounding box center [578, 384] width 8 height 8
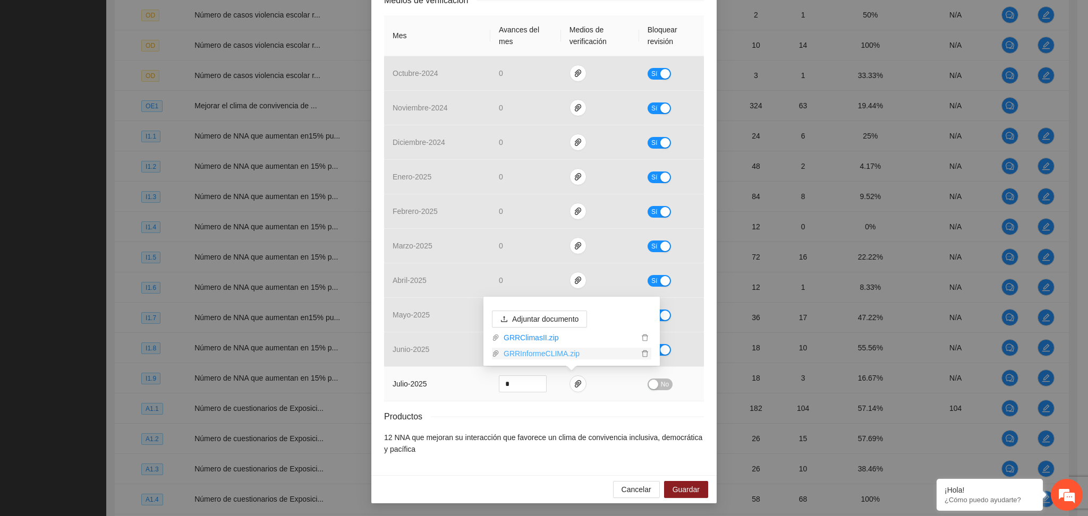
click at [541, 356] on link "GRRInformeCLIMA.zip" at bounding box center [568, 354] width 139 height 12
click at [649, 388] on div "button" at bounding box center [654, 385] width 10 height 10
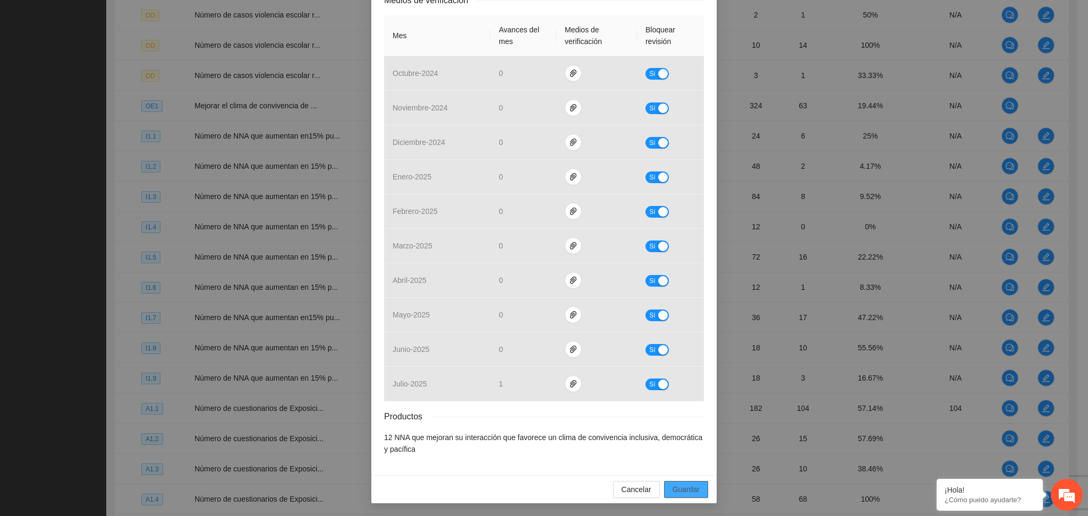
click at [675, 491] on span "Guardar" at bounding box center [686, 490] width 27 height 12
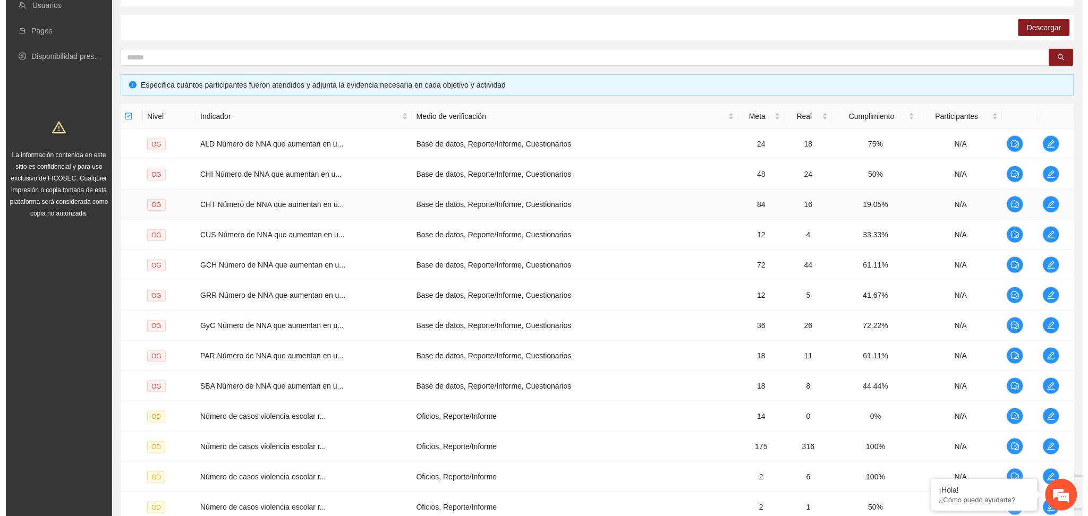
scroll to position [177, 0]
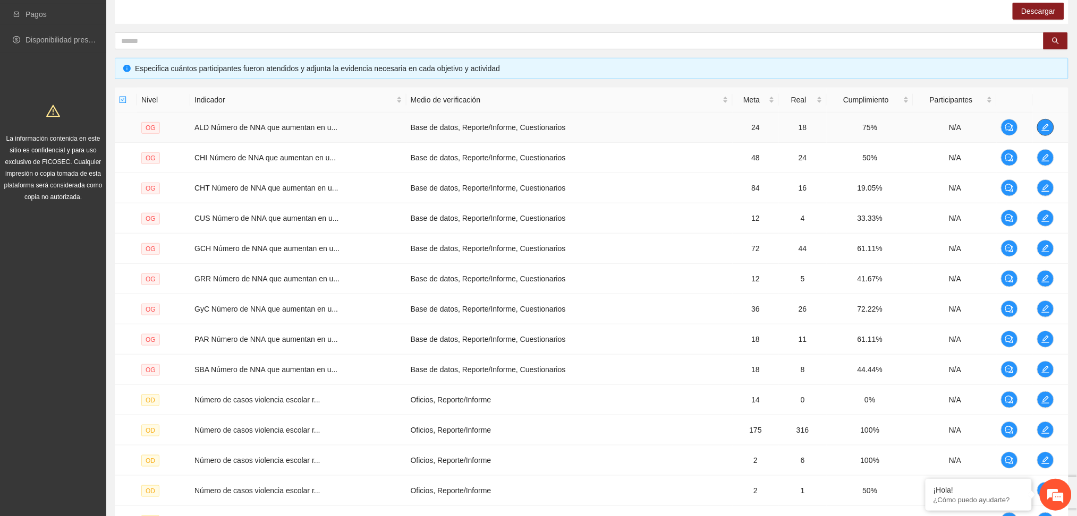
click at [1042, 126] on icon "edit" at bounding box center [1045, 127] width 8 height 8
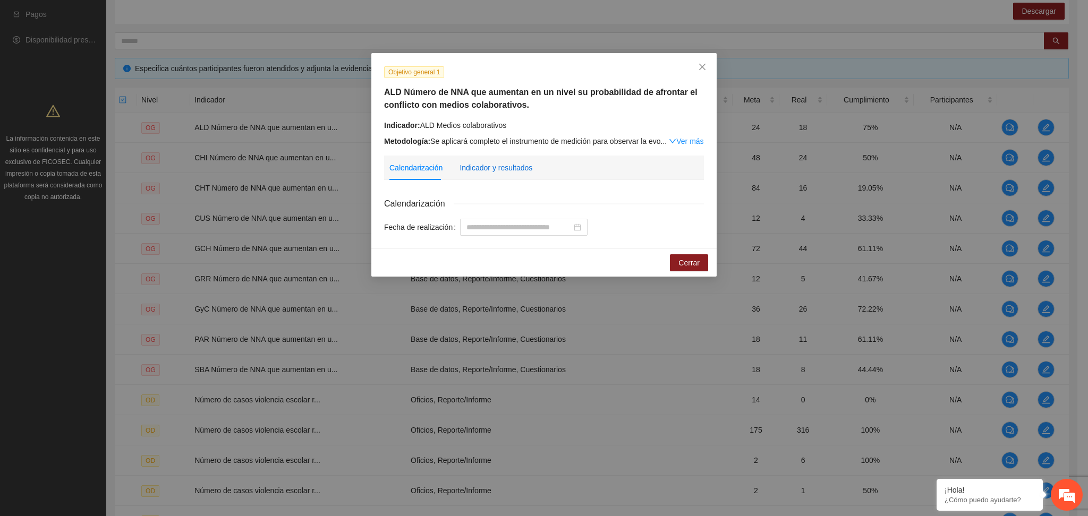
click at [513, 165] on div "Indicador y resultados" at bounding box center [496, 168] width 73 height 12
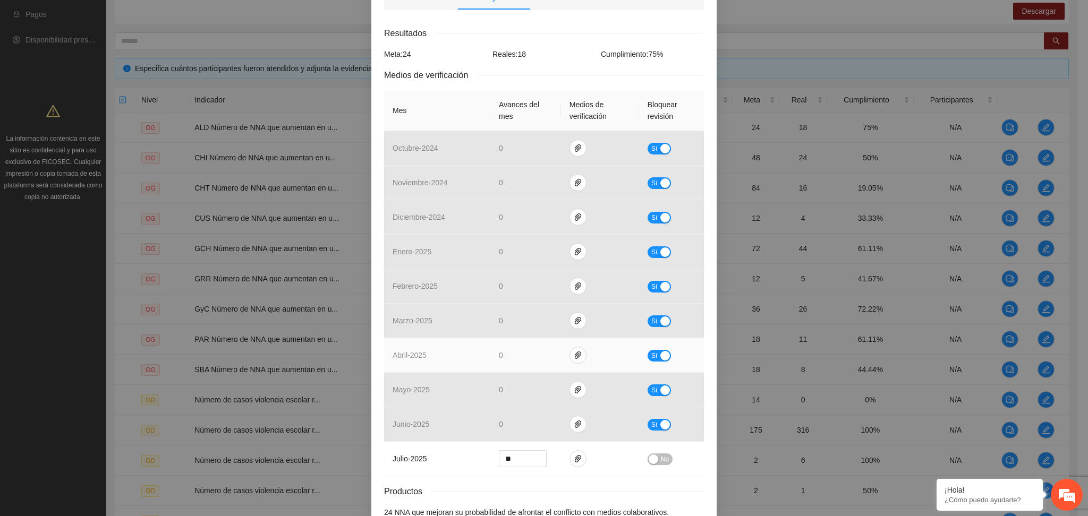
scroll to position [234, 0]
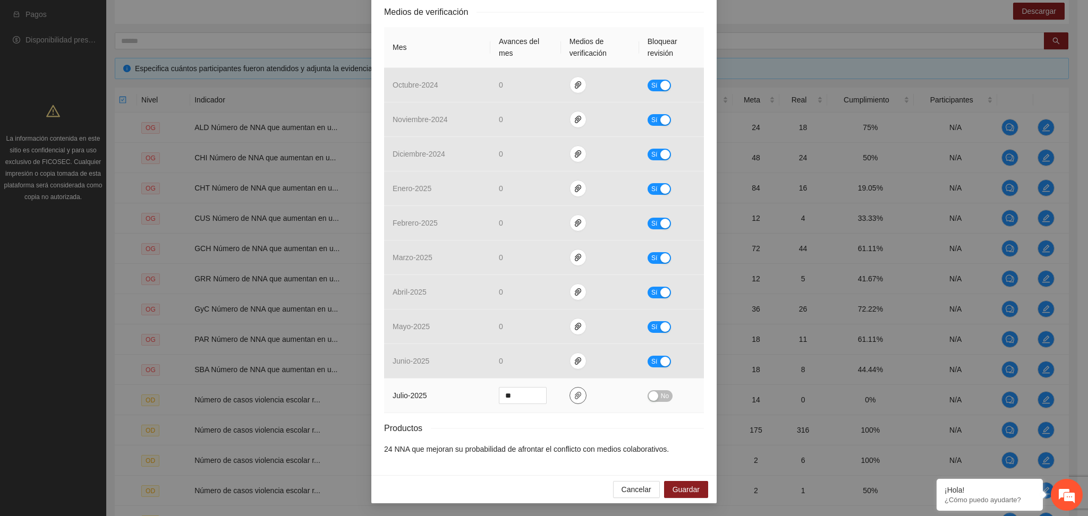
click at [574, 393] on icon "paper-clip" at bounding box center [578, 396] width 8 height 8
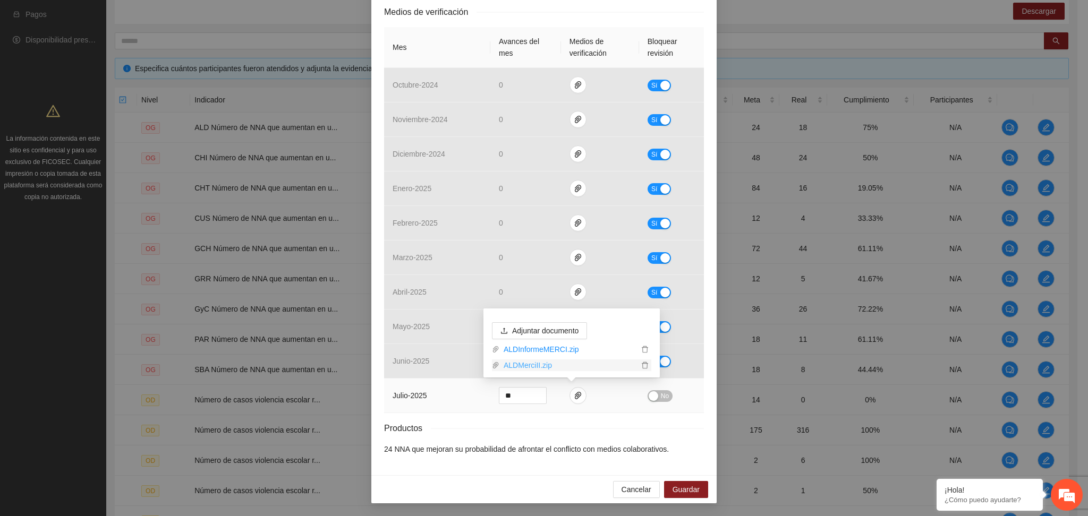
click at [525, 365] on link "ALDMerciII.zip" at bounding box center [568, 366] width 139 height 12
click at [542, 347] on link "ALDInformeMERCI.zip" at bounding box center [568, 350] width 139 height 12
drag, startPoint x: 647, startPoint y: 402, endPoint x: 649, endPoint y: 421, distance: 18.7
click at [647, 402] on td "No" at bounding box center [671, 396] width 65 height 35
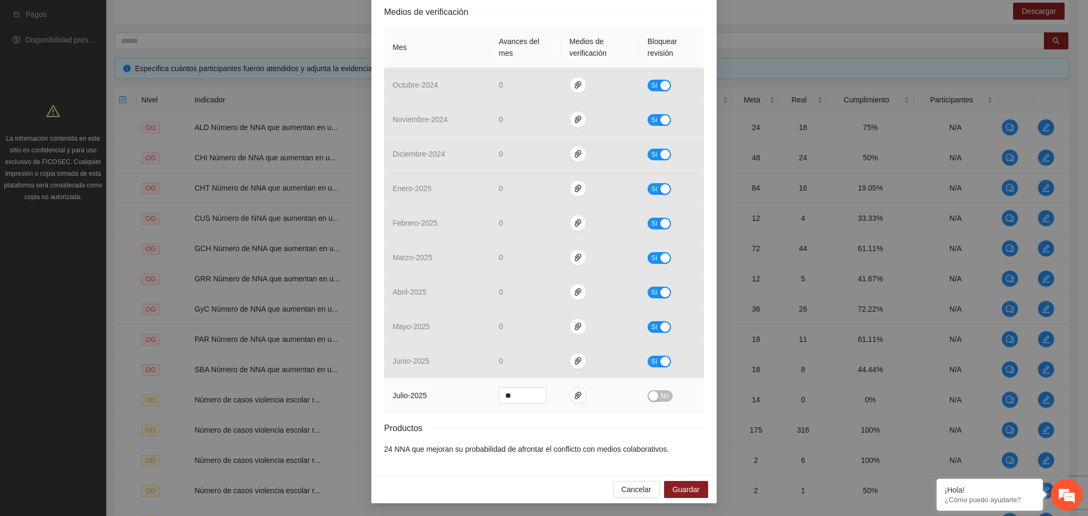
drag, startPoint x: 662, startPoint y: 391, endPoint x: 657, endPoint y: 393, distance: 5.7
click at [661, 391] on span "No" at bounding box center [665, 396] width 8 height 12
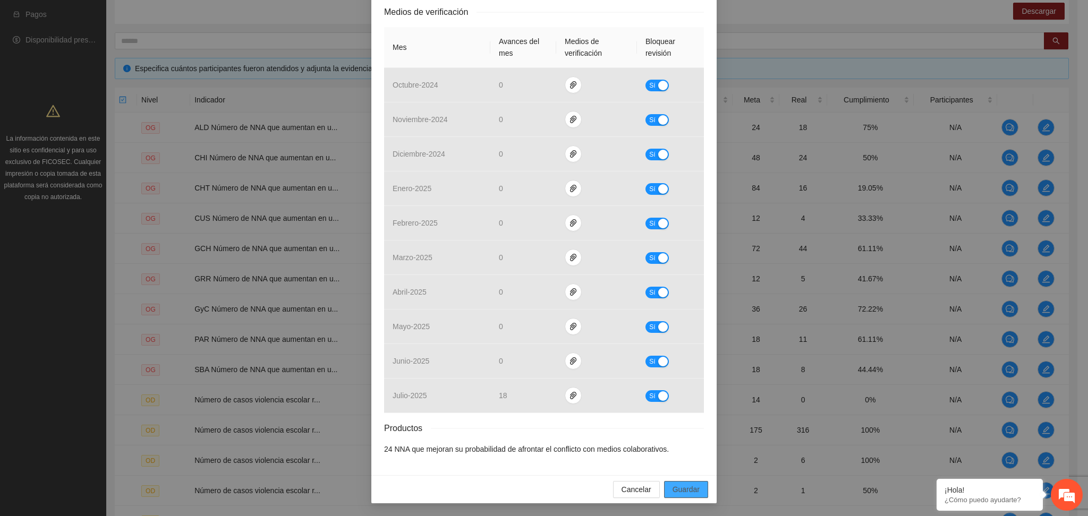
click at [673, 496] on span "Guardar" at bounding box center [686, 490] width 27 height 12
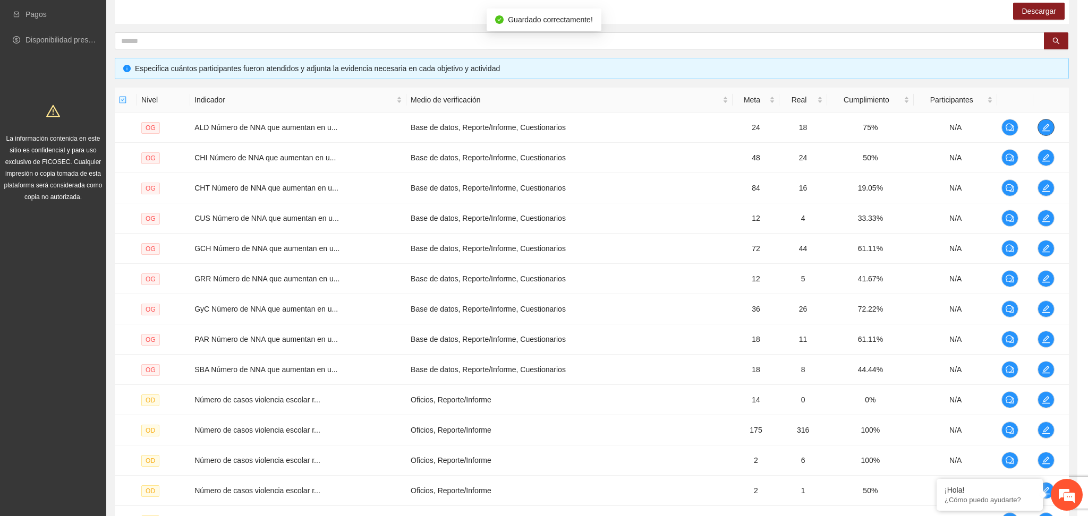
scroll to position [0, 0]
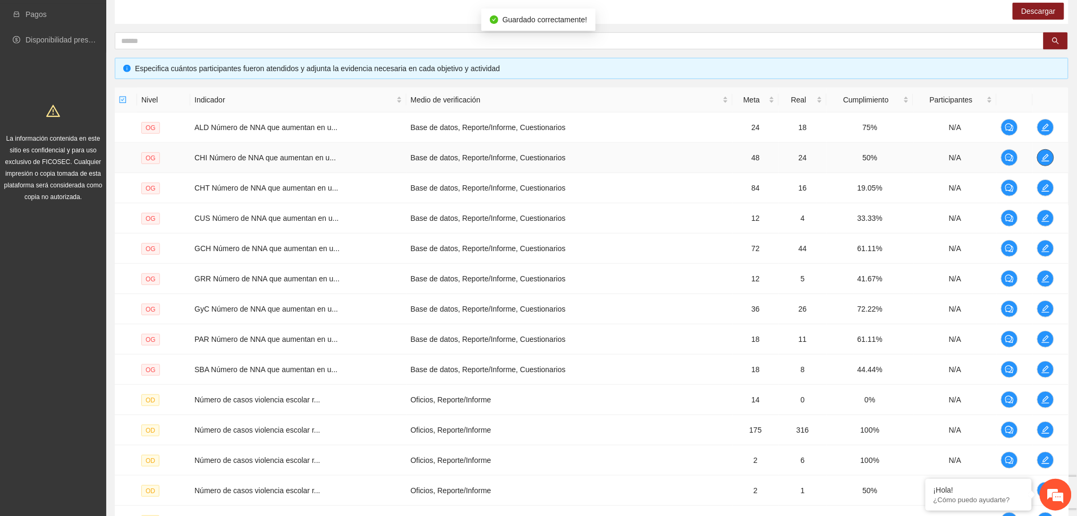
click at [1042, 157] on icon "edit" at bounding box center [1045, 158] width 8 height 8
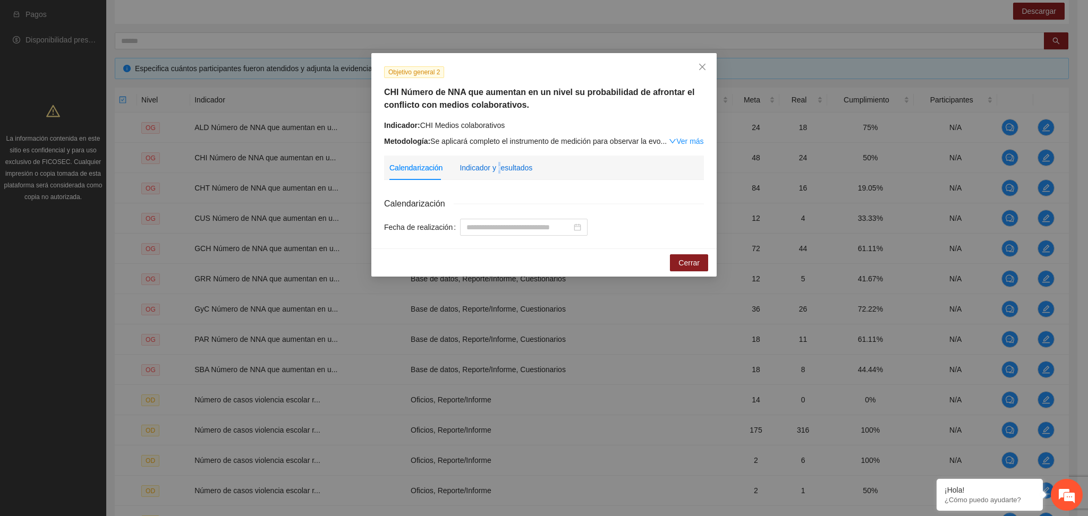
click at [498, 167] on div "Indicador y resultados" at bounding box center [496, 168] width 73 height 12
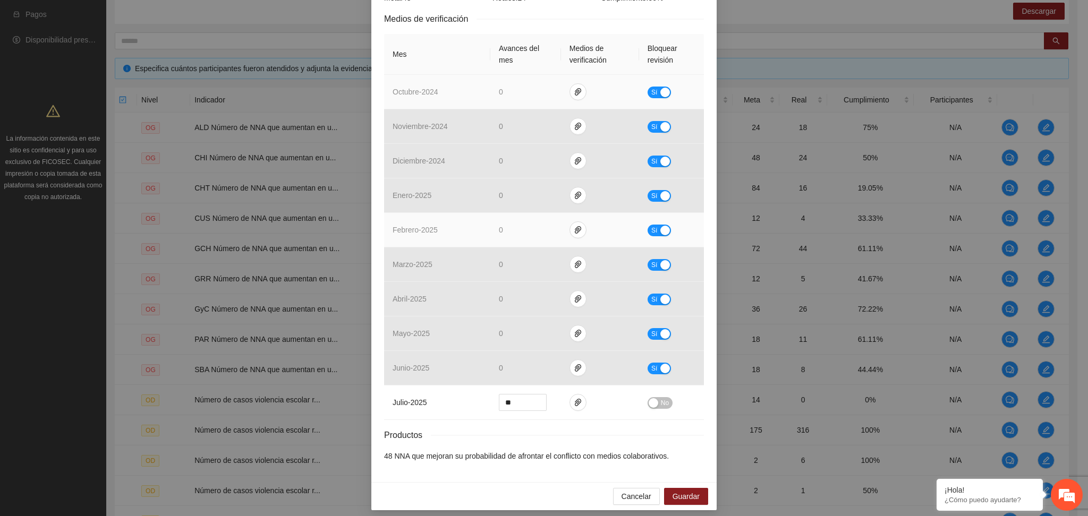
scroll to position [234, 0]
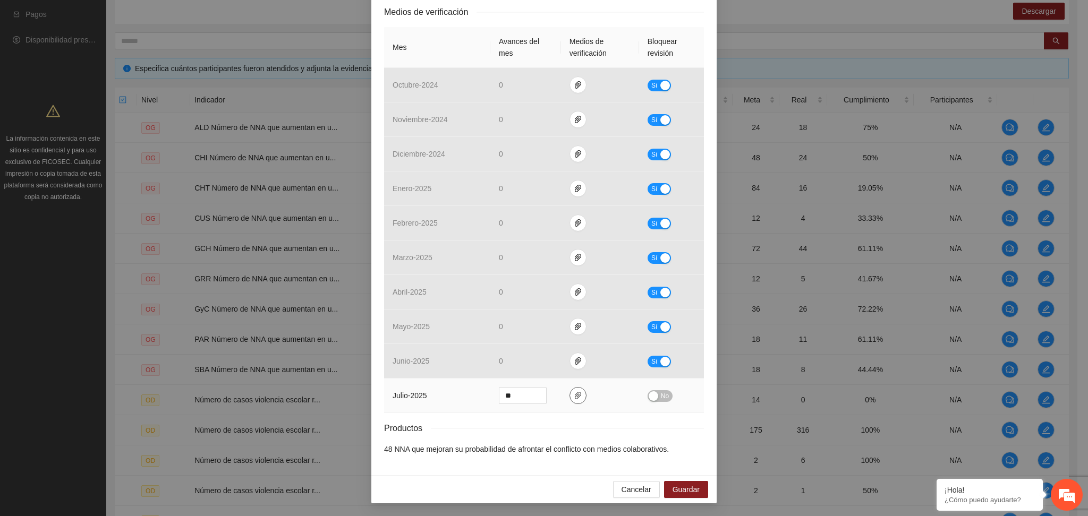
click at [575, 395] on icon "paper-clip" at bounding box center [578, 395] width 6 height 7
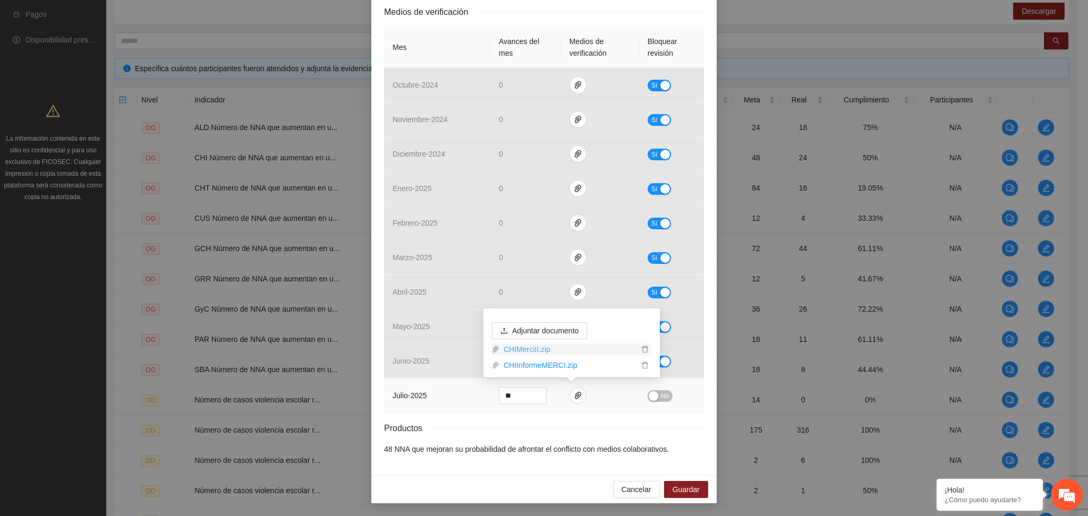
click at [528, 352] on link "CHIMerciII.zip" at bounding box center [568, 350] width 139 height 12
click at [540, 365] on link "CHIInformeMERCI.zip" at bounding box center [568, 366] width 139 height 12
click at [539, 350] on link "CHIMerciII.zip" at bounding box center [568, 350] width 139 height 12
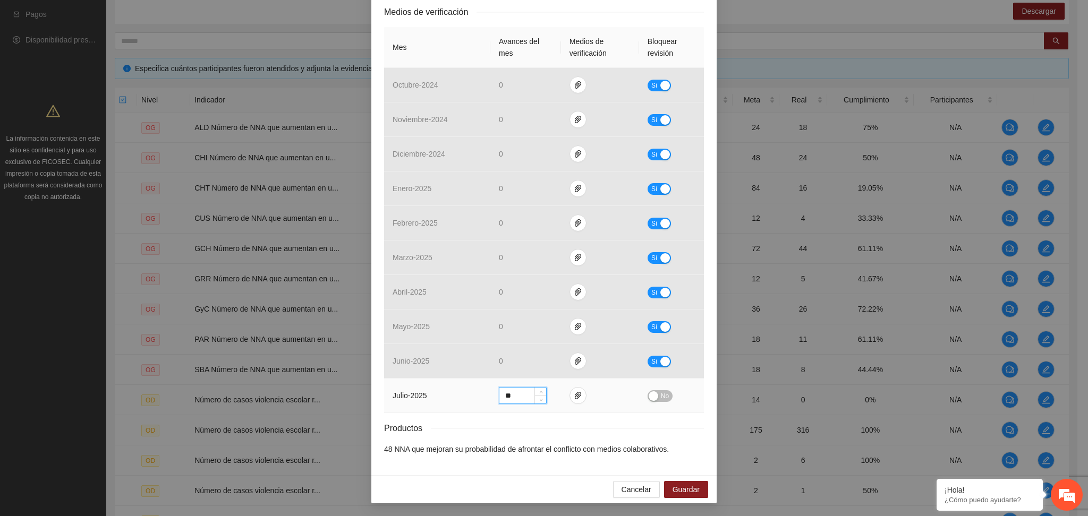
click at [504, 394] on input "**" at bounding box center [522, 396] width 47 height 16
drag, startPoint x: 512, startPoint y: 398, endPoint x: 490, endPoint y: 394, distance: 22.1
click at [490, 394] on td "**" at bounding box center [525, 396] width 71 height 35
type input "**"
drag, startPoint x: 643, startPoint y: 398, endPoint x: 634, endPoint y: 397, distance: 9.6
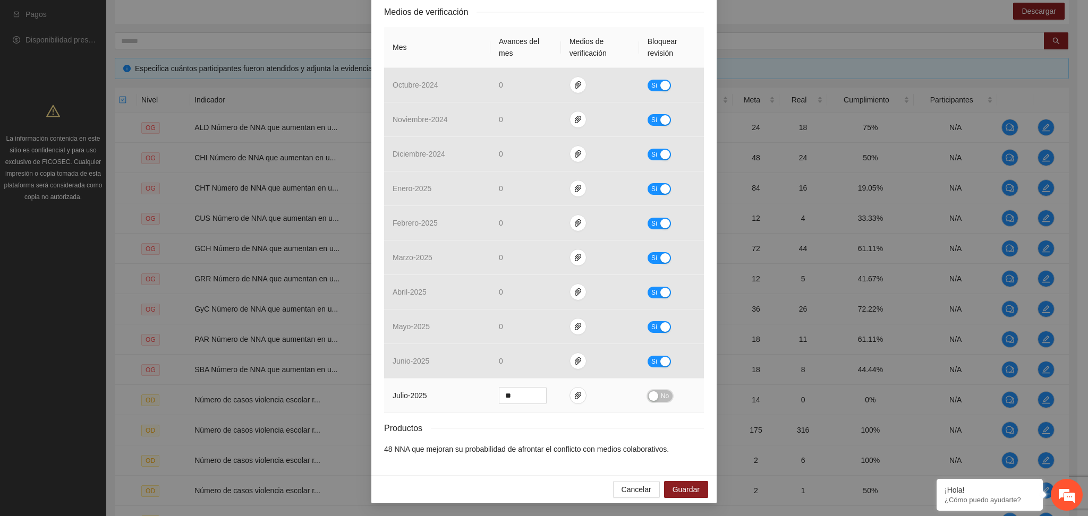
click at [639, 397] on td "No" at bounding box center [671, 396] width 65 height 35
click at [655, 396] on button "No" at bounding box center [660, 396] width 25 height 12
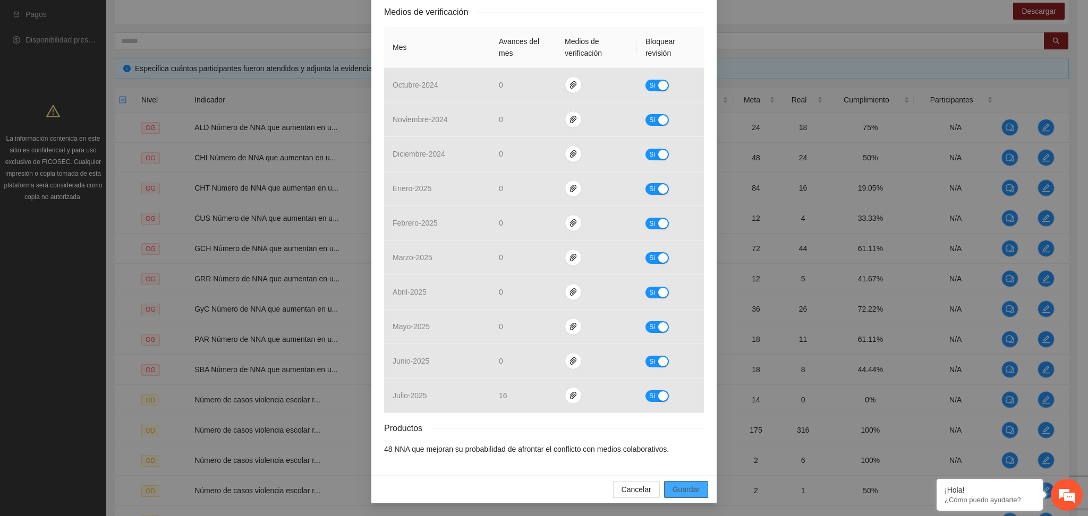
click at [674, 488] on span "Guardar" at bounding box center [686, 490] width 27 height 12
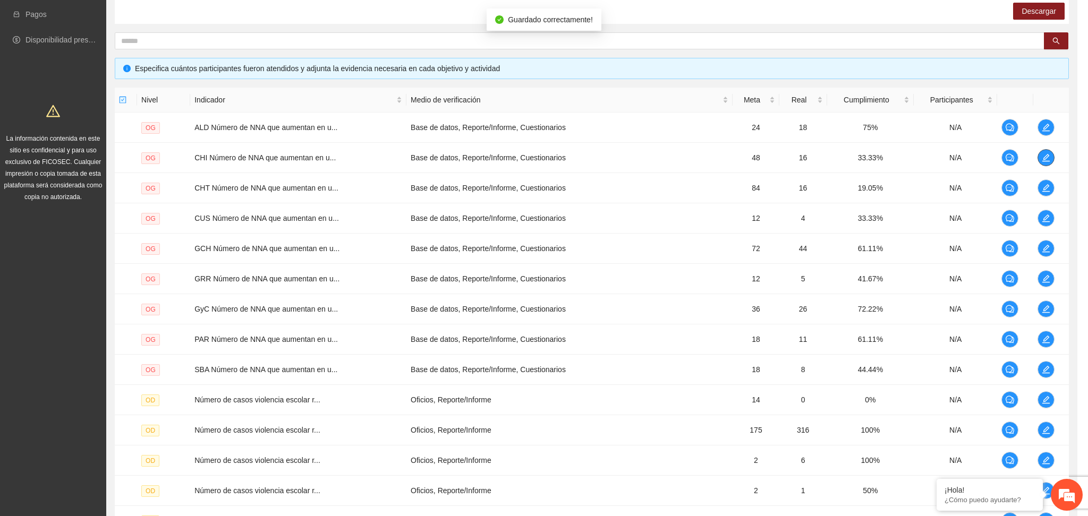
scroll to position [0, 0]
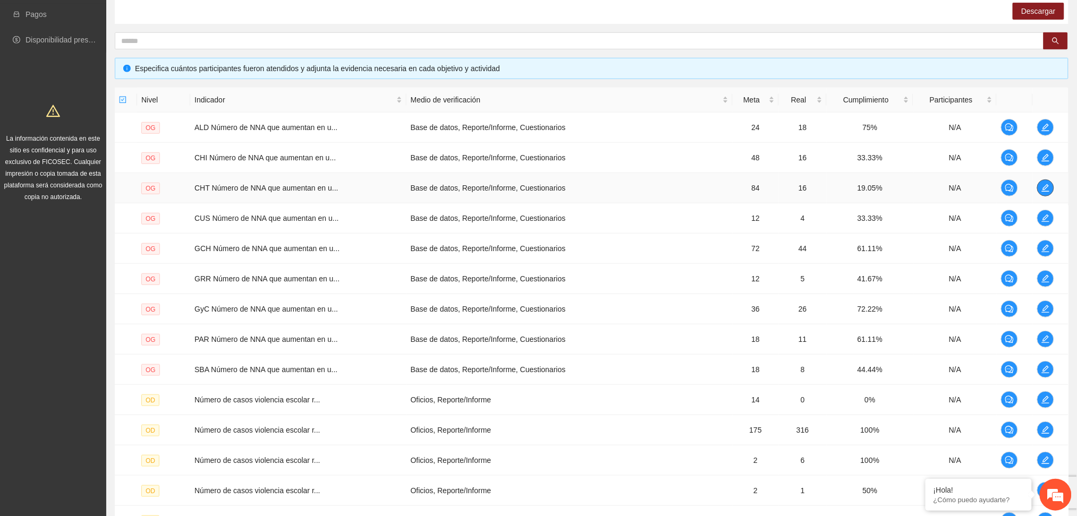
click at [1051, 184] on span "edit" at bounding box center [1046, 188] width 16 height 8
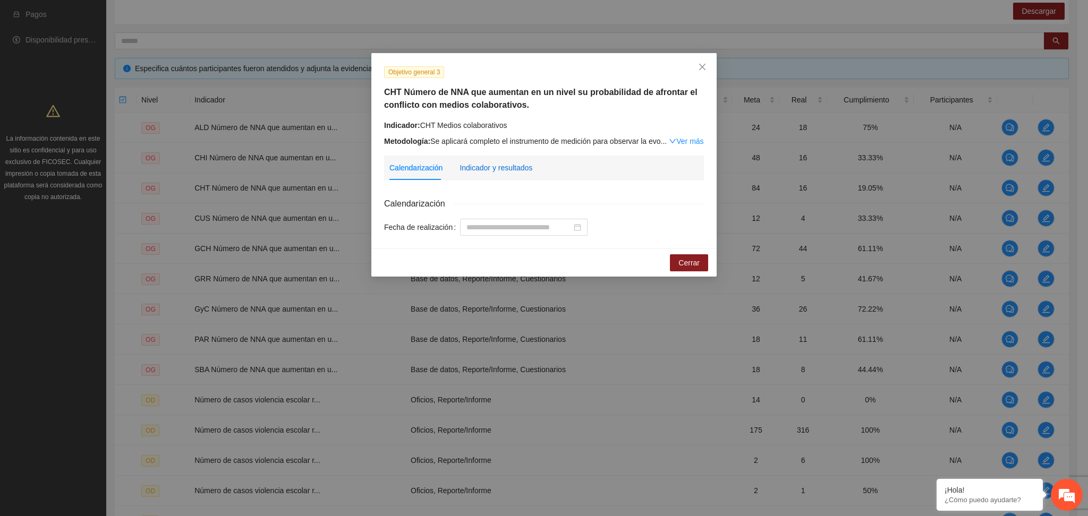
click at [500, 173] on div "Indicador y resultados" at bounding box center [496, 168] width 73 height 12
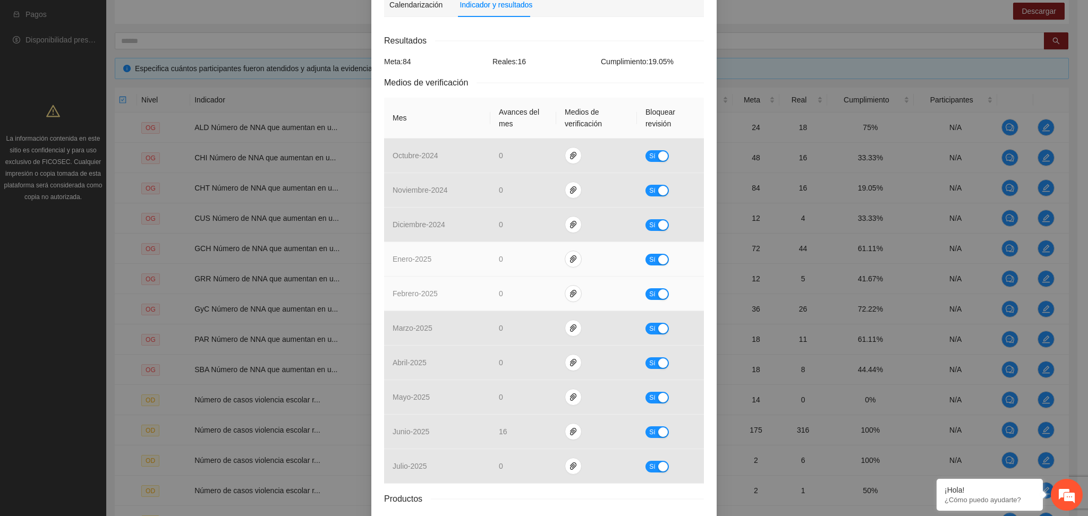
scroll to position [234, 0]
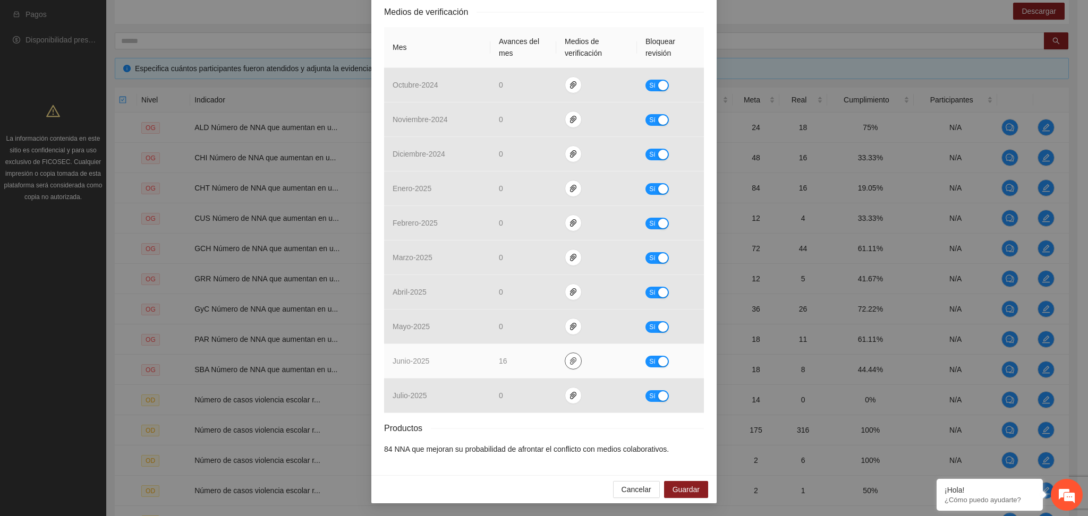
click at [569, 358] on icon "paper-clip" at bounding box center [573, 361] width 8 height 8
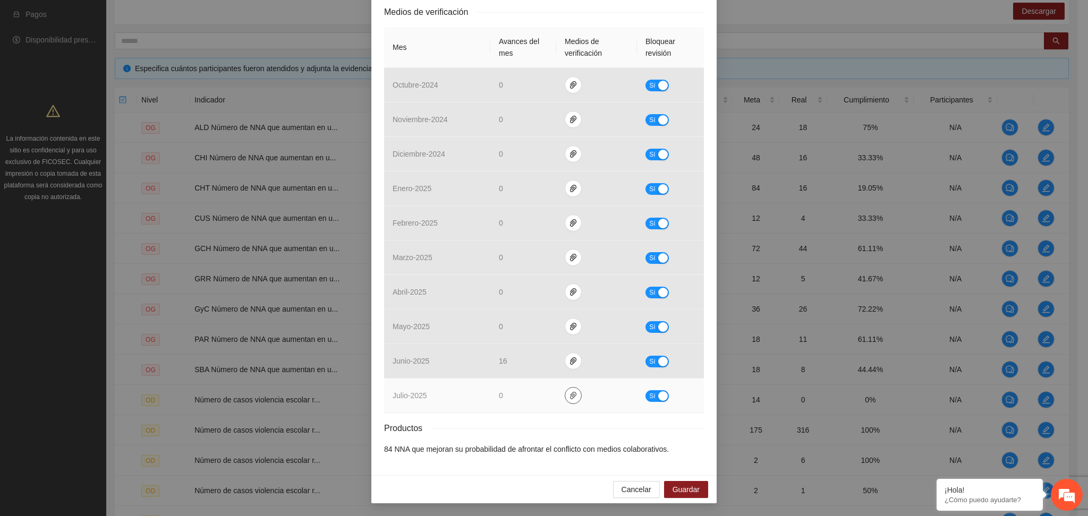
click at [565, 390] on button "button" at bounding box center [573, 395] width 17 height 17
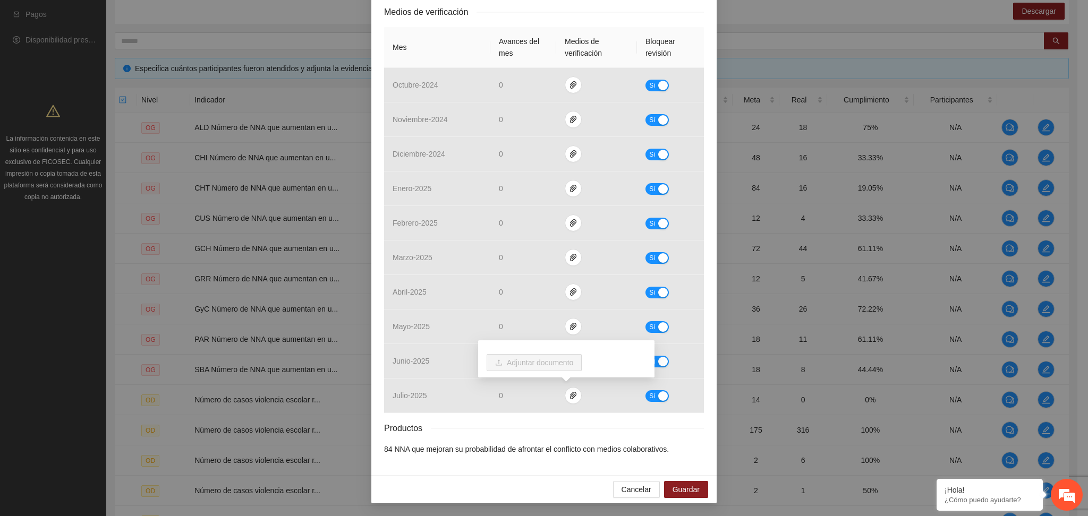
click at [571, 423] on div "Productos" at bounding box center [544, 428] width 320 height 13
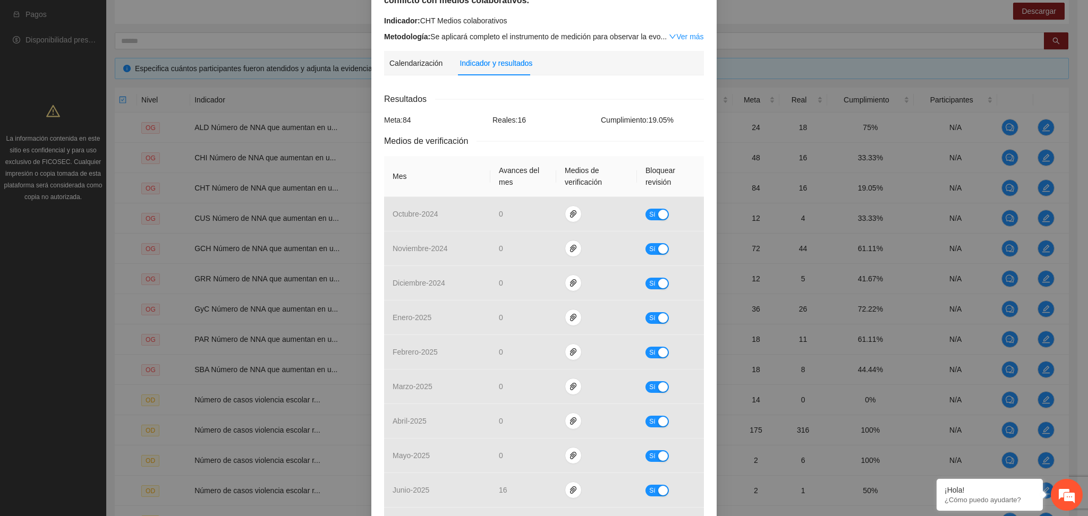
scroll to position [0, 0]
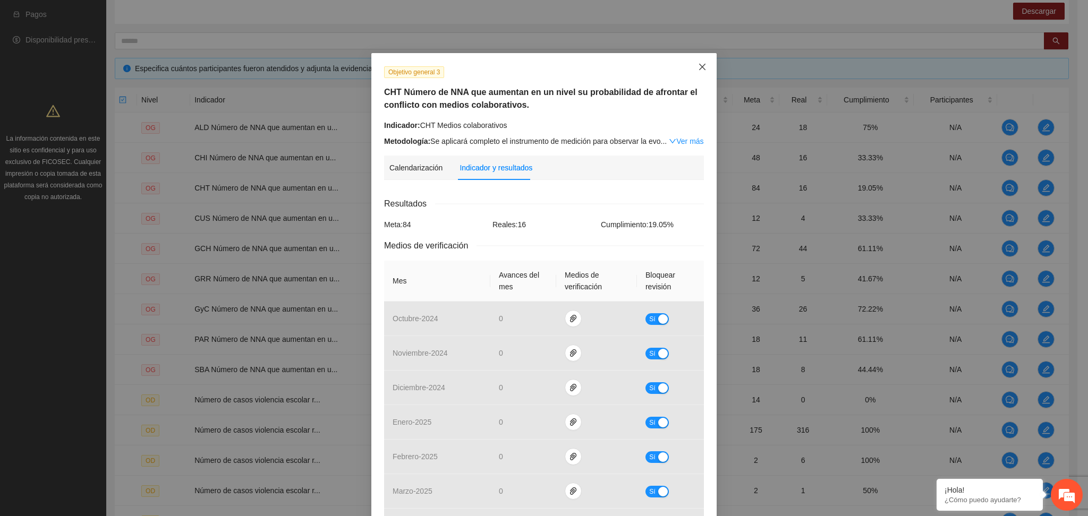
click at [698, 67] on icon "close" at bounding box center [702, 67] width 8 height 8
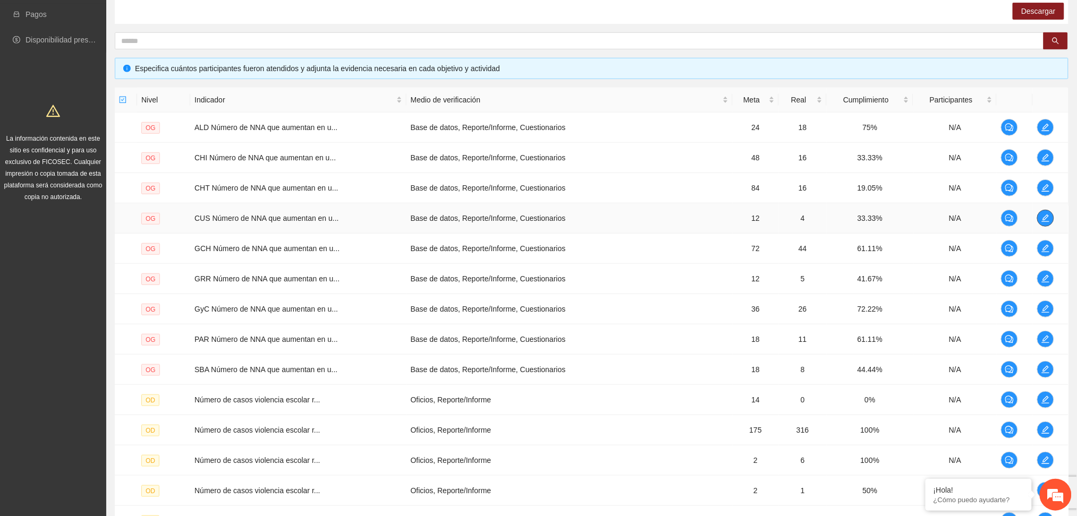
click at [1042, 216] on icon "edit" at bounding box center [1045, 218] width 8 height 8
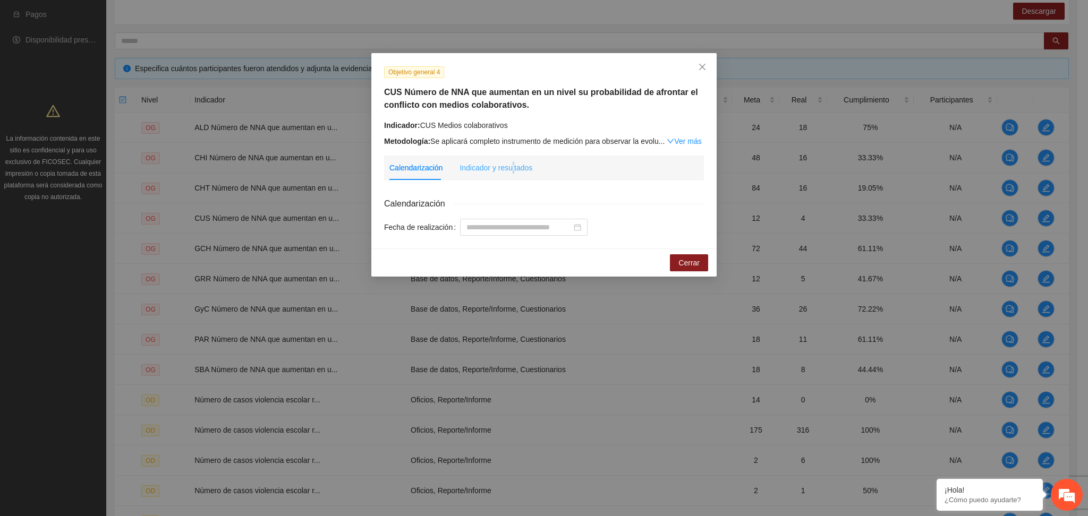
drag, startPoint x: 513, startPoint y: 177, endPoint x: 511, endPoint y: 172, distance: 5.7
click at [511, 172] on div "Indicador y resultados" at bounding box center [496, 168] width 73 height 24
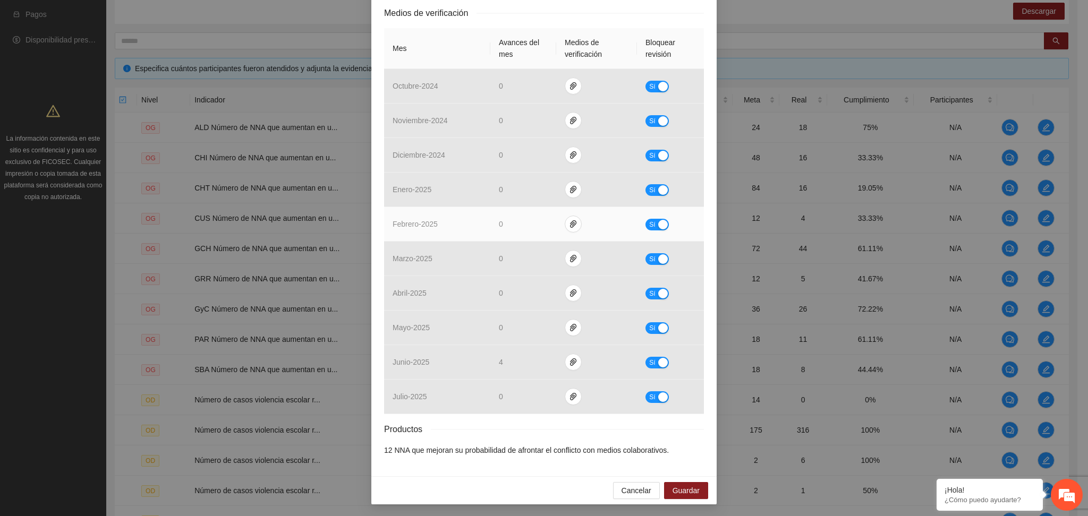
scroll to position [234, 0]
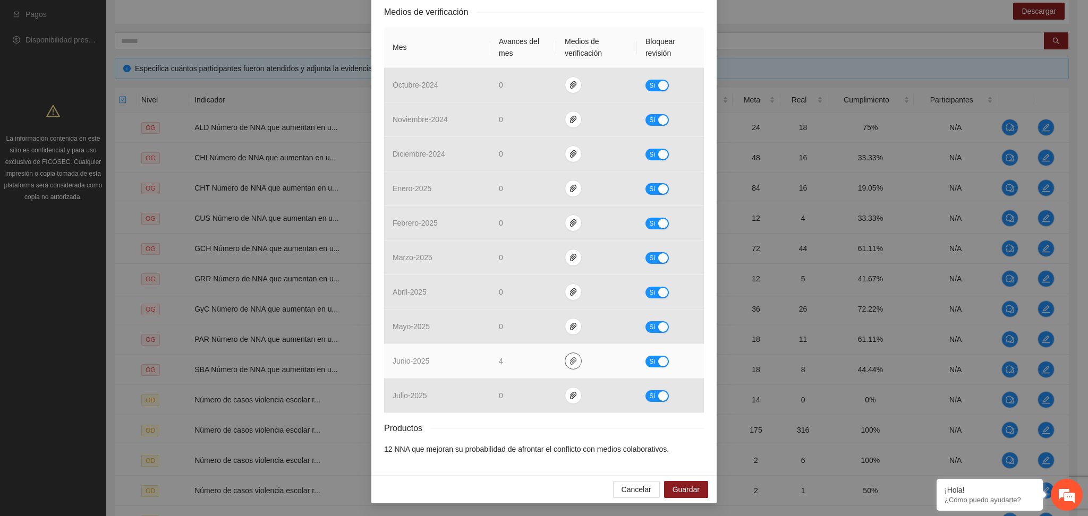
click at [558, 357] on td at bounding box center [596, 361] width 81 height 35
click at [569, 358] on icon "paper-clip" at bounding box center [573, 361] width 8 height 8
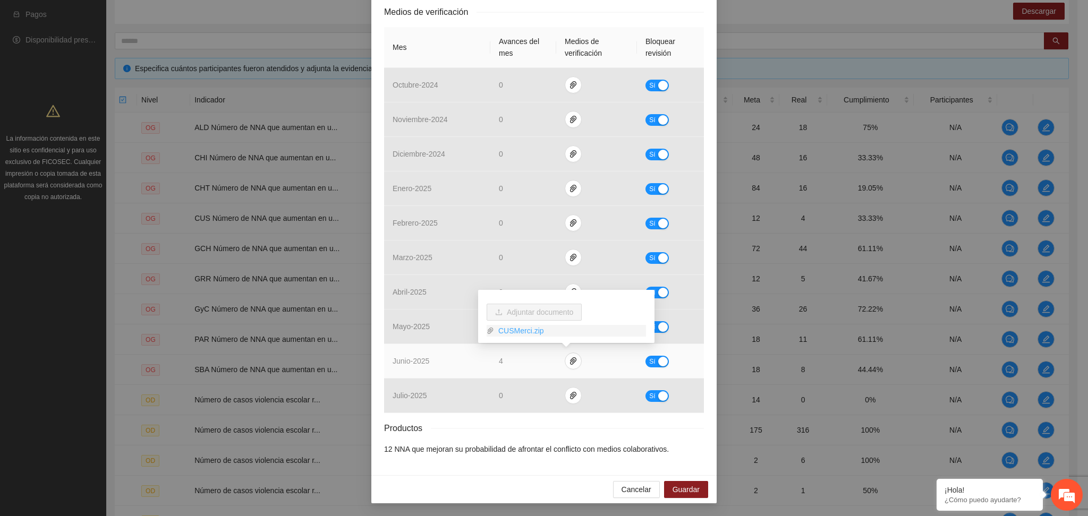
click at [529, 330] on link "CUSMerci.zip" at bounding box center [570, 331] width 152 height 12
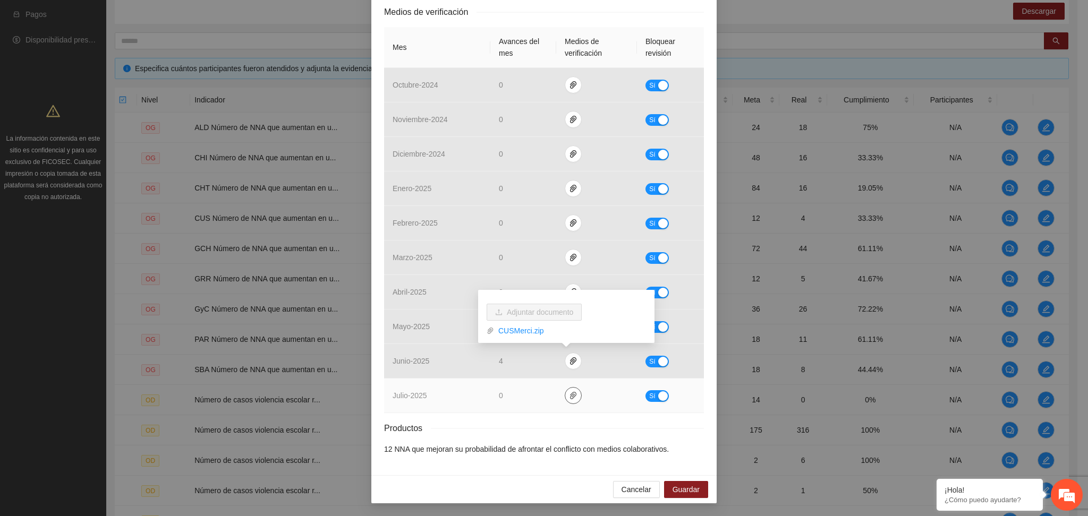
click at [569, 399] on icon "paper-clip" at bounding box center [573, 396] width 8 height 8
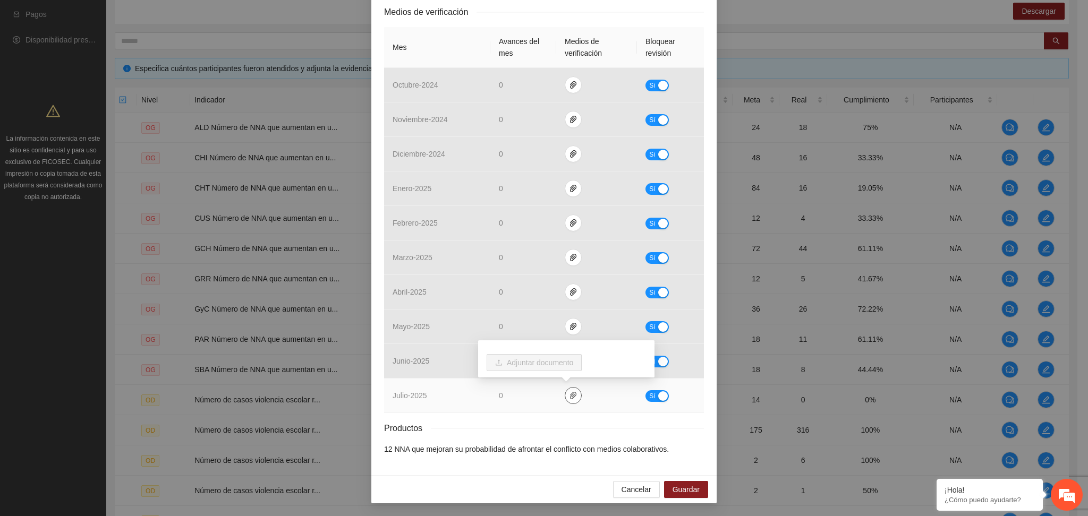
click at [565, 401] on button "button" at bounding box center [573, 395] width 17 height 17
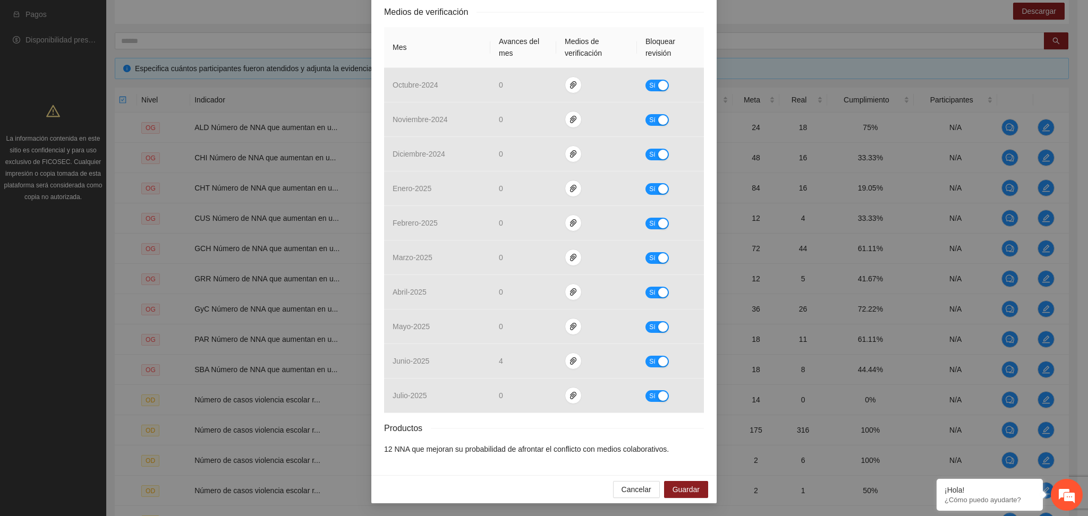
click at [504, 480] on div "Cancelar Guardar" at bounding box center [543, 489] width 345 height 28
click at [683, 488] on span "Guardar" at bounding box center [686, 490] width 27 height 12
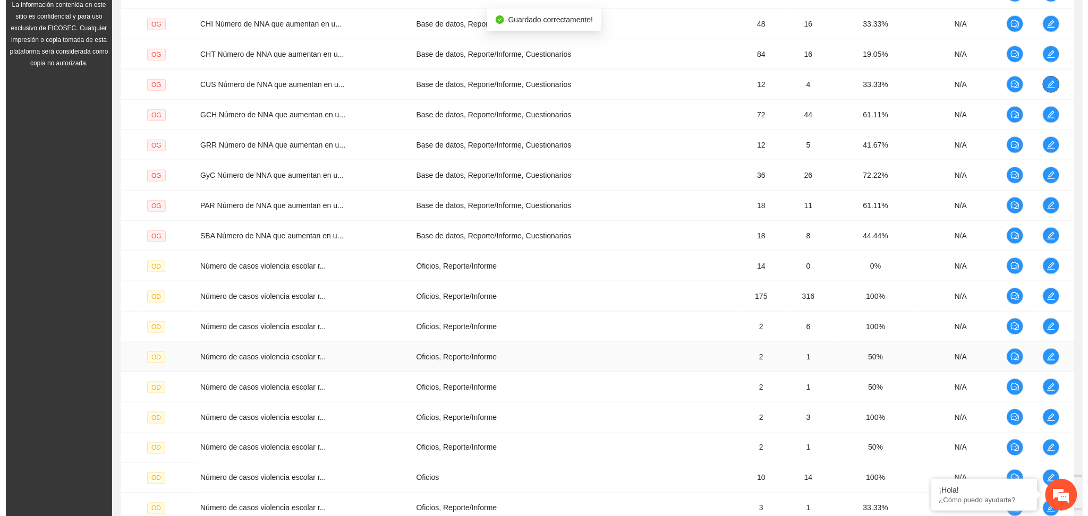
scroll to position [319, 0]
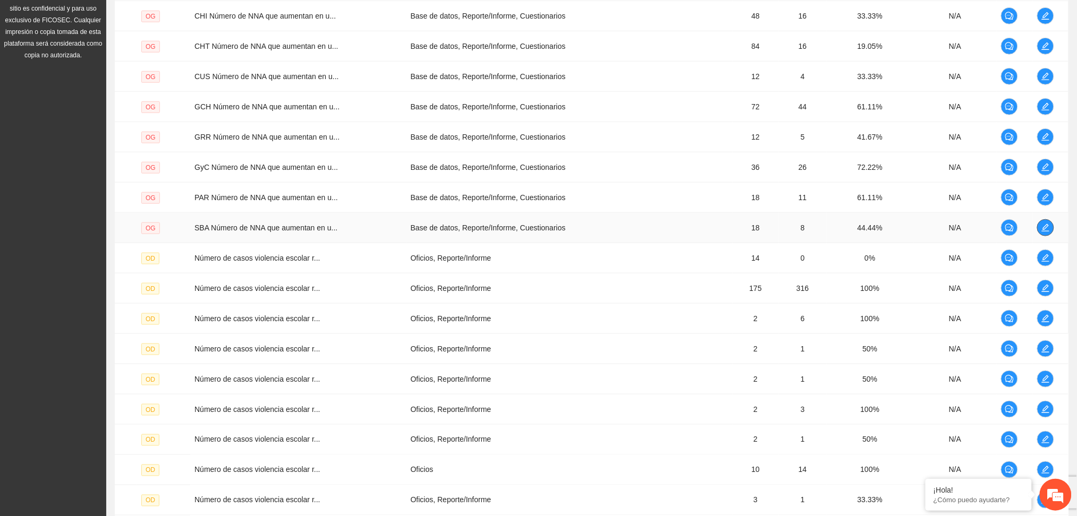
click at [1048, 227] on icon "edit" at bounding box center [1045, 228] width 8 height 8
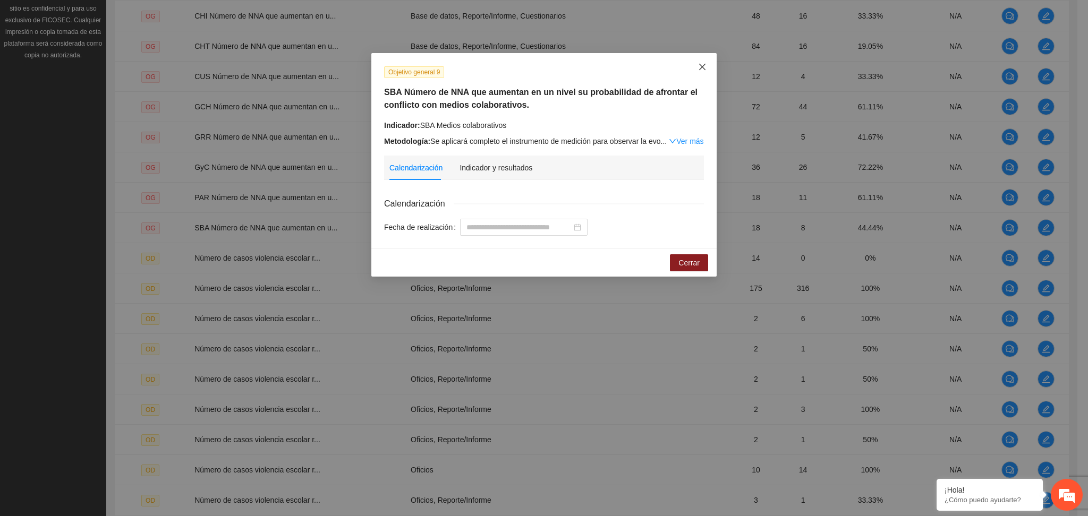
click at [707, 70] on span "Close" at bounding box center [702, 67] width 29 height 29
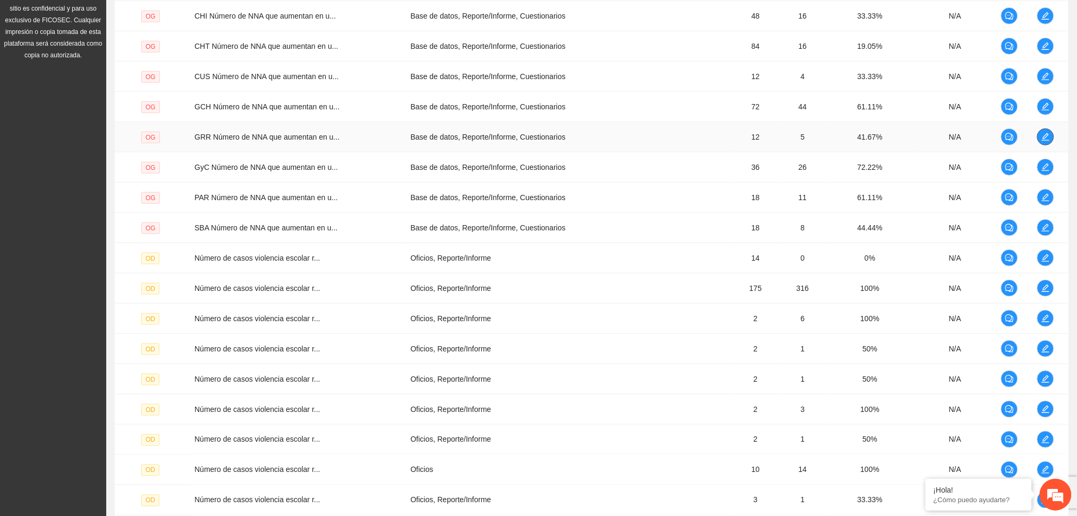
click at [1041, 135] on icon "edit" at bounding box center [1045, 137] width 8 height 8
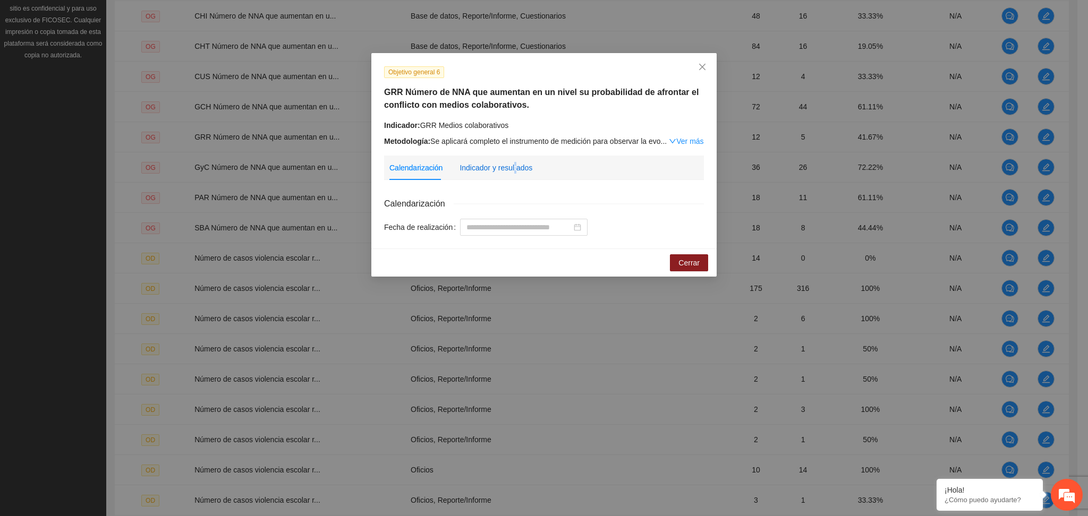
click at [514, 163] on div "Indicador y resultados" at bounding box center [496, 168] width 73 height 12
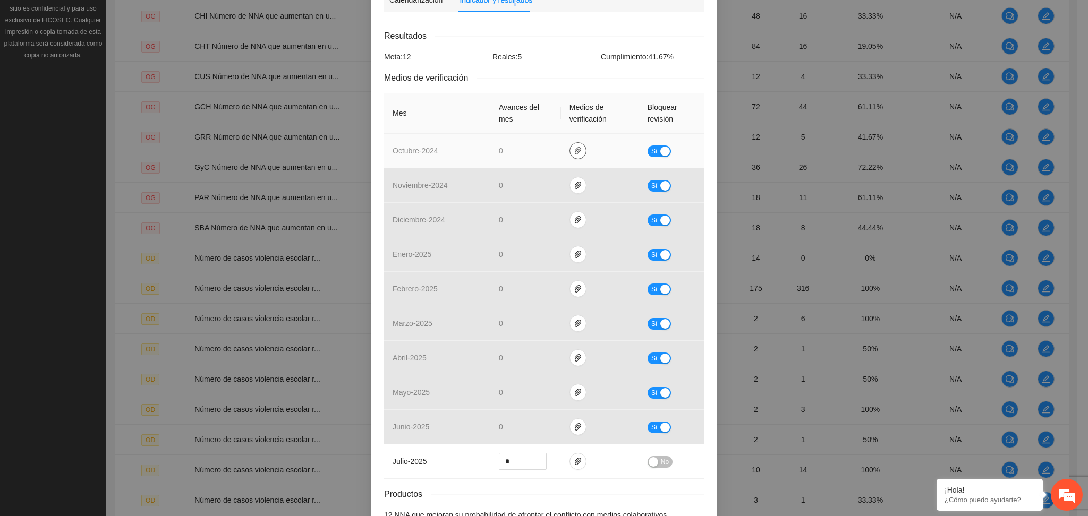
scroll to position [234, 0]
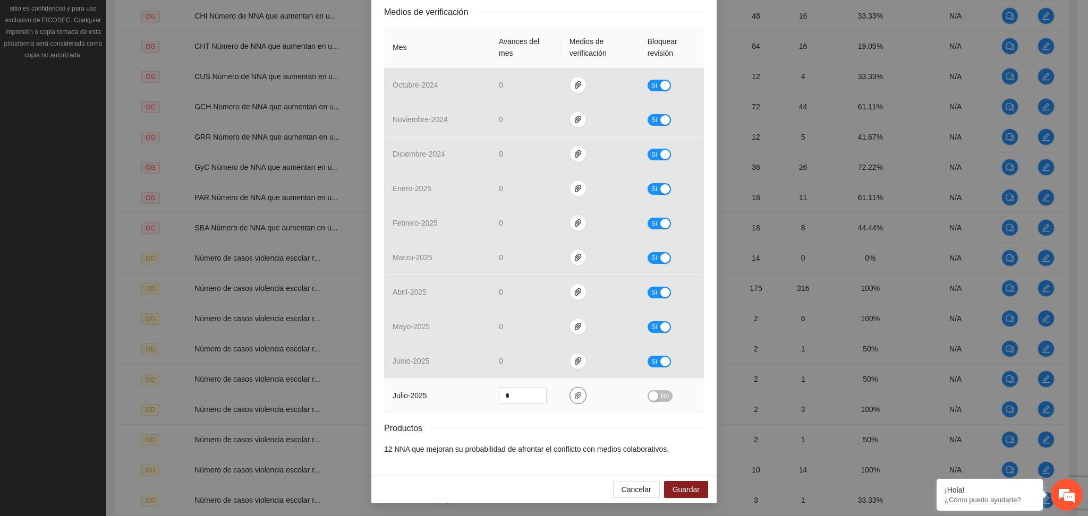
click at [575, 398] on icon "paper-clip" at bounding box center [578, 395] width 6 height 7
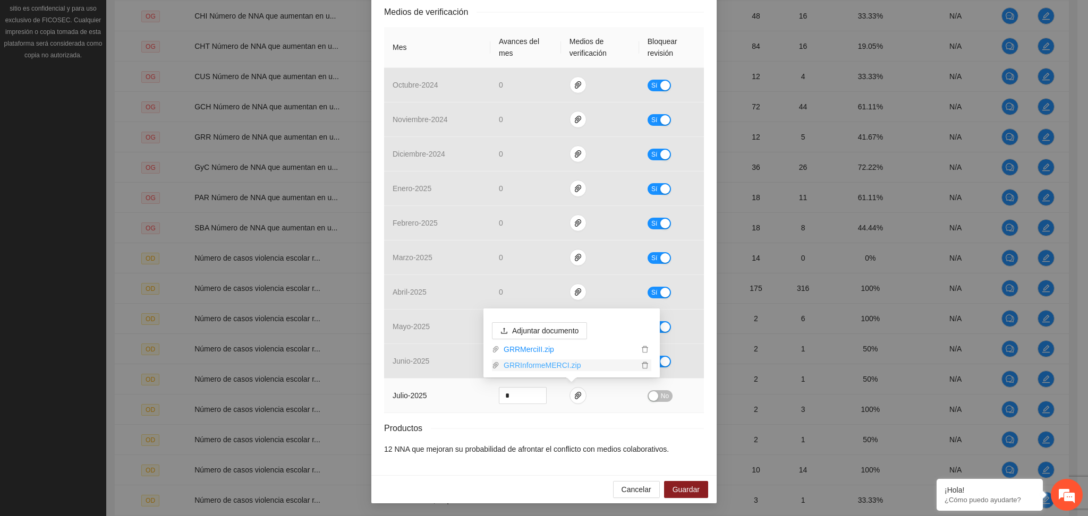
click at [540, 366] on link "GRRInformeMERCI.zip" at bounding box center [568, 366] width 139 height 12
